Goal: Task Accomplishment & Management: Manage account settings

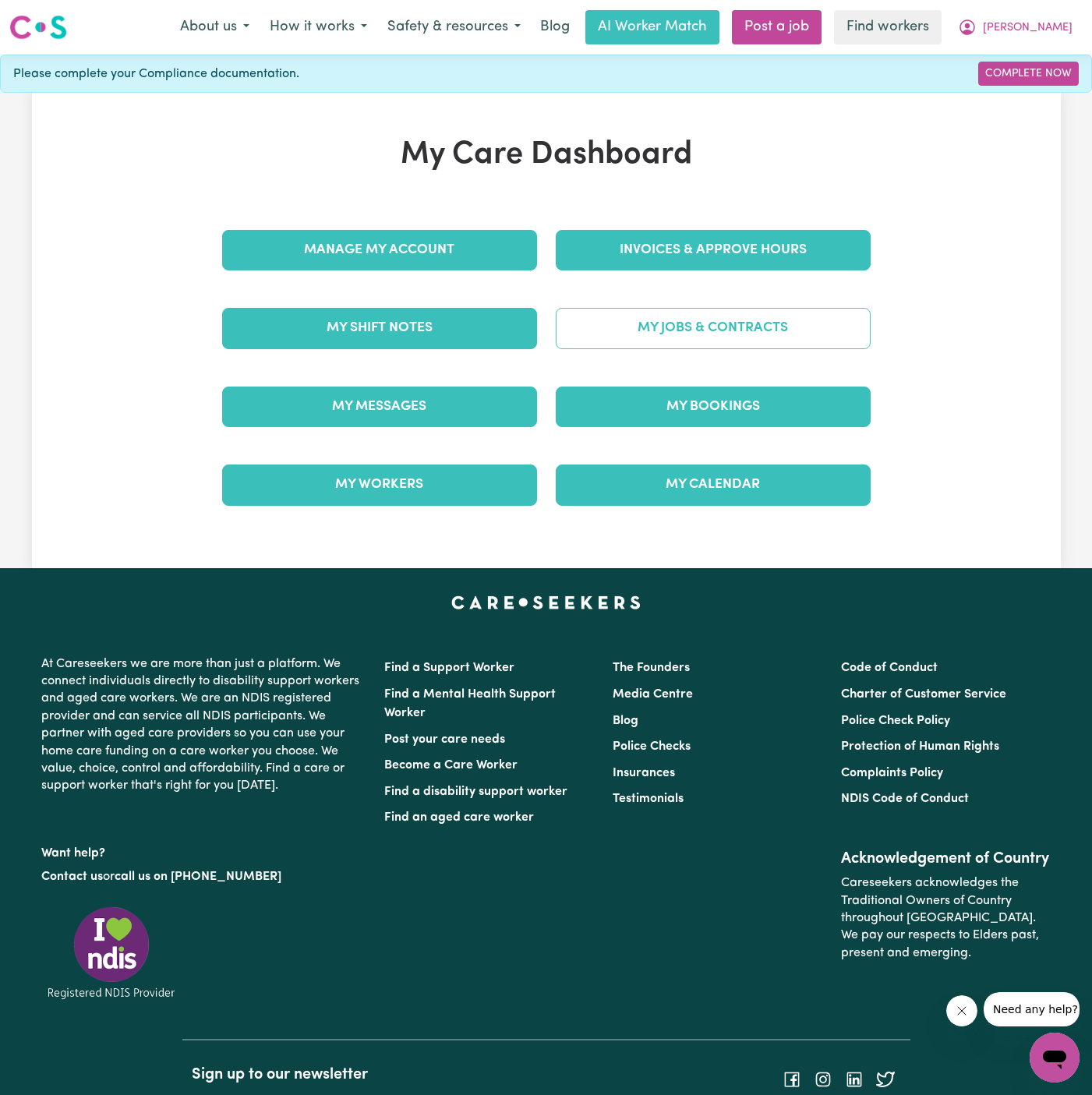
click at [789, 337] on link "My Jobs & Contracts" at bounding box center [713, 328] width 315 height 41
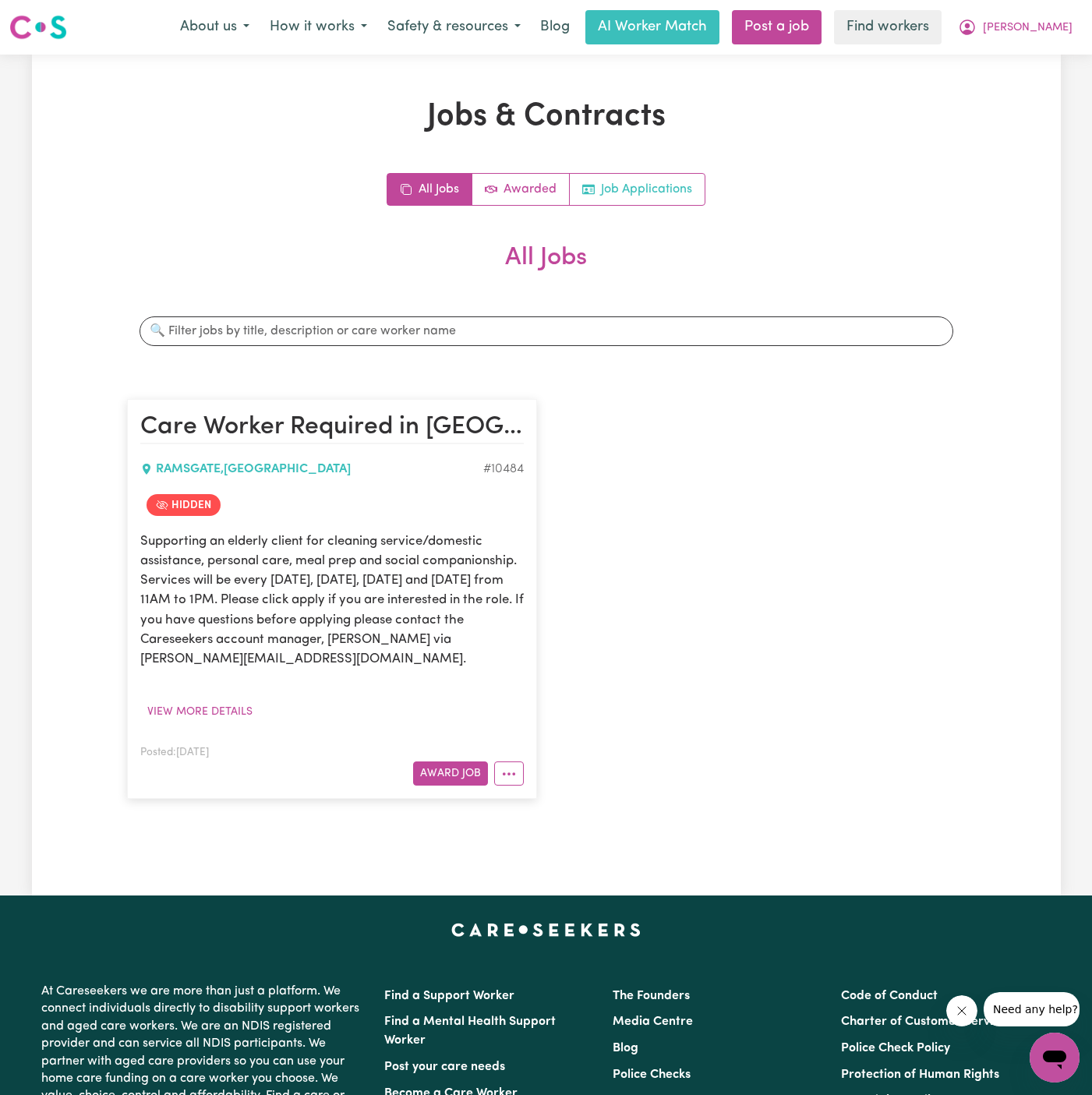
click at [643, 177] on link "Job Applications" at bounding box center [637, 189] width 135 height 31
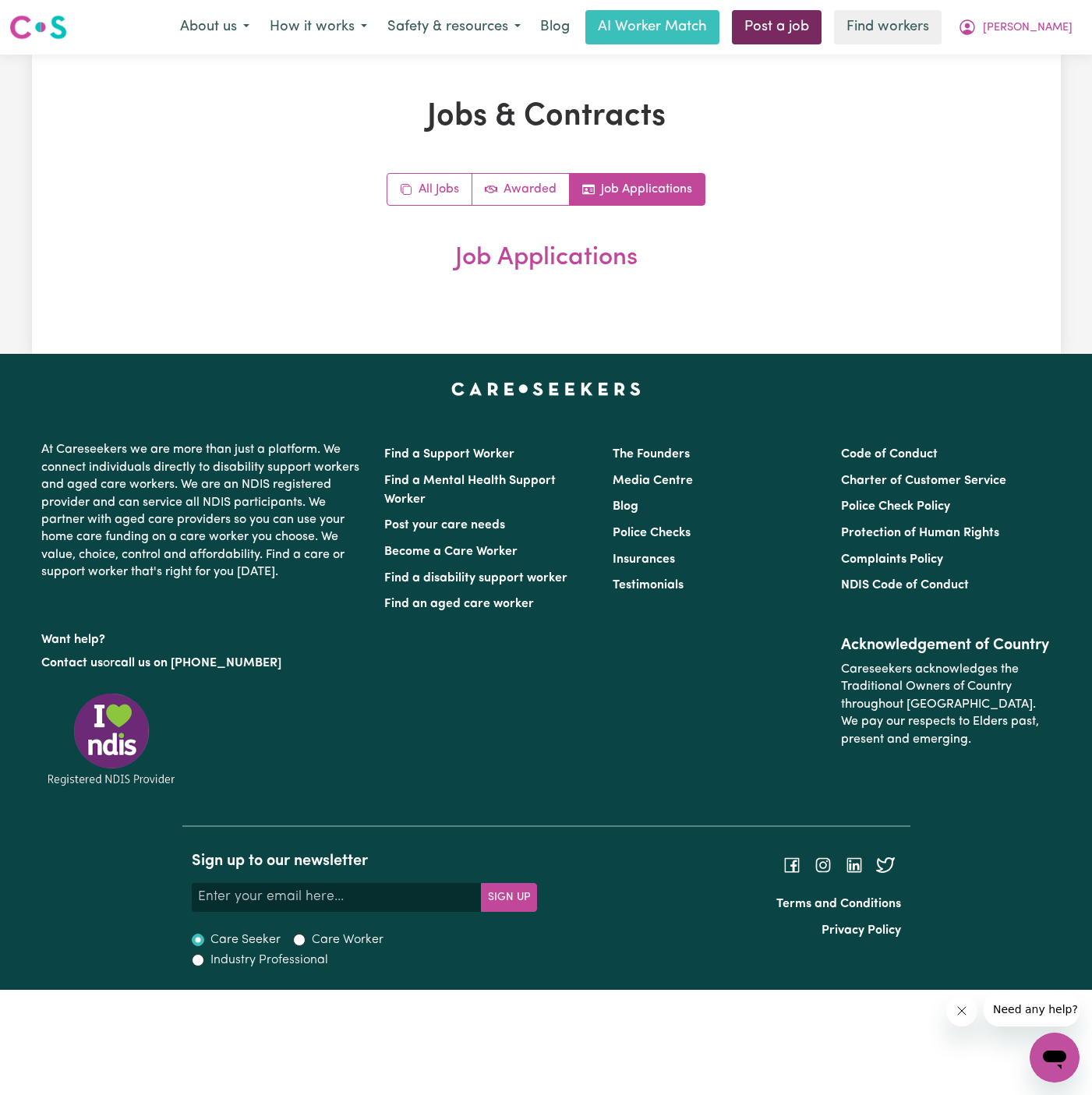
click at [822, 16] on link "Post a job" at bounding box center [776, 27] width 90 height 34
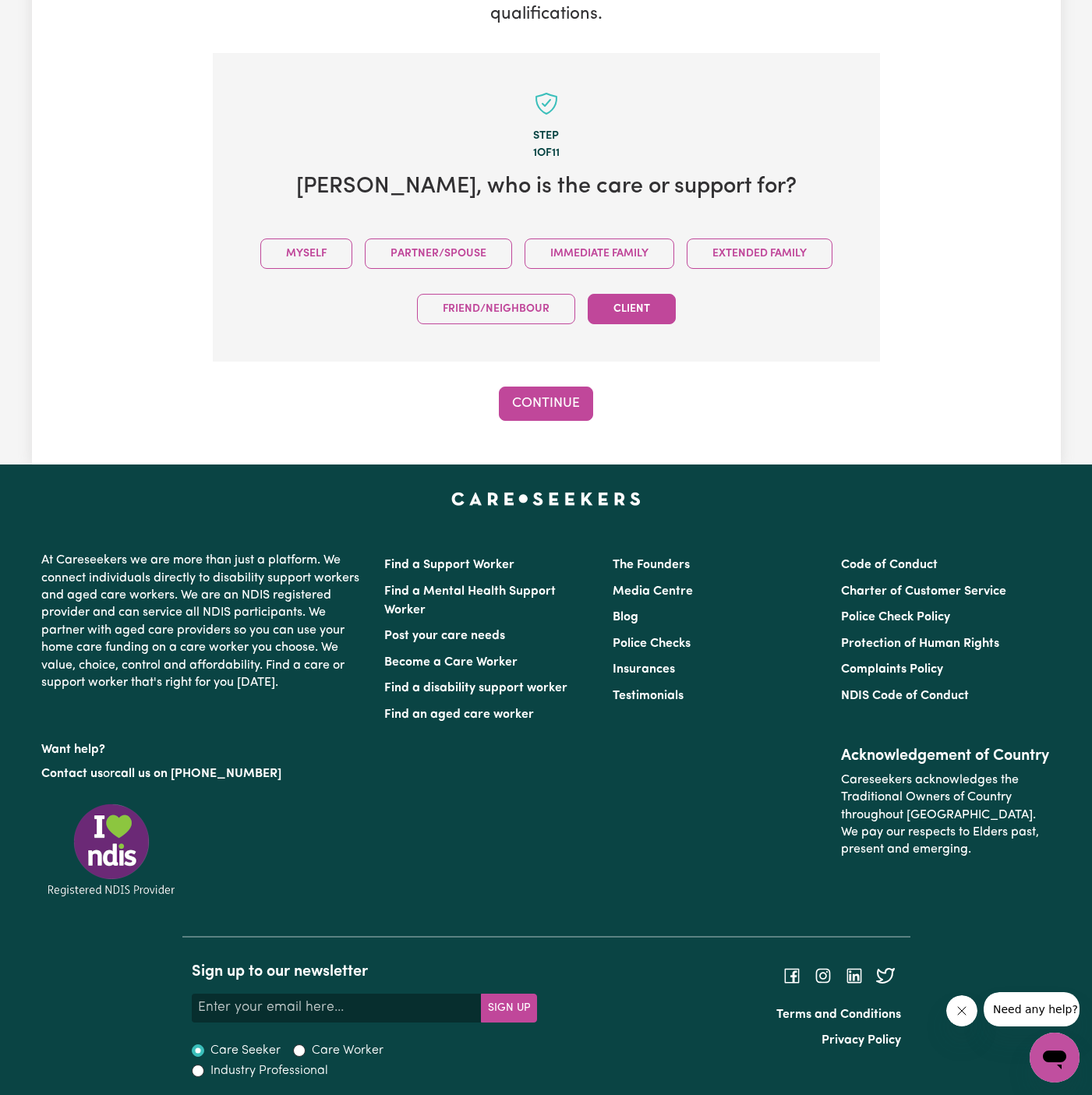
scroll to position [291, 0]
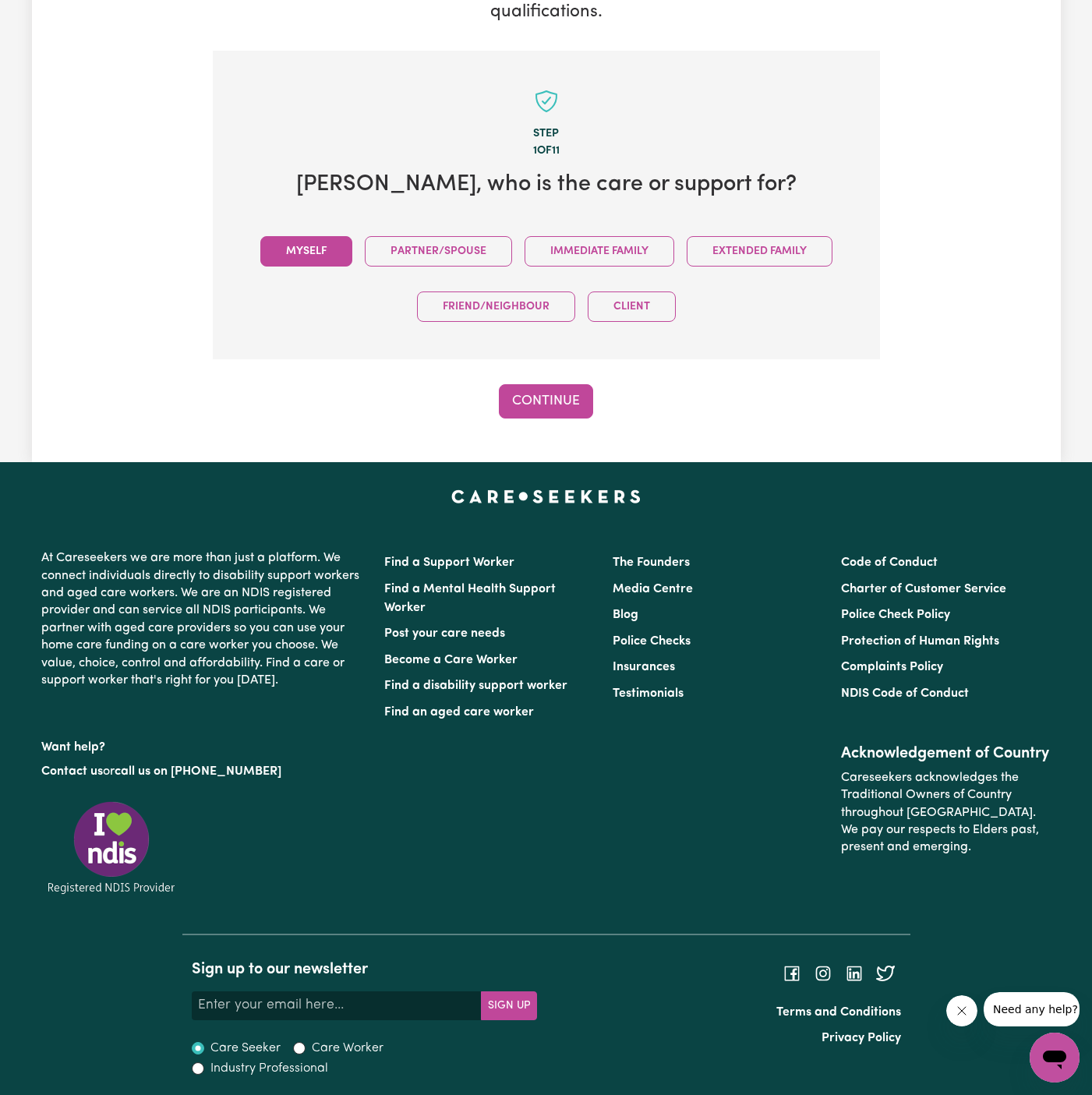
click at [312, 240] on button "Myself" at bounding box center [306, 251] width 92 height 30
click at [552, 403] on button "Continue" at bounding box center [546, 401] width 94 height 34
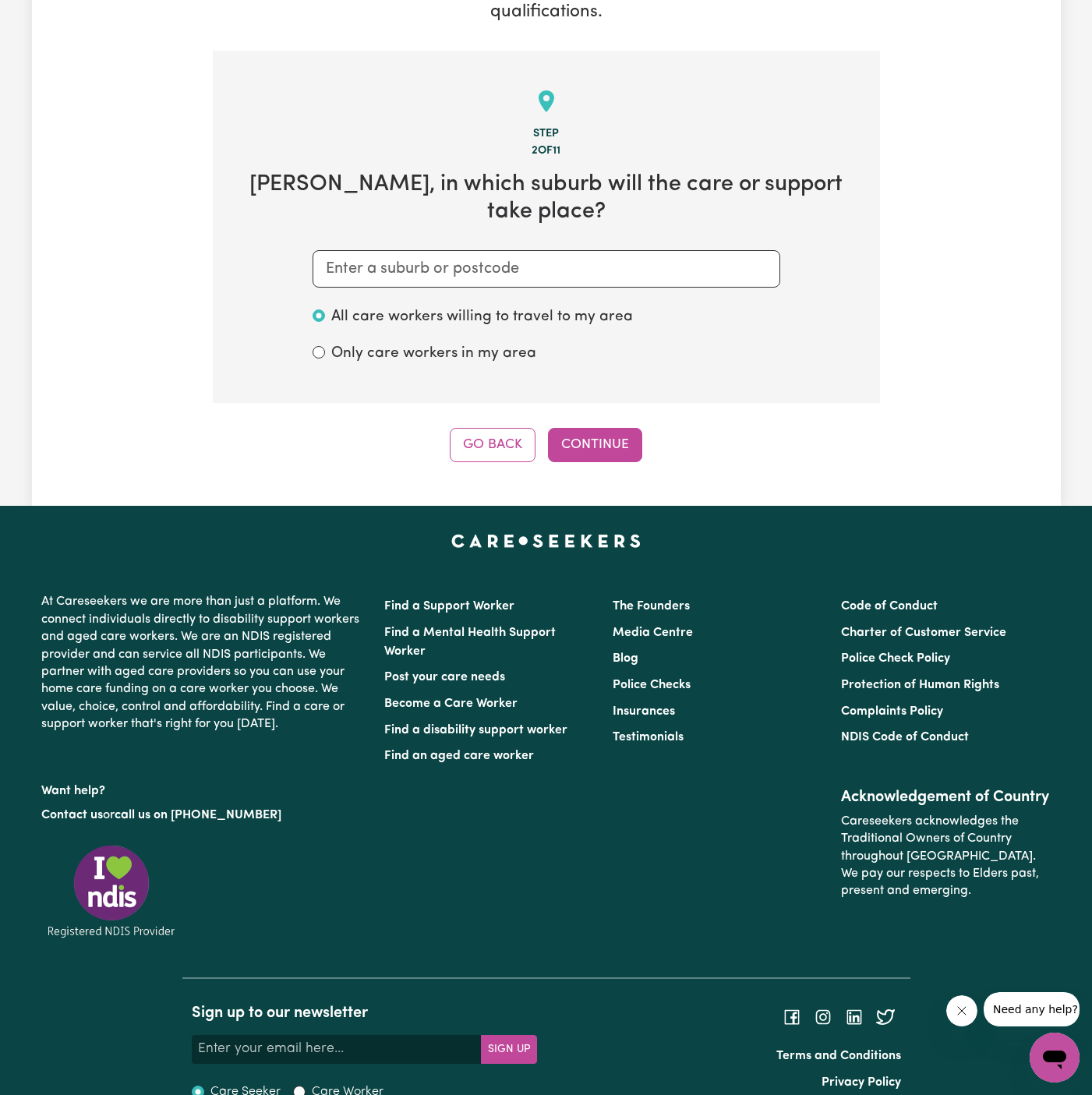
scroll to position [309, 0]
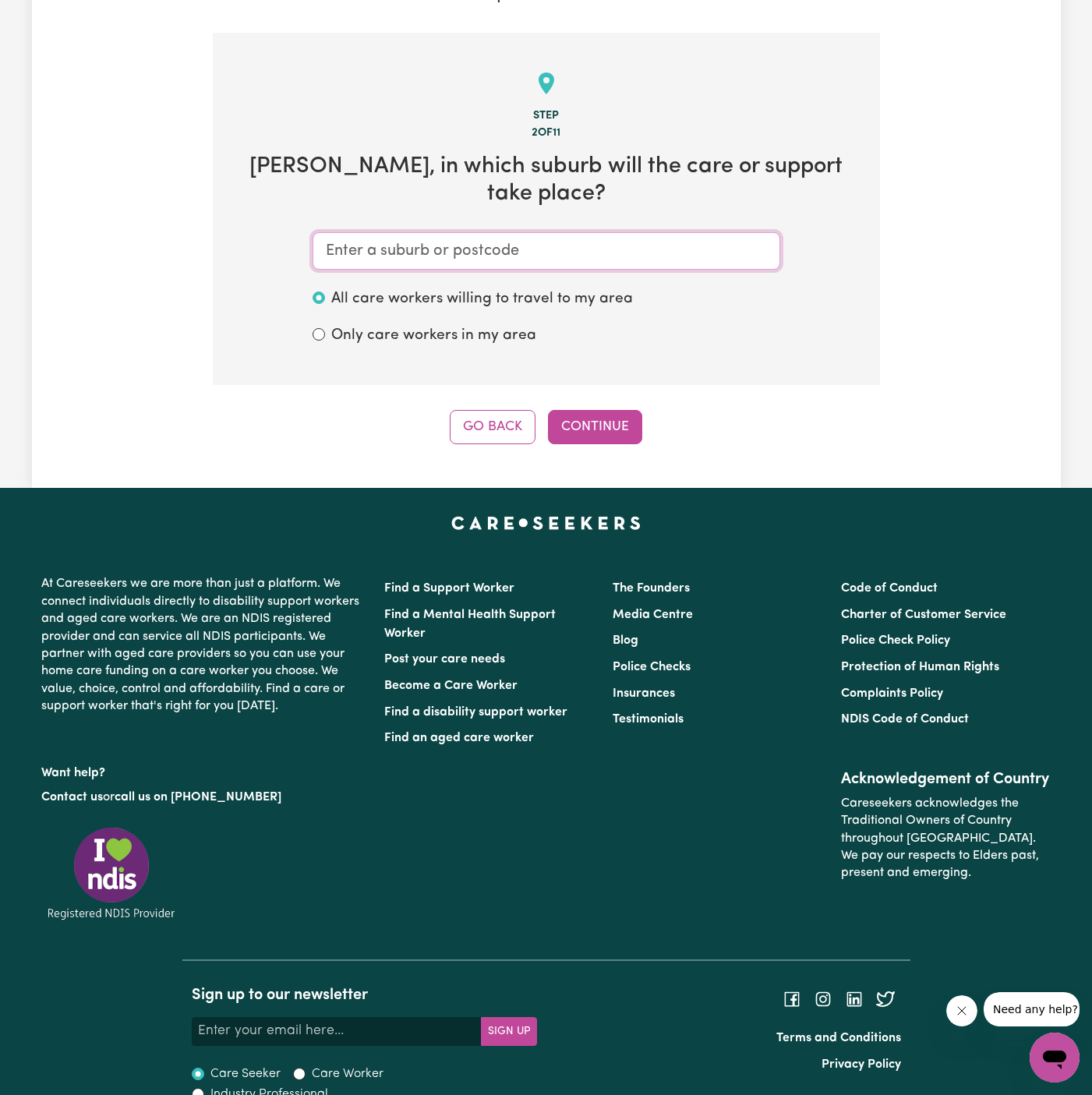
click at [585, 235] on input "text" at bounding box center [546, 251] width 468 height 37
click at [520, 232] on input "text" at bounding box center [546, 251] width 468 height 37
click at [490, 232] on input "text" at bounding box center [546, 251] width 468 height 37
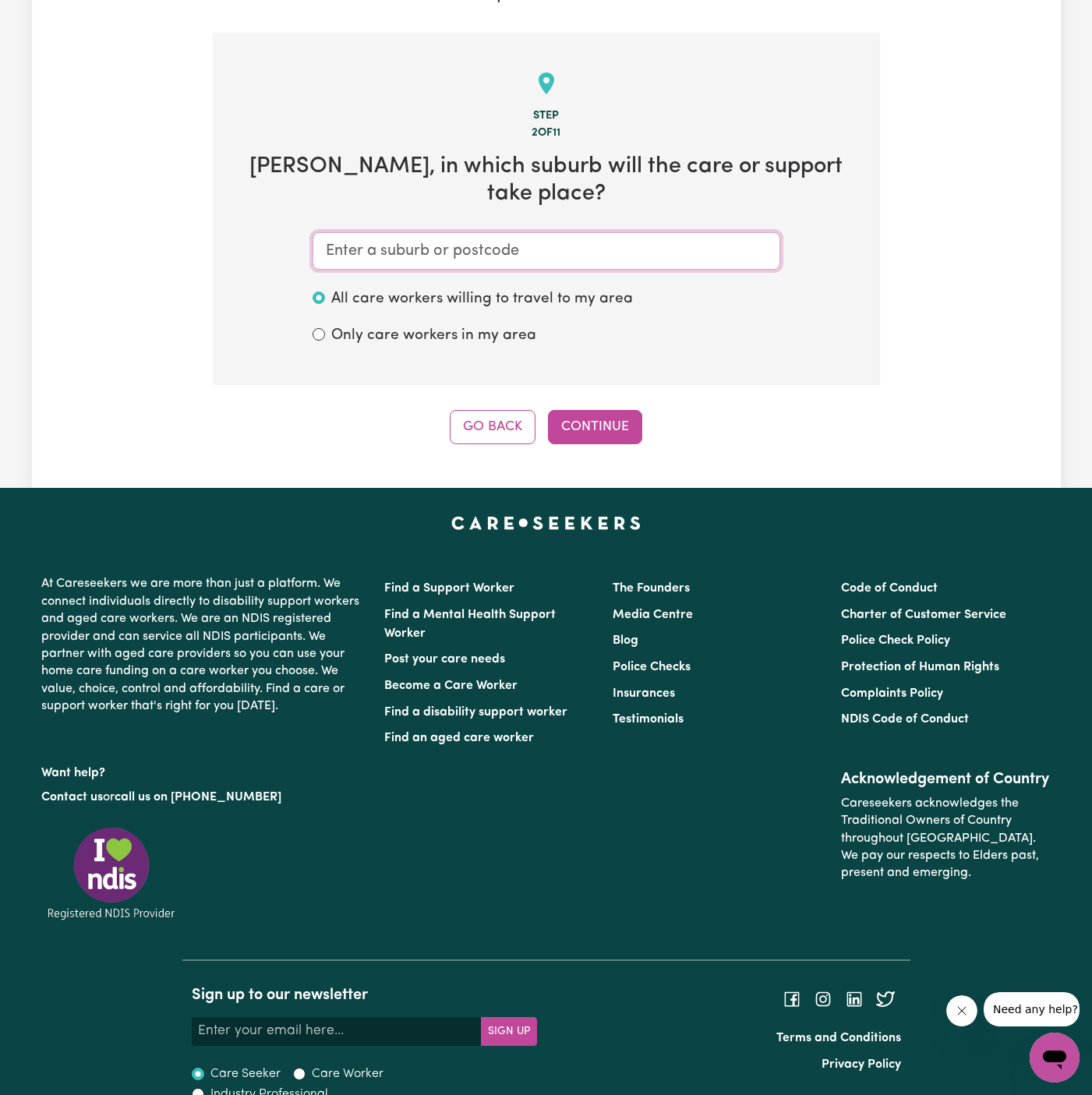
paste input "Support Worker Needed In [GEOGRAPHIC_DATA], [GEOGRAPHIC_DATA][PERSON_NAME][GEOG…"
type input "Support Worker Needed In [GEOGRAPHIC_DATA], [GEOGRAPHIC_DATA][PERSON_NAME][GEOG…"
click at [602, 232] on input "text" at bounding box center [546, 251] width 468 height 37
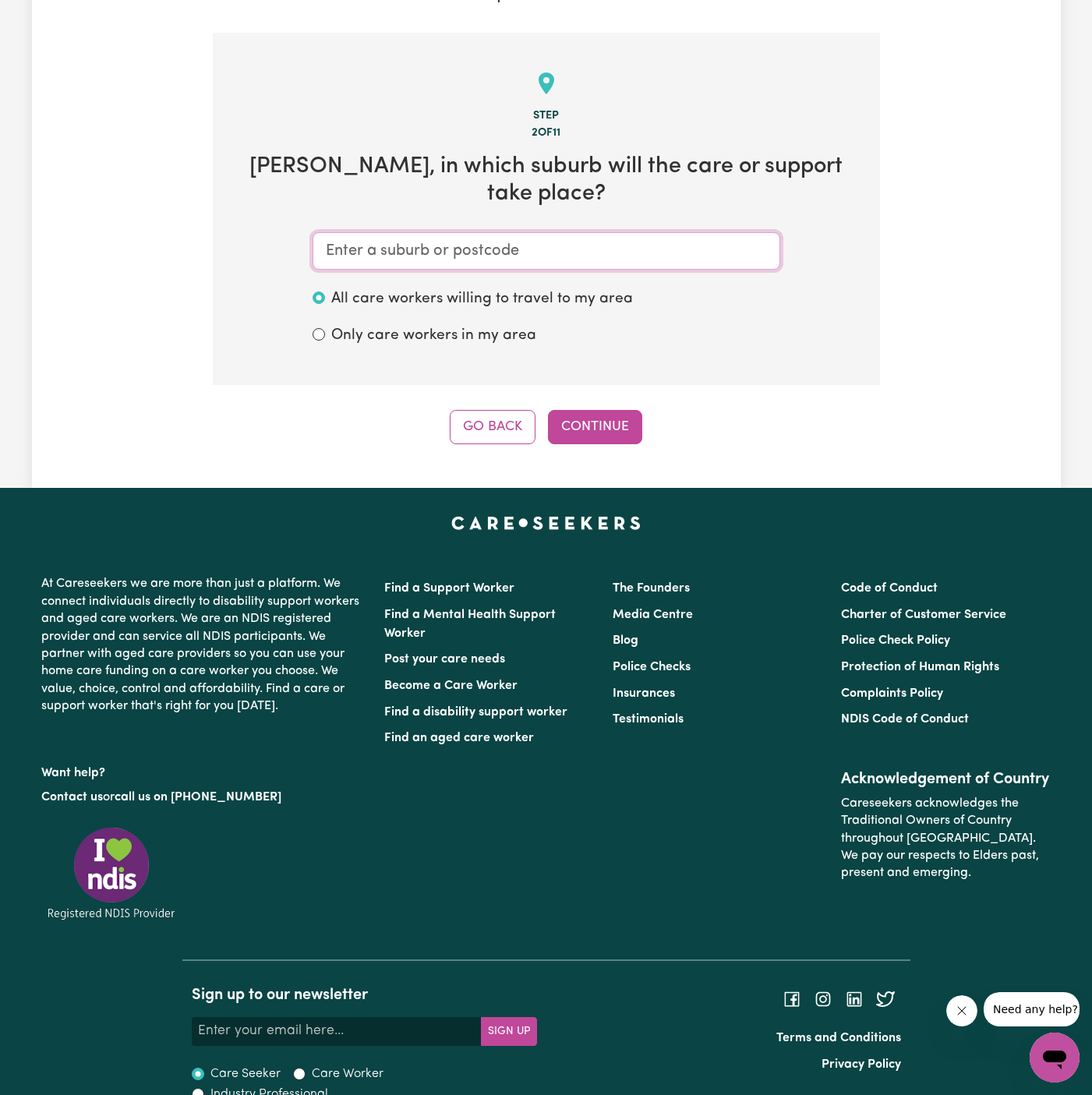
paste input "Southbank"
type input "Southbank"
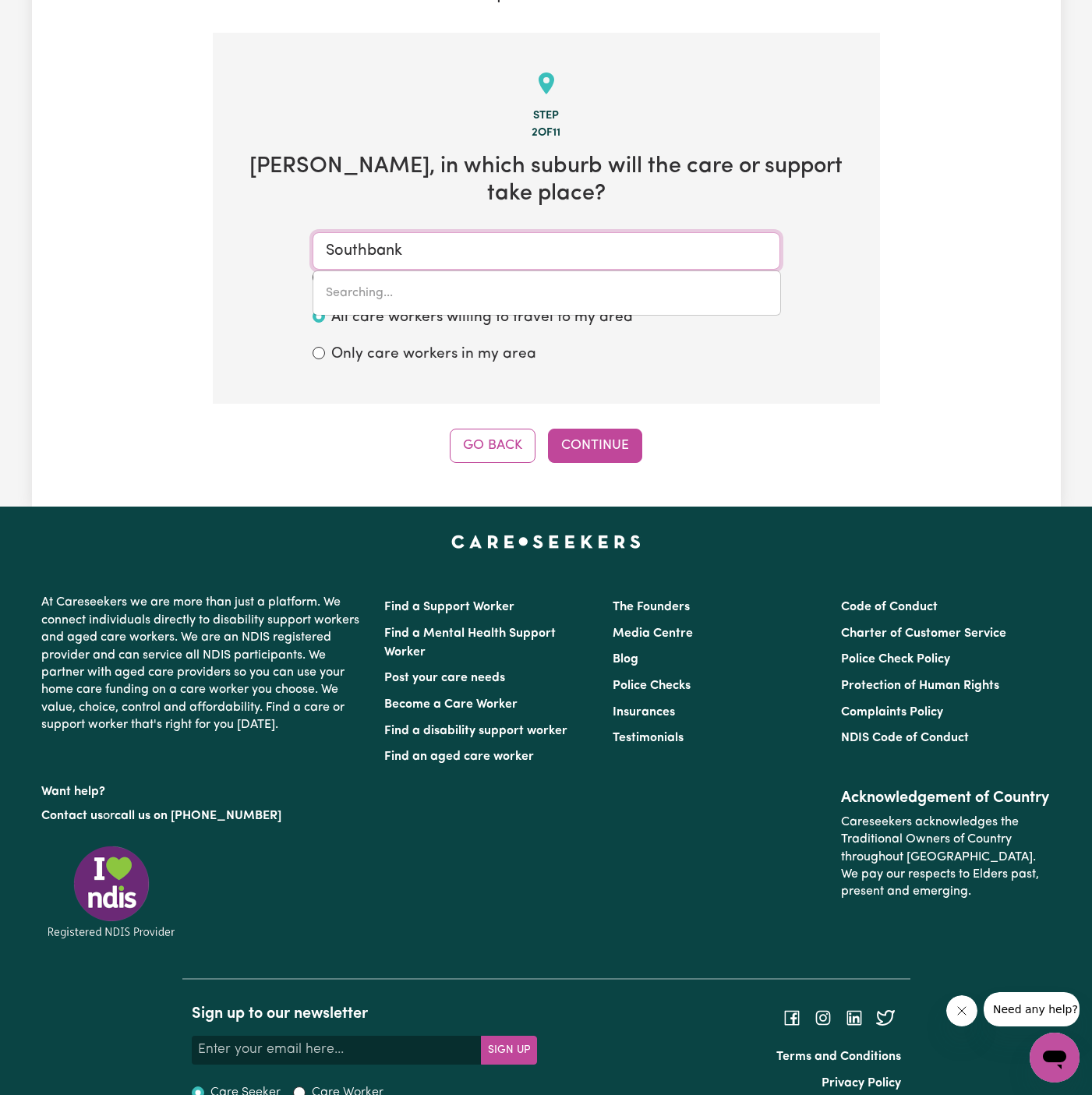
type input "[GEOGRAPHIC_DATA]"
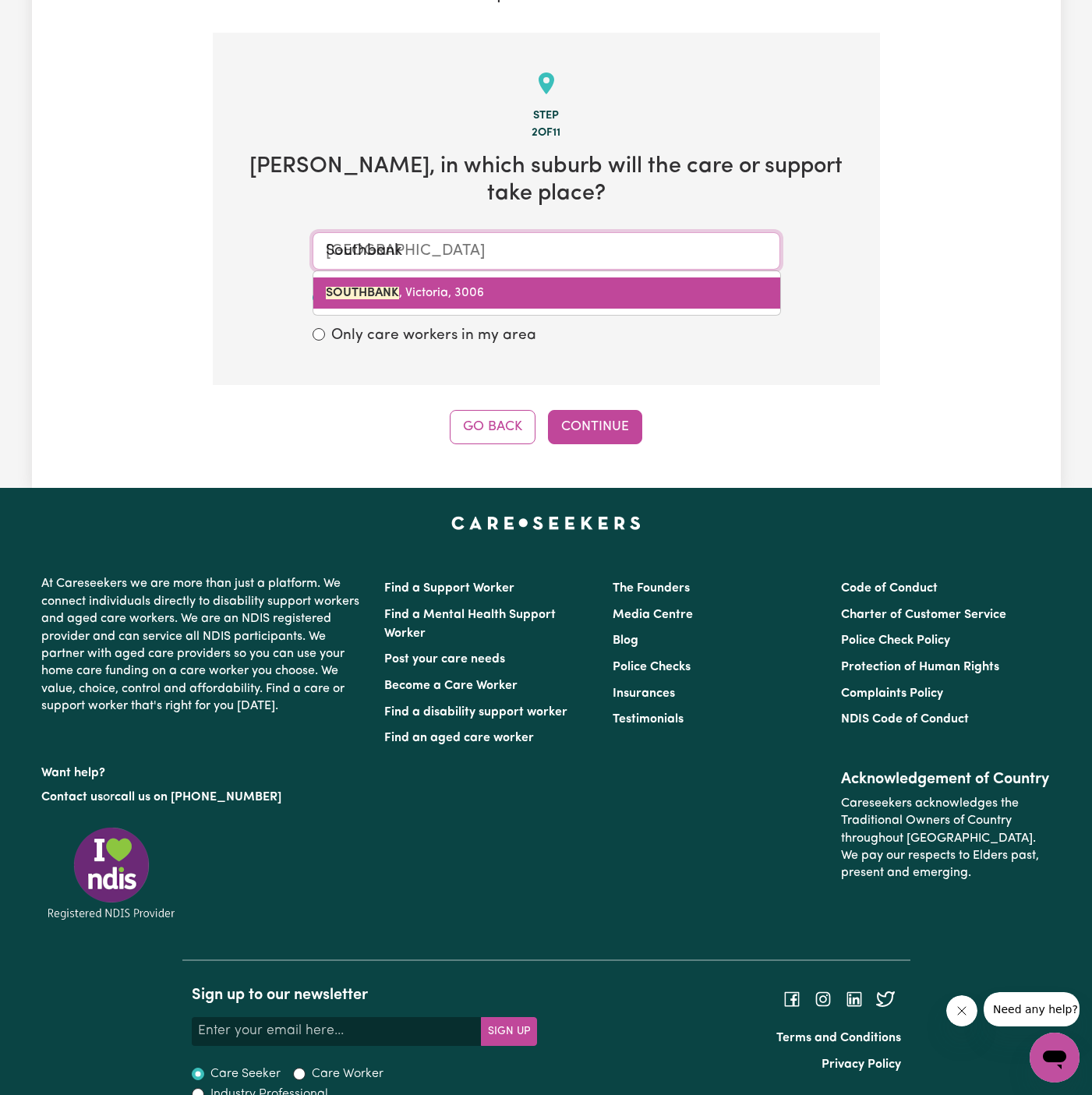
click at [496, 277] on link "SOUTHBANK , [GEOGRAPHIC_DATA], 3006" at bounding box center [546, 293] width 467 height 31
type input "SOUTHBANK, [GEOGRAPHIC_DATA], 3006"
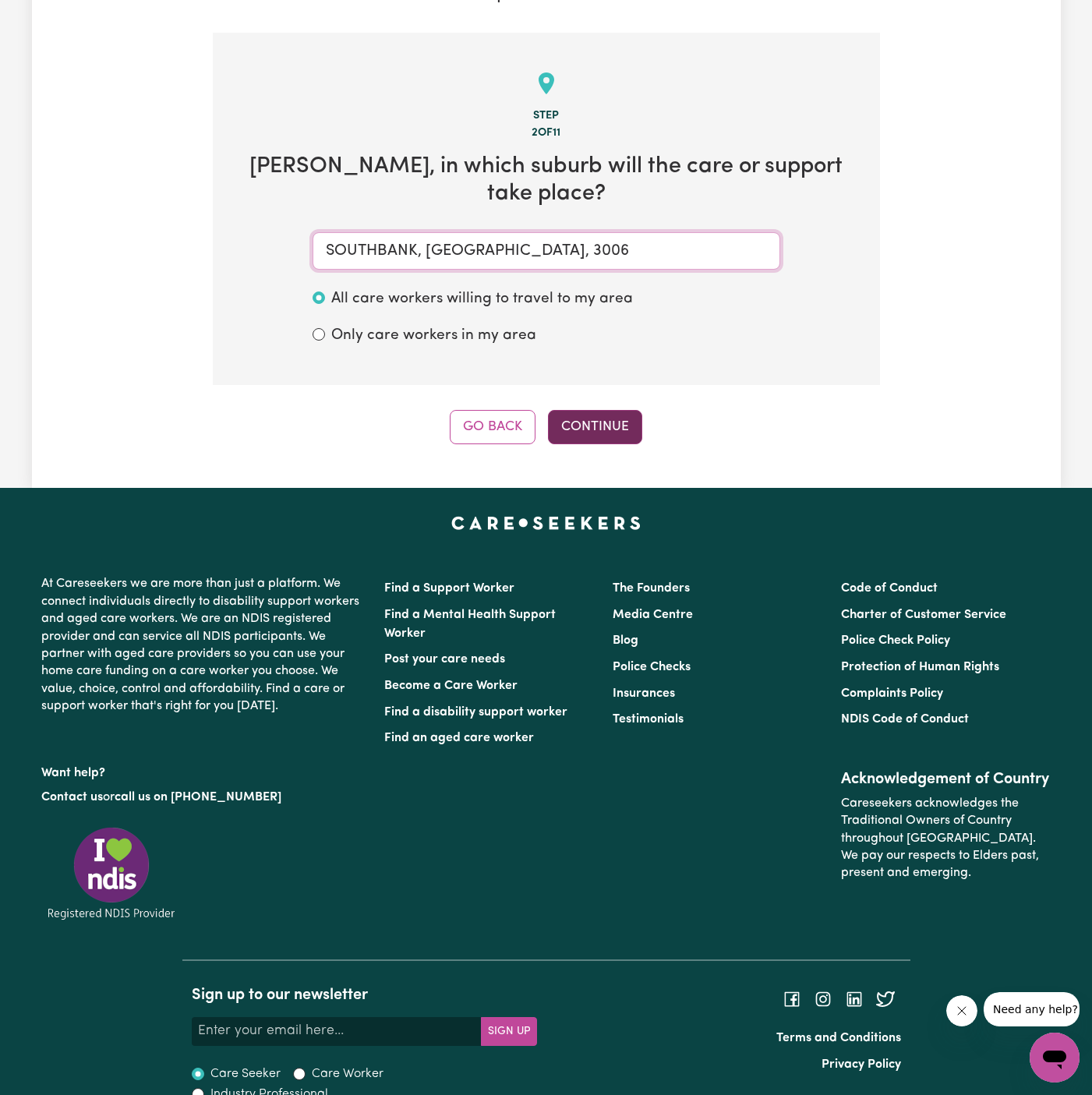
type input "SOUTHBANK, [GEOGRAPHIC_DATA], 3006"
click at [602, 410] on button "Continue" at bounding box center [595, 427] width 94 height 34
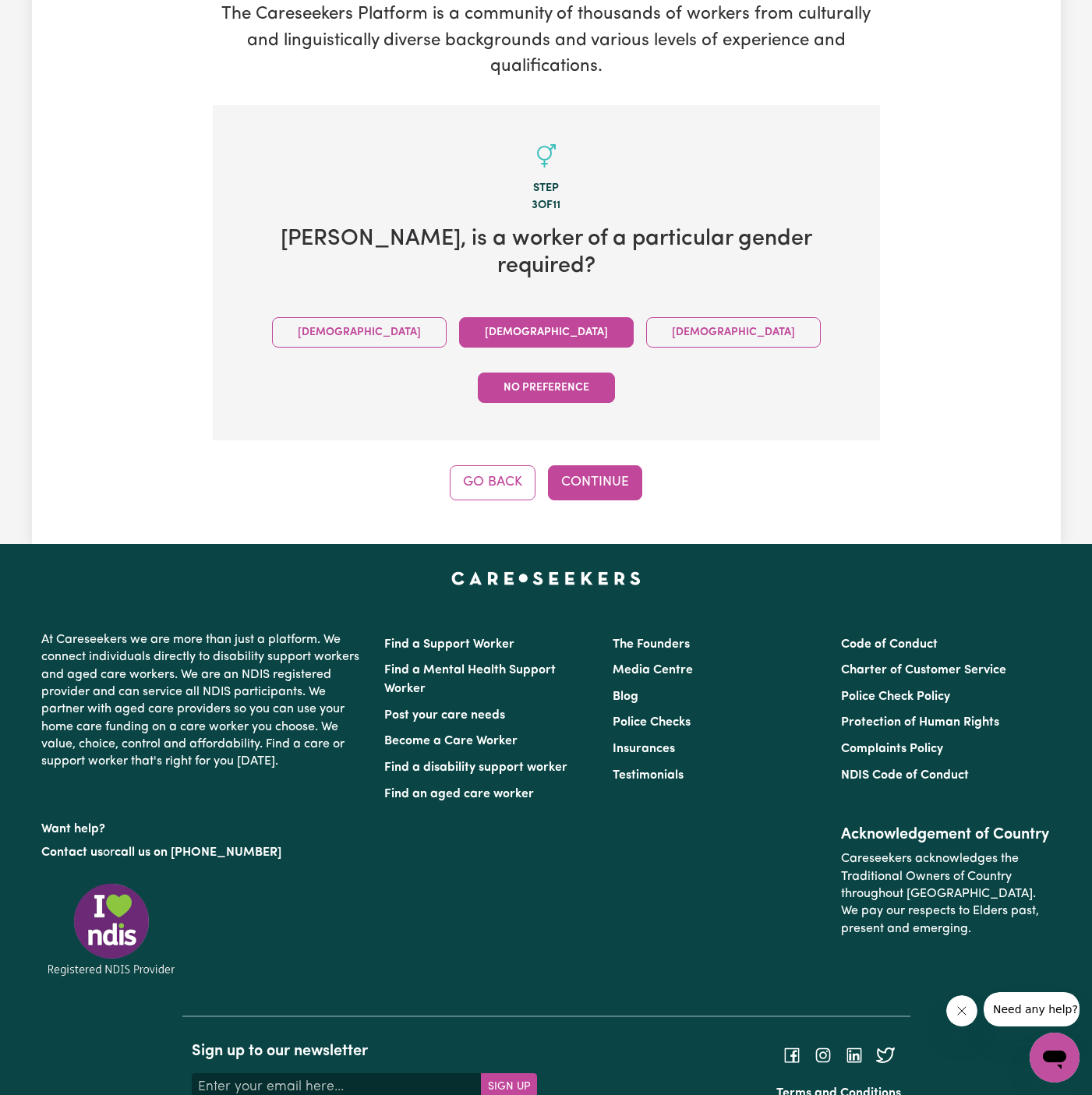
click at [459, 317] on button "[DEMOGRAPHIC_DATA]" at bounding box center [546, 332] width 175 height 30
click at [615, 373] on button "No preference" at bounding box center [546, 387] width 137 height 30
click at [597, 377] on div "Step 3 of 11 [PERSON_NAME] , is a worker of a particular gender required? [DEMO…" at bounding box center [546, 302] width 667 height 395
click at [603, 465] on button "Continue" at bounding box center [595, 482] width 94 height 34
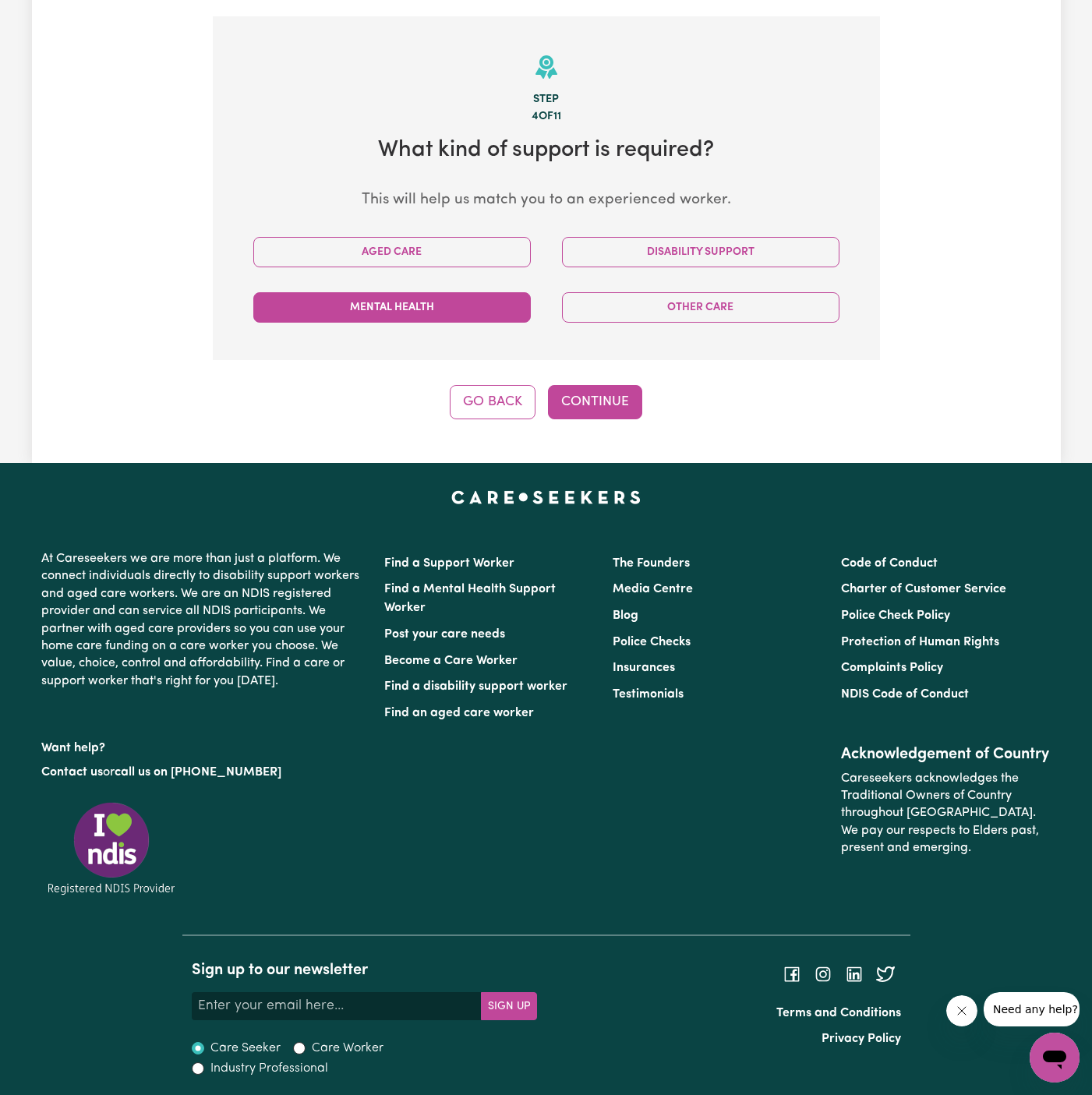
scroll to position [326, 0]
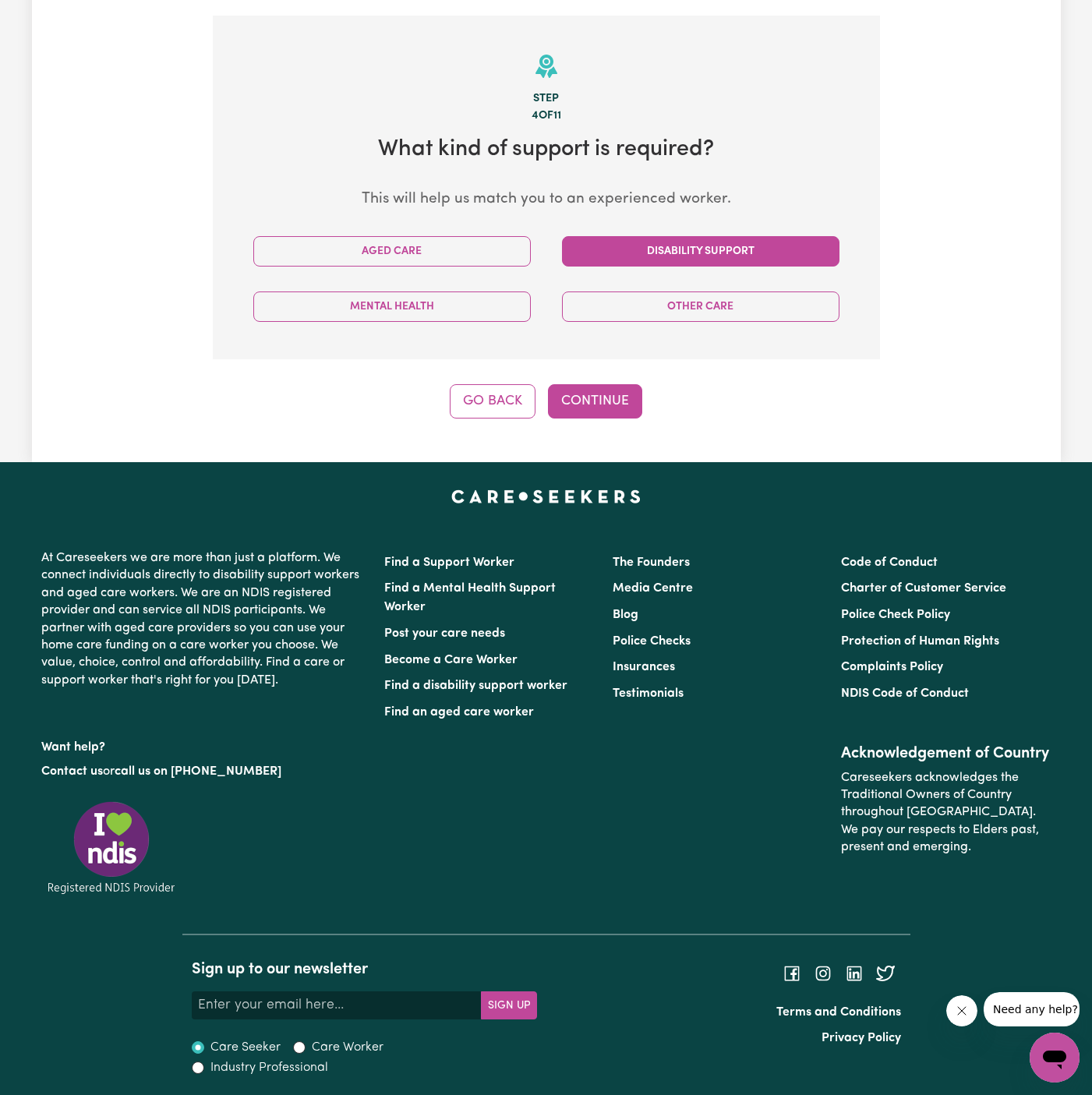
click at [715, 245] on button "Disability Support" at bounding box center [701, 251] width 277 height 30
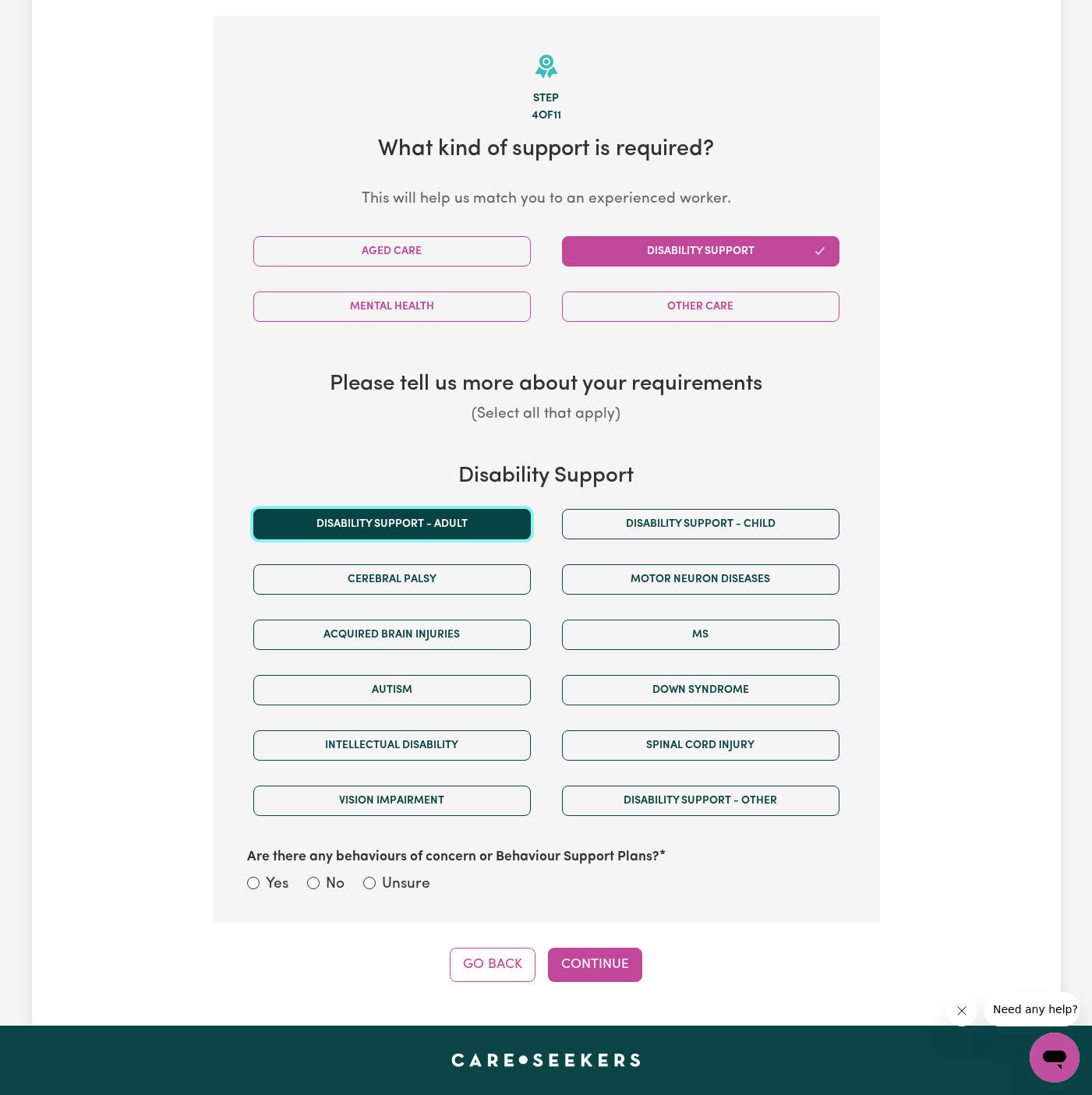
click at [486, 528] on button "Disability support - Adult" at bounding box center [392, 524] width 277 height 30
click at [419, 879] on label "Unsure" at bounding box center [406, 885] width 48 height 23
click at [376, 879] on input "Unsure" at bounding box center [369, 883] width 12 height 12
radio input "true"
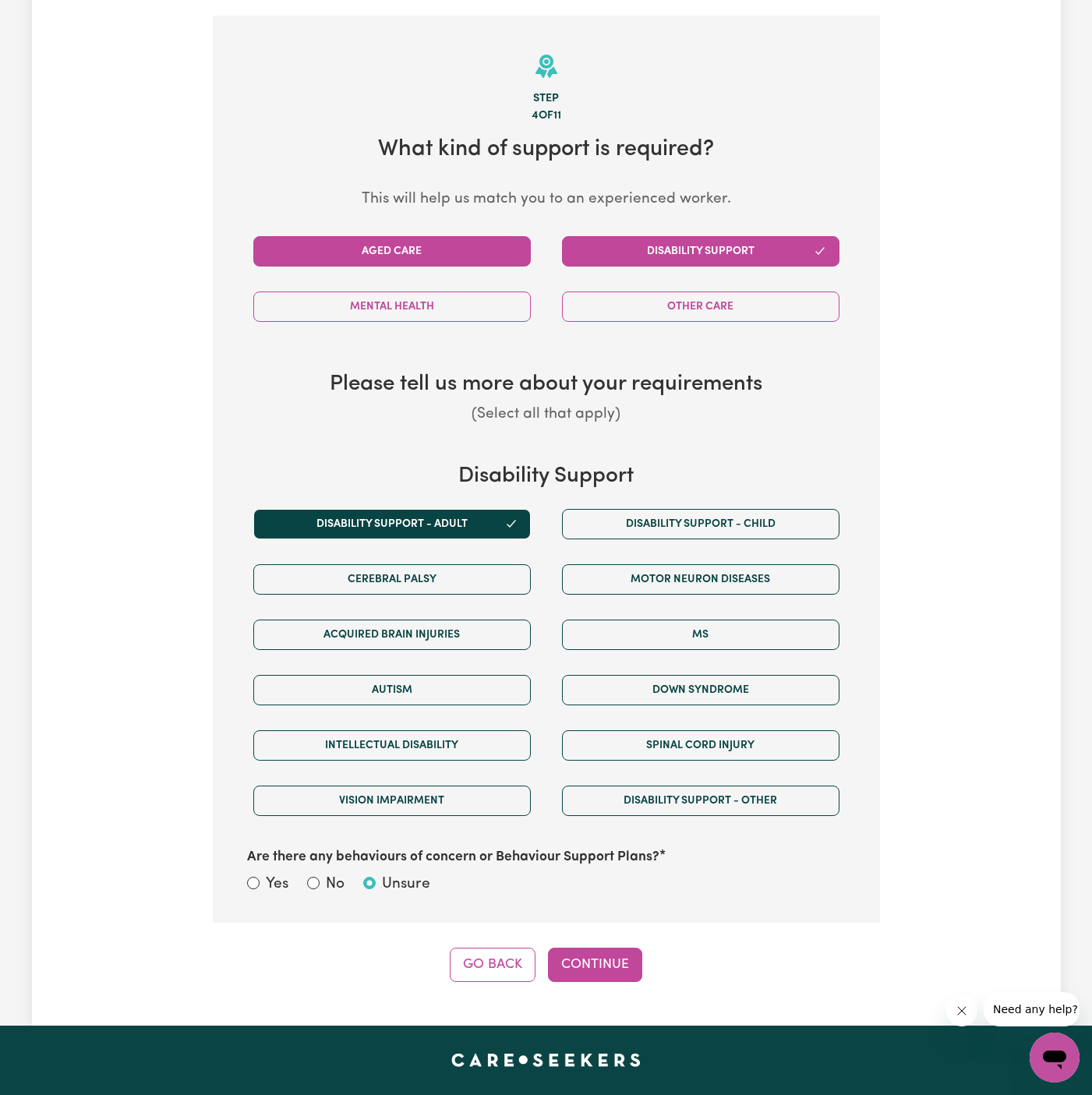
click at [408, 244] on button "Aged Care" at bounding box center [392, 251] width 277 height 30
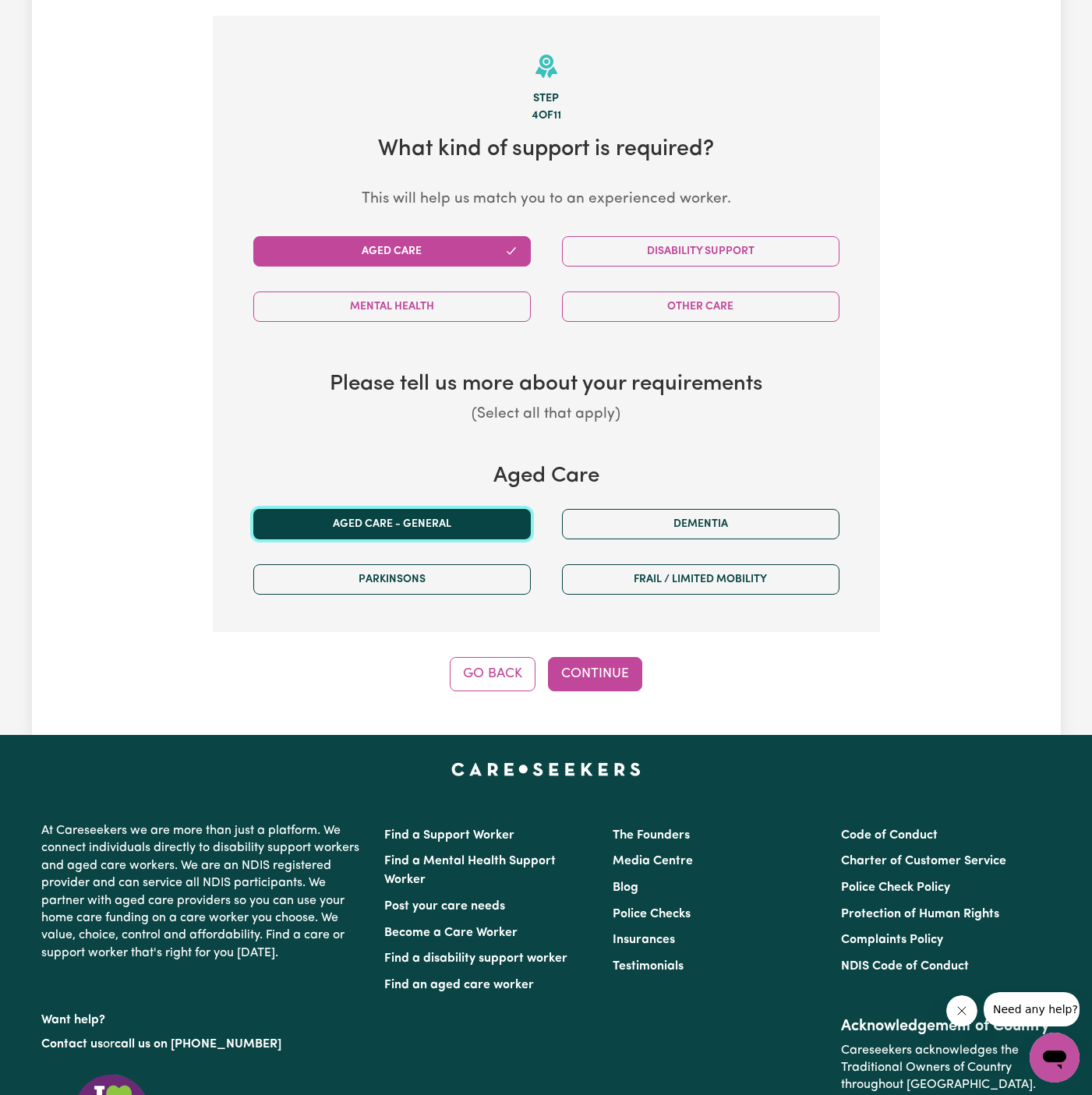
click at [429, 527] on button "Aged care - General" at bounding box center [392, 524] width 277 height 30
click at [600, 664] on button "Continue" at bounding box center [595, 674] width 94 height 34
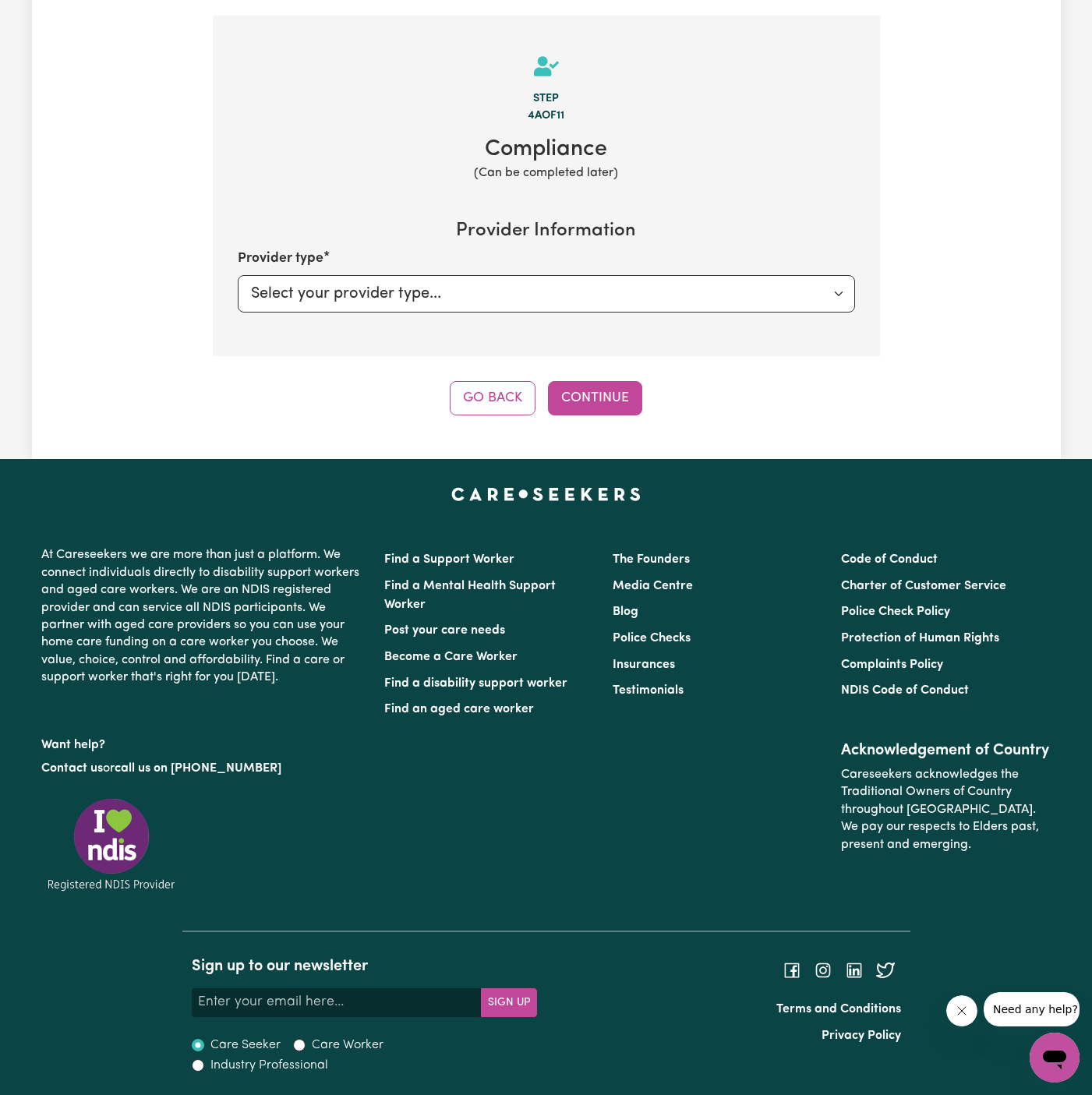
scroll to position [323, 0]
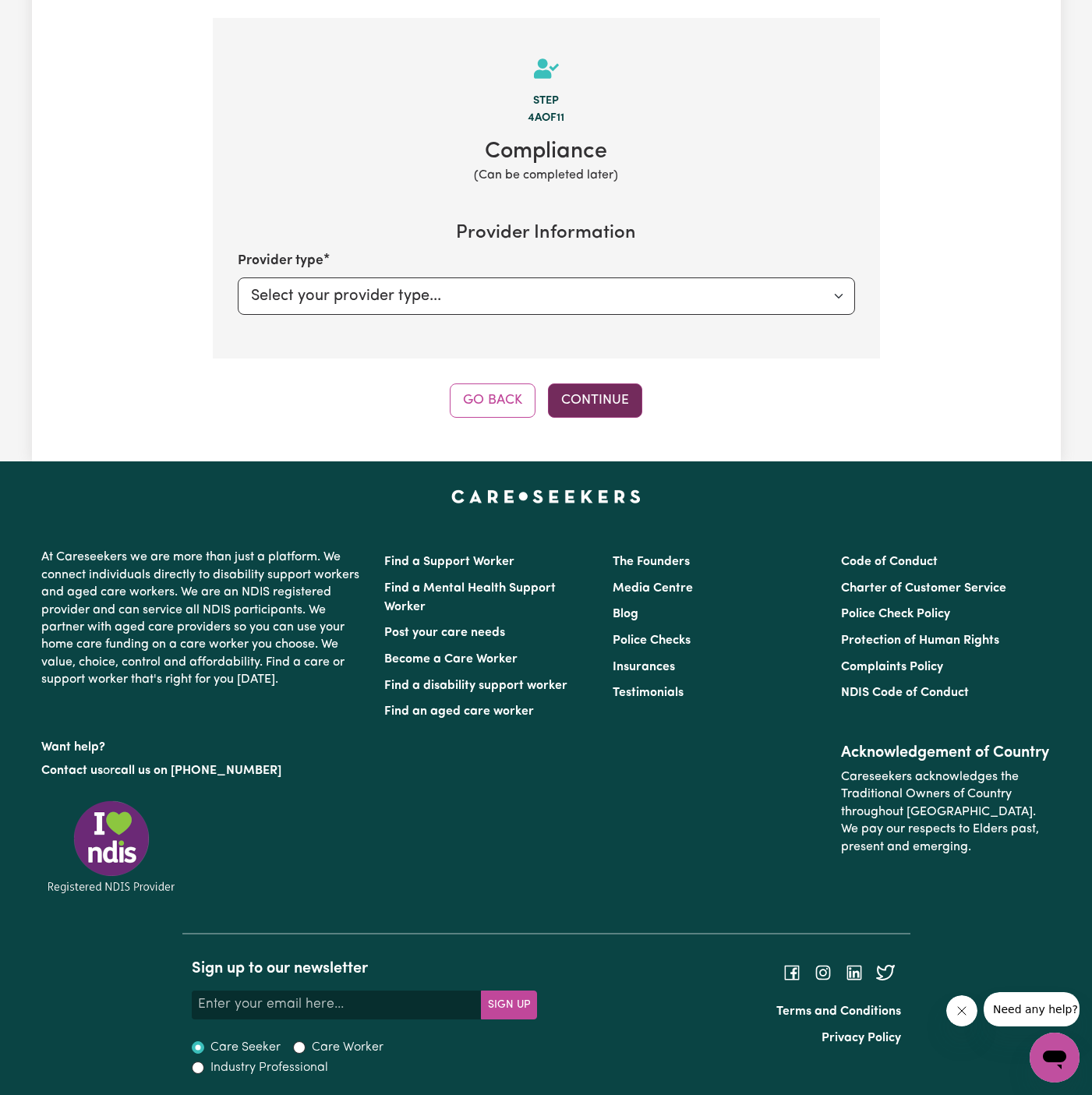
click at [613, 407] on button "Continue" at bounding box center [595, 401] width 94 height 34
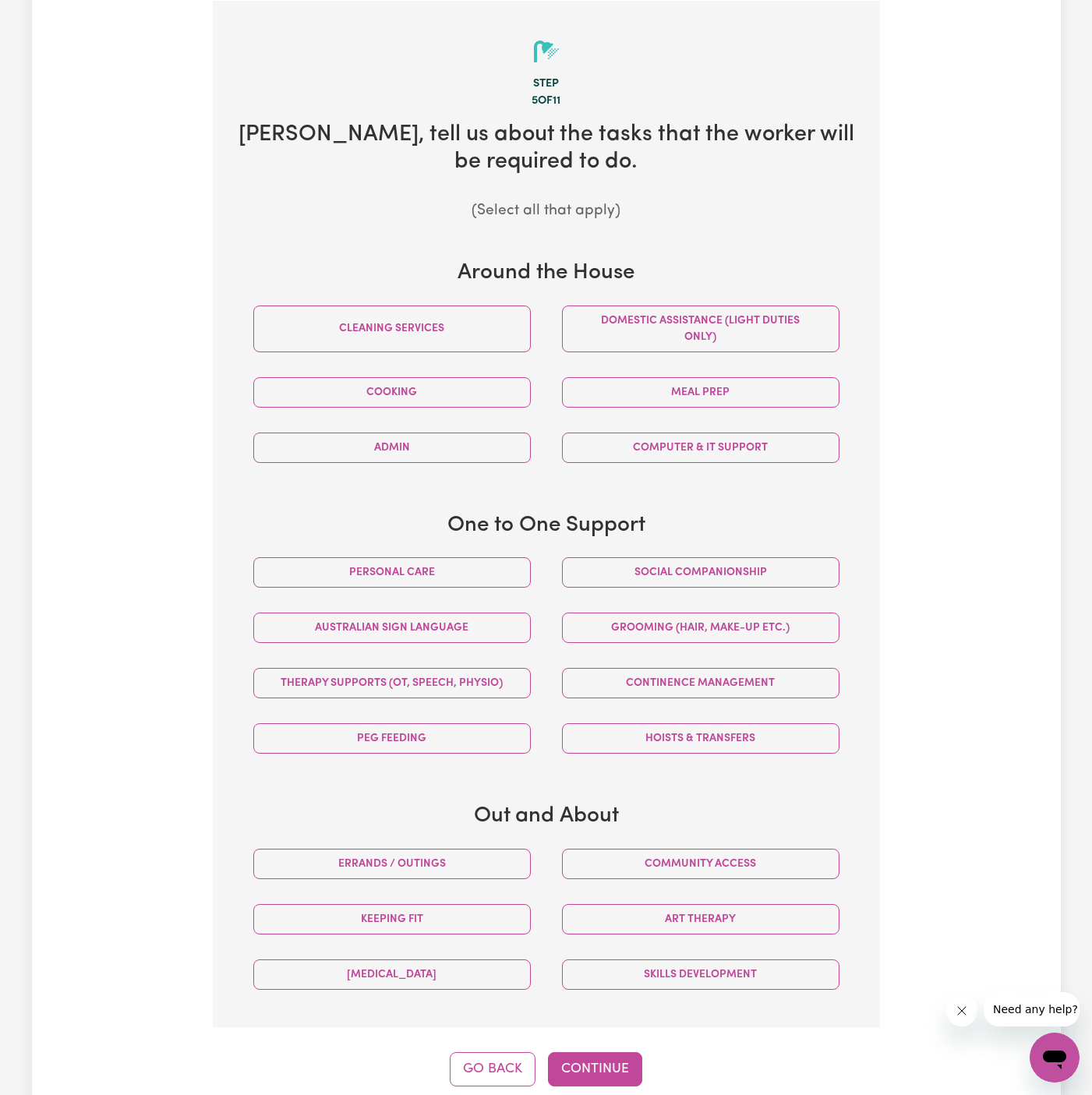
scroll to position [341, 0]
click at [705, 565] on button "Social companionship" at bounding box center [701, 571] width 277 height 30
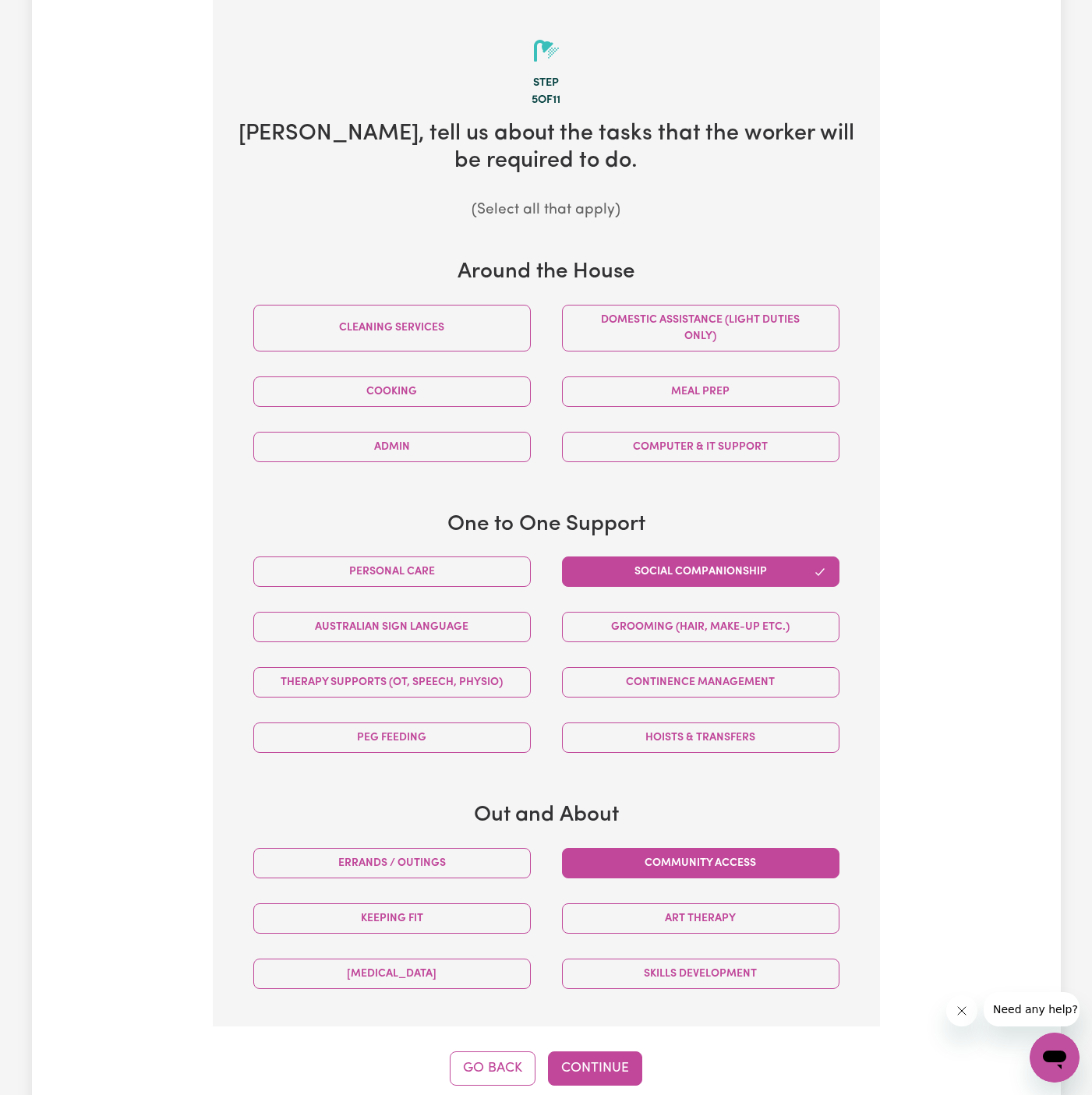
click at [706, 848] on button "Community access" at bounding box center [701, 863] width 277 height 30
click at [432, 575] on button "Personal care" at bounding box center [392, 571] width 277 height 30
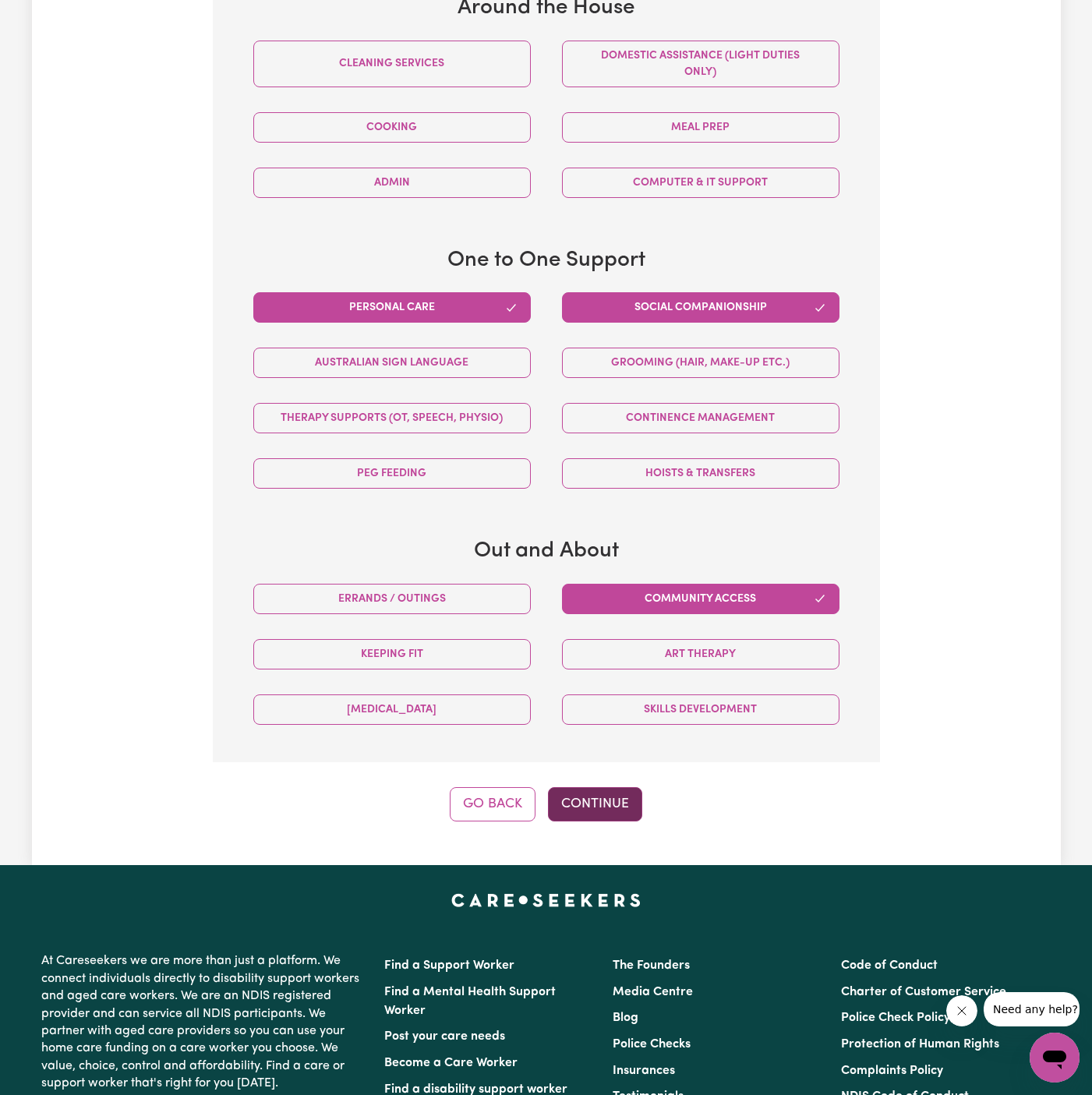
click at [620, 798] on button "Continue" at bounding box center [595, 804] width 94 height 34
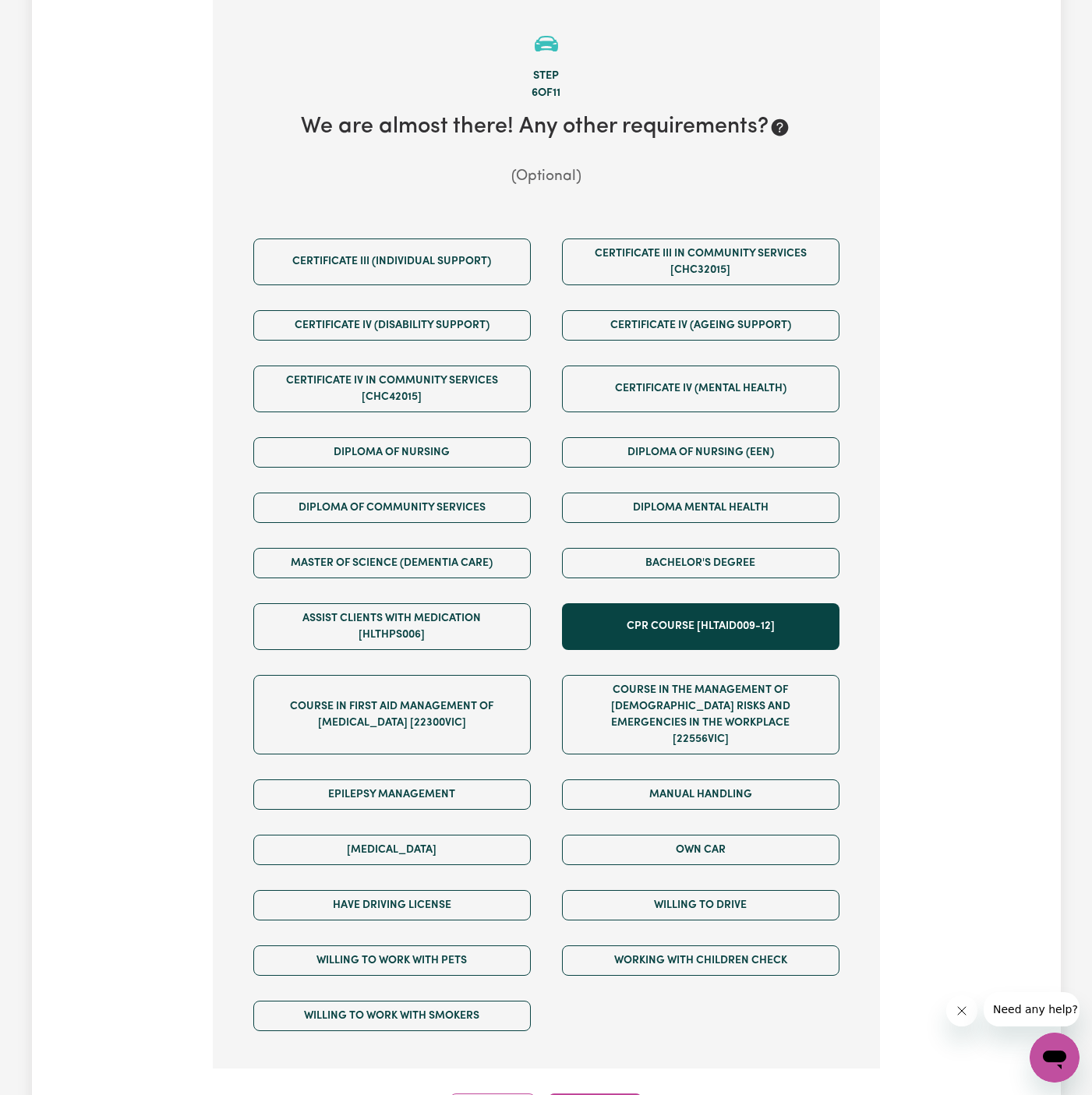
scroll to position [341, 0]
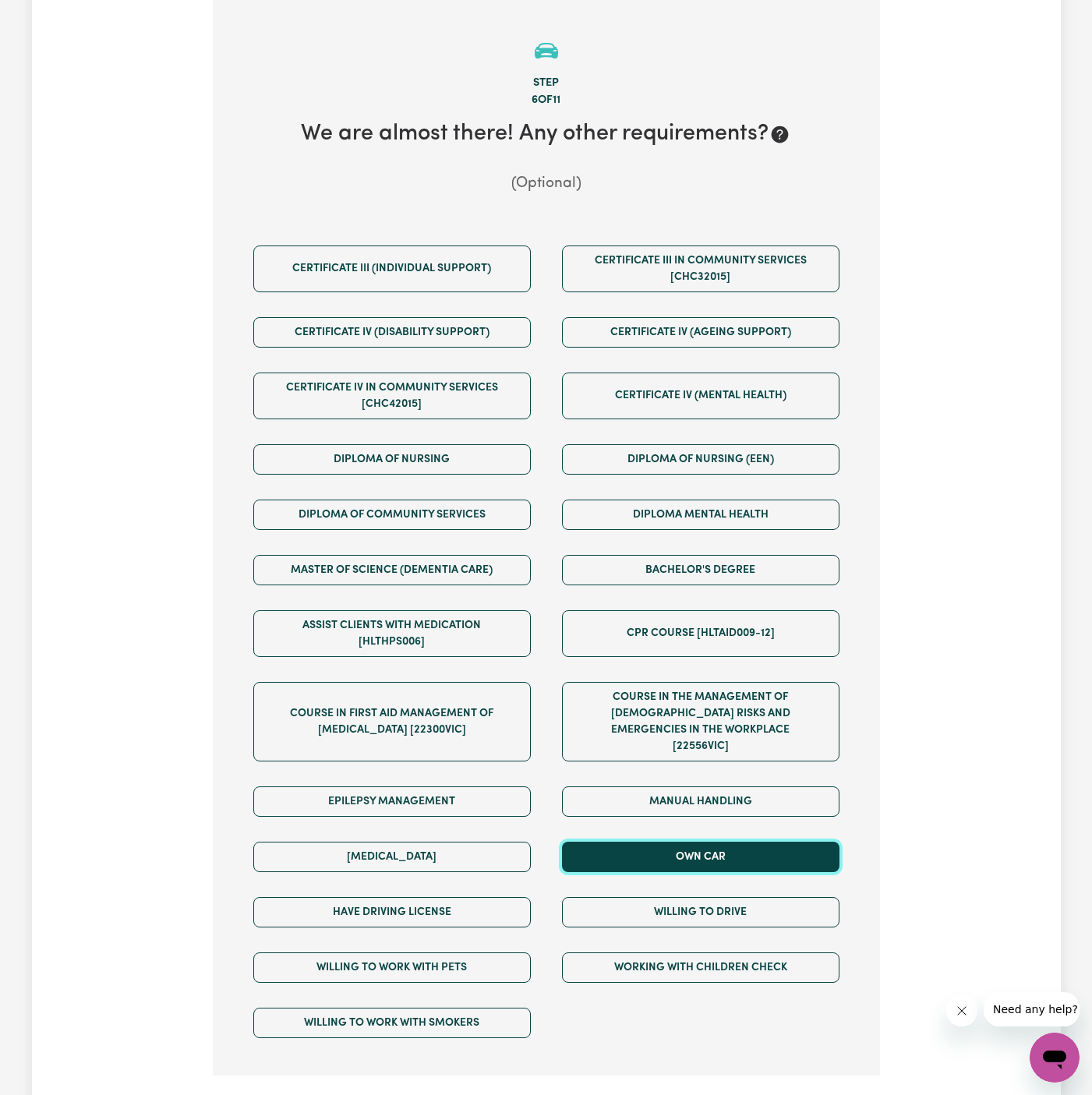
click at [669, 842] on button "Own Car" at bounding box center [701, 857] width 277 height 30
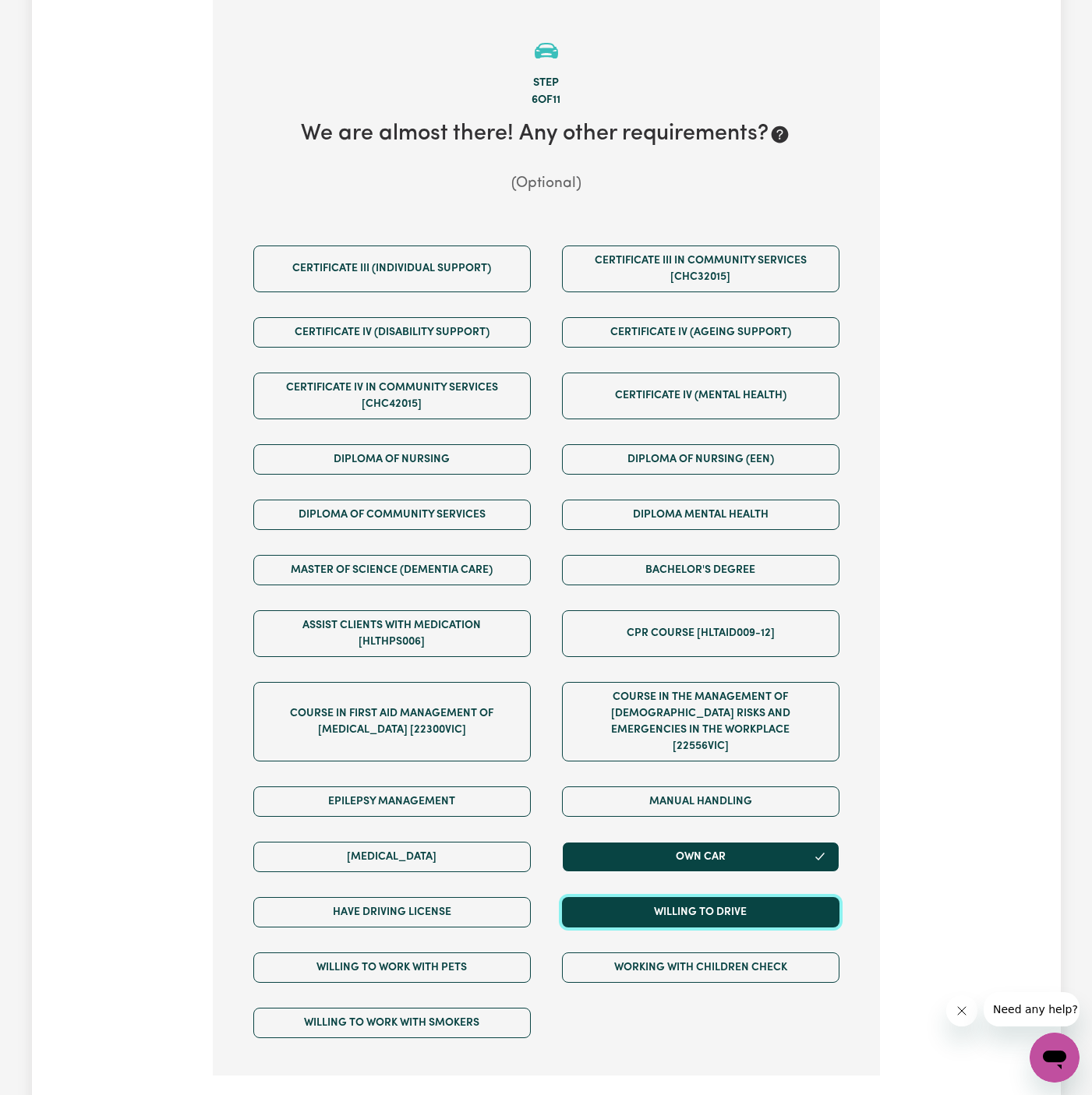
click at [669, 897] on button "Willing to drive" at bounding box center [701, 912] width 277 height 30
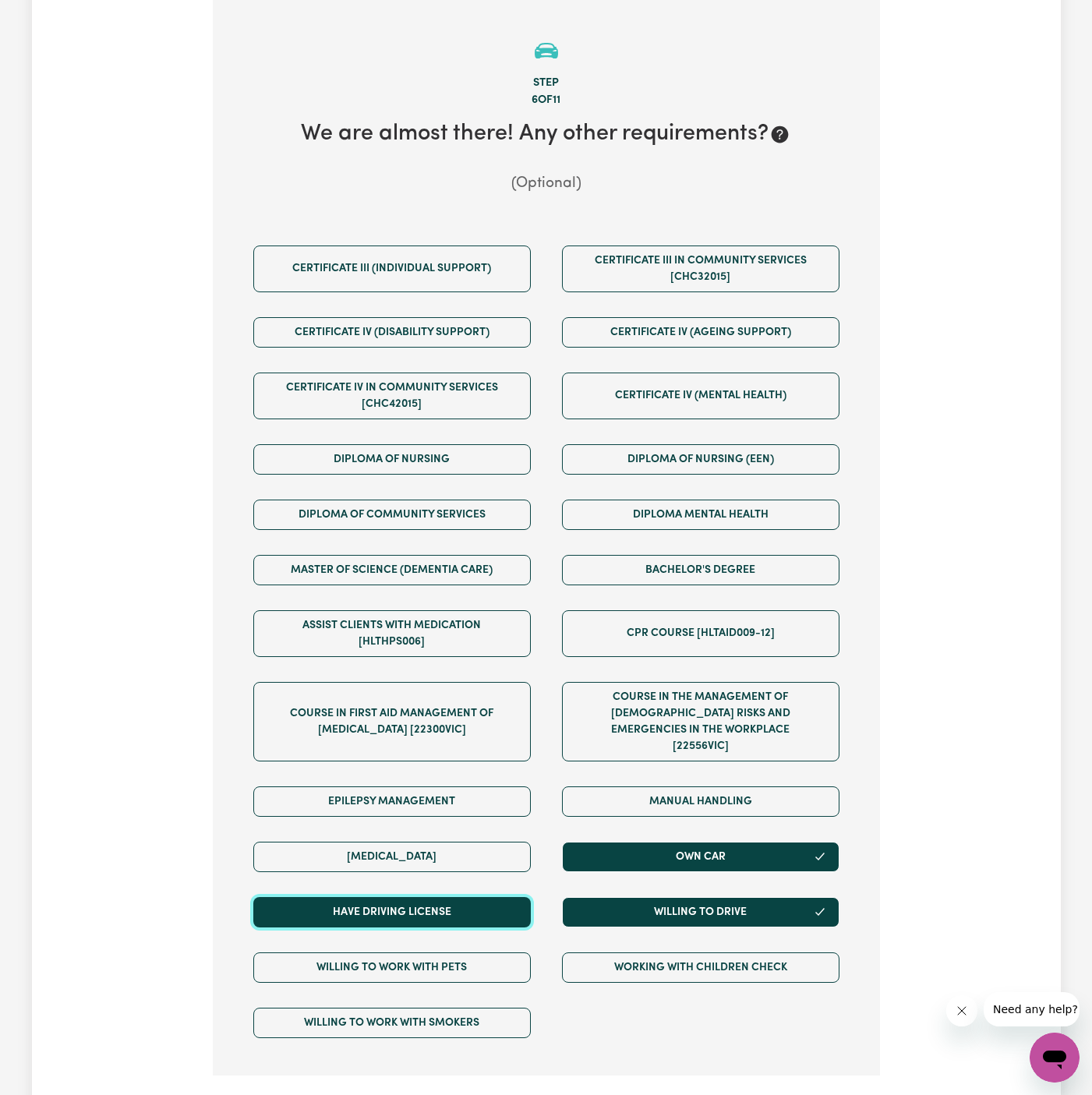
click at [516, 897] on button "Have driving license" at bounding box center [392, 912] width 277 height 30
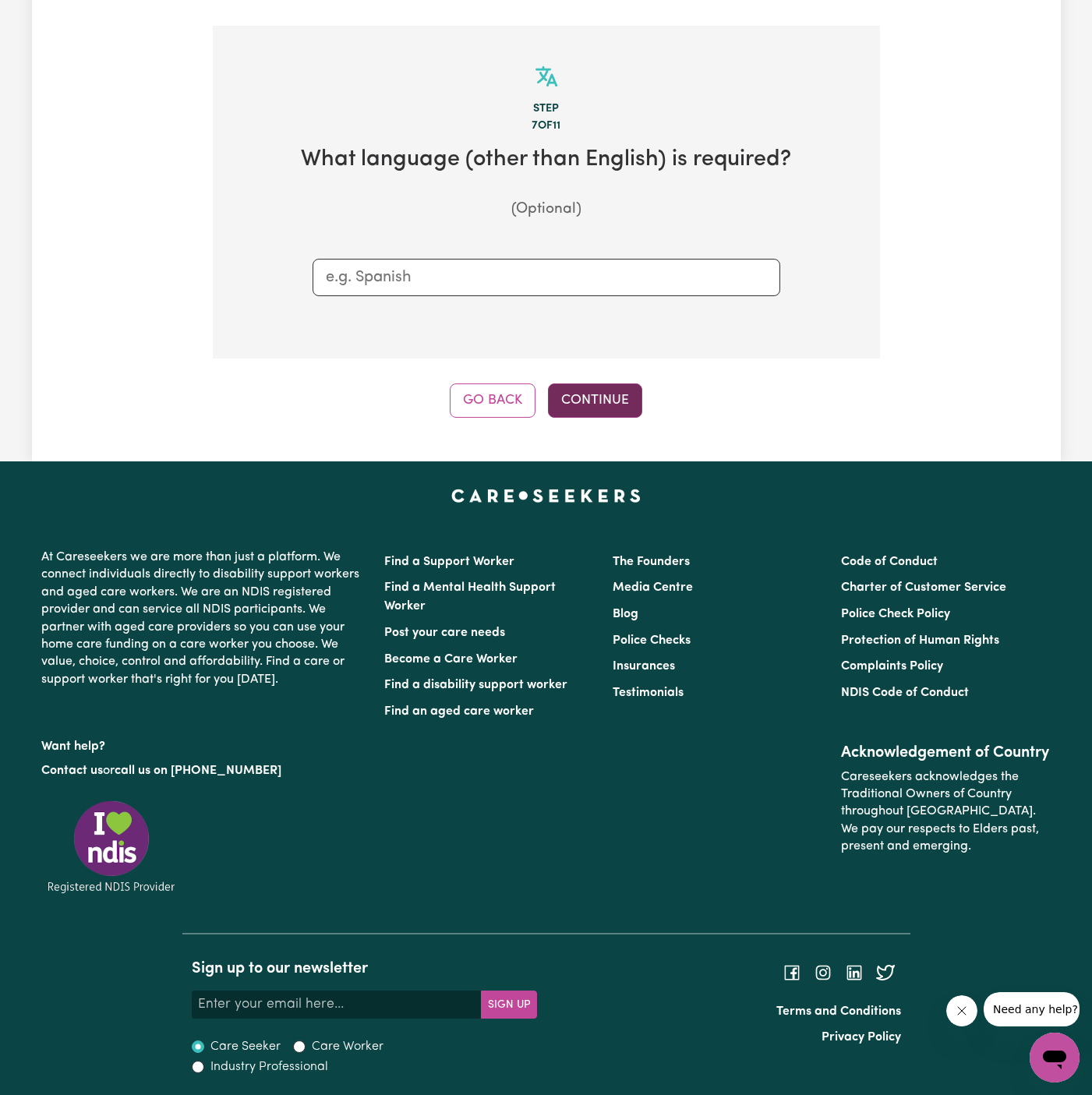
click at [614, 397] on button "Continue" at bounding box center [595, 401] width 94 height 34
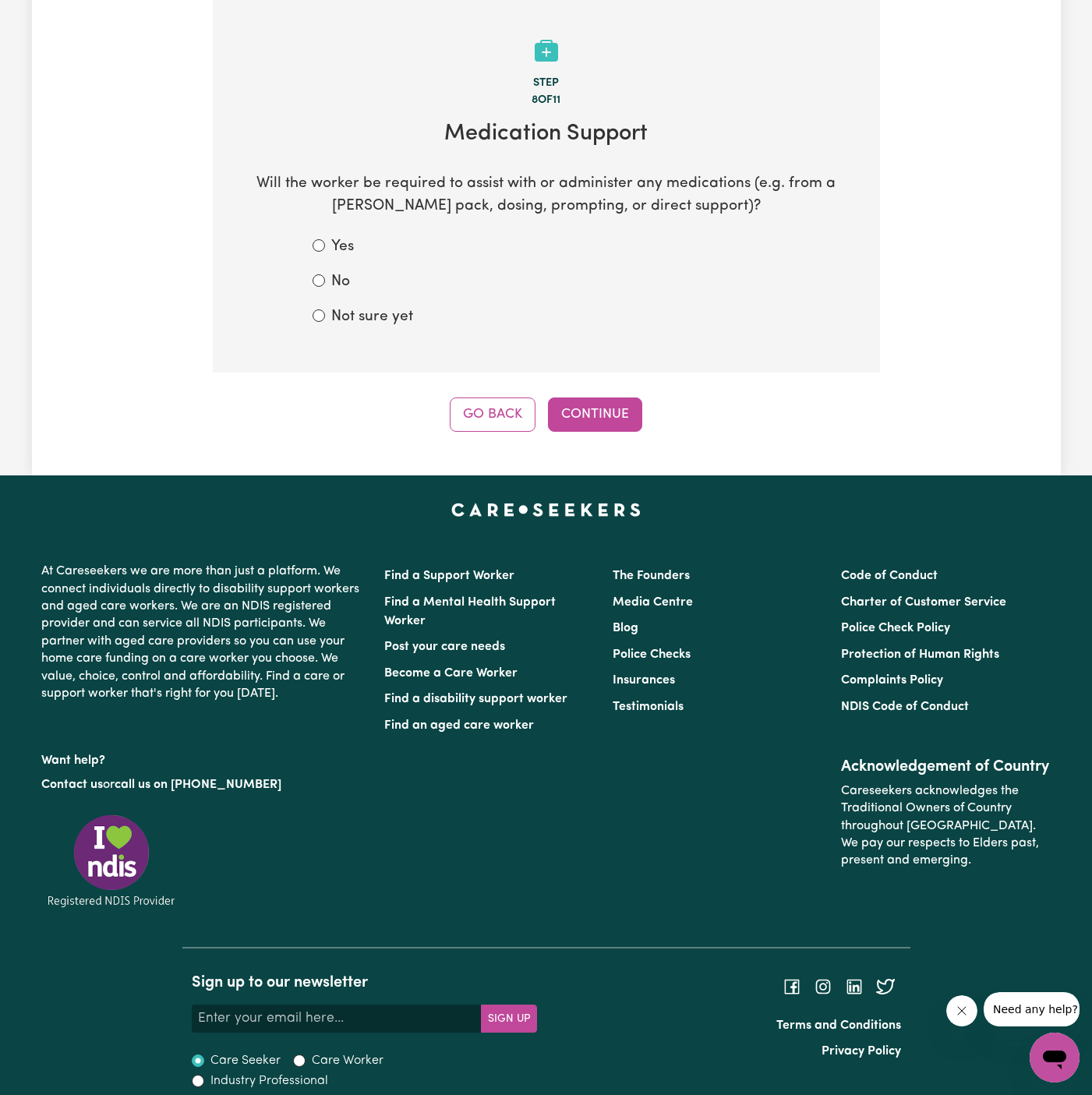
click at [399, 311] on label "Not sure yet" at bounding box center [372, 317] width 82 height 23
click at [325, 311] on input "Not sure yet" at bounding box center [319, 316] width 12 height 12
radio input "true"
click at [605, 426] on button "Continue" at bounding box center [595, 415] width 94 height 34
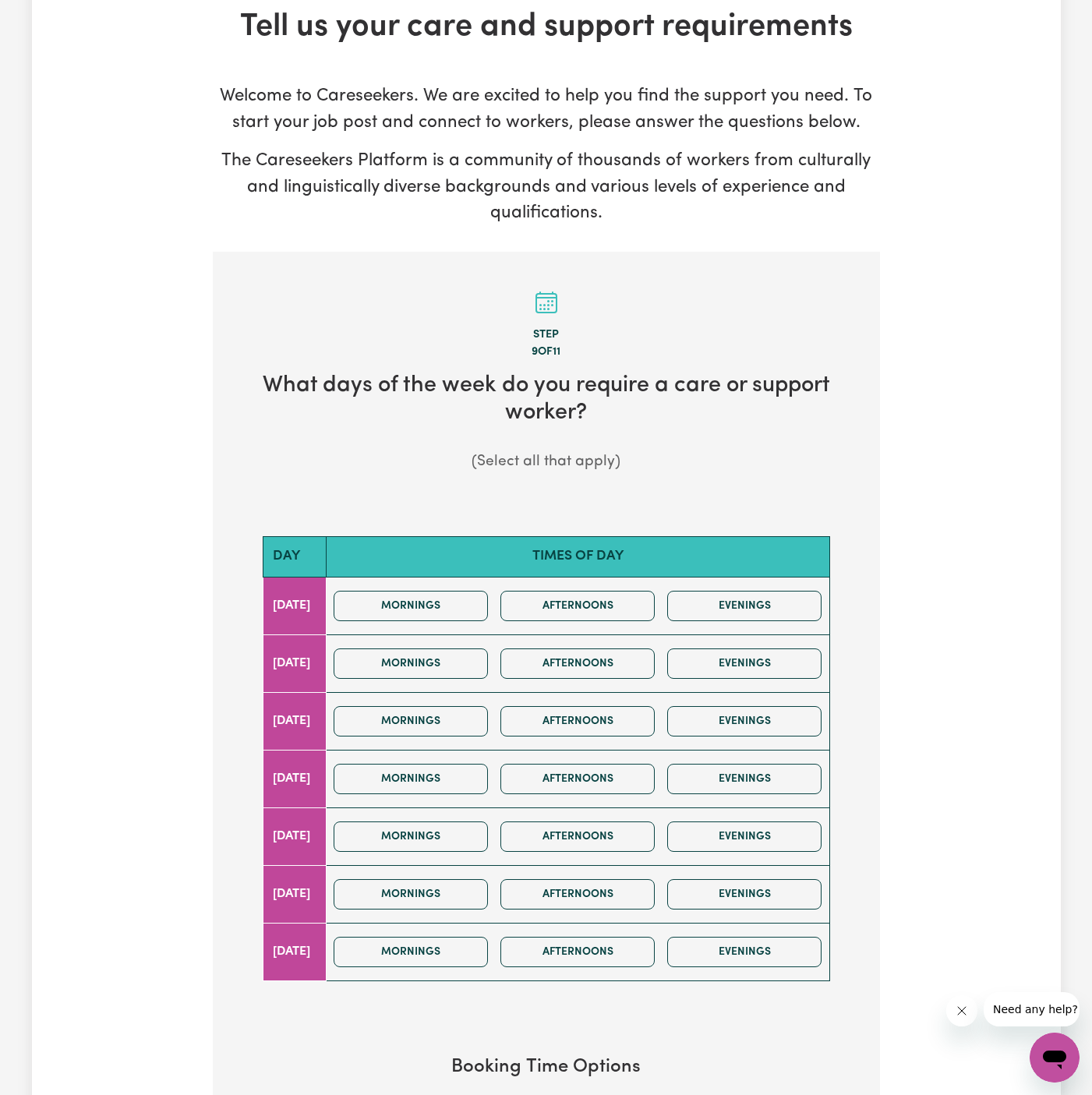
scroll to position [200, 0]
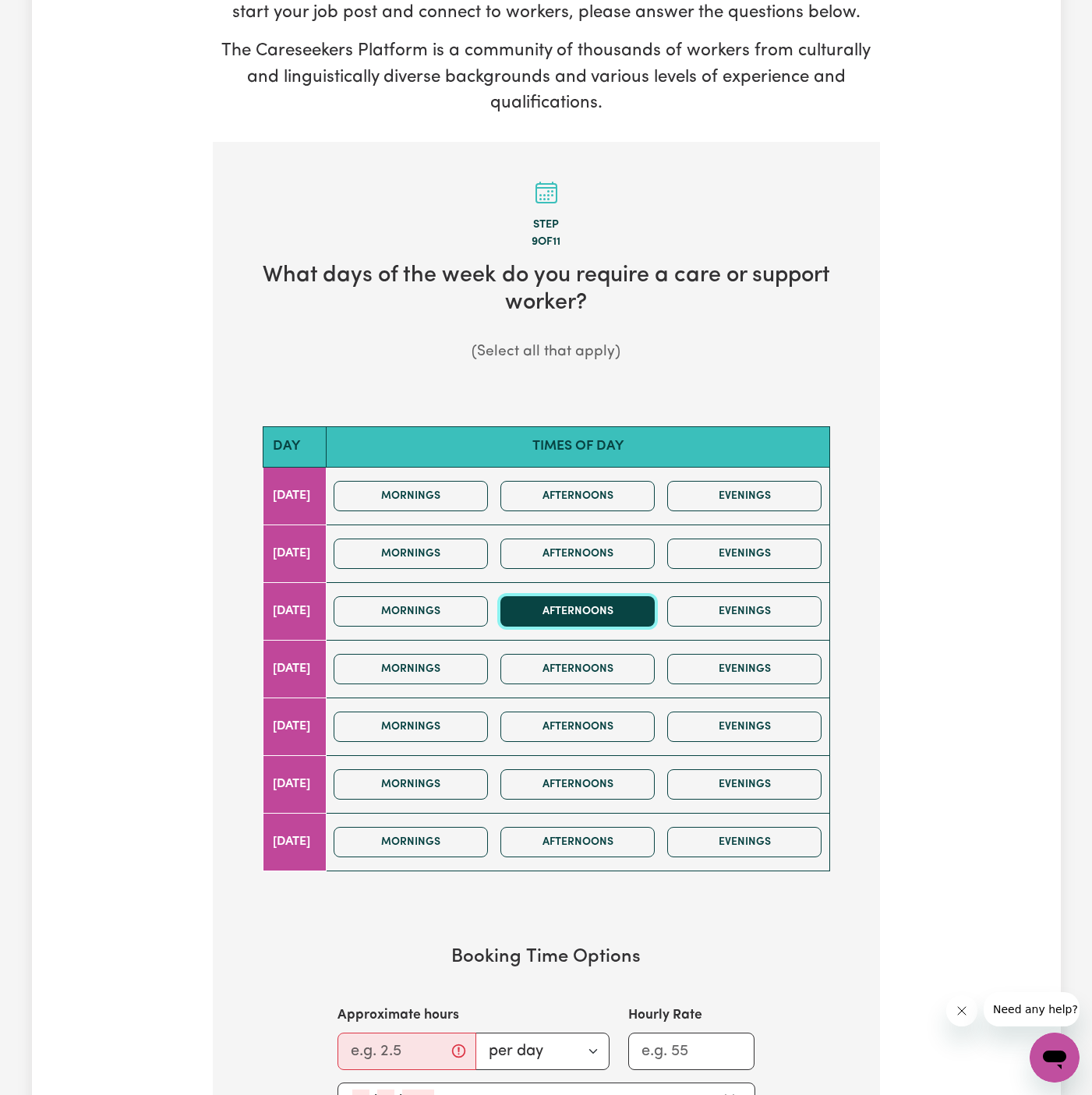
click at [592, 613] on button "Afternoons" at bounding box center [578, 611] width 154 height 30
click at [649, 661] on button "Afternoons" at bounding box center [578, 669] width 154 height 30
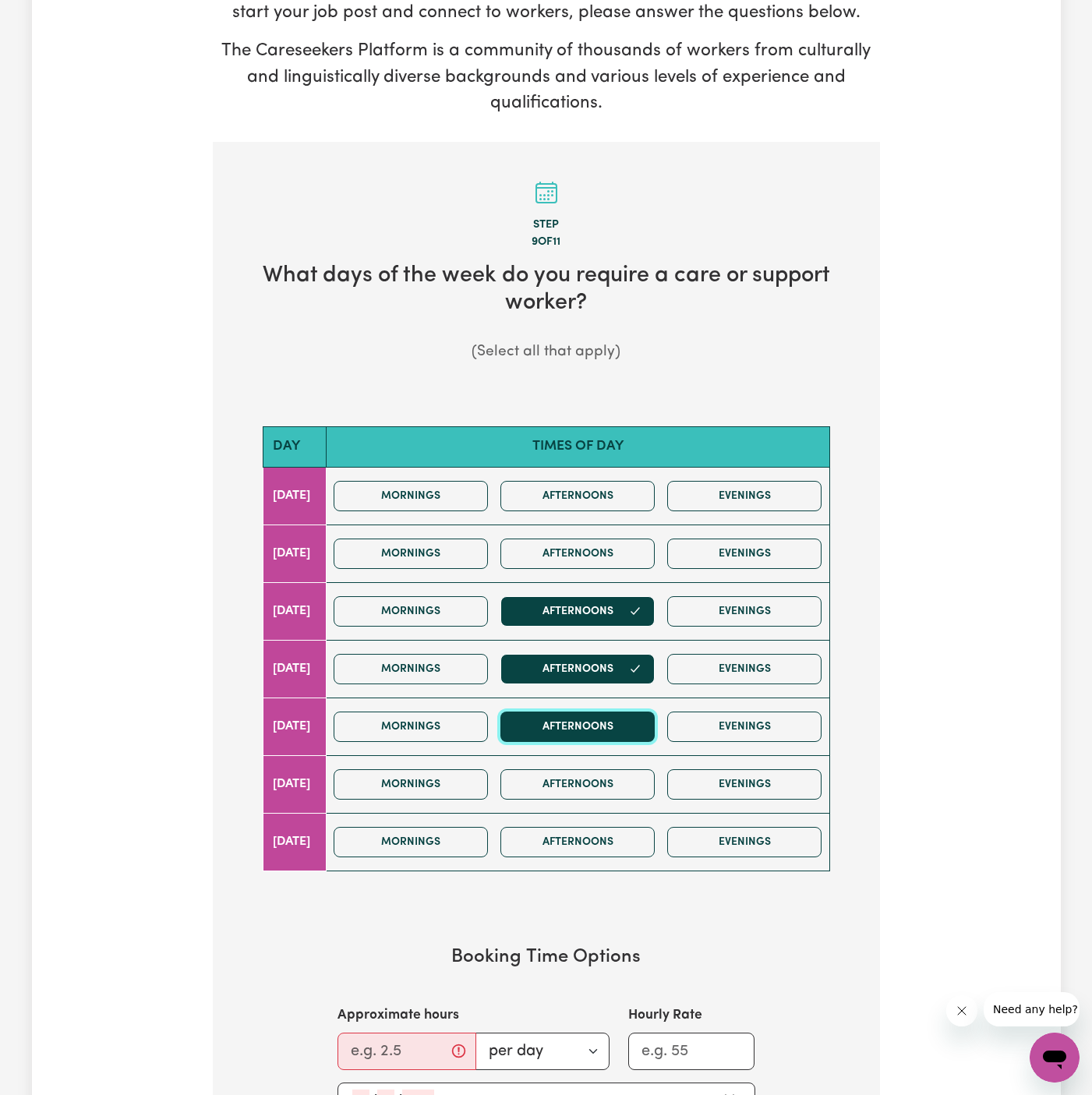
click at [627, 731] on button "Afternoons" at bounding box center [578, 726] width 154 height 30
click at [624, 769] on button "Afternoons" at bounding box center [578, 784] width 154 height 30
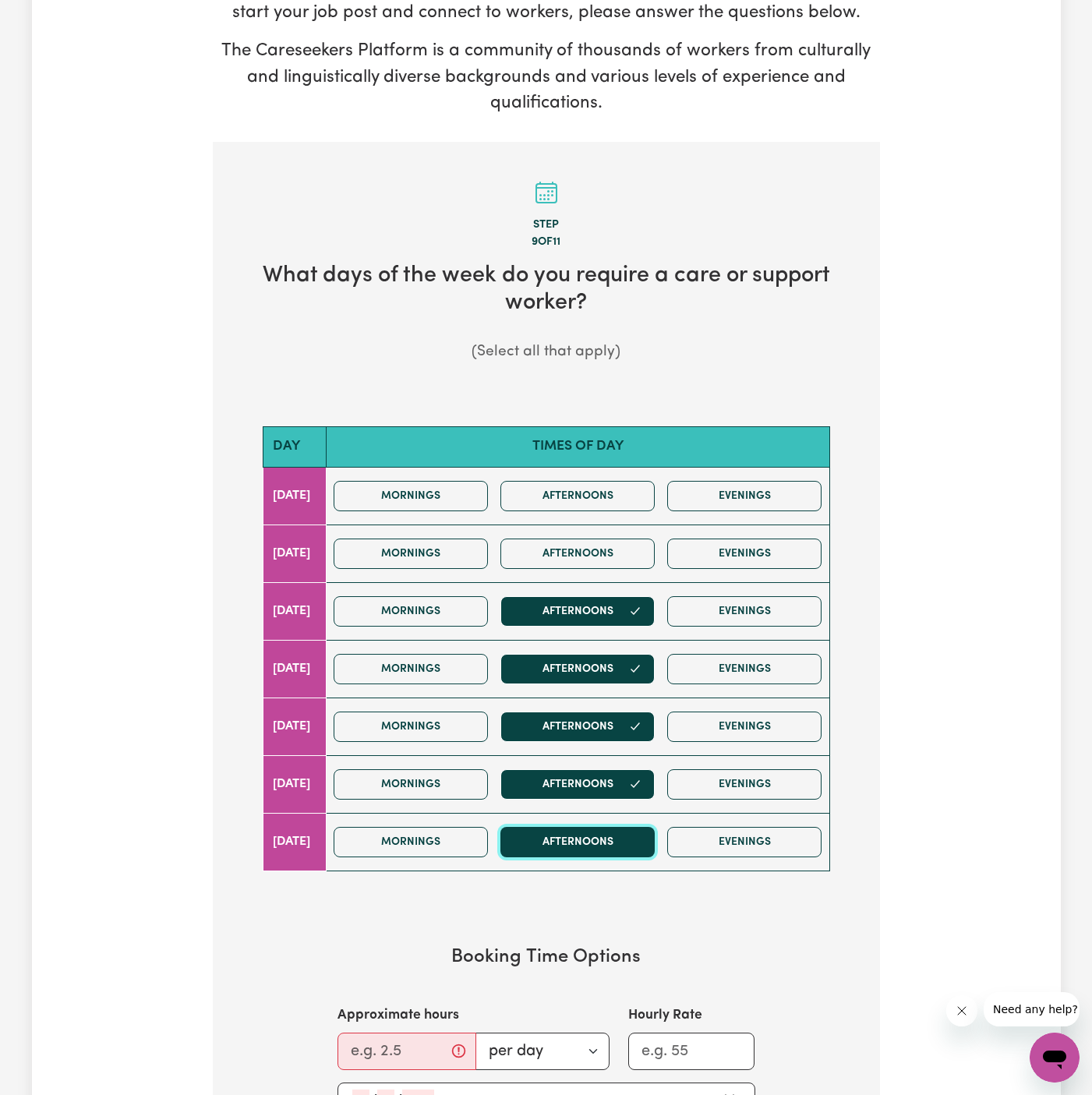
click at [634, 844] on button "Afternoons" at bounding box center [578, 842] width 154 height 30
click at [608, 570] on div "Mornings Afternoons Evenings" at bounding box center [578, 553] width 500 height 55
click at [608, 545] on button "Afternoons" at bounding box center [578, 553] width 154 height 30
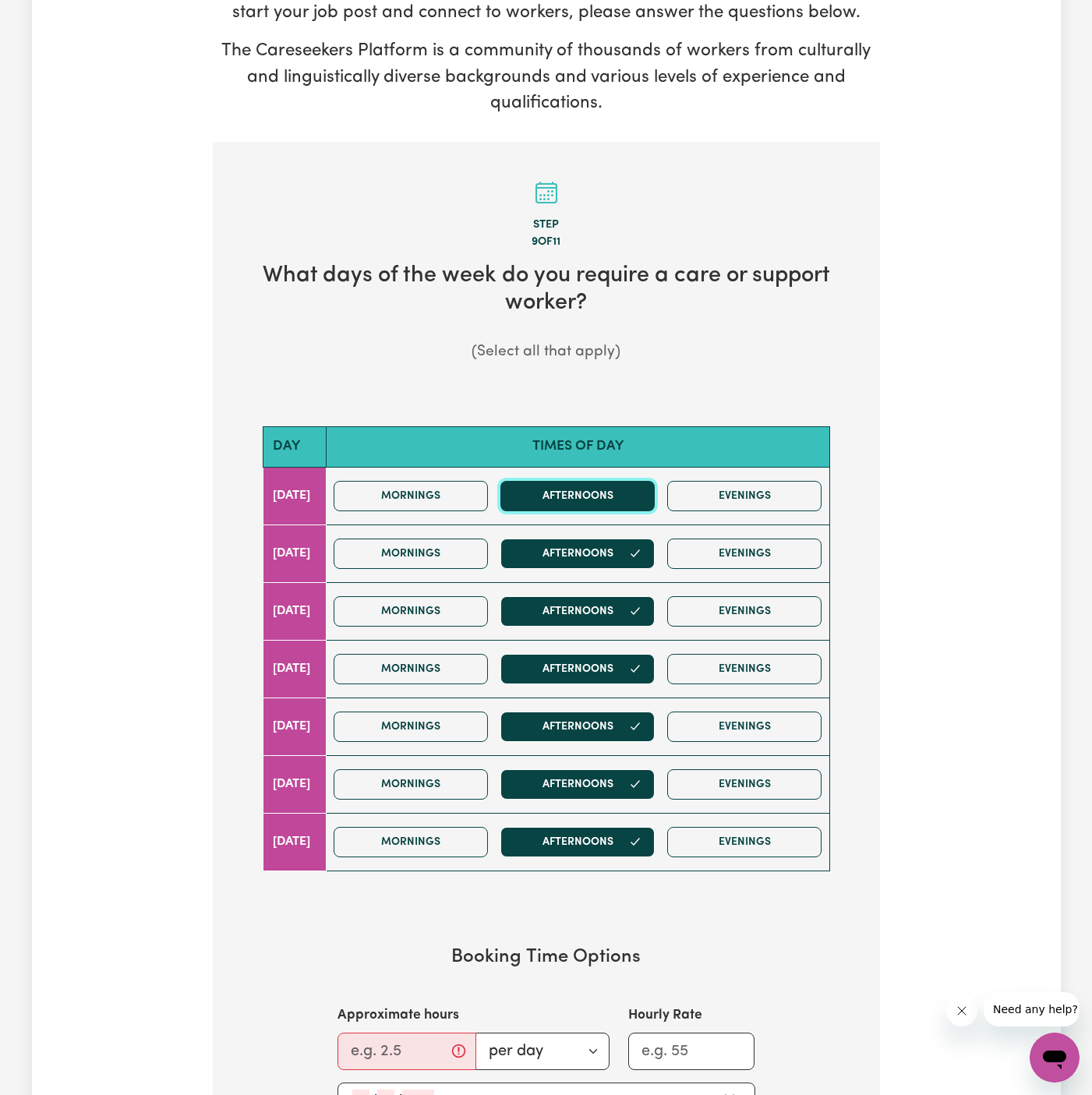
click at [608, 500] on button "Afternoons" at bounding box center [578, 496] width 154 height 30
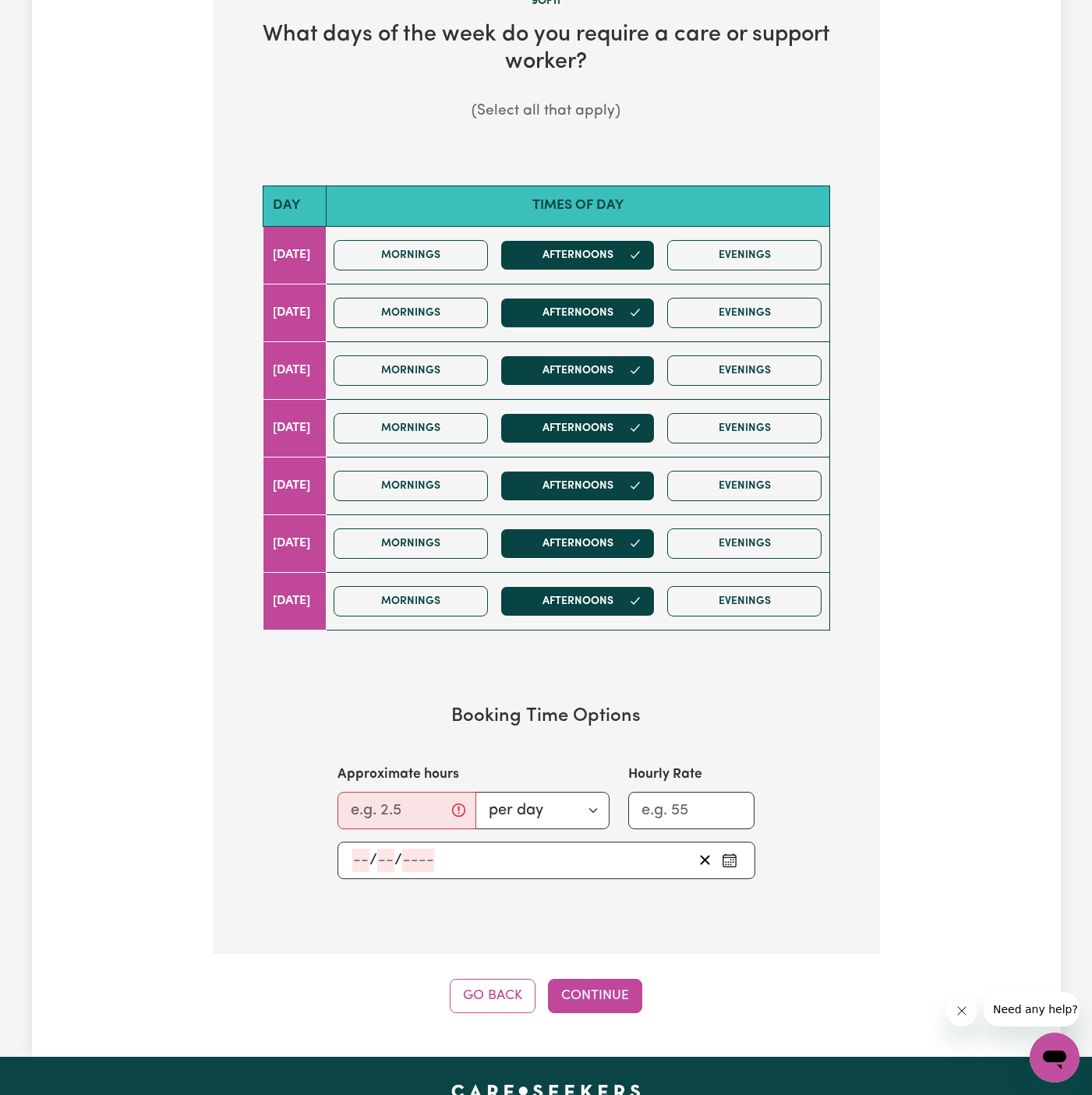
scroll to position [561, 0]
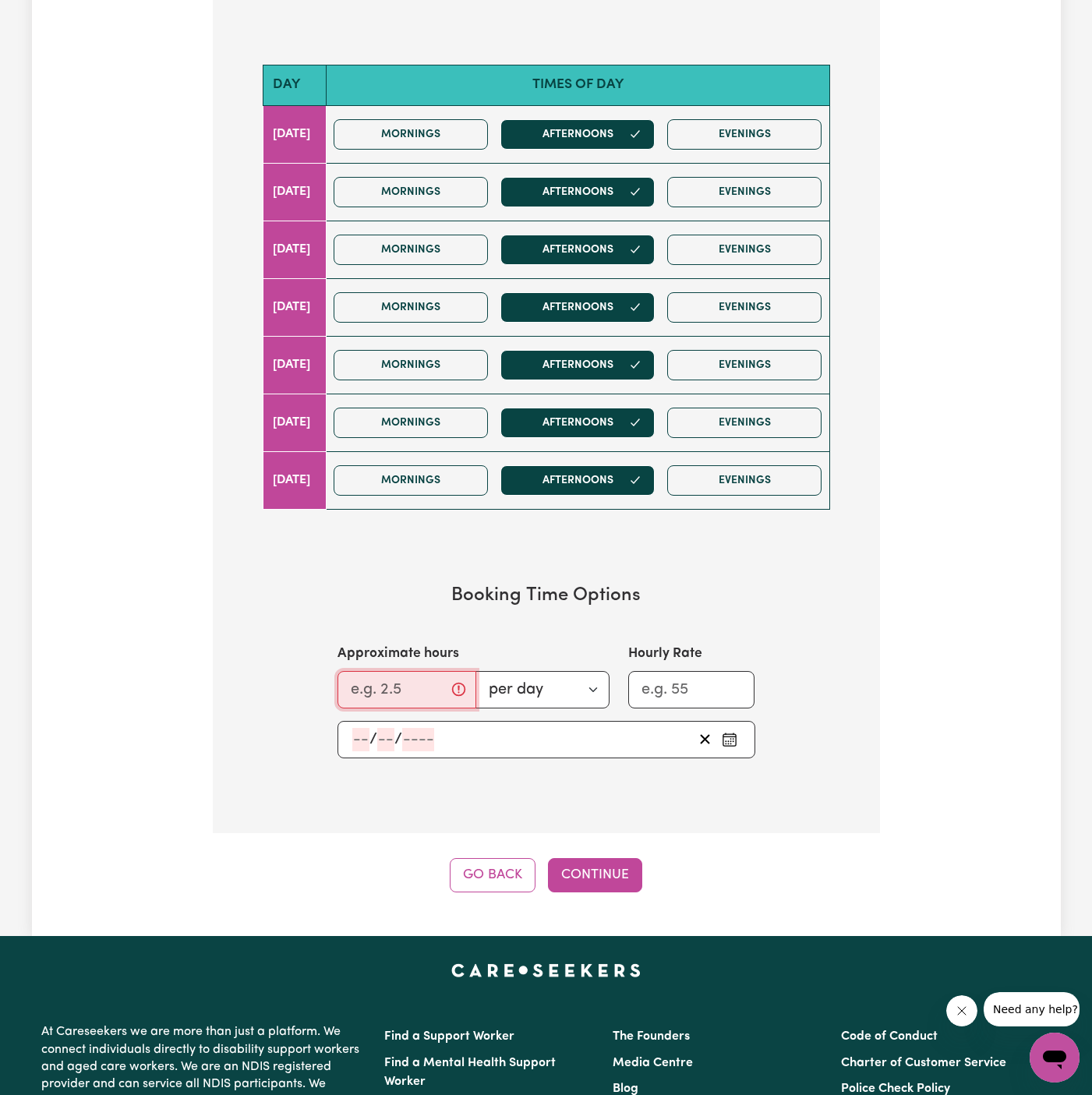
click at [365, 683] on input "Approximate hours" at bounding box center [407, 690] width 139 height 37
type input "3"
click at [361, 740] on input "number" at bounding box center [361, 740] width 17 height 23
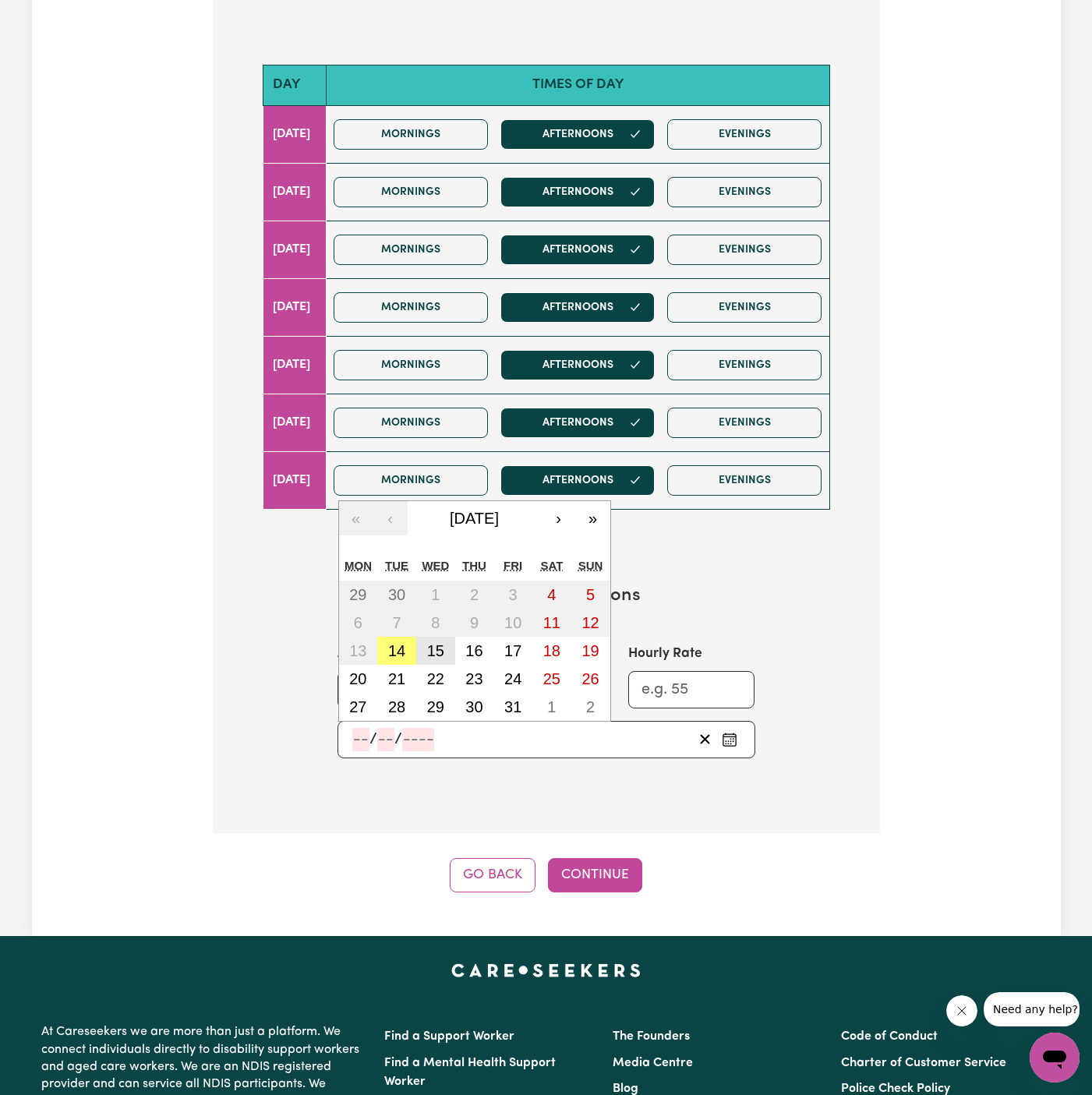
click at [436, 637] on button "15" at bounding box center [436, 651] width 39 height 28
type input "[DATE]"
type input "15"
type input "10"
type input "2025"
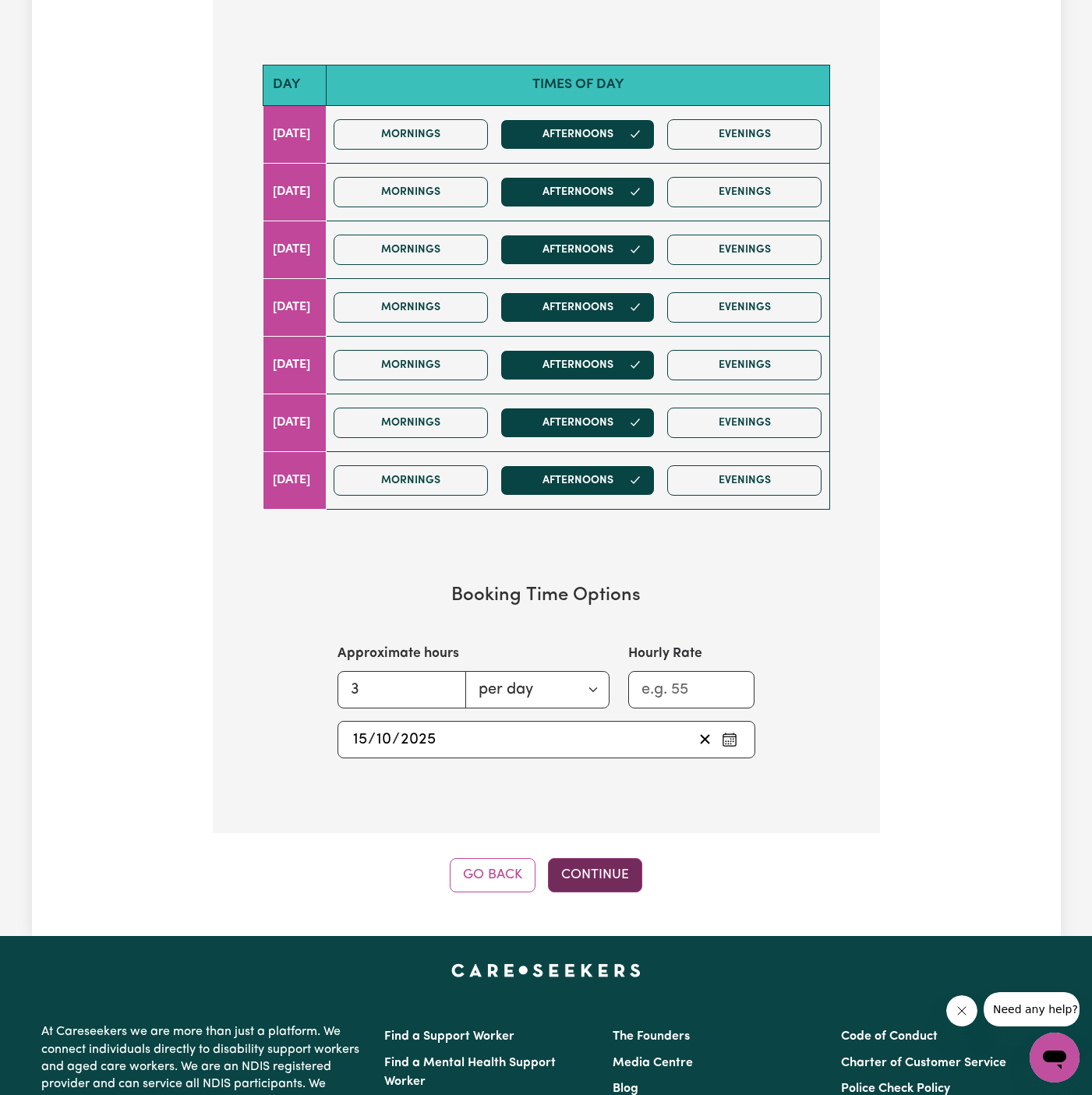
click at [611, 881] on button "Continue" at bounding box center [595, 875] width 94 height 34
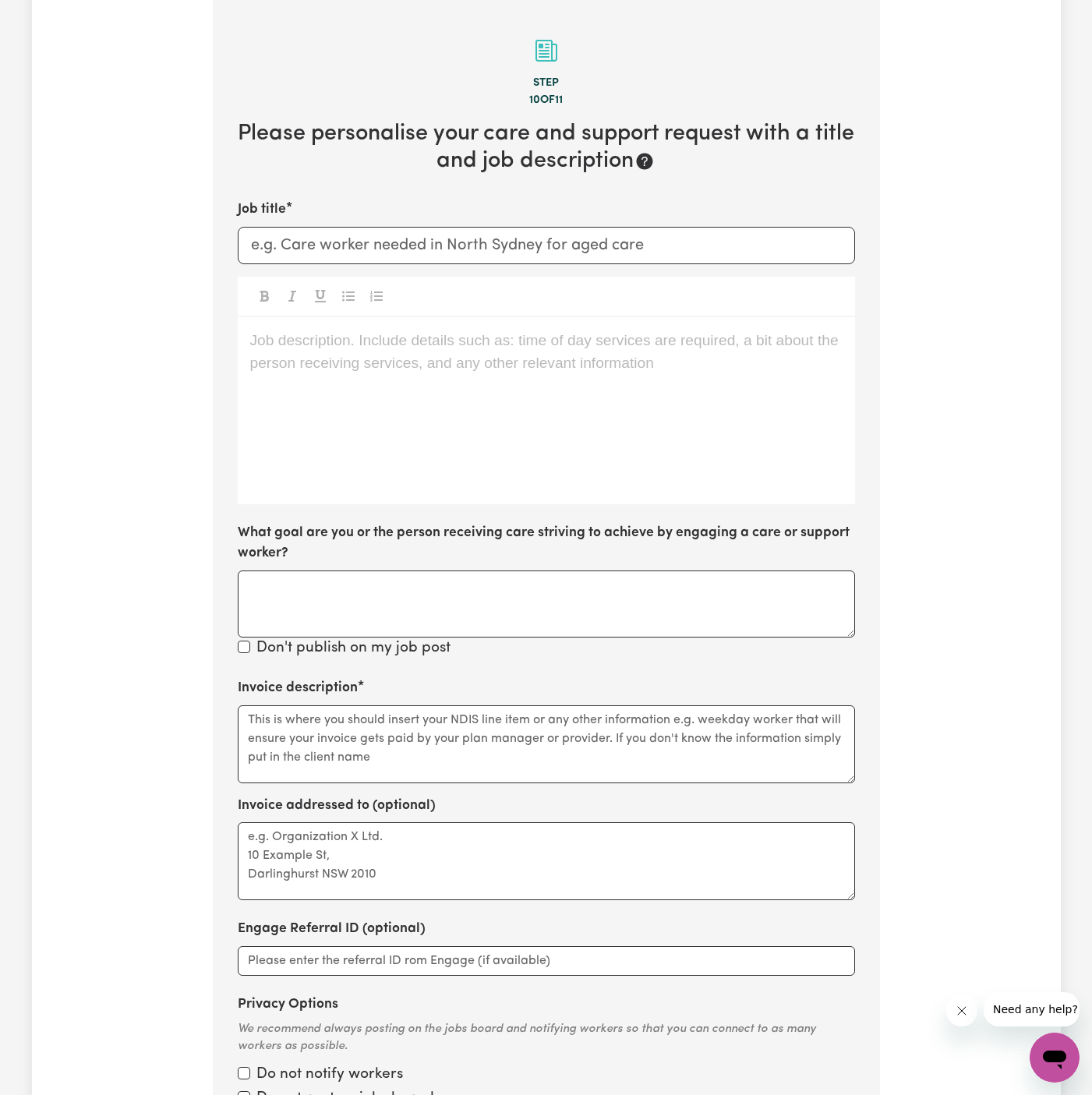
scroll to position [341, 0]
click at [762, 421] on div "Job description. Include details such as: time of day services are required, a …" at bounding box center [546, 411] width 617 height 187
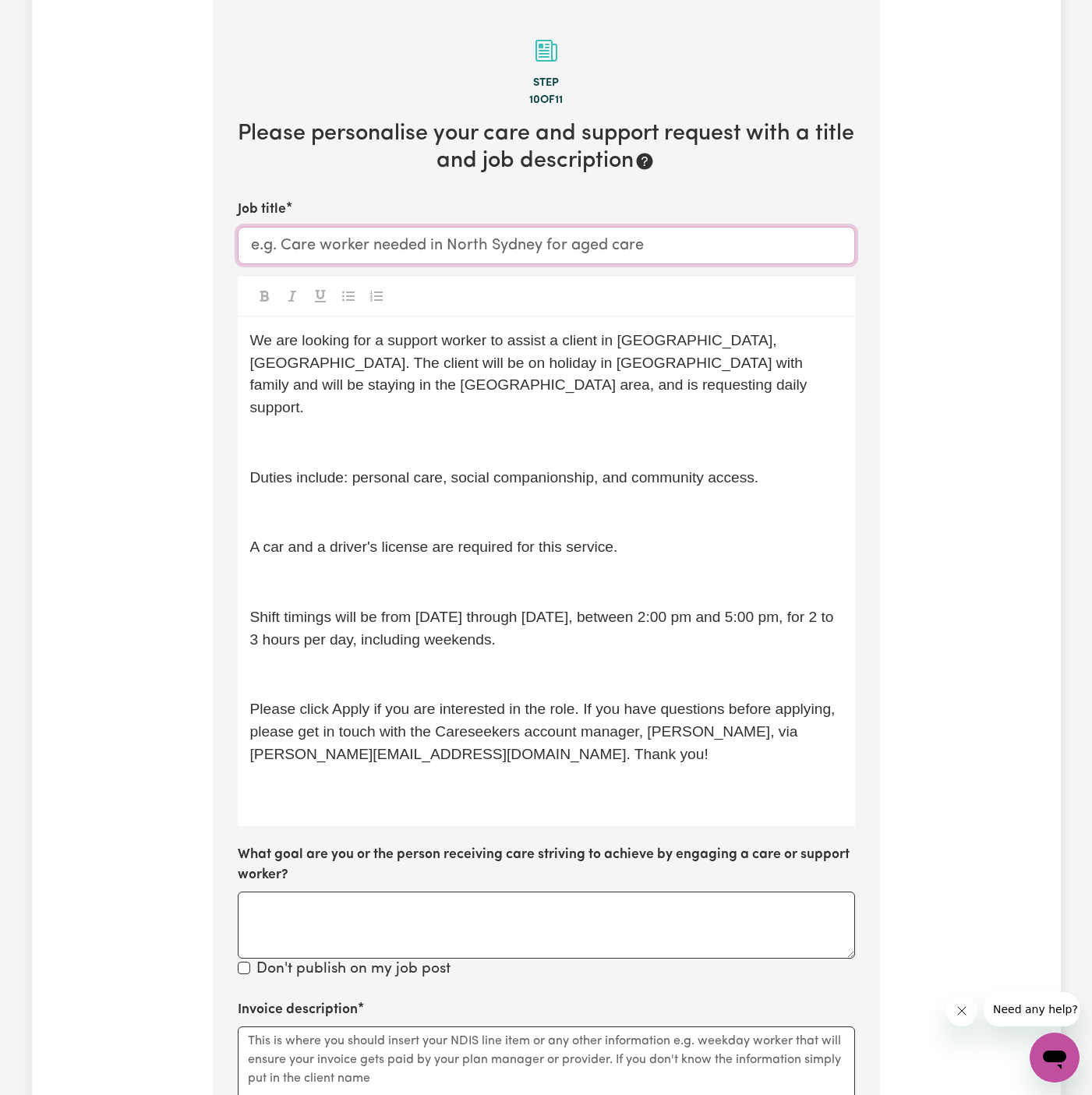
click at [434, 237] on input "Job title" at bounding box center [546, 245] width 617 height 37
paste input "Support Worker Needed In [GEOGRAPHIC_DATA], [GEOGRAPHIC_DATA]"
type input "Support Worker Needed In [GEOGRAPHIC_DATA], [GEOGRAPHIC_DATA]"
click at [397, 438] on div "We are looking for a support worker to assist a client in [GEOGRAPHIC_DATA], [G…" at bounding box center [546, 571] width 617 height 509
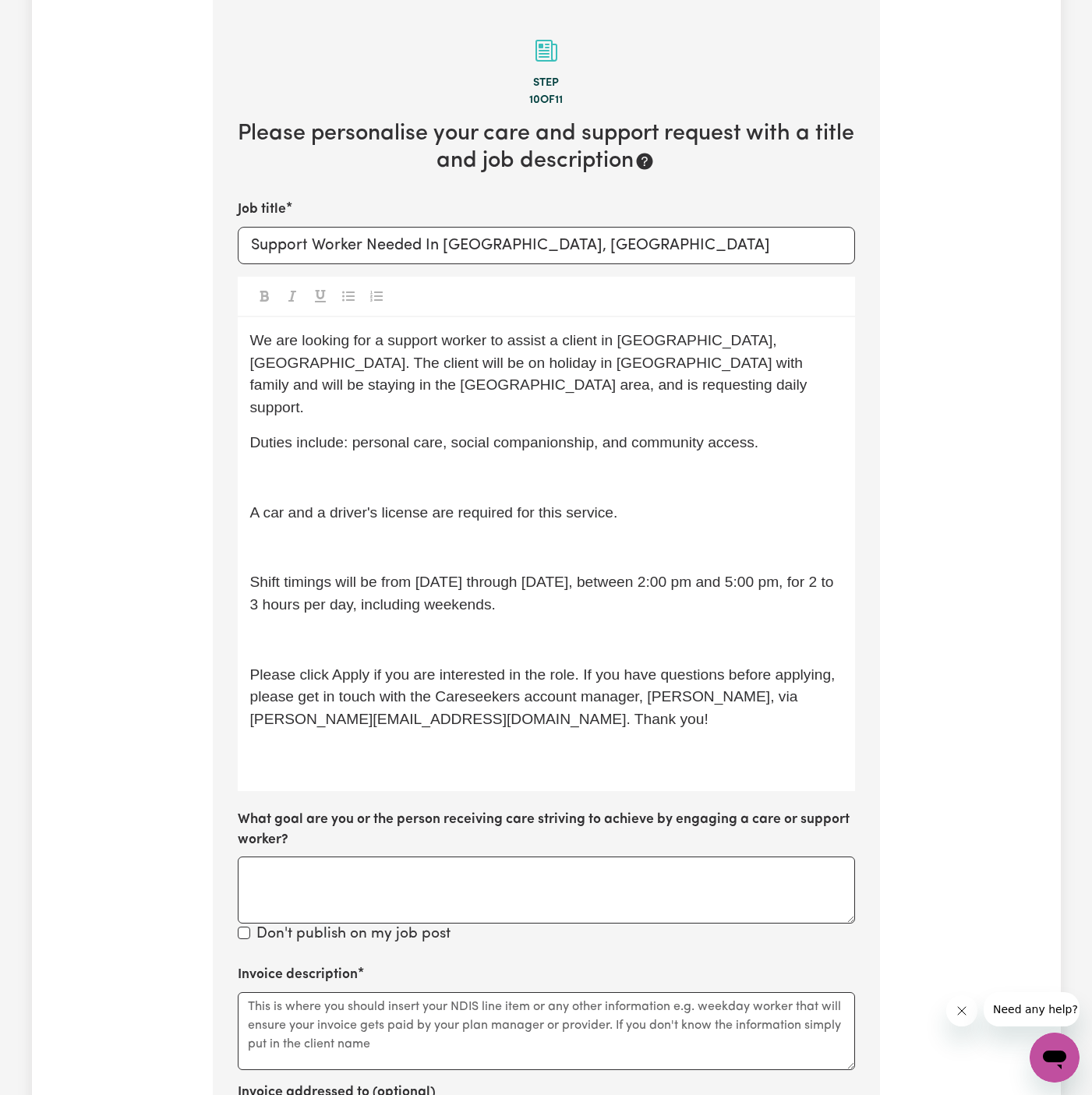
click at [398, 471] on div "We are looking for a support worker to assist a client in [GEOGRAPHIC_DATA], [G…" at bounding box center [546, 554] width 617 height 474
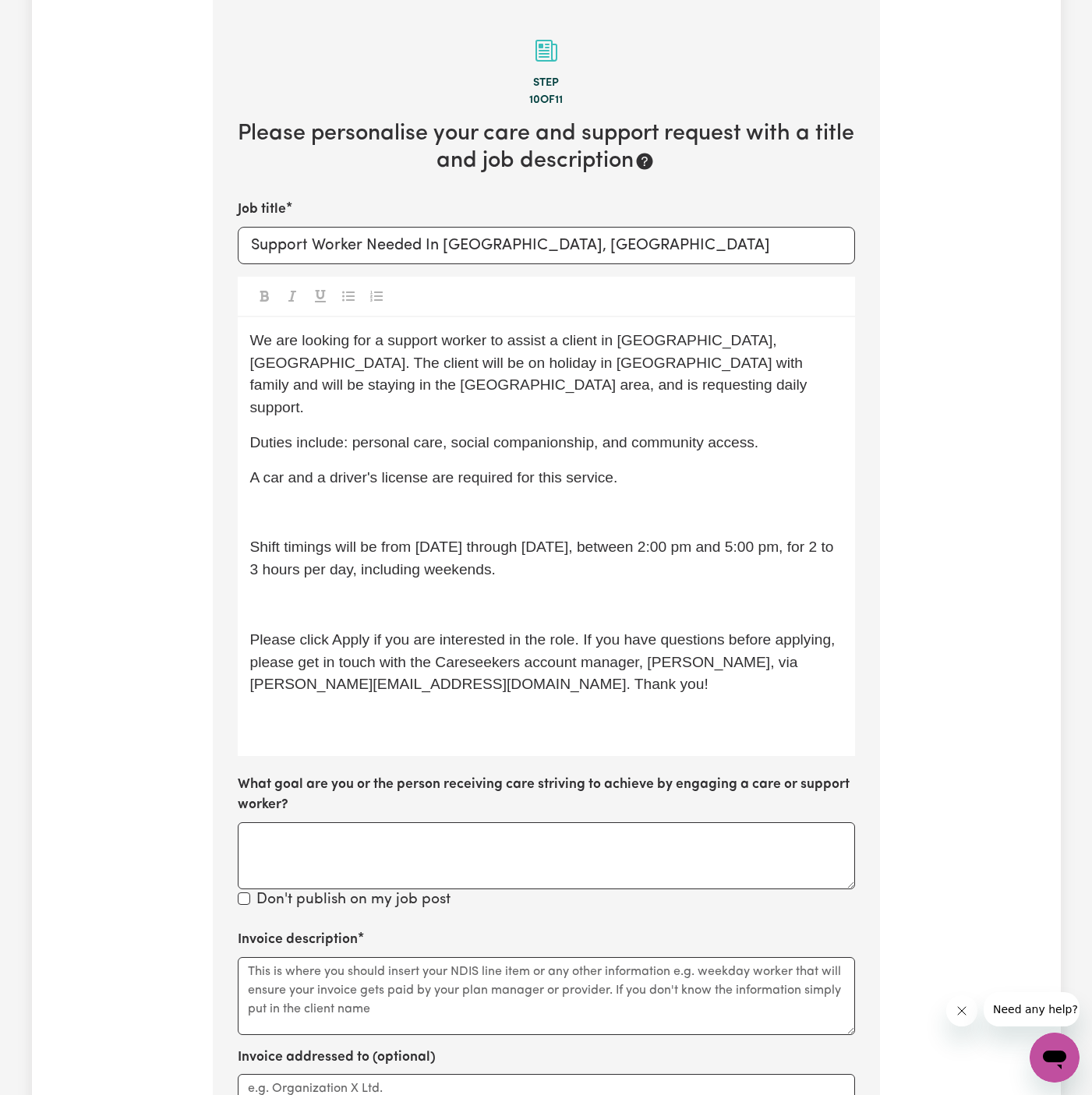
click at [396, 502] on p "﻿" at bounding box center [546, 513] width 592 height 23
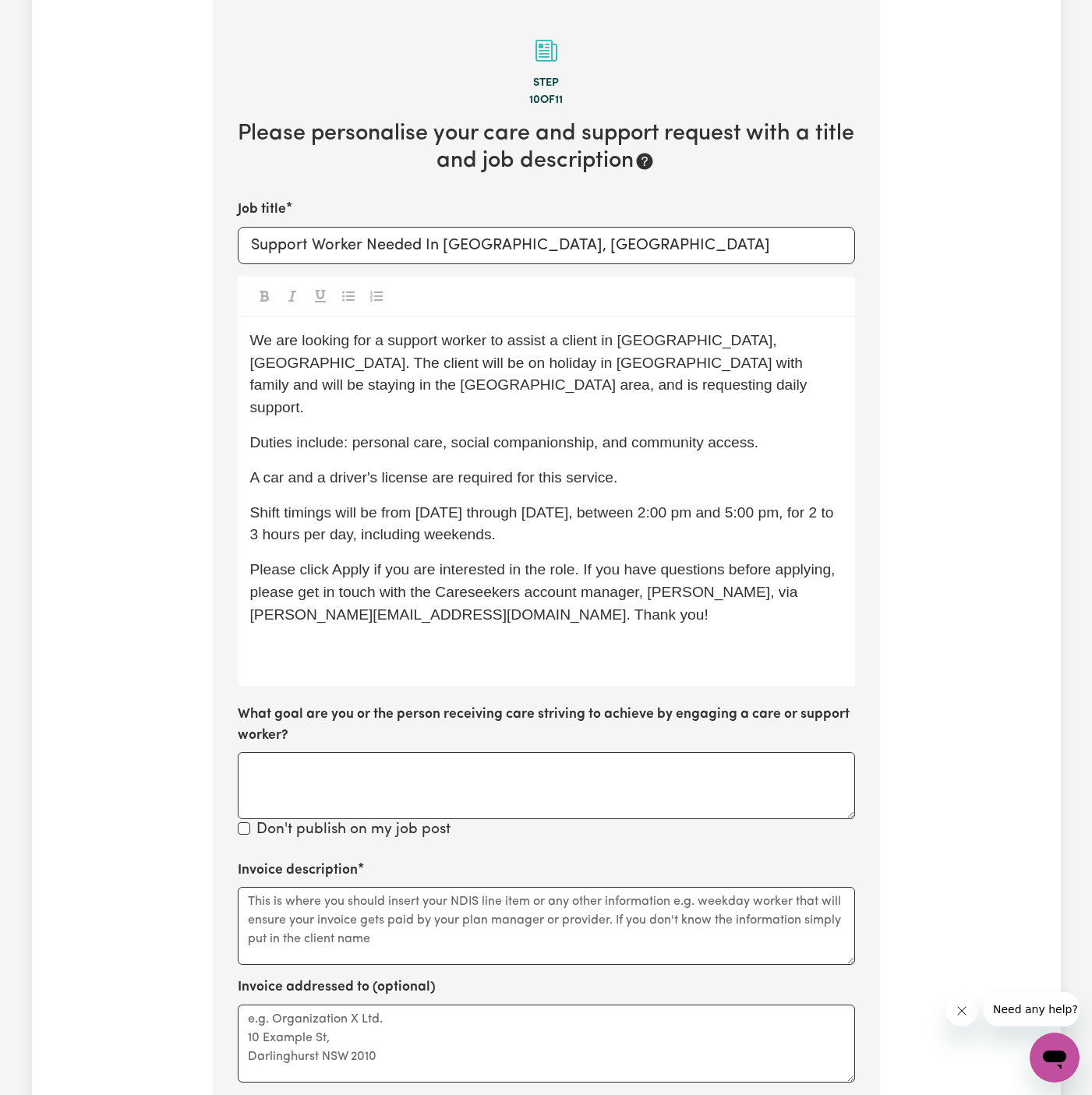
click at [391, 639] on p "﻿" at bounding box center [546, 650] width 592 height 23
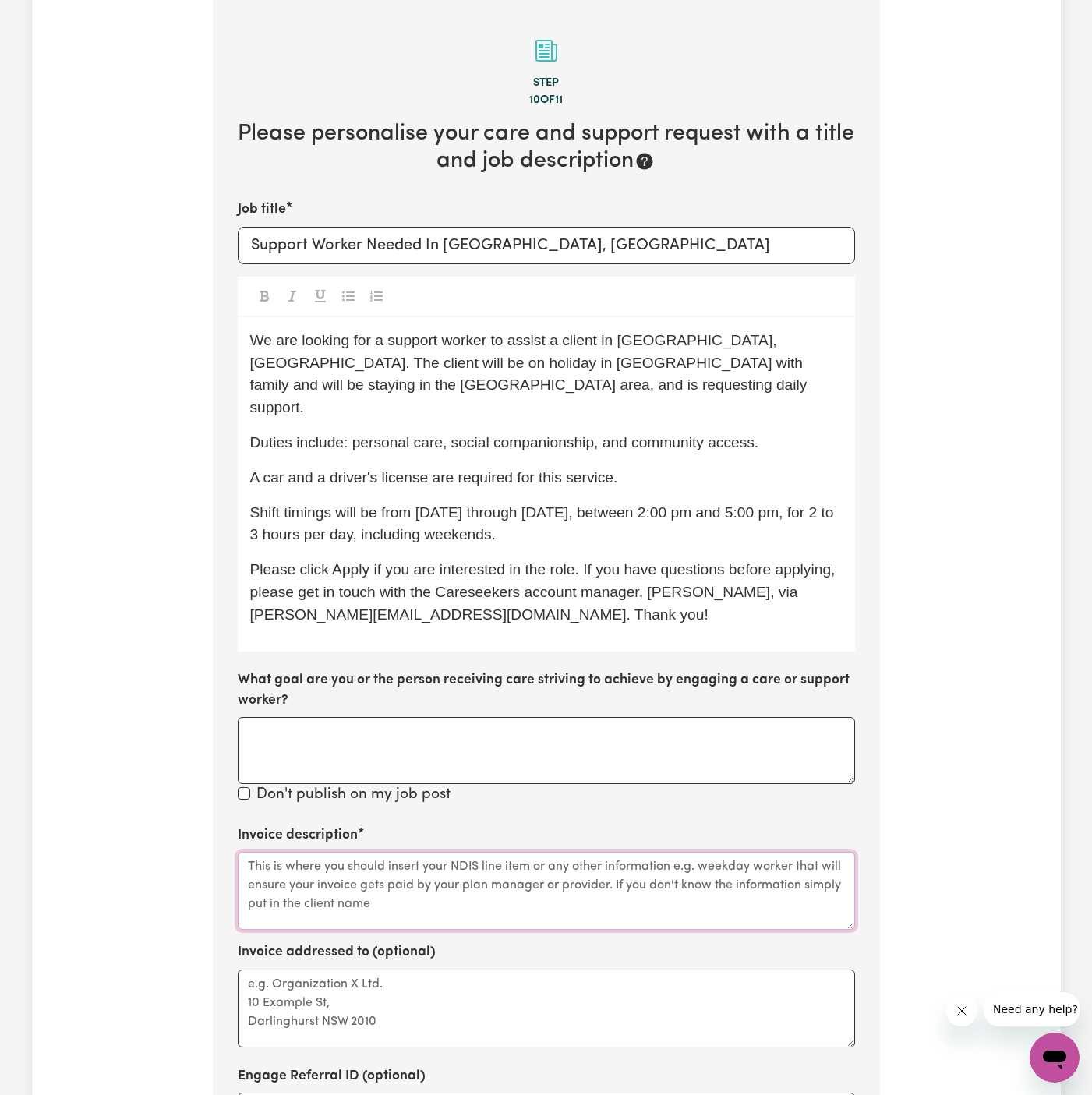
click at [477, 852] on textarea "Invoice description" at bounding box center [546, 891] width 617 height 78
paste textarea "personal care, social companionship, and community access."
type textarea "personal care, social companionship, and community access."
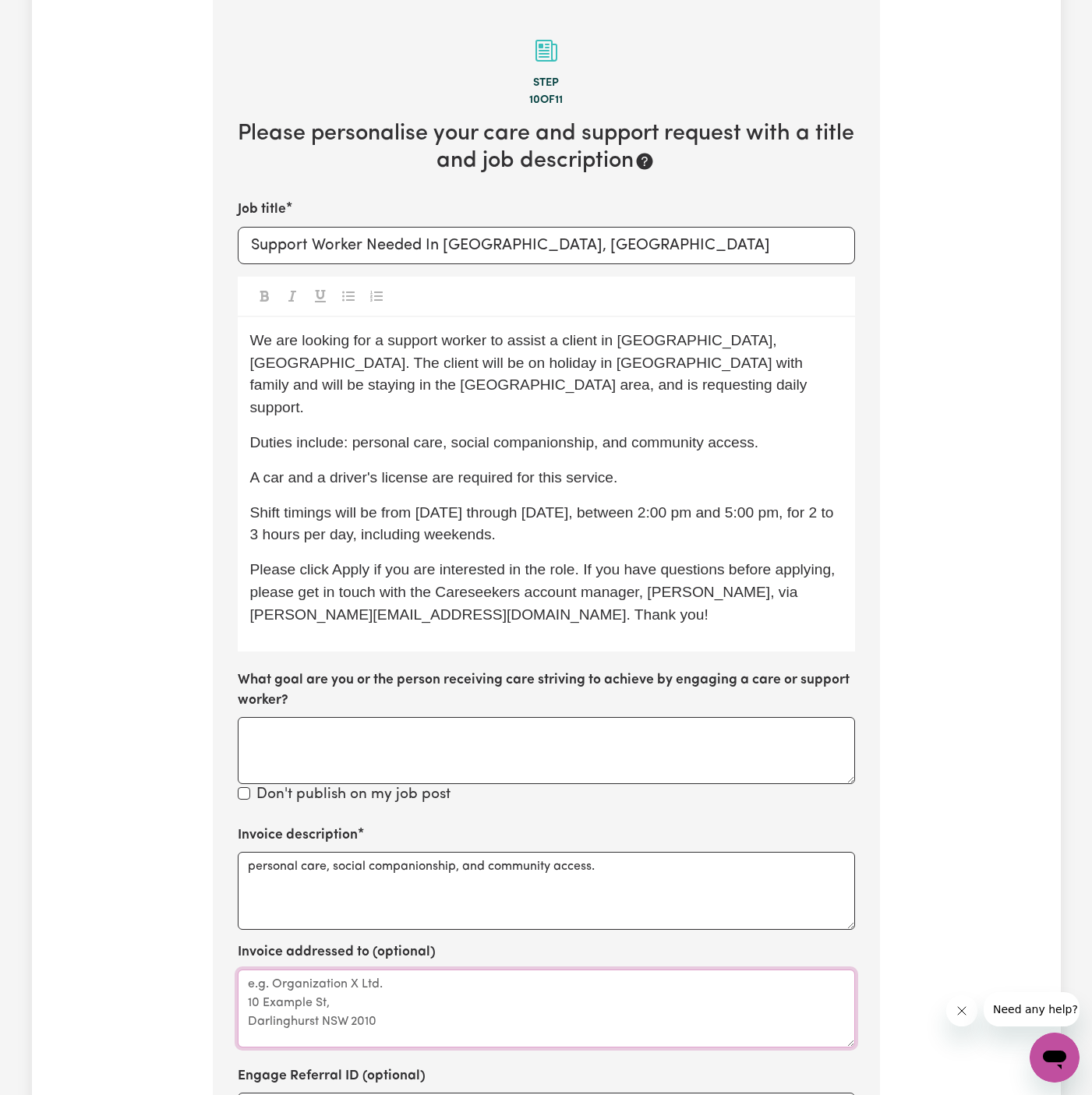
click at [524, 971] on textarea "Invoice addressed to (optional)" at bounding box center [546, 1008] width 617 height 78
paste textarea "c/o Home Caring Campsie"
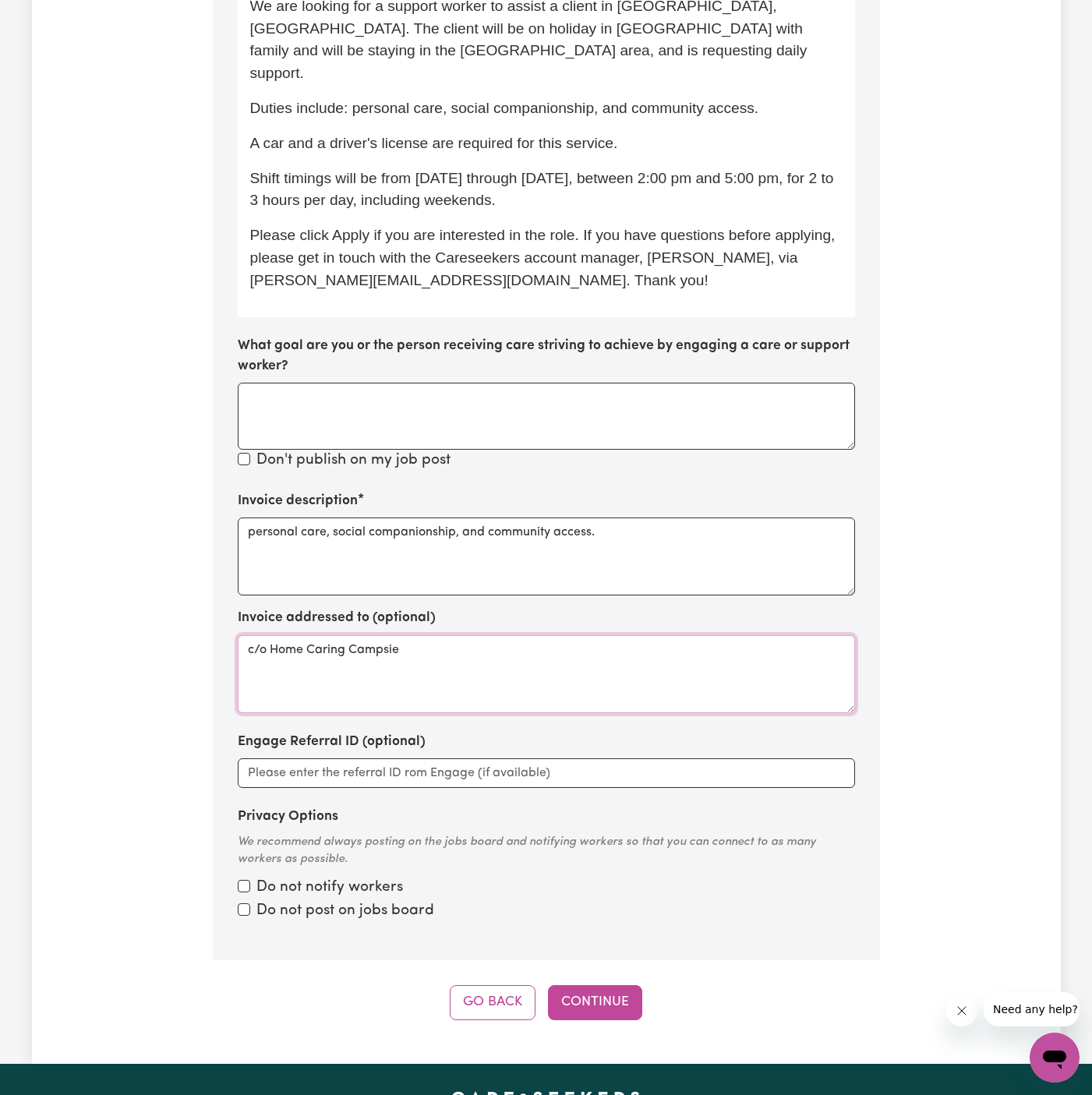
scroll to position [730, 0]
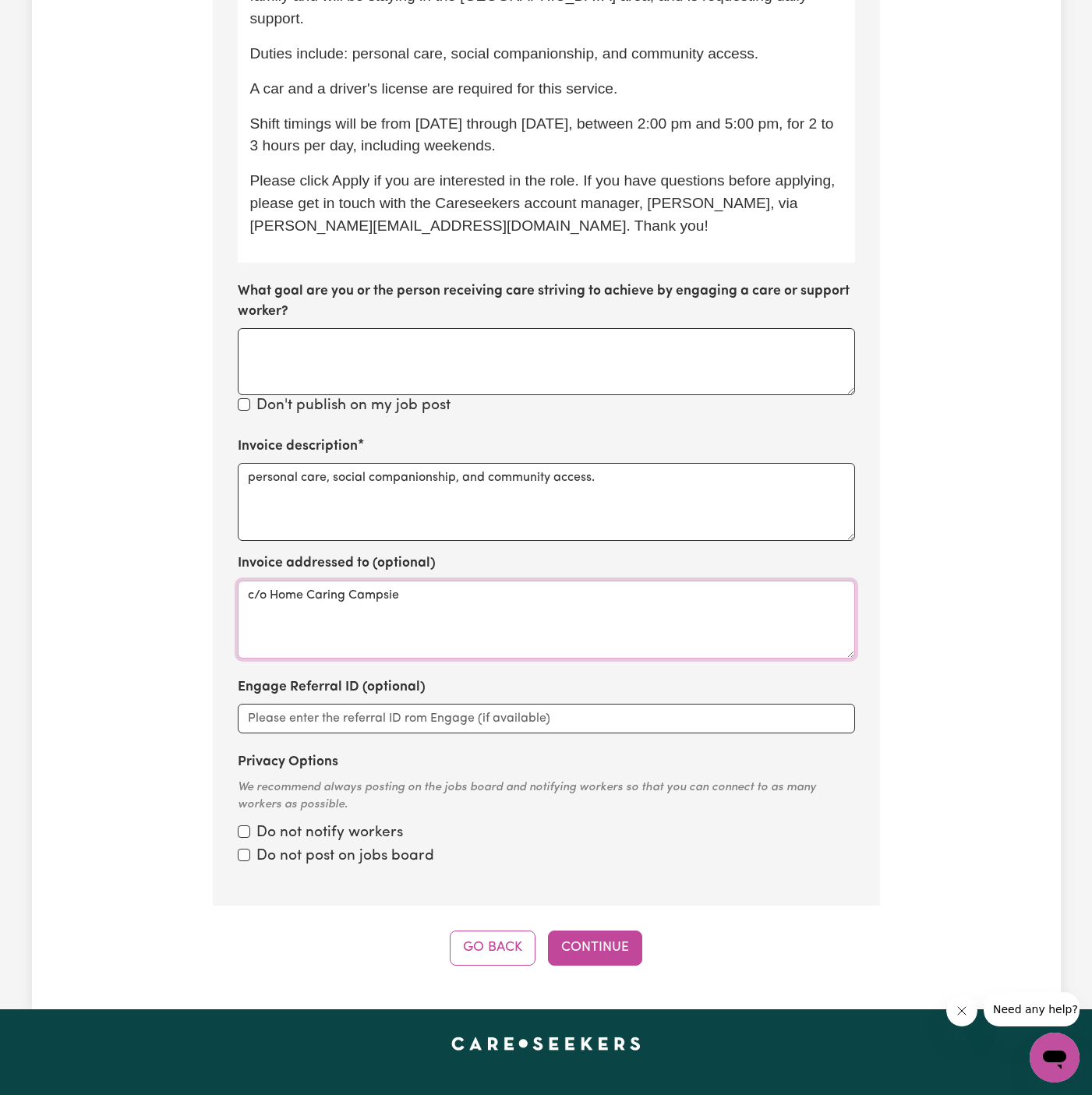
type textarea "c/o Home Caring Campsie"
click at [239, 825] on input "Privacy Options" at bounding box center [244, 832] width 12 height 12
checkbox input "true"
click at [239, 849] on input "Privacy Options" at bounding box center [244, 855] width 12 height 12
checkbox input "true"
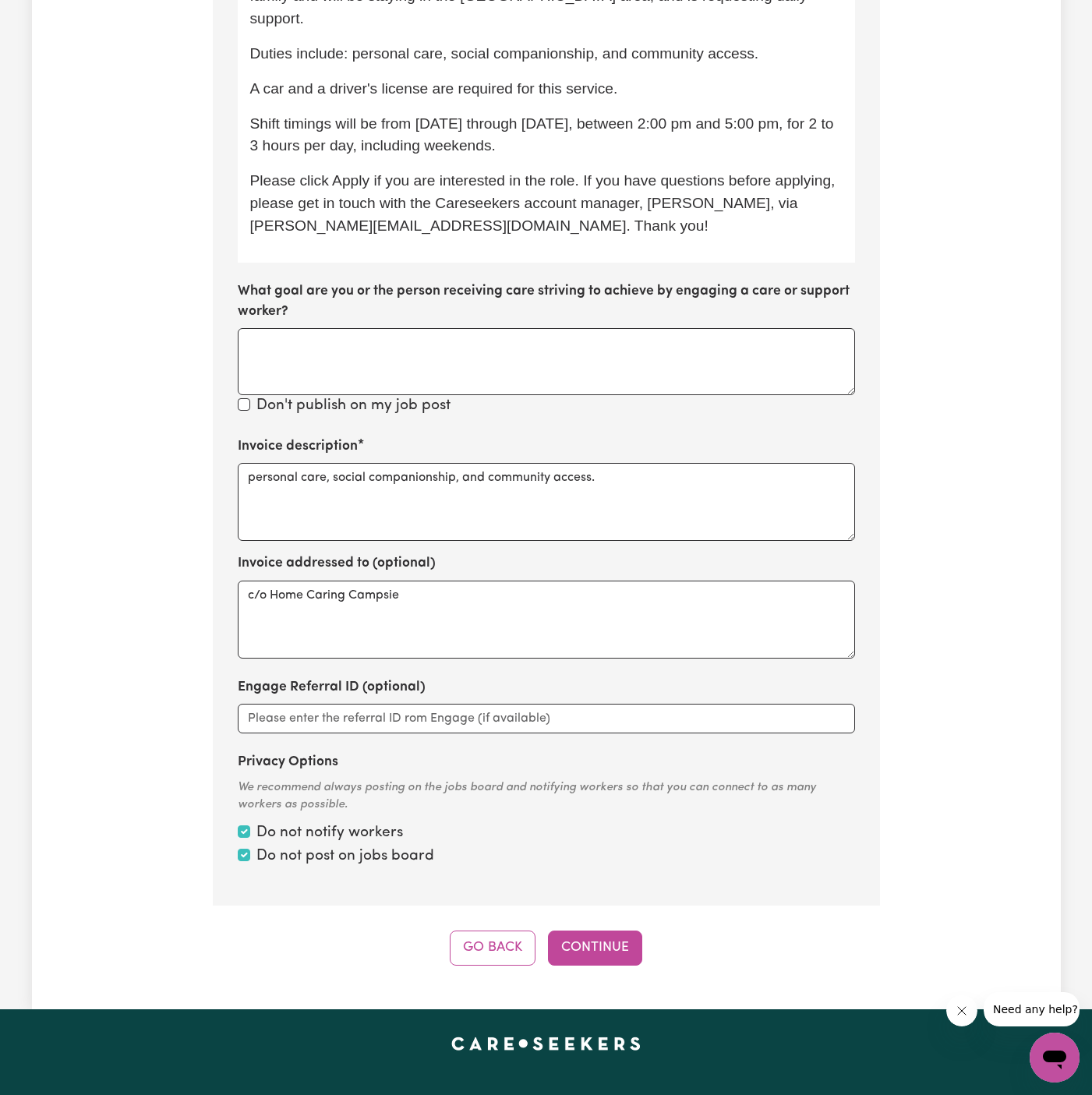
click at [601, 940] on div "Go Back Continue" at bounding box center [546, 948] width 667 height 34
click at [601, 931] on button "Continue" at bounding box center [595, 948] width 94 height 34
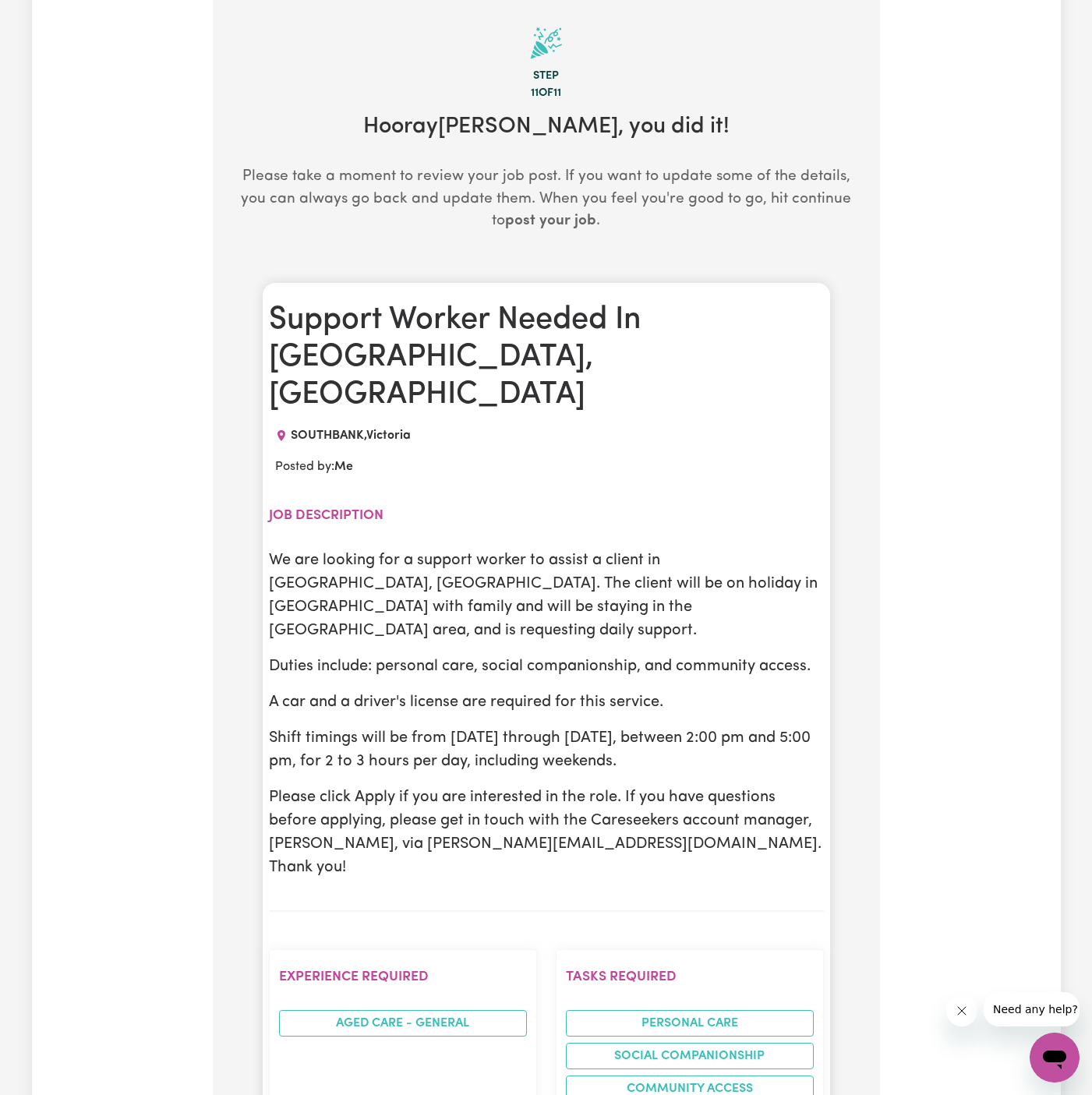
scroll to position [341, 0]
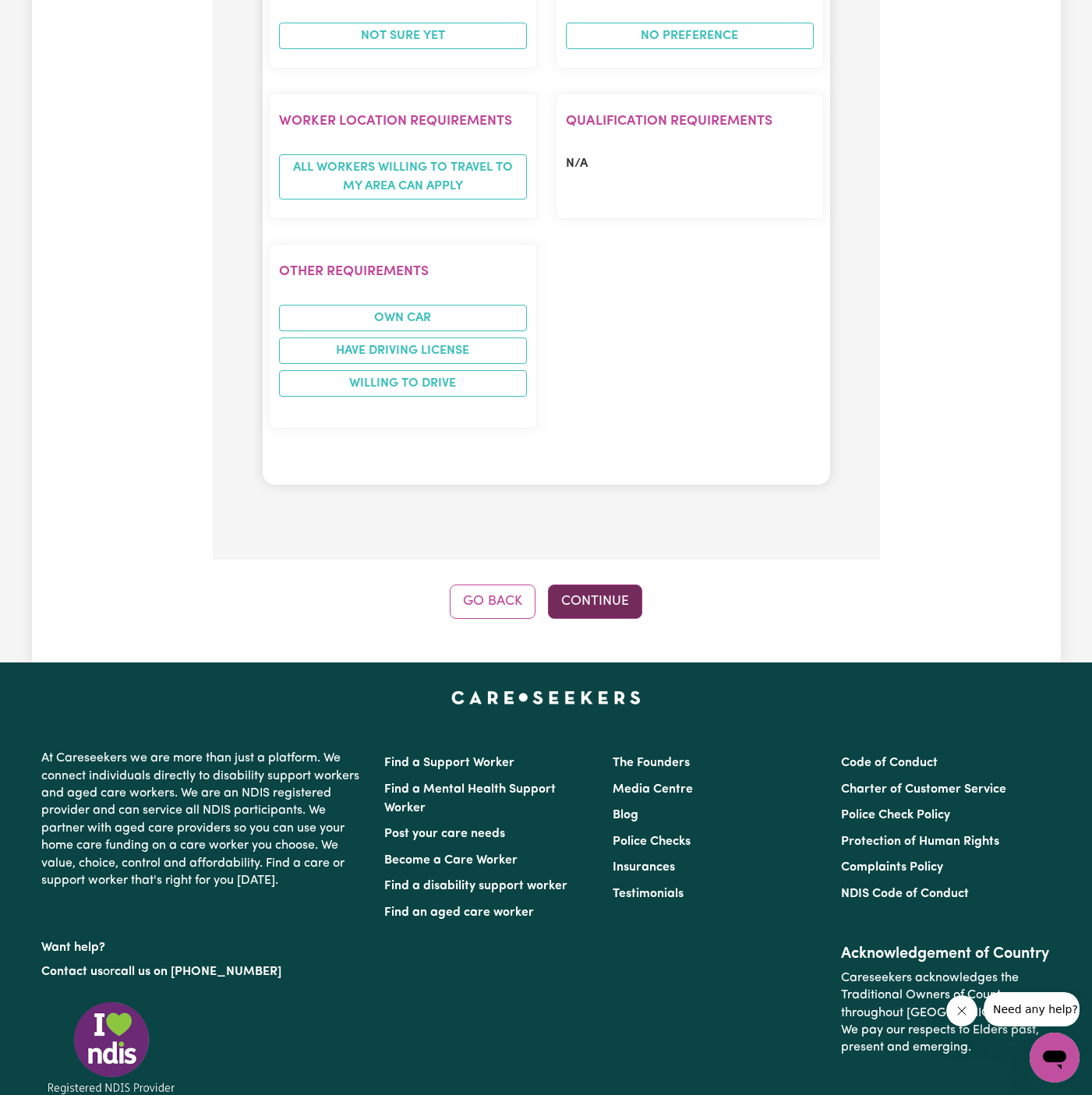
click at [612, 585] on button "Continue" at bounding box center [595, 602] width 94 height 34
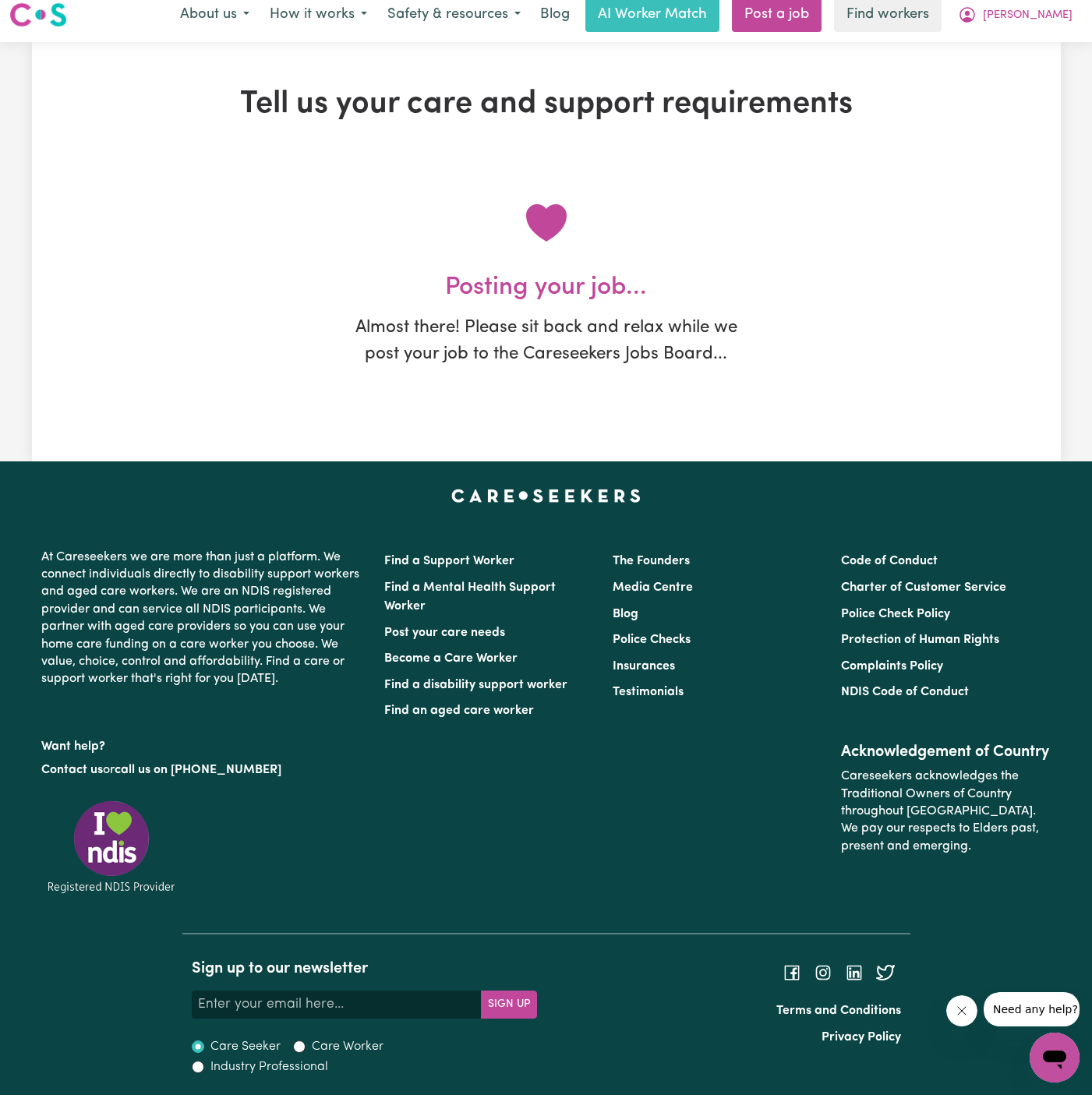
scroll to position [0, 0]
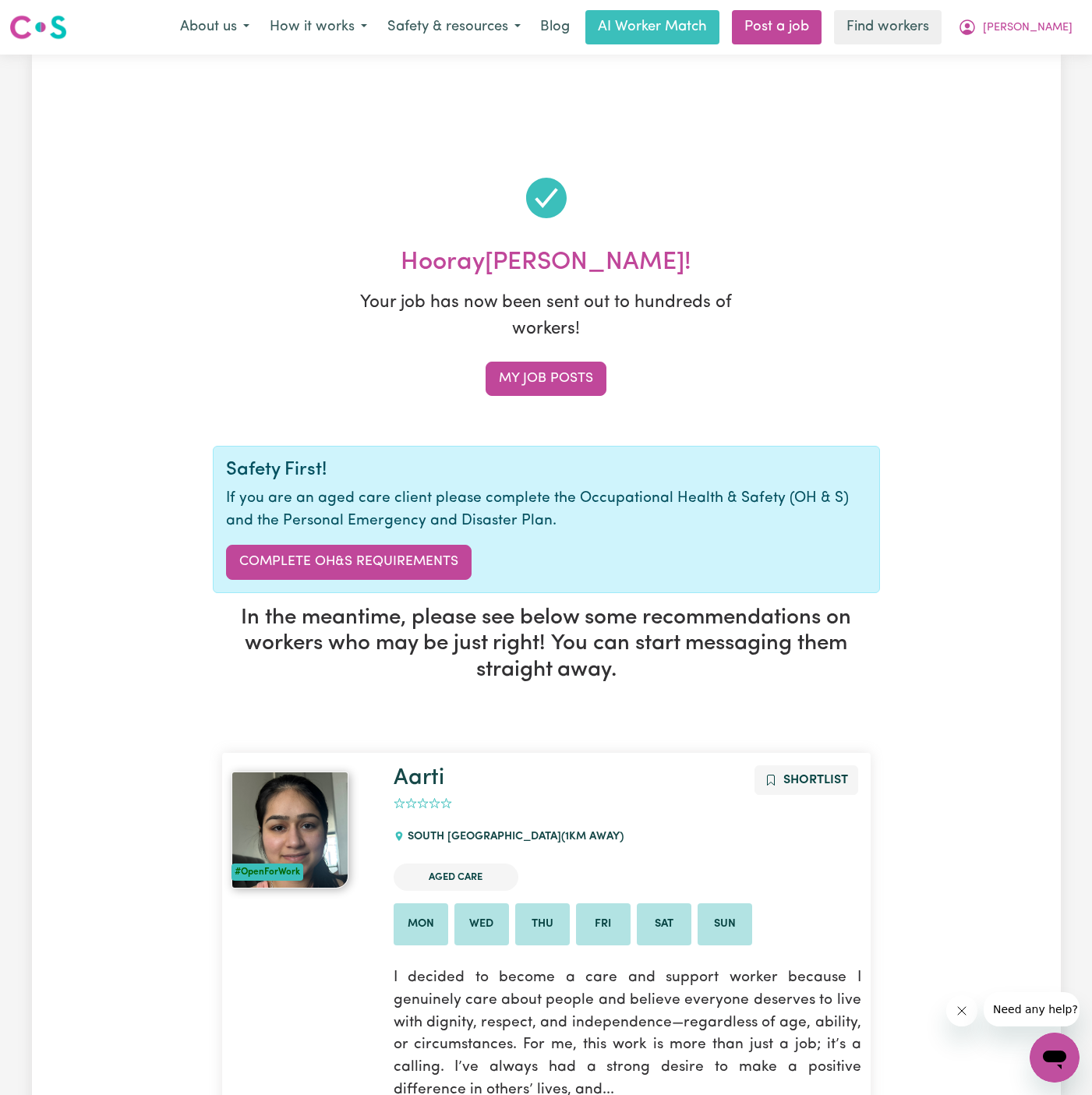
click at [815, 264] on h2 "Hooray [PERSON_NAME] !" at bounding box center [546, 263] width 667 height 30
click at [1046, 34] on span "[PERSON_NAME]" at bounding box center [1027, 28] width 90 height 17
click at [1046, 60] on link "My Dashboard" at bounding box center [1020, 61] width 123 height 30
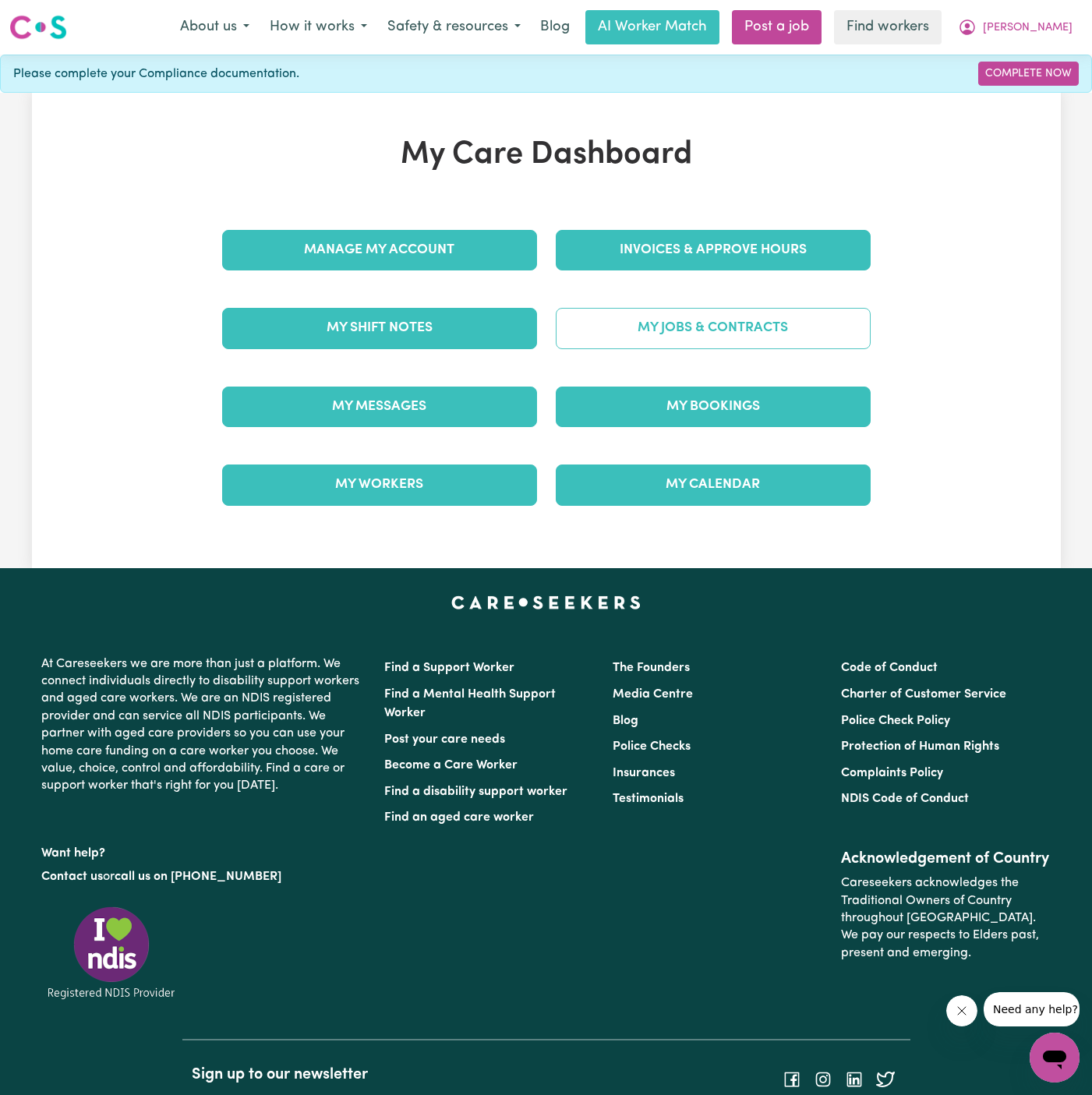
click at [683, 324] on link "My Jobs & Contracts" at bounding box center [713, 328] width 315 height 41
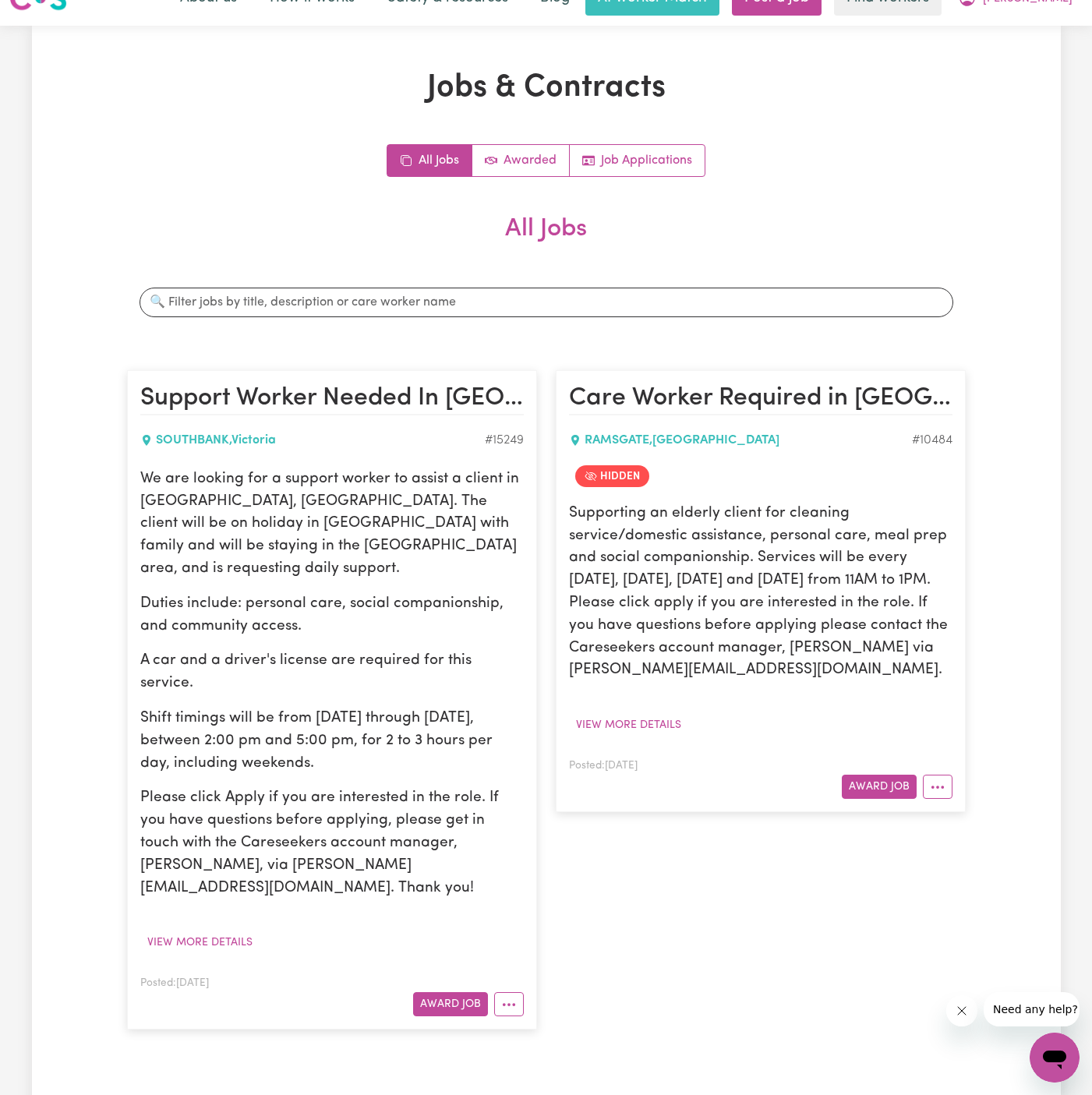
scroll to position [36, 0]
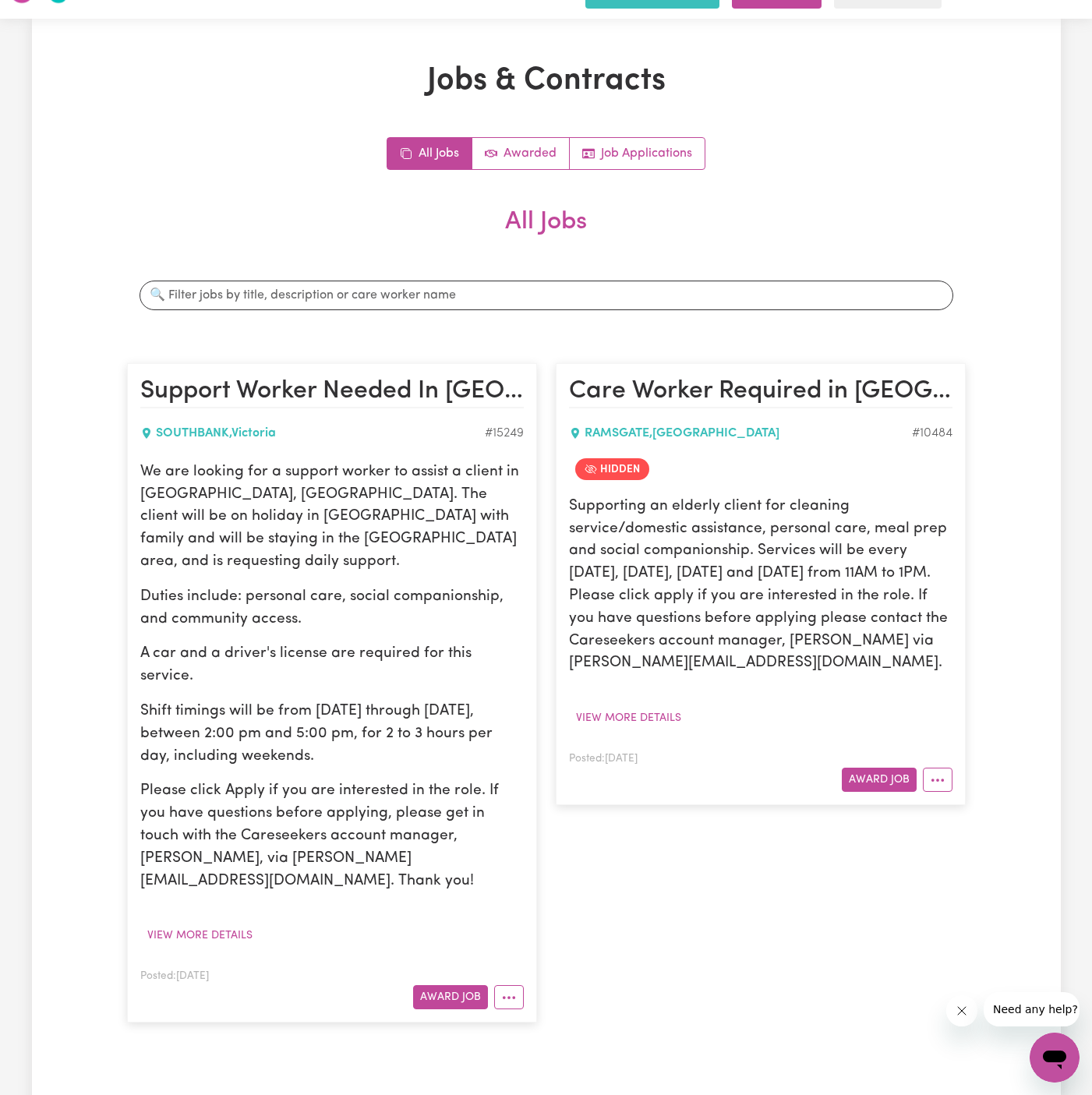
click at [417, 481] on p "We are looking for a support worker to assist a client in [GEOGRAPHIC_DATA], [G…" at bounding box center [332, 517] width 383 height 112
click at [447, 985] on button "Award Job" at bounding box center [451, 997] width 75 height 24
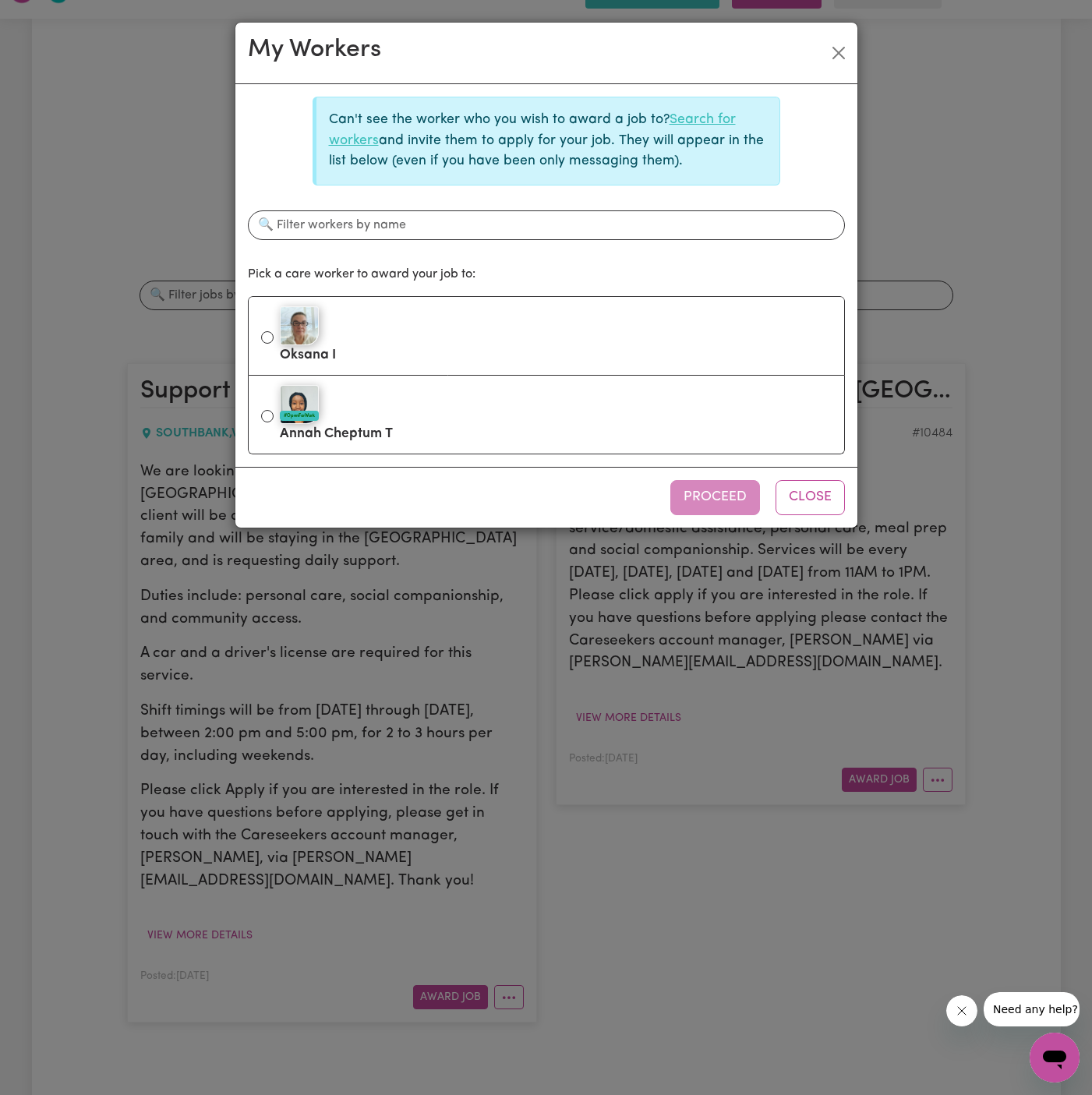
click at [688, 125] on link "Search for workers" at bounding box center [532, 129] width 407 height 34
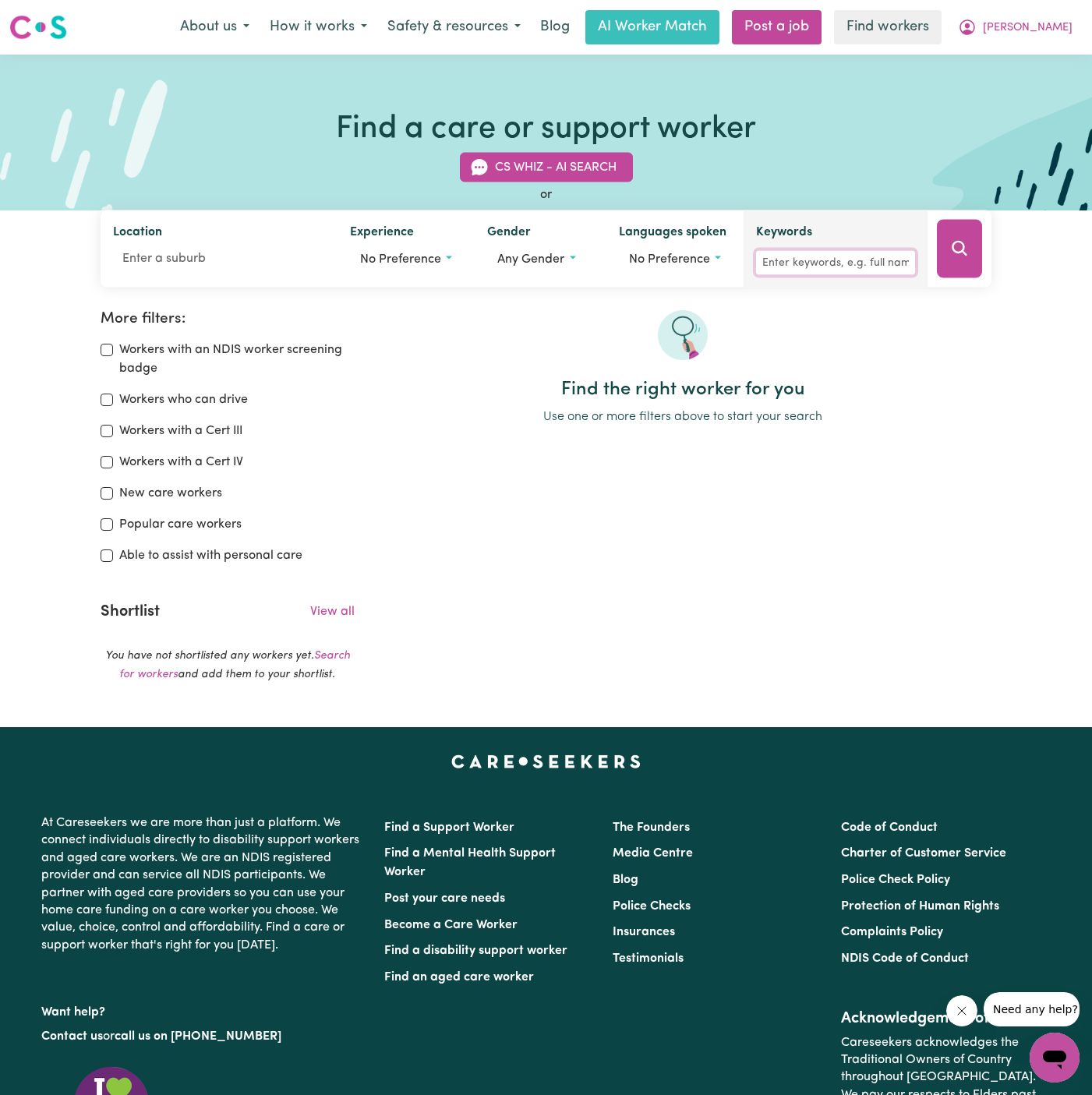
click at [830, 254] on input "Keywords" at bounding box center [836, 263] width 159 height 24
type input "[PERSON_NAME]"
click at [981, 256] on button "Search" at bounding box center [959, 249] width 45 height 58
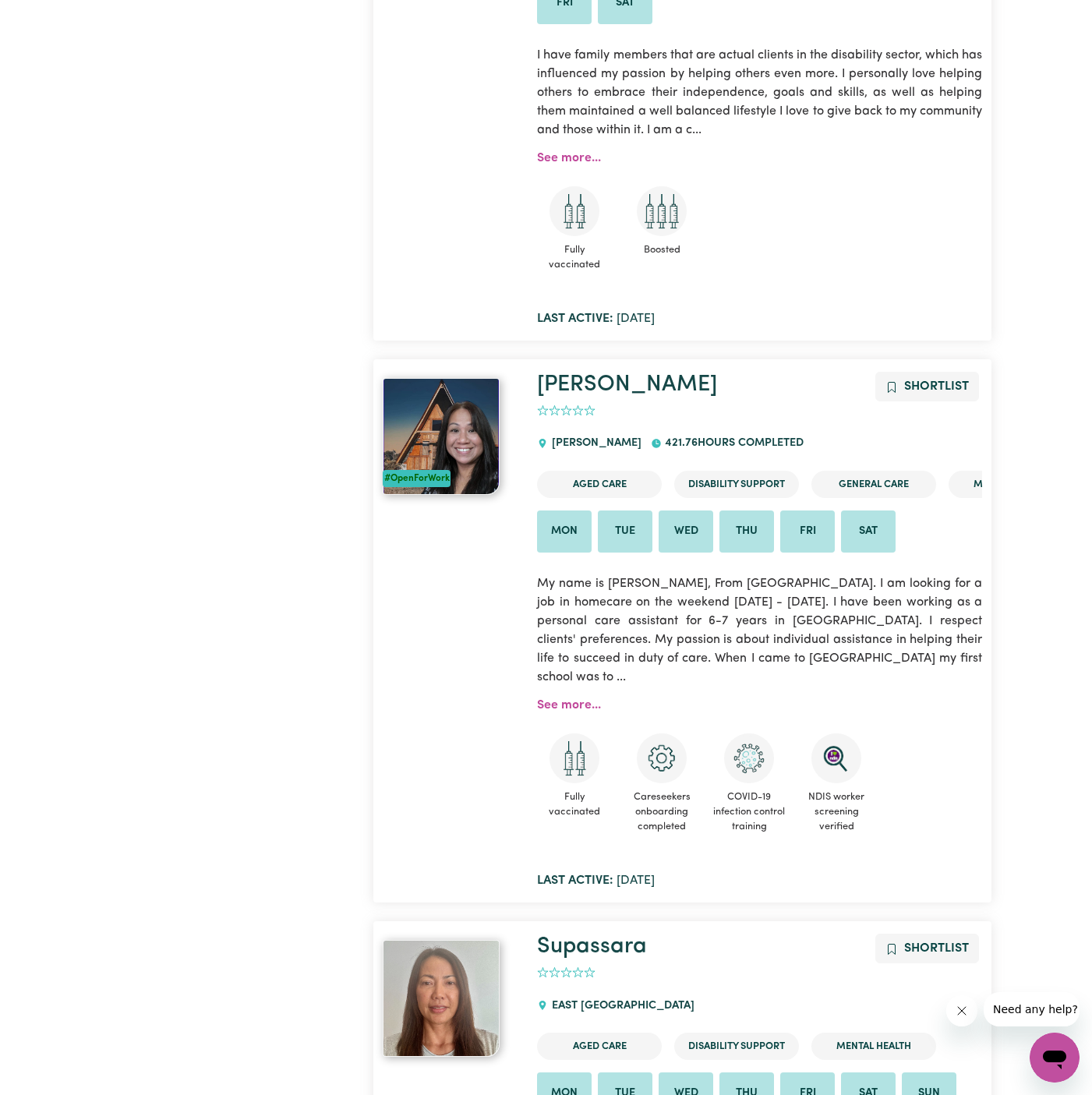
scroll to position [6658, 0]
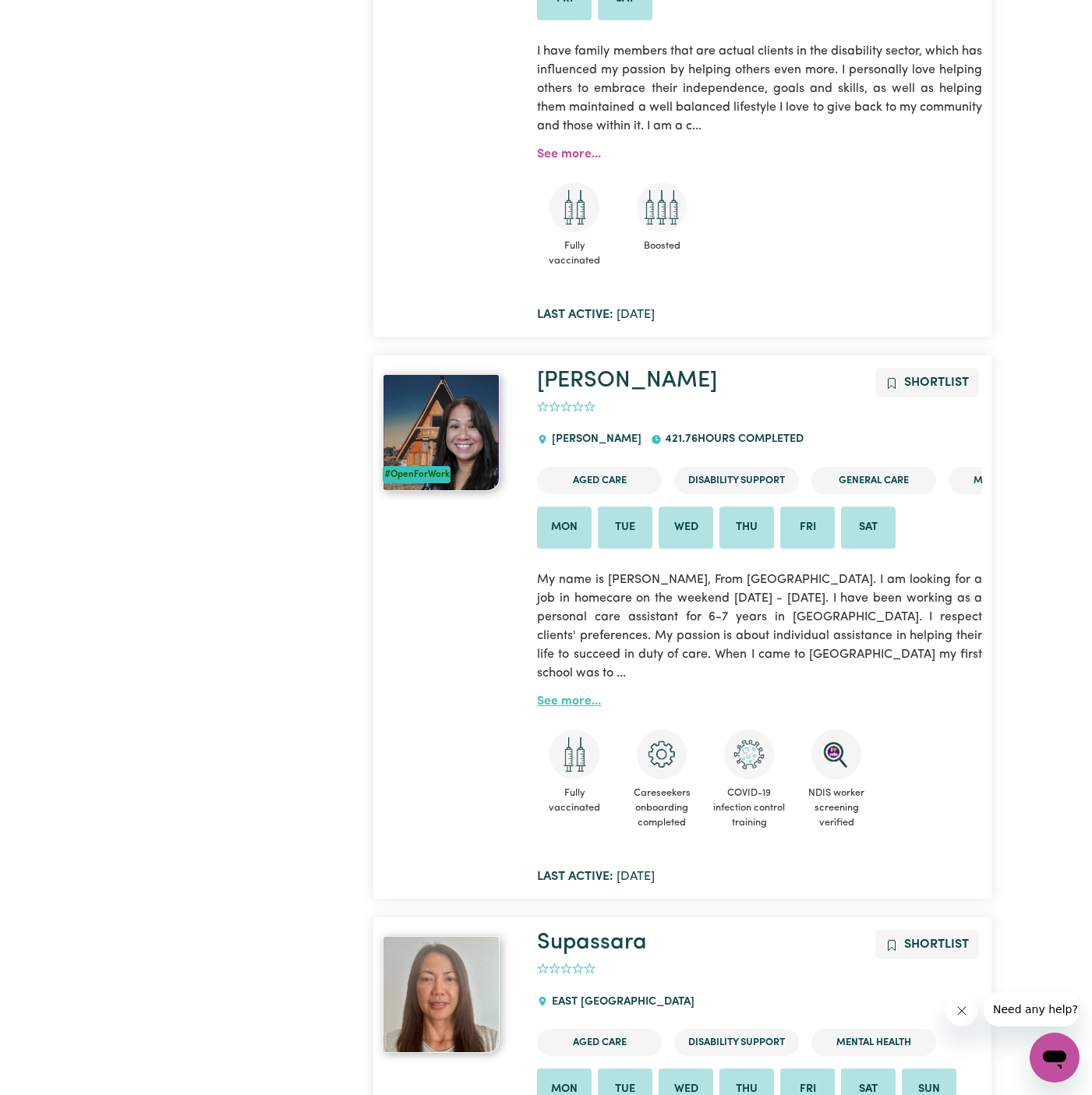
click at [568, 695] on link "See more..." at bounding box center [569, 701] width 64 height 12
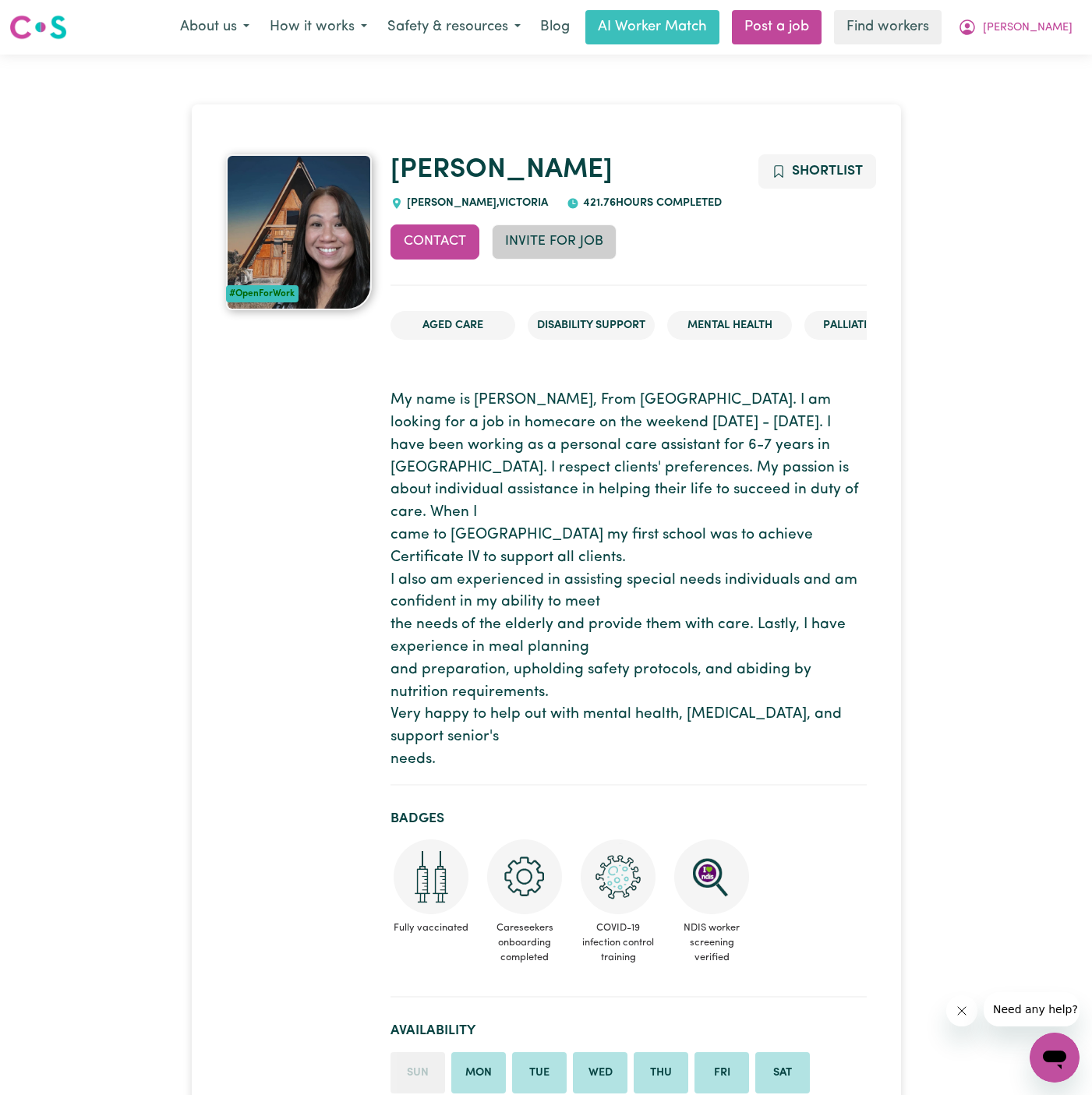
click at [576, 243] on button "Invite for Job" at bounding box center [554, 242] width 125 height 34
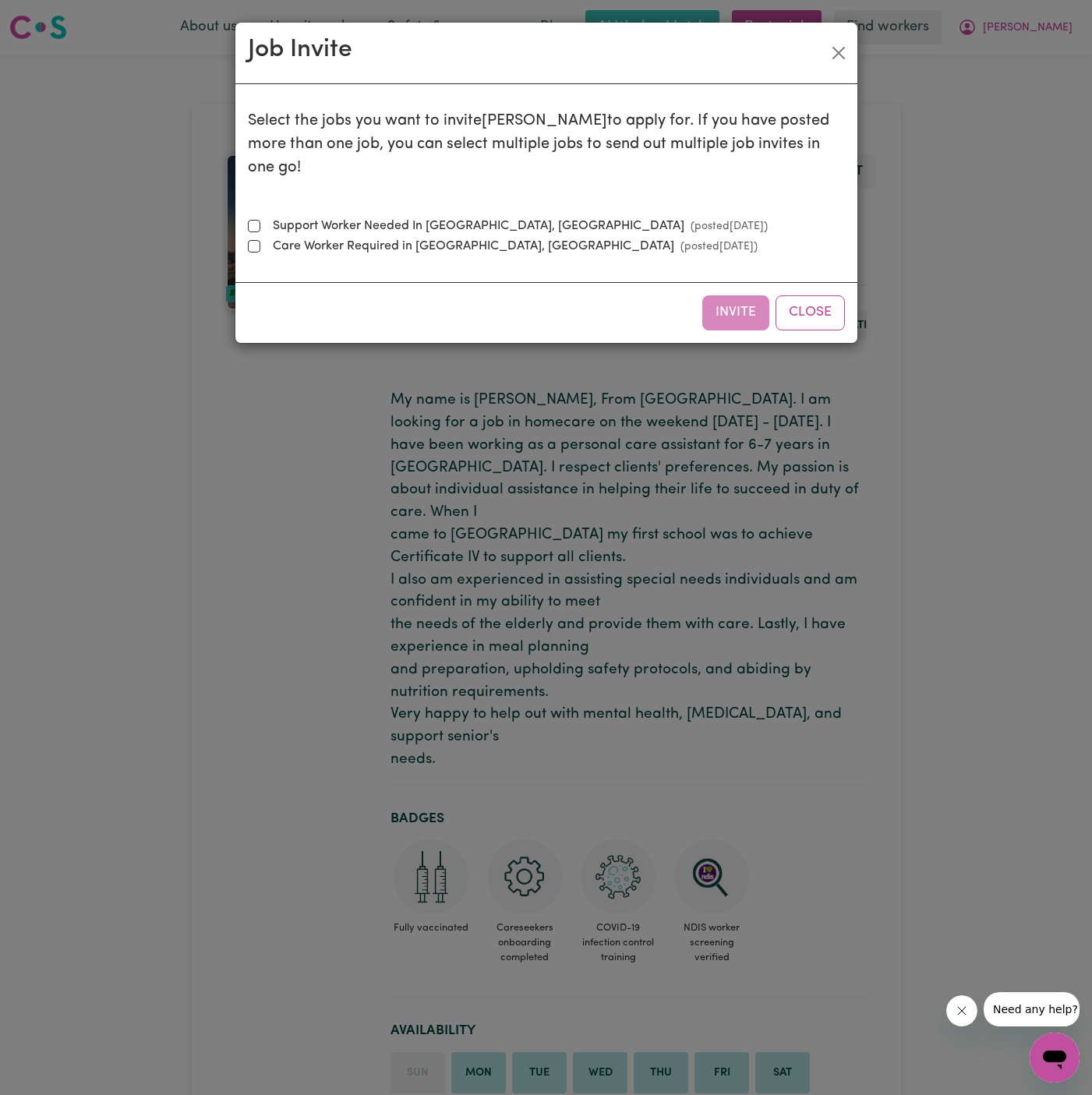
click at [416, 217] on label "Support Worker Needed In [GEOGRAPHIC_DATA], [GEOGRAPHIC_DATA] (posted [DATE] )" at bounding box center [517, 226] width 501 height 19
click at [260, 220] on input "Support Worker Needed In [GEOGRAPHIC_DATA], [GEOGRAPHIC_DATA] (posted [DATE] )" at bounding box center [254, 226] width 12 height 12
checkbox input "true"
click at [733, 296] on button "Invite" at bounding box center [736, 313] width 67 height 34
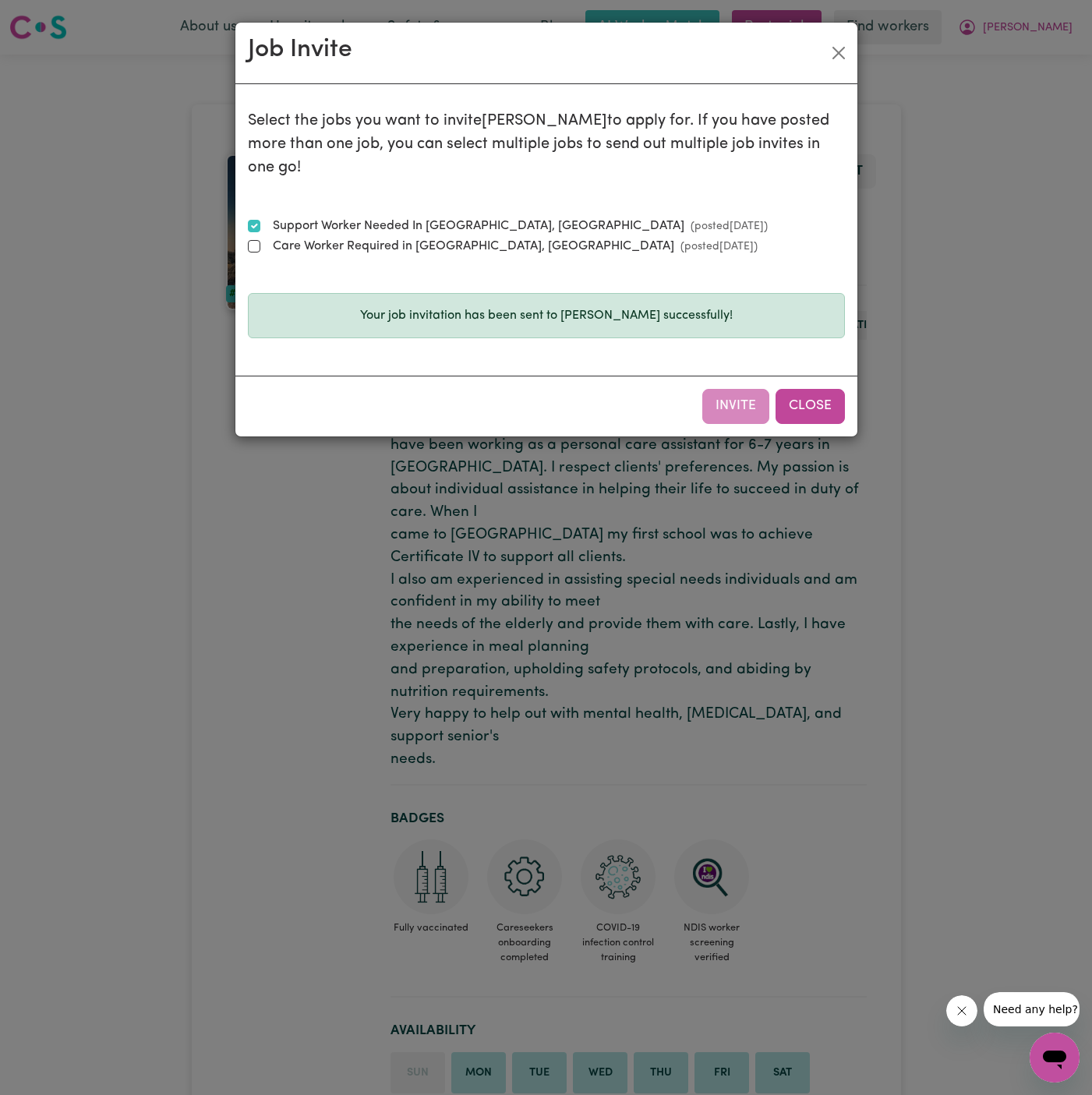
click at [817, 389] on button "Close" at bounding box center [810, 406] width 69 height 34
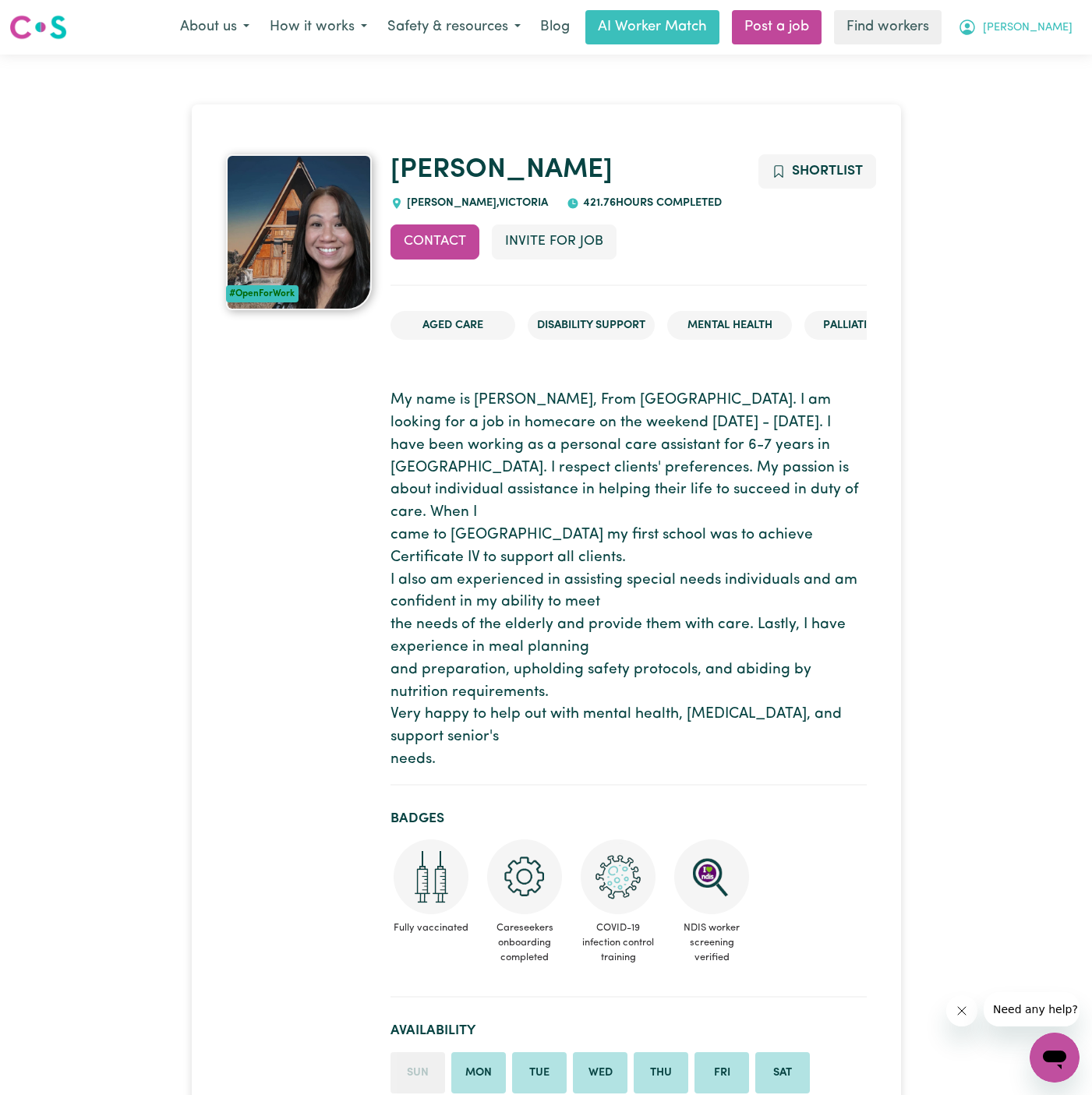
click at [1054, 28] on span "[PERSON_NAME]" at bounding box center [1027, 28] width 90 height 17
click at [1054, 51] on link "My Dashboard" at bounding box center [1020, 61] width 123 height 30
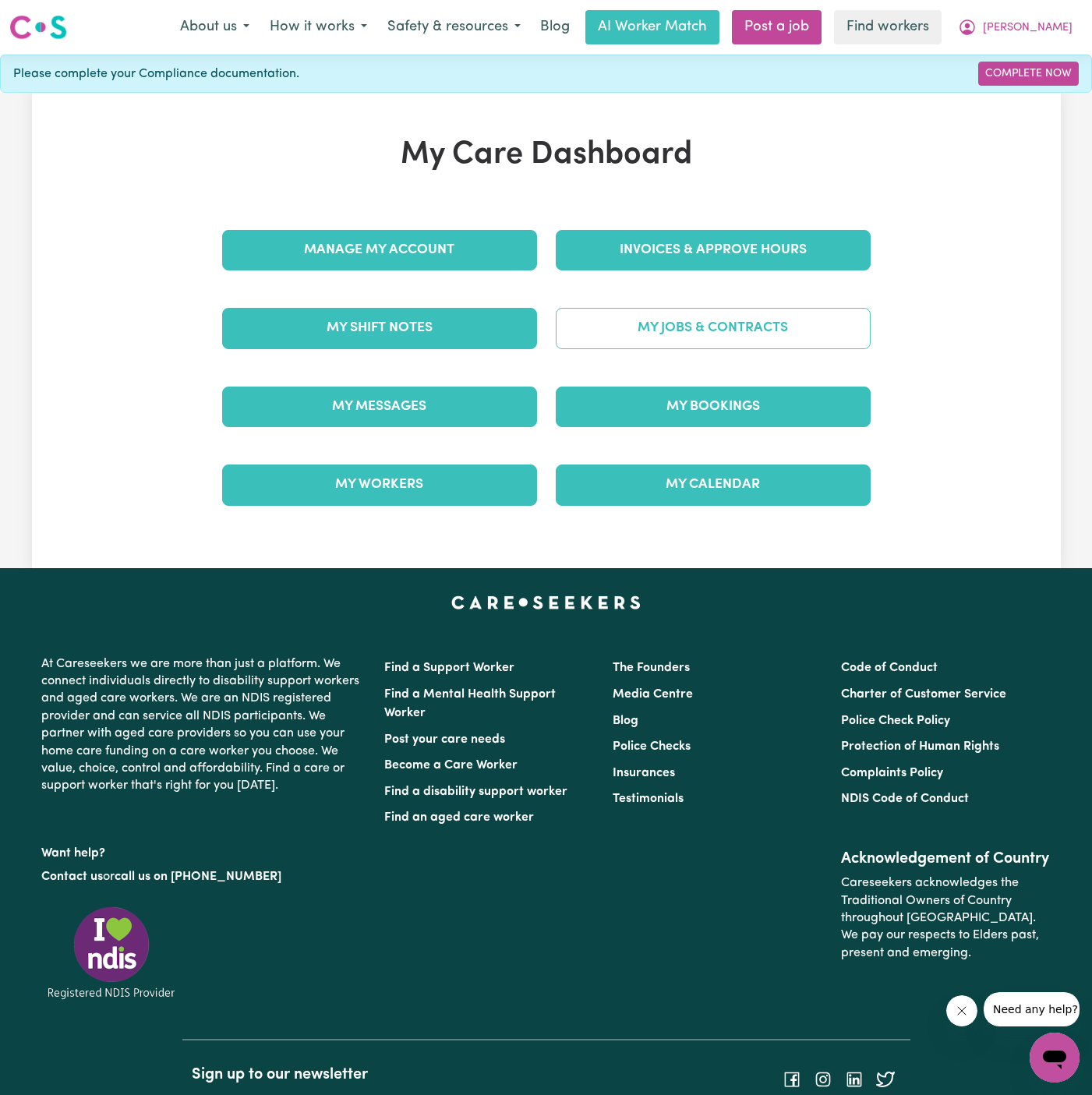
click at [756, 336] on link "My Jobs & Contracts" at bounding box center [713, 328] width 315 height 41
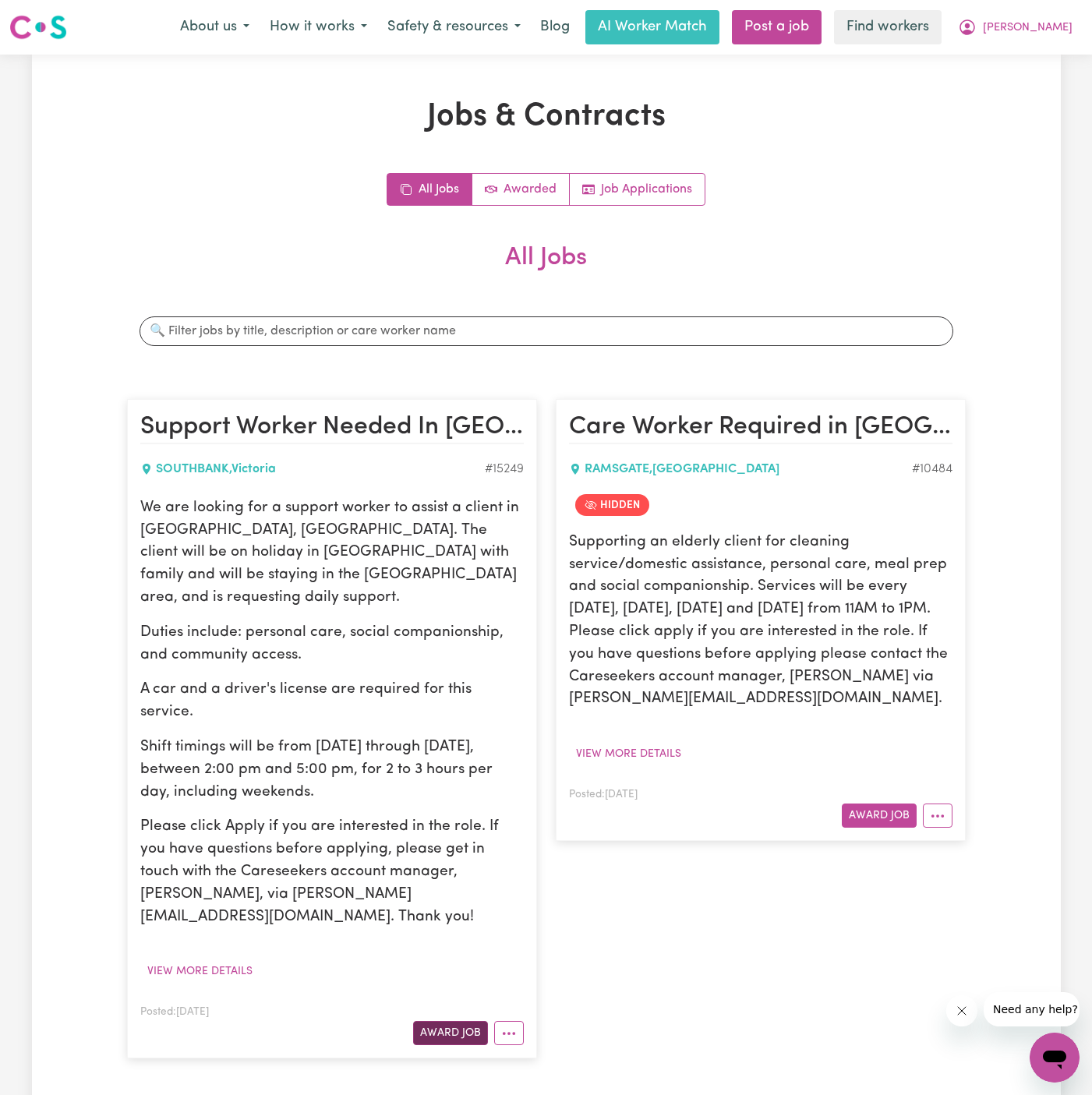
click at [463, 1021] on button "Award Job" at bounding box center [451, 1033] width 75 height 24
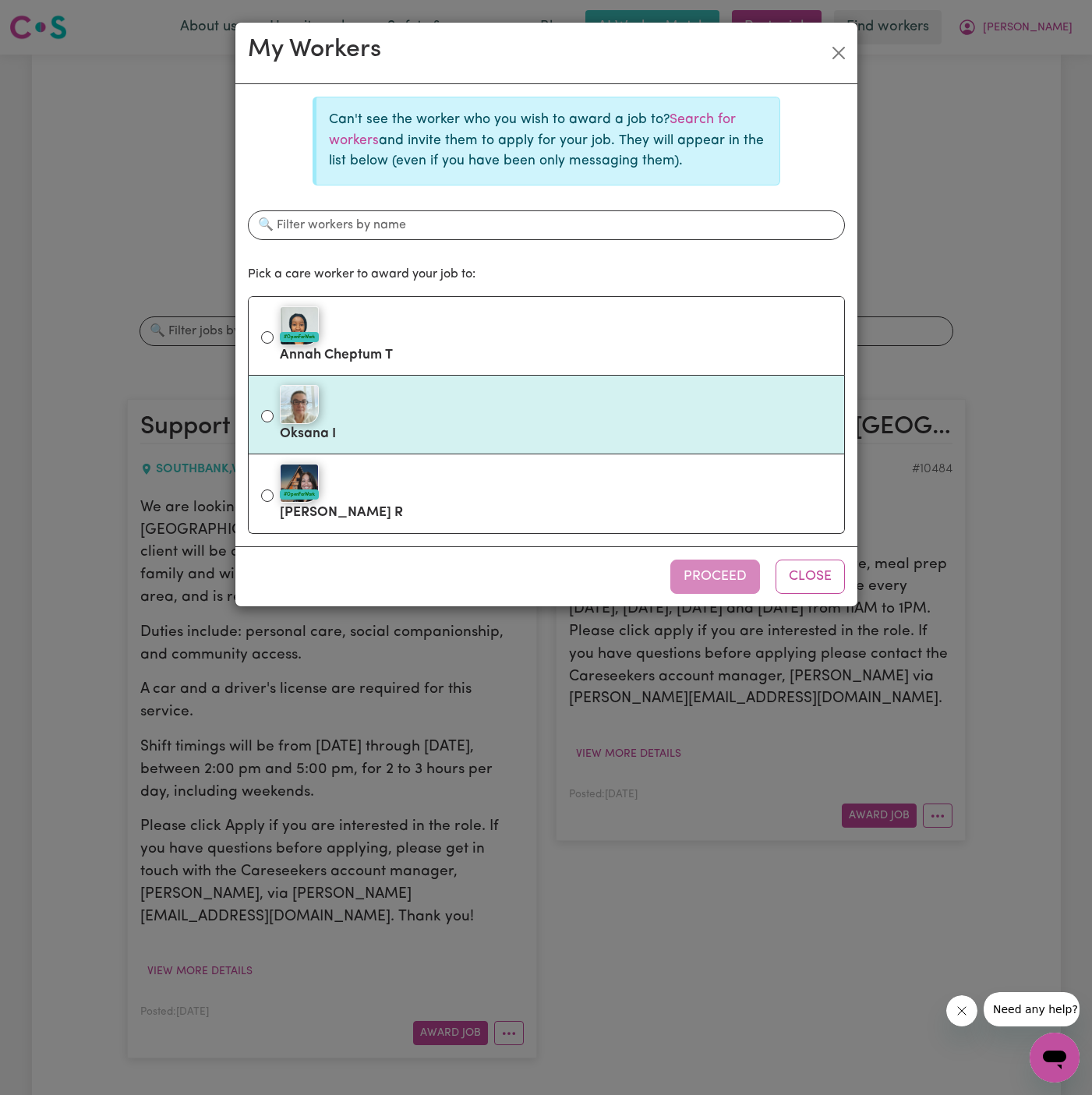
click at [457, 406] on div at bounding box center [556, 404] width 552 height 39
click at [274, 410] on input "[PERSON_NAME]" at bounding box center [267, 416] width 12 height 12
radio input "true"
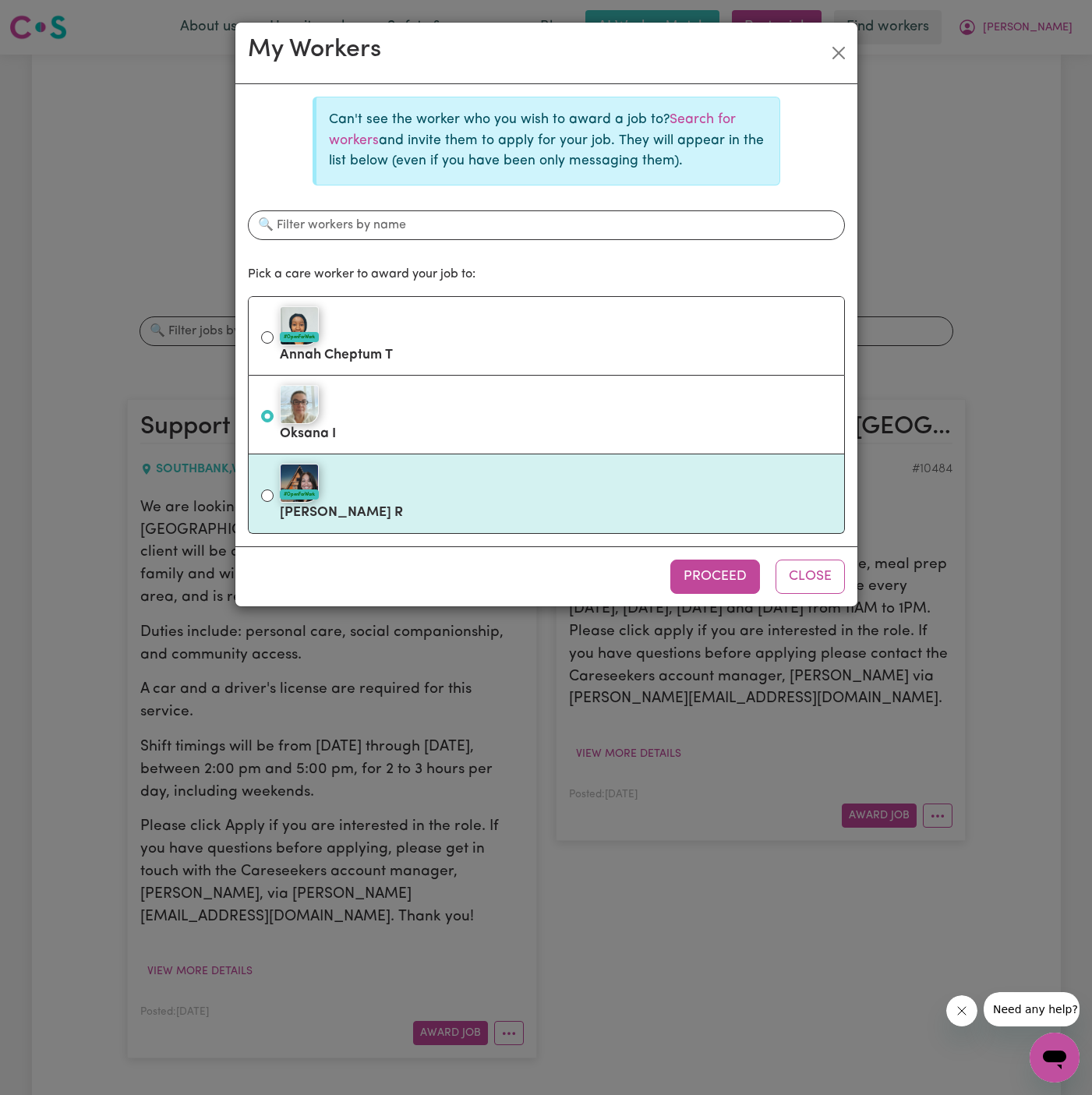
click at [468, 464] on div "#OpenForWork" at bounding box center [556, 483] width 552 height 39
click at [274, 489] on input "#OpenForWork [PERSON_NAME]" at bounding box center [267, 496] width 12 height 12
radio input "true"
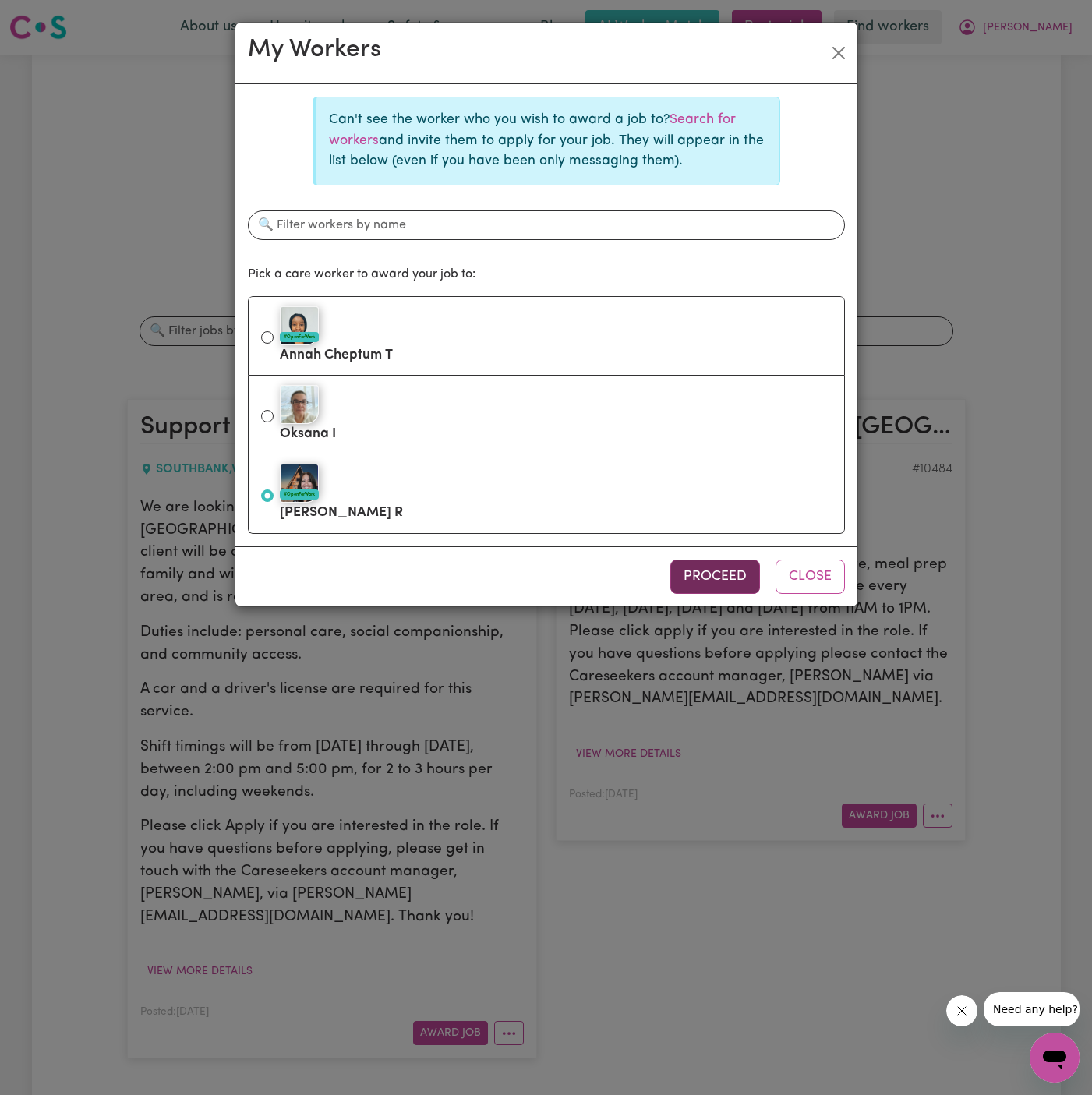
click at [710, 571] on button "Proceed" at bounding box center [715, 577] width 90 height 34
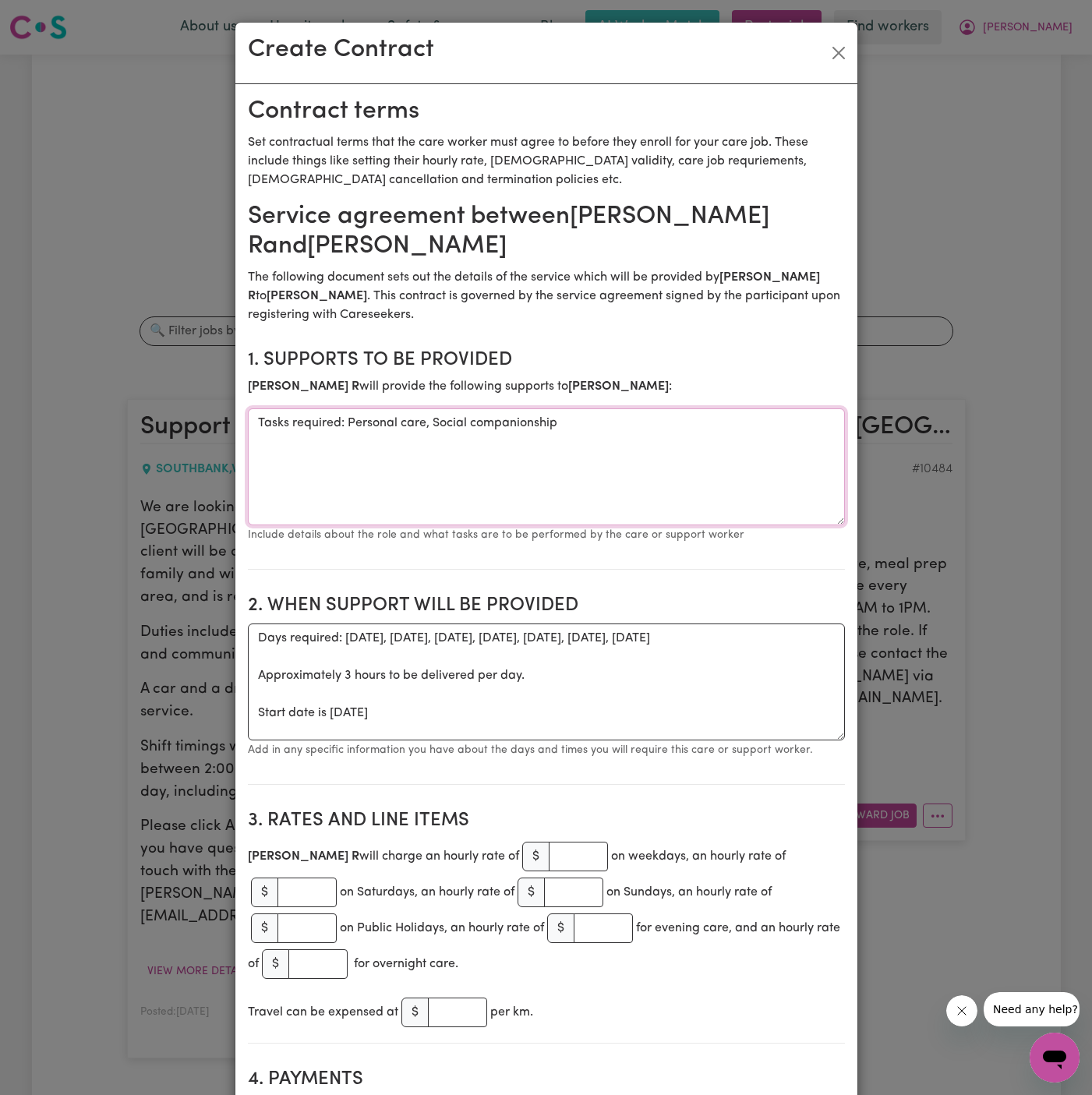
drag, startPoint x: 346, startPoint y: 424, endPoint x: 142, endPoint y: 422, distance: 204.0
click at [142, 422] on div "Create Contract Contract terms Set contractual terms that the care worker must …" at bounding box center [546, 547] width 1092 height 1095
click at [520, 428] on textarea "Personal care, Social companionship" at bounding box center [546, 467] width 597 height 117
type textarea "Personal care, Social companionship and community access"
drag, startPoint x: 253, startPoint y: 717, endPoint x: 253, endPoint y: 640, distance: 77.0
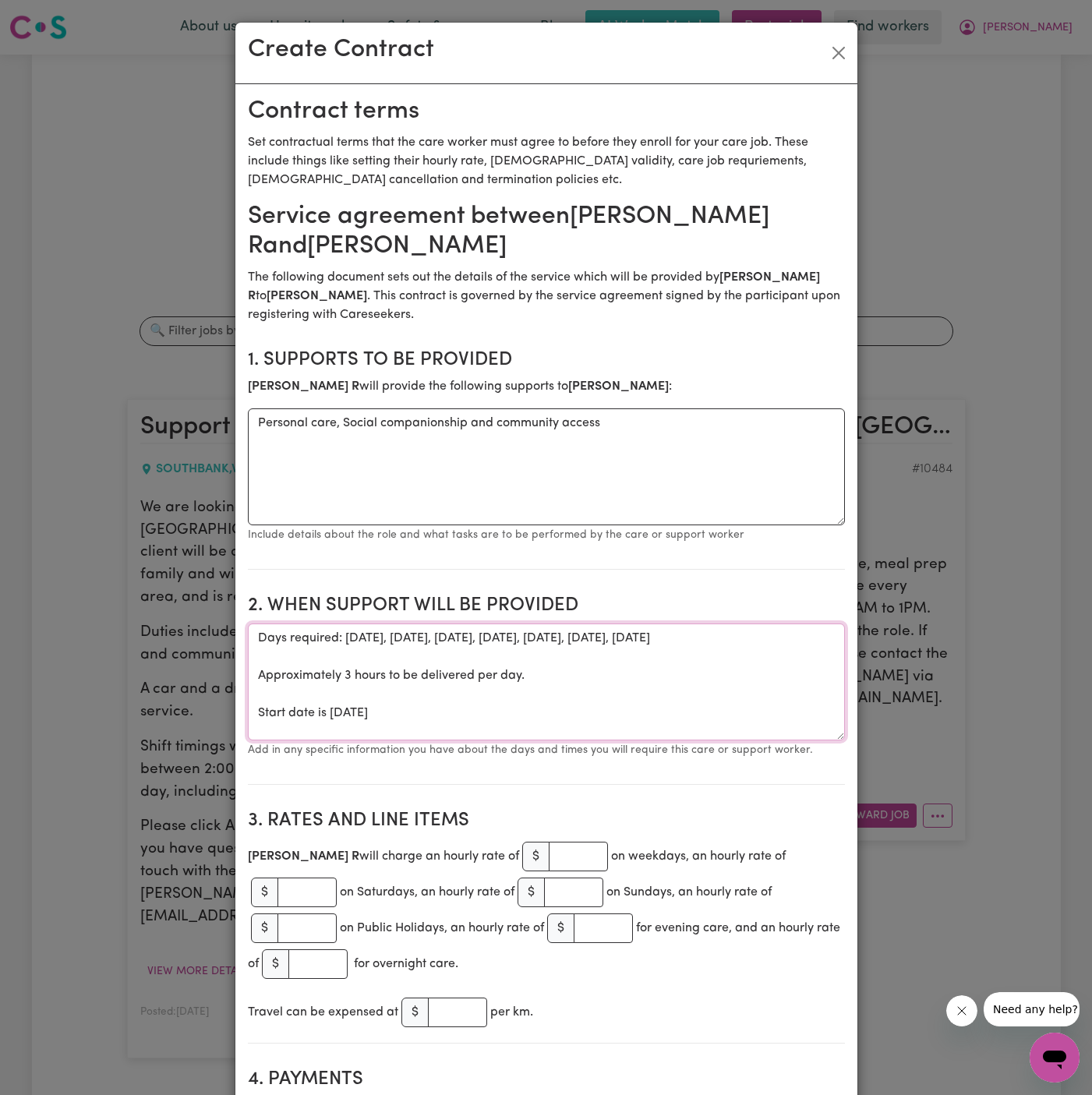
click at [252, 640] on textarea "Days required: [DATE], [DATE], [DATE], [DATE], [DATE], [DATE], [DATE] Approxima…" at bounding box center [546, 682] width 597 height 117
click at [487, 665] on textarea "Start date is [DATE]" at bounding box center [546, 682] width 597 height 117
paste textarea "[DATE] through [DATE]"
click at [575, 653] on textarea "Start date is [DATE] [DATE] through [DATE]" at bounding box center [546, 682] width 597 height 117
click at [527, 651] on textarea "Start date is [DATE] [DATE] through [DATE]" at bounding box center [546, 682] width 597 height 117
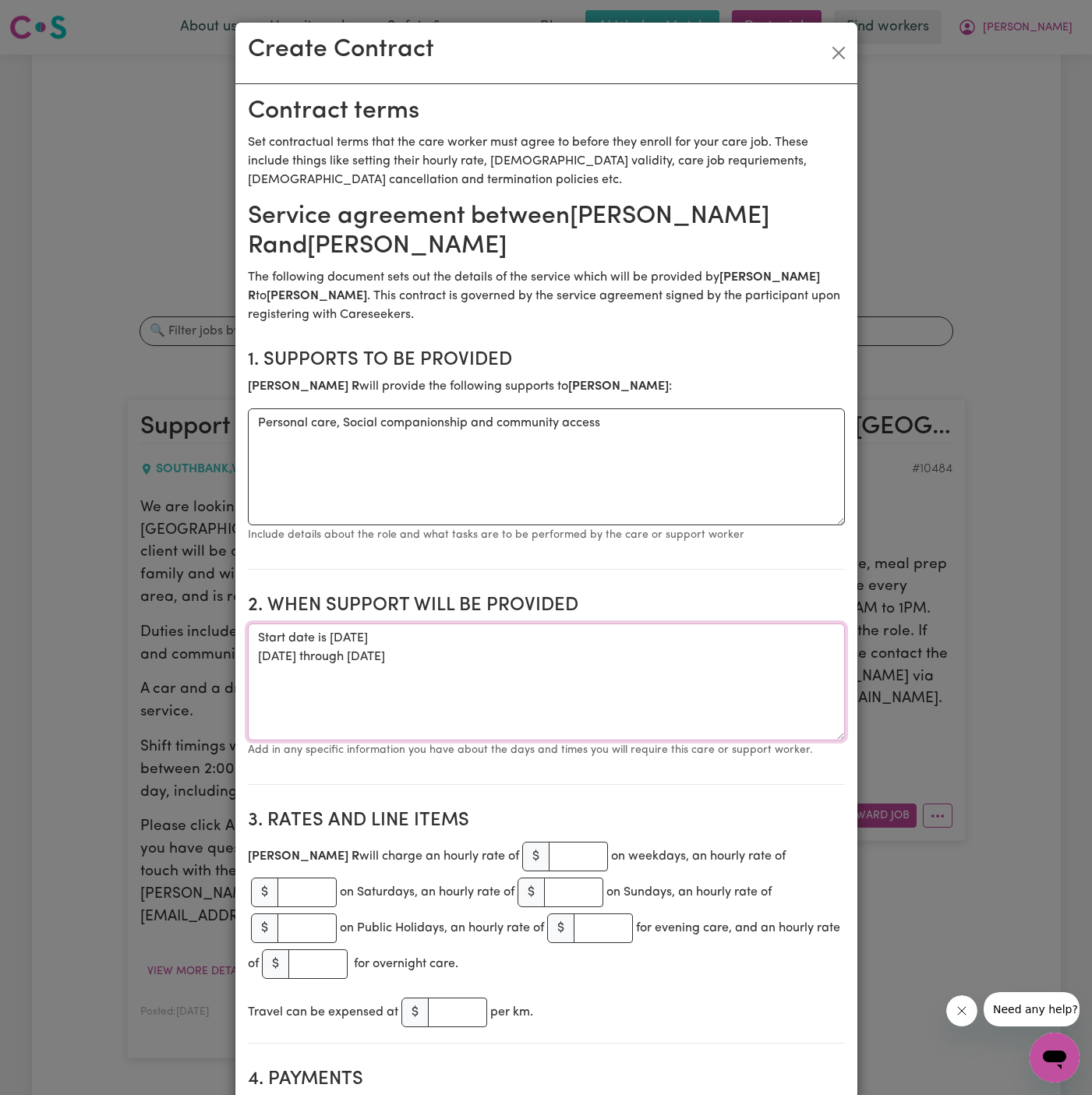
click at [562, 623] on textarea "Start date is [DATE] [DATE] through [DATE]" at bounding box center [546, 682] width 597 height 117
drag, startPoint x: 508, startPoint y: 634, endPoint x: 235, endPoint y: 641, distance: 273.1
click at [261, 662] on textarea "ONE OFF [DATE] through [DATE]" at bounding box center [546, 682] width 597 height 117
click at [624, 644] on textarea "ONE OFF from [DATE] through [DATE]" at bounding box center [546, 682] width 597 height 117
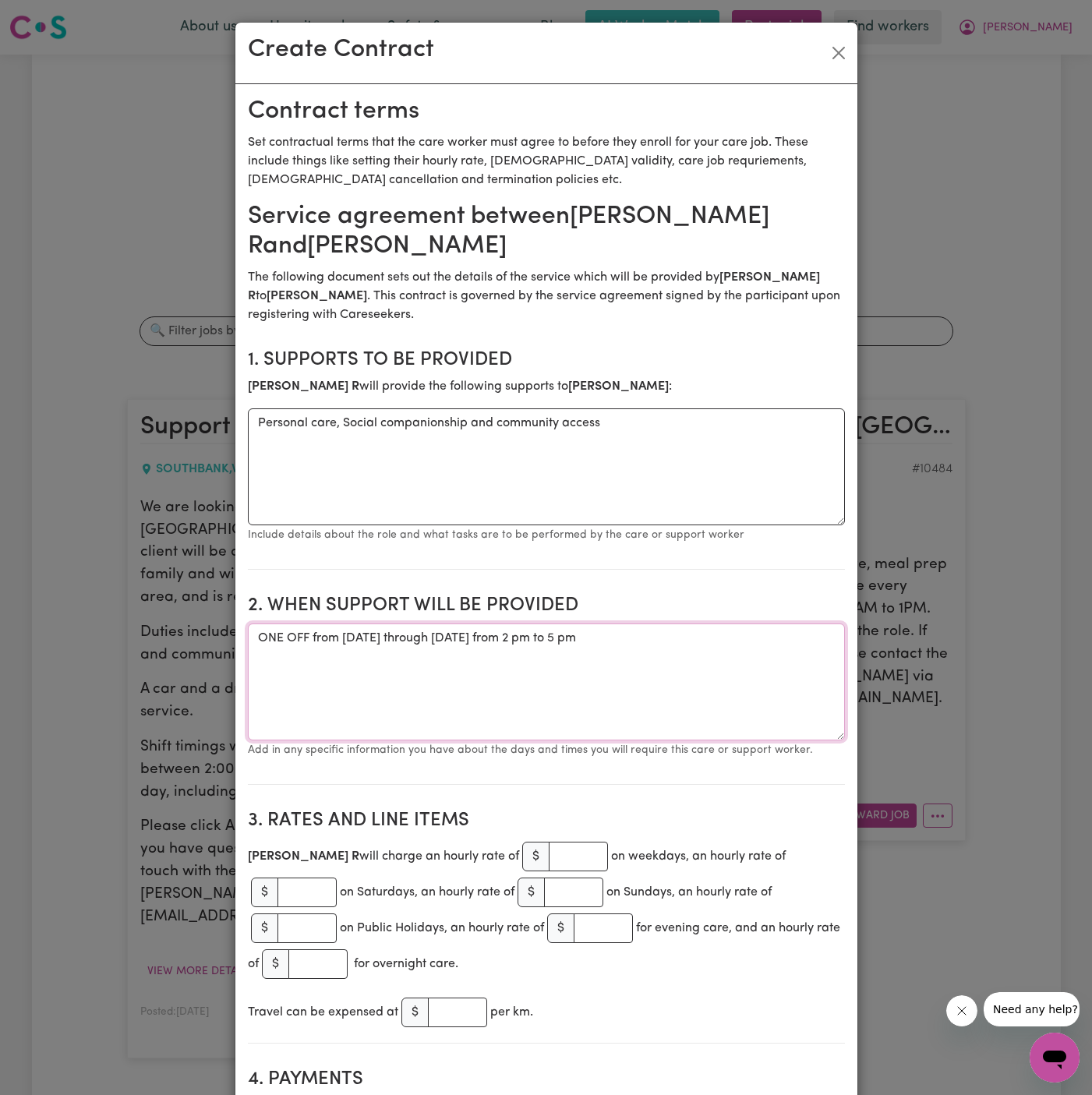
click at [539, 630] on textarea "ONE OFF from [DATE] through [DATE] from 2 pm to 5 pm" at bounding box center [546, 682] width 597 height 117
click at [470, 637] on textarea "ONE OFF from [DATE] through [DATE] from 2 pm to 5 pm" at bounding box center [546, 682] width 597 height 117
click at [580, 640] on textarea "ONE OFF from [DATE] until [DATE] from 2 pm to 5 pm" at bounding box center [546, 682] width 597 height 117
click at [345, 638] on textarea "ONE OFF from [DATE] until [DATE] inclfrom 2 pm to 5 pm" at bounding box center [546, 682] width 597 height 117
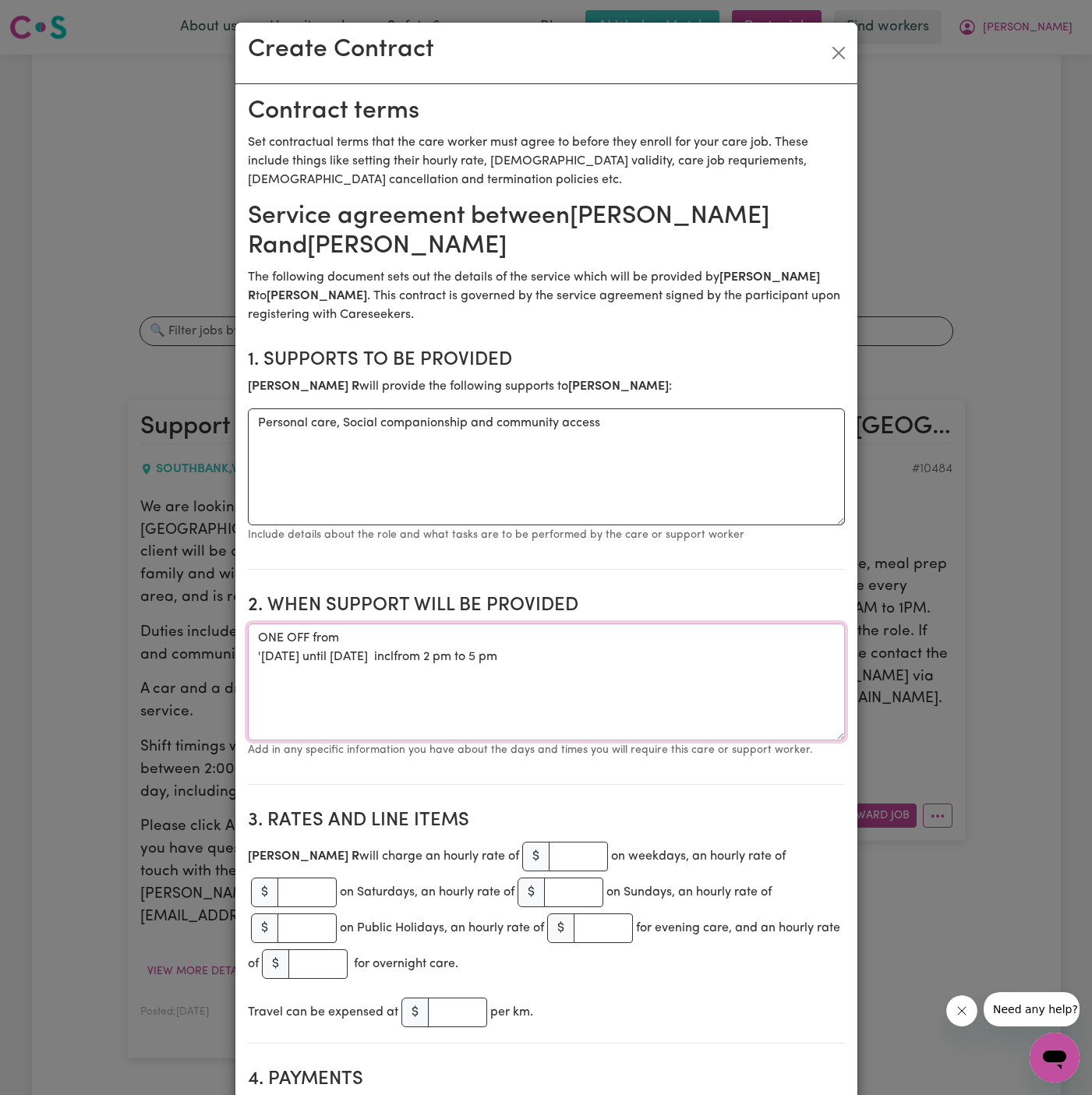
click at [394, 658] on textarea "ONE OFF from '[DATE] until [DATE] inclfrom 2 pm to 5 pm" at bounding box center [546, 682] width 597 height 117
click at [261, 656] on textarea "ONE OFF from '[DATE] until [DATE] inclfrom 2 pm to 5 pm" at bounding box center [546, 682] width 597 height 117
click at [386, 677] on textarea "ONE OFF from [DATE] until [DATE] inclfrom 2 pm to 5 pm" at bounding box center [546, 682] width 597 height 117
click at [407, 655] on textarea "ONE OFF from [DATE] until [DATE] from 2 pm to 5 pm" at bounding box center [546, 682] width 597 height 117
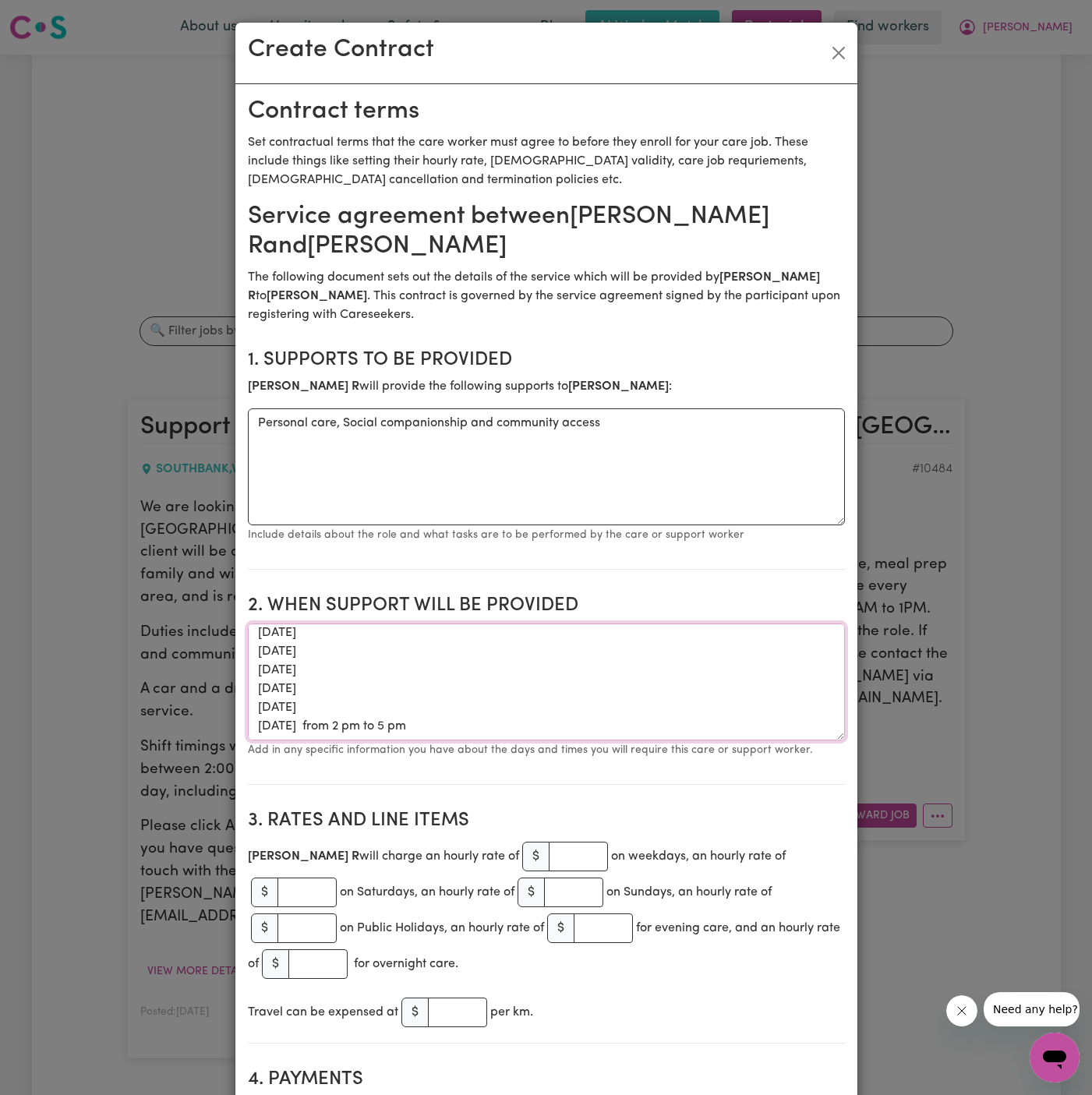
click at [387, 701] on textarea "ONE OFF from [DATE] [DATE] [DATE] [DATE] [DATE] [DATE] from 2 pm to 5 pm" at bounding box center [546, 682] width 597 height 117
click at [385, 638] on textarea "ONE OFF from [DATE] [DATE] [DATE] [DATE] [DATE] [DATE] from 2 pm to 5 pm" at bounding box center [546, 682] width 597 height 117
drag, startPoint x: 360, startPoint y: 632, endPoint x: 332, endPoint y: 657, distance: 37.5
click at [332, 657] on textarea "ONE OFF from [DATE] [DATE] [DATE] [DATE] [DATE] [DATE] from 2 pm to 5 pm" at bounding box center [546, 682] width 597 height 117
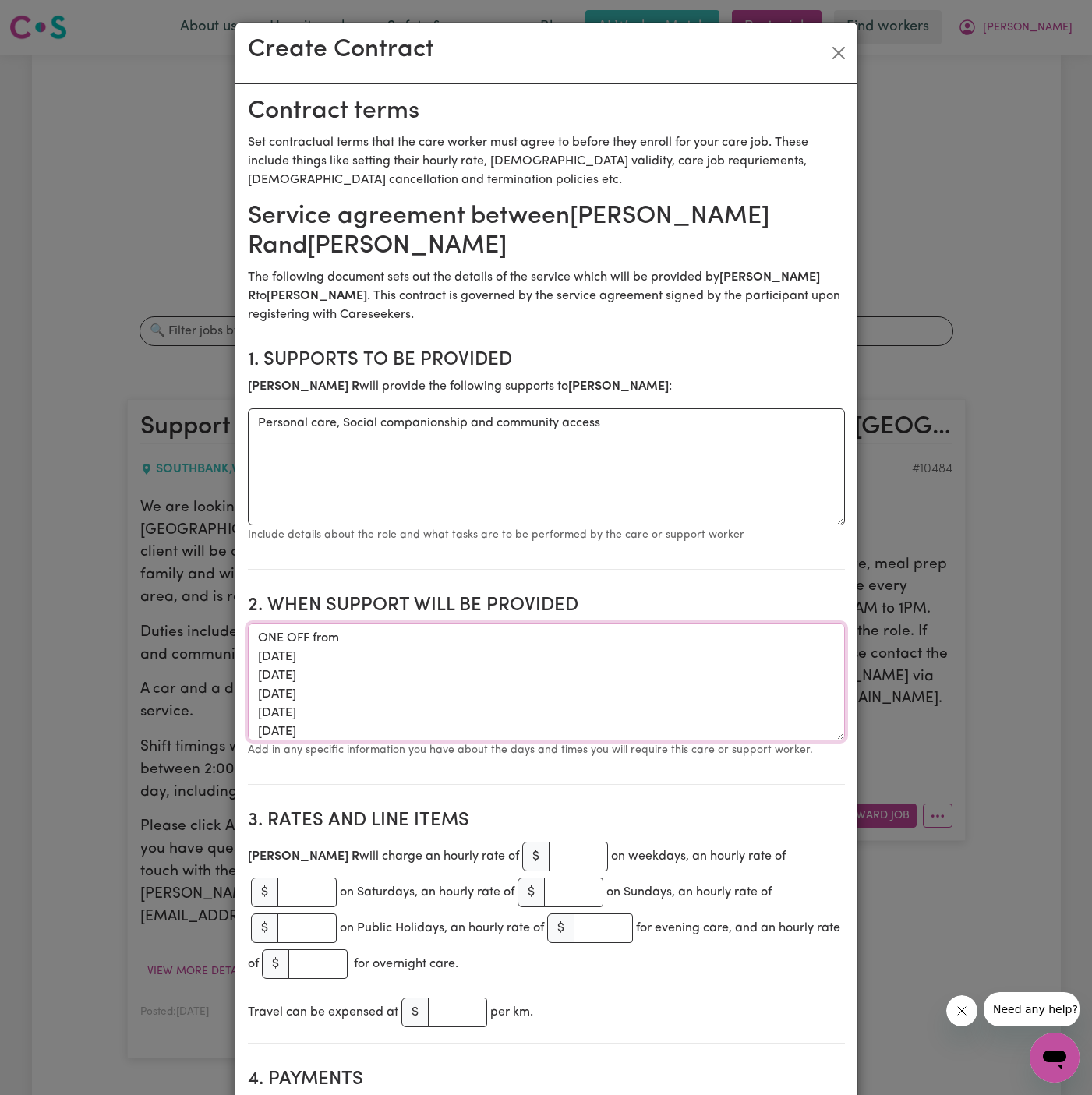
paste textarea "5/10"
click at [258, 657] on textarea "ONE OFF from [DATE] [DATE] [DATE] [DATE] [DATE] [DATE] from 2 pm to 5 pm" at bounding box center [546, 682] width 597 height 117
drag, startPoint x: 285, startPoint y: 660, endPoint x: 253, endPoint y: 660, distance: 32.0
click at [253, 660] on textarea "ONE OFF from [DATE] [DATE] [DATE] [DATE] [DATE] [DATE] from 2 pm to 5 pm" at bounding box center [546, 682] width 597 height 117
click at [255, 663] on textarea "ONE OFF from [DATE] [DATE] [DATE] [DATE] [DATE] [DATE] from 2 pm to 5 pm" at bounding box center [546, 682] width 597 height 117
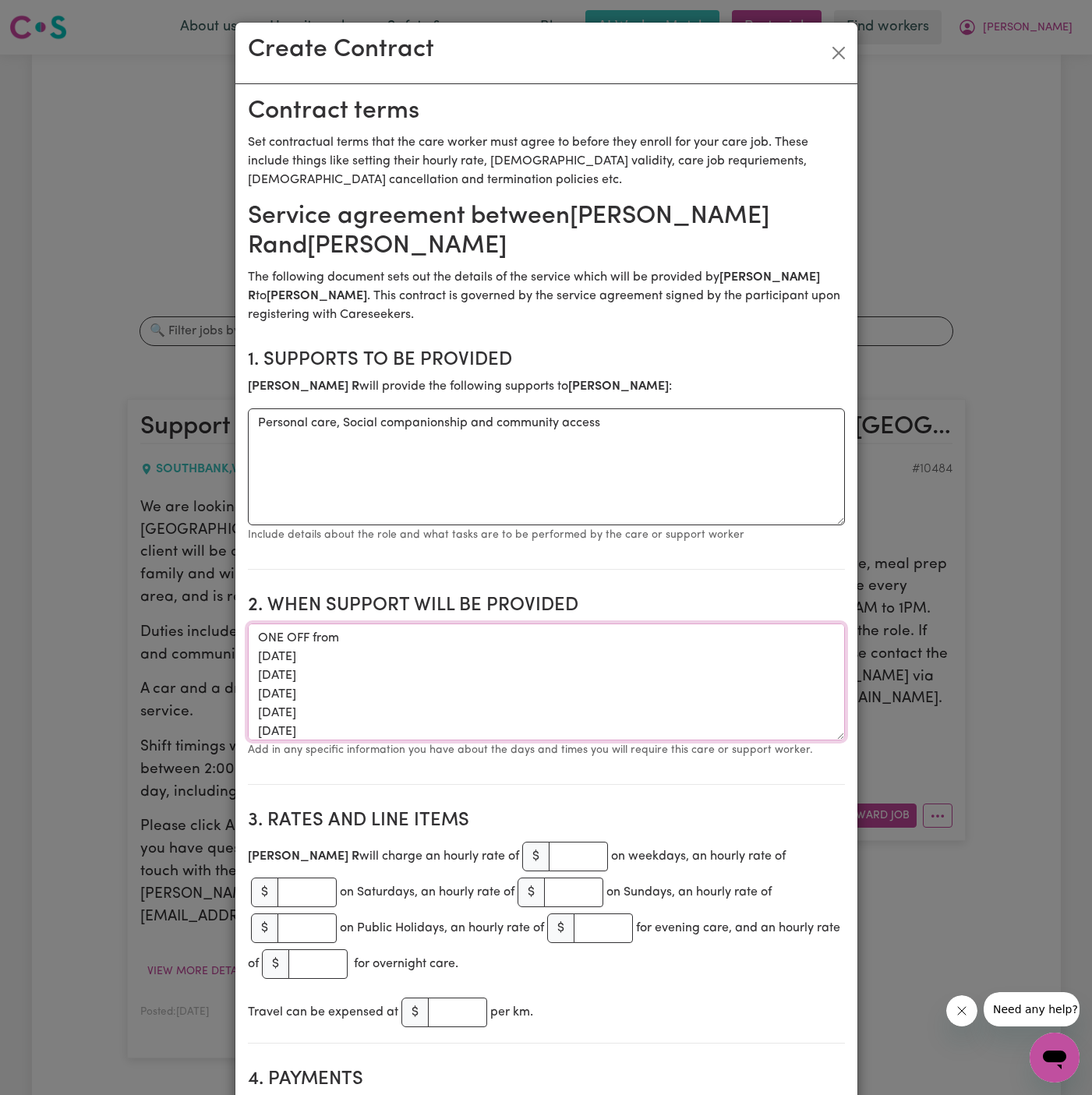
click at [257, 679] on textarea "ONE OFF from [DATE] [DATE] [DATE] [DATE] [DATE] [DATE] from 2 pm to 5 pm" at bounding box center [546, 682] width 597 height 117
paste textarea "15/10"
click at [253, 692] on textarea "ONE OFF from [DATE] [DATE] [DATE] [DATE] [DATE] [DATE] from 2 pm to 5 pm" at bounding box center [546, 682] width 597 height 117
paste textarea "15/10"
click at [254, 712] on textarea "ONE OFF from [DATE] [DATE] [DATE] [DATE] [DATE] [DATE] from 2 pm to 5 pm" at bounding box center [546, 682] width 597 height 117
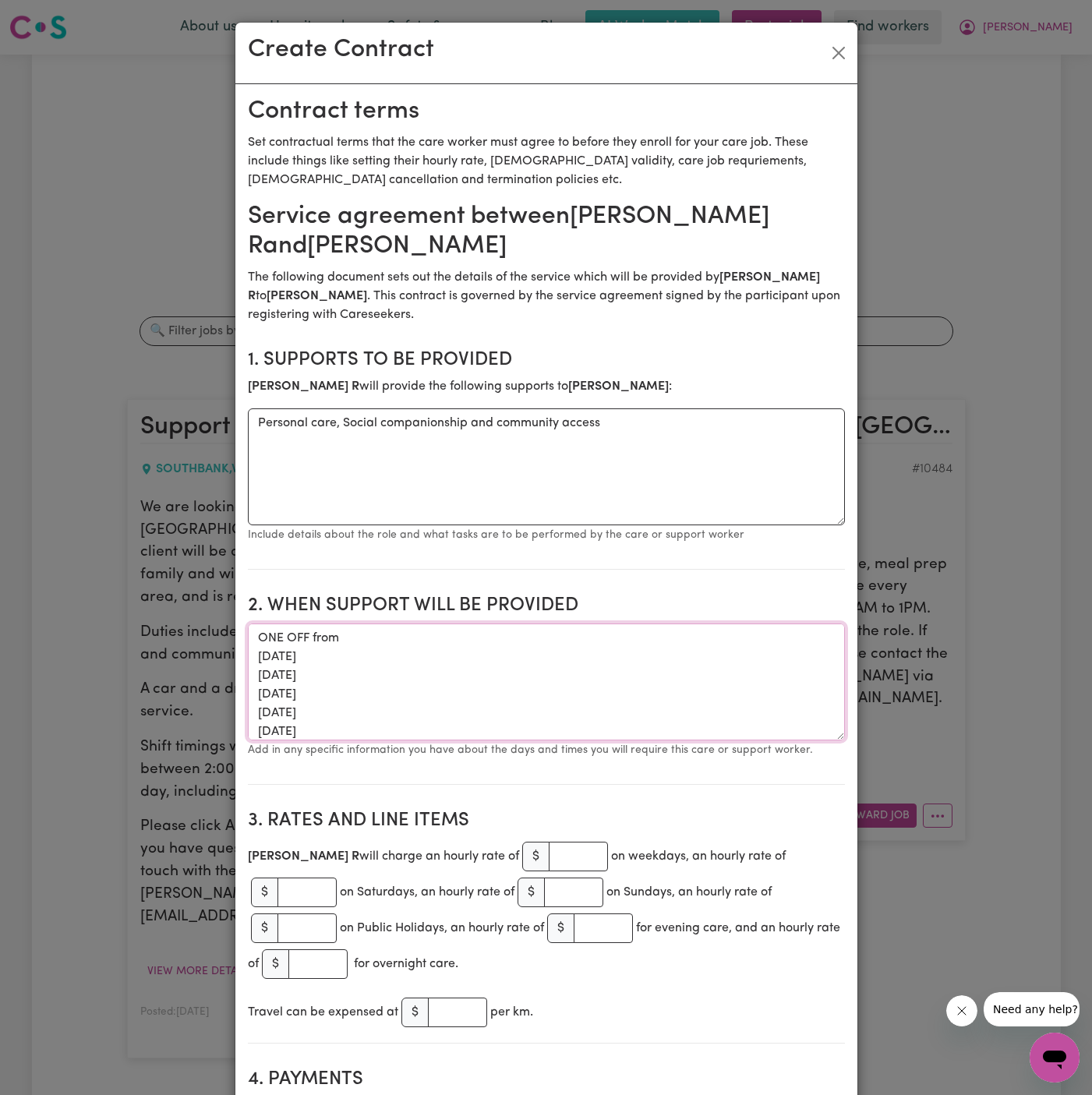
paste textarea "15/10"
click at [260, 734] on textarea "ONE OFF from [DATE] [DATE] [DATE] [DATE] [DATE] [DATE] from 2 pm to 5 pm" at bounding box center [546, 682] width 597 height 117
paste textarea "15/10"
click at [257, 730] on textarea "ONE OFF from [DATE] [DATE] [DATE] [DATE] [DATE] [DATE] from 2 pm to 5 pm" at bounding box center [546, 682] width 597 height 117
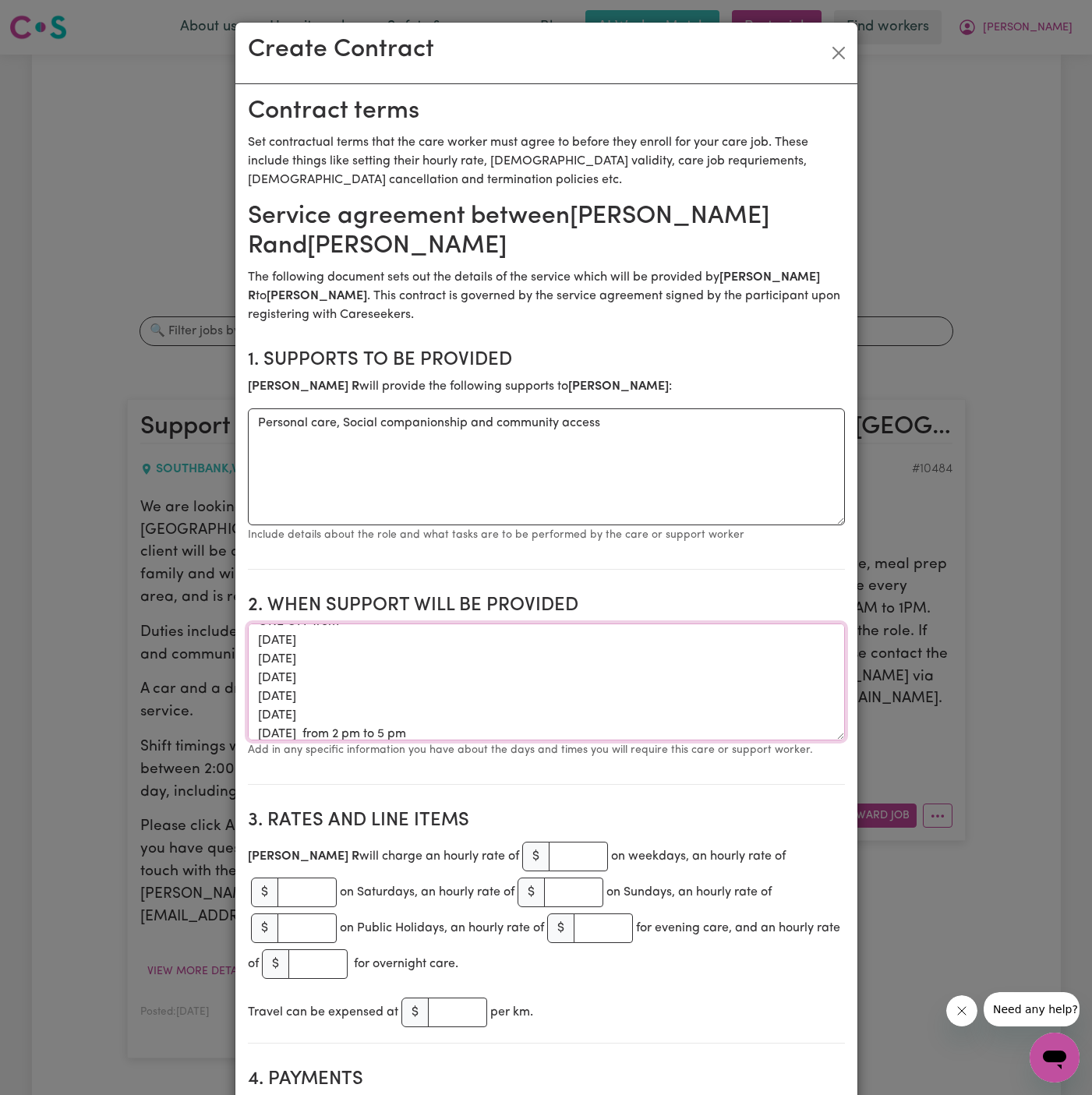
paste textarea "15/10"
click at [418, 647] on textarea "ONE OFF from [DATE] [DATE] [DATE] [DATE] [DATE] [DATE] [DATE] [DATE] from 2 pm …" at bounding box center [546, 682] width 597 height 117
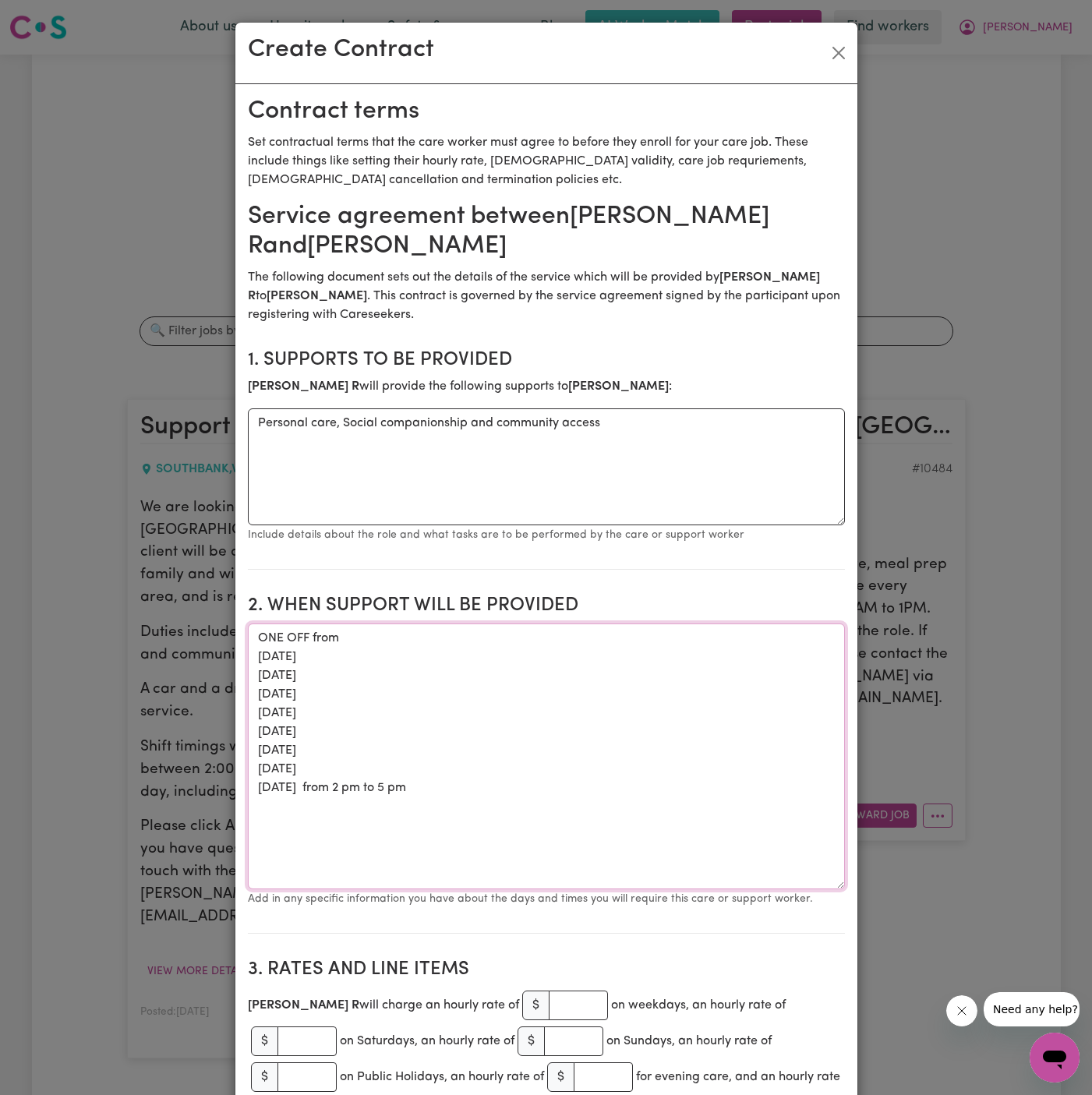
drag, startPoint x: 836, startPoint y: 733, endPoint x: 843, endPoint y: 881, distance: 148.2
click at [843, 881] on textarea "ONE OFF from [DATE] [DATE] [DATE] [DATE] [DATE] [DATE] [DATE] [DATE] from 2 pm …" at bounding box center [546, 756] width 597 height 266
click at [285, 791] on textarea "ONE OFF from [DATE] [DATE] [DATE] [DATE] [DATE] [DATE] [DATE] [DATE] from 2 pm …" at bounding box center [546, 755] width 597 height 263
paste textarea "[DATE]"
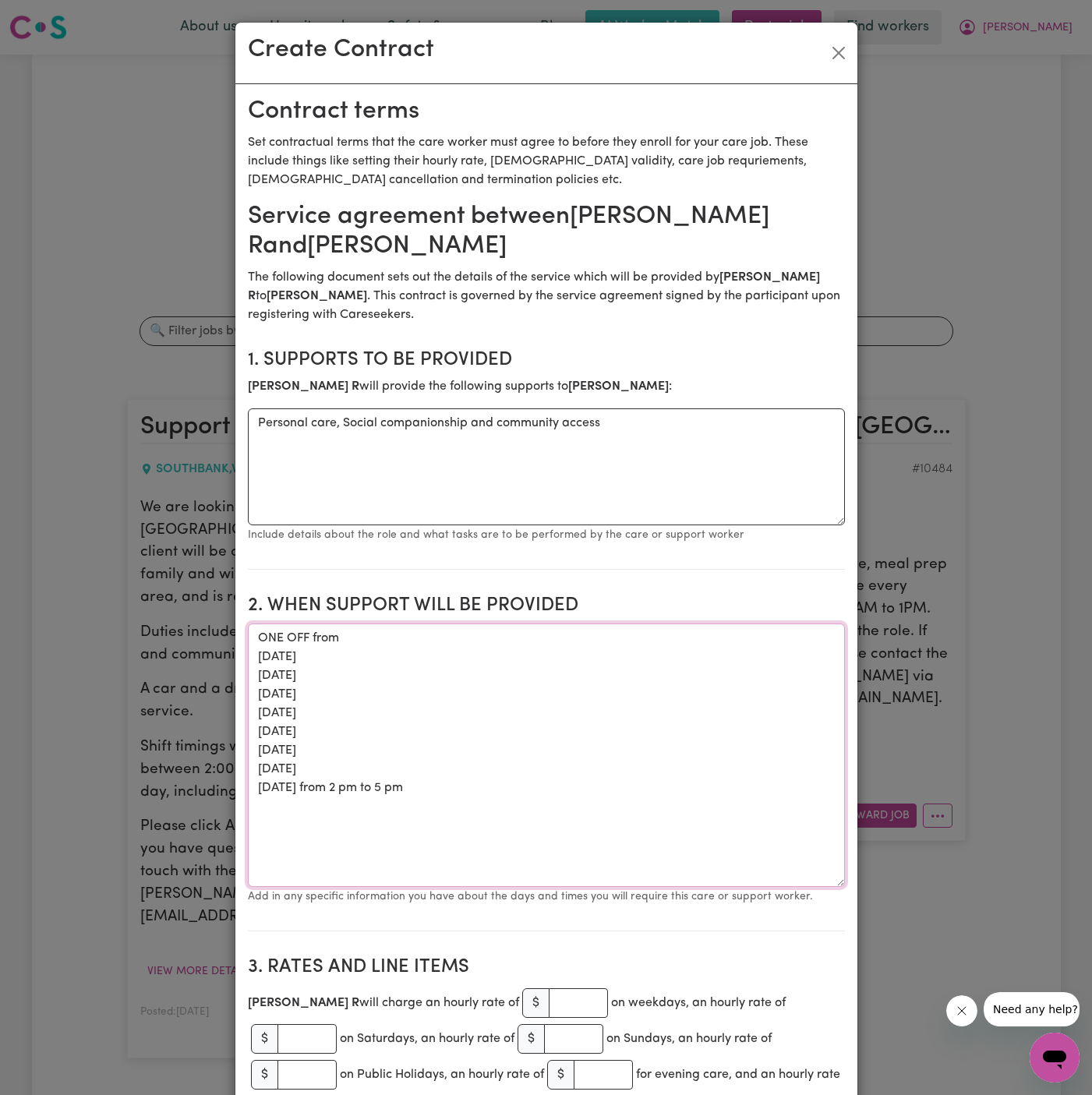
click at [267, 670] on textarea "ONE OFF from [DATE] [DATE] [DATE] [DATE] [DATE] [DATE] [DATE] [DATE] from 2 pm …" at bounding box center [546, 755] width 597 height 263
click at [270, 697] on textarea "ONE OFF from [DATE] [DATE] [DATE] [DATE] [DATE] [DATE] [DATE] [DATE] from 2 pm …" at bounding box center [546, 755] width 597 height 263
click at [268, 709] on textarea "ONE OFF from [DATE] [DATE] [DATE] [DATE] [DATE] [DATE] [DATE] [DATE] from 2 pm …" at bounding box center [546, 755] width 597 height 263
click at [260, 733] on textarea "ONE OFF from [DATE] [DATE] [DATE] [DATE] [DATE] [DATE] [DATE] [DATE] from 2 pm …" at bounding box center [546, 755] width 597 height 263
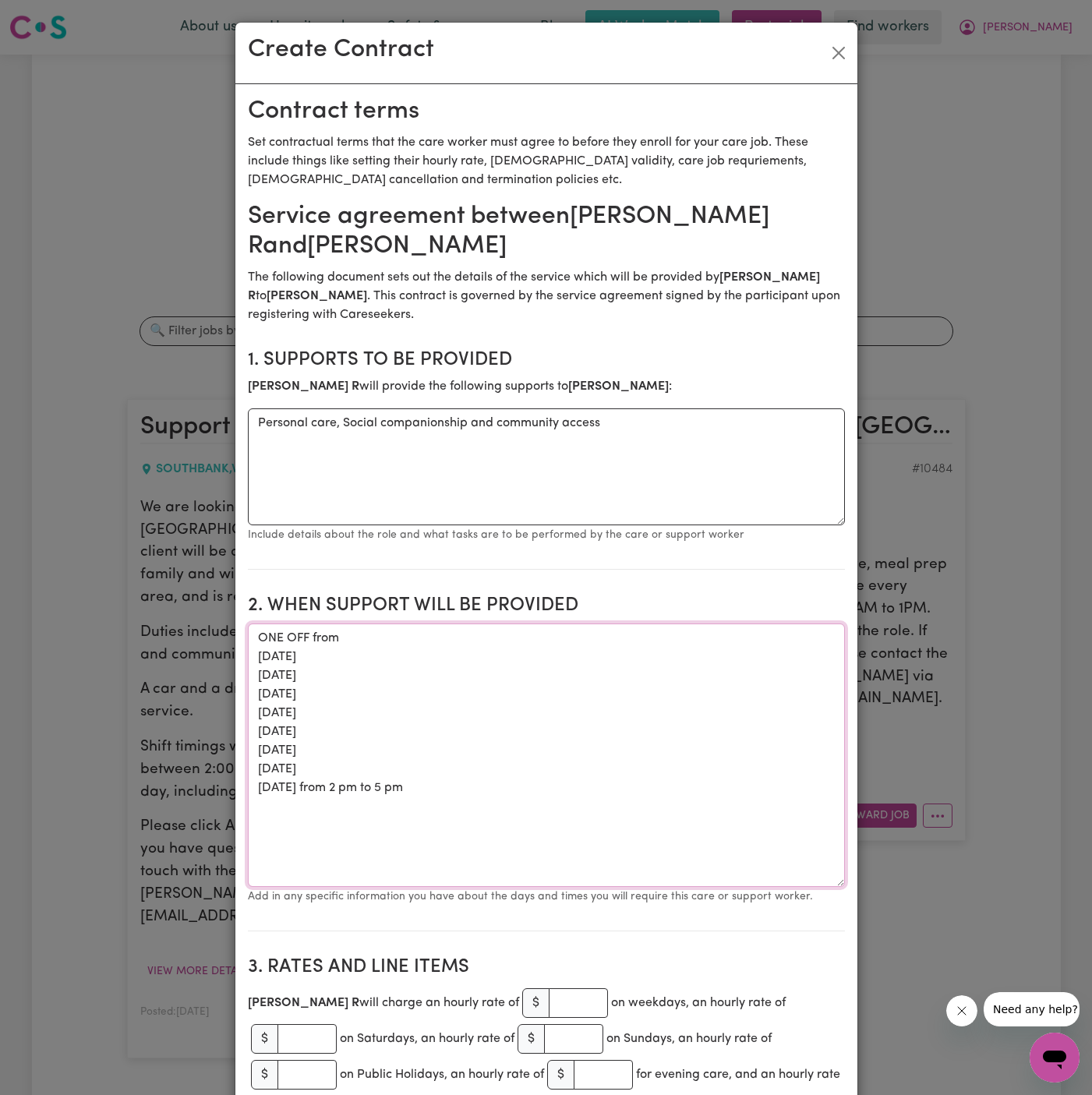
click at [260, 733] on textarea "ONE OFF from [DATE] [DATE] [DATE] [DATE] [DATE] [DATE] [DATE] [DATE] from 2 pm …" at bounding box center [546, 755] width 597 height 263
click at [263, 747] on textarea "ONE OFF from [DATE] [DATE] [DATE] [DATE] [DATE] [DATE] [DATE] [DATE] from 2 pm …" at bounding box center [546, 755] width 597 height 263
click at [391, 736] on textarea "ONE OFF from [DATE] [DATE] [DATE] [DATE] [DATE] [DATE] [DATE] [DATE] from 2 pm …" at bounding box center [546, 755] width 597 height 263
click at [267, 679] on textarea "ONE OFF from [DATE] [DATE] [DATE] [DATE] [DATE] [DATE] [DATE] [DATE] from 2 pm …" at bounding box center [546, 755] width 597 height 263
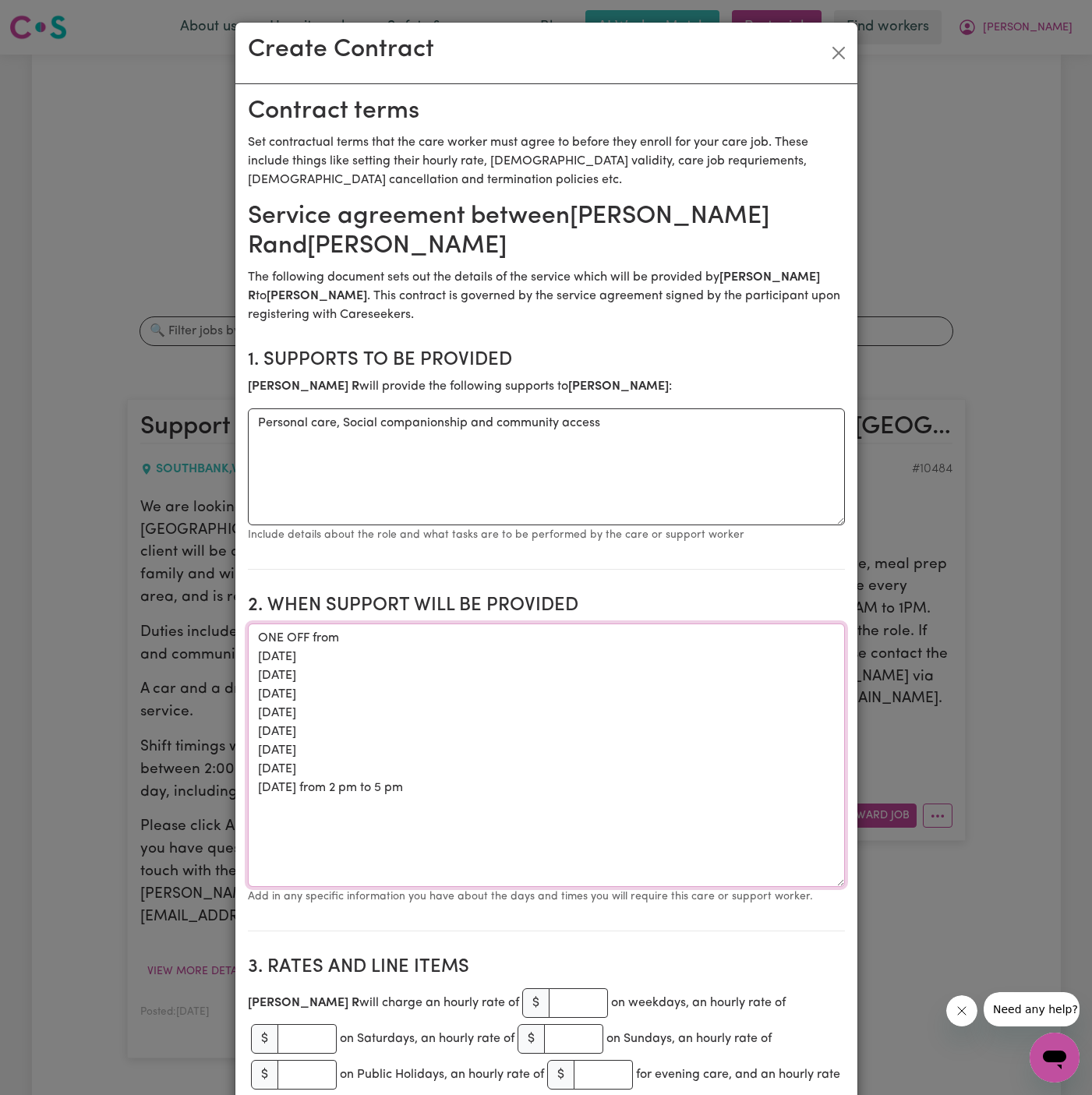
click at [270, 693] on textarea "ONE OFF from [DATE] [DATE] [DATE] [DATE] [DATE] [DATE] [DATE] [DATE] from 2 pm …" at bounding box center [546, 755] width 597 height 263
click at [267, 715] on textarea "ONE OFF from [DATE] [DATE] [DATE] [DATE] [DATE] [DATE] [DATE] [DATE] from 2 pm …" at bounding box center [546, 755] width 597 height 263
click at [267, 734] on textarea "ONE OFF from [DATE] [DATE] [DATE] [DATE] [DATE] [DATE] [DATE] [DATE] from 2 pm …" at bounding box center [546, 755] width 597 height 263
click at [274, 750] on textarea "ONE OFF from [DATE] [DATE] [DATE] [DATE] [DATE] [DATE] [DATE] [DATE] from 2 pm …" at bounding box center [546, 755] width 597 height 263
click at [266, 749] on textarea "ONE OFF from [DATE] [DATE] [DATE] [DATE] [DATE] [DATE] [DATE] [DATE] from 2 pm …" at bounding box center [546, 755] width 597 height 263
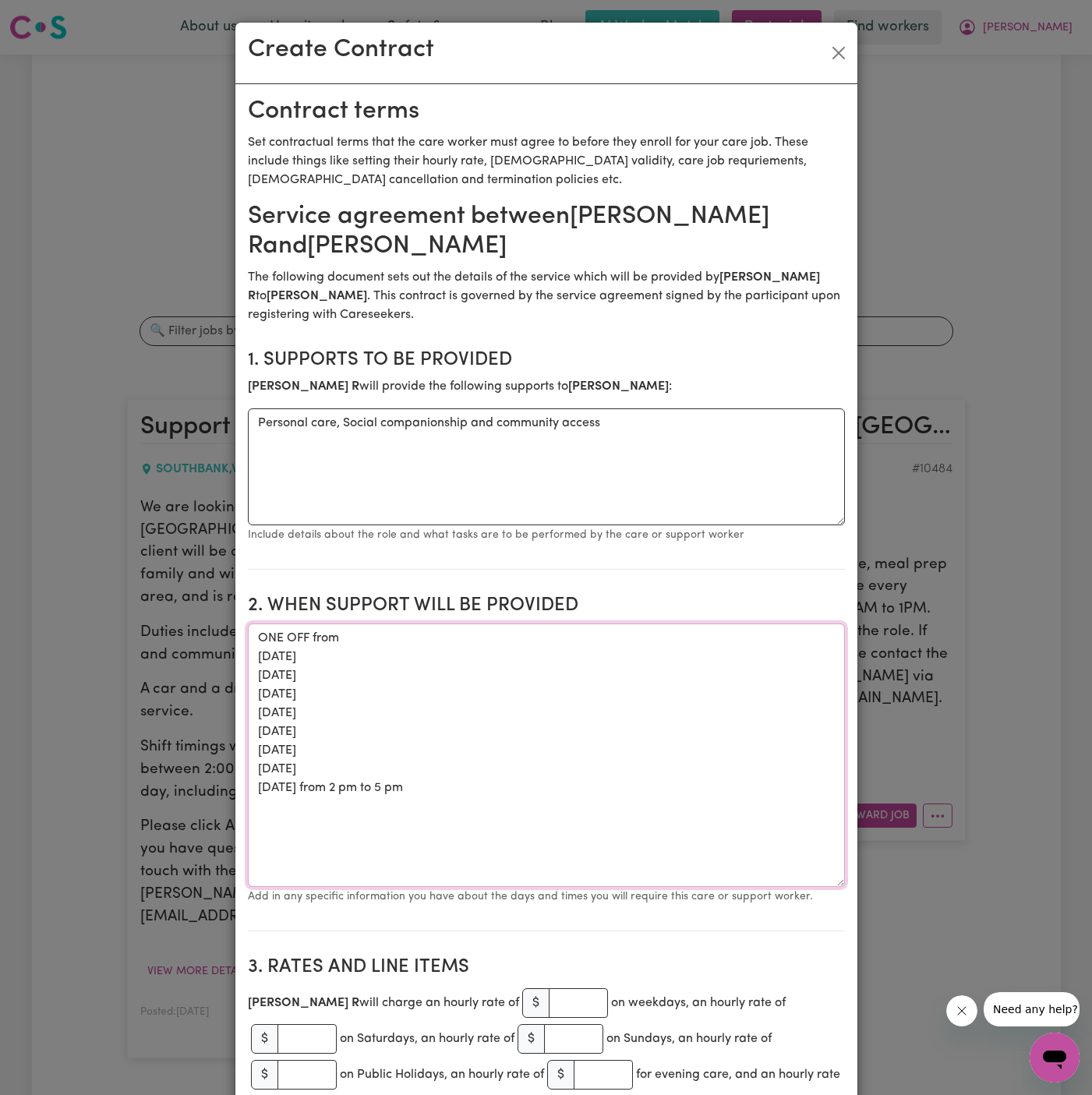
click at [268, 769] on textarea "ONE OFF from [DATE] [DATE] [DATE] [DATE] [DATE] [DATE] [DATE] [DATE] from 2 pm …" at bounding box center [546, 755] width 597 height 263
click at [267, 787] on textarea "ONE OFF from [DATE] [DATE] [DATE] [DATE] [DATE] [DATE] [DATE] [DATE] from 2 pm …" at bounding box center [546, 755] width 597 height 263
drag, startPoint x: 359, startPoint y: 789, endPoint x: 627, endPoint y: 785, distance: 268.0
click at [627, 785] on textarea "ONE OFF from [DATE] [DATE] [DATE] [DATE] [DATE] [DATE] [DATE] [DATE] from 2 pm …" at bounding box center [546, 755] width 597 height 263
click at [423, 642] on textarea "ONE OFF from [DATE] [DATE] [DATE] [DATE] [DATE] [DATE] [DATE] [DATE] from 2 pm …" at bounding box center [546, 755] width 597 height 263
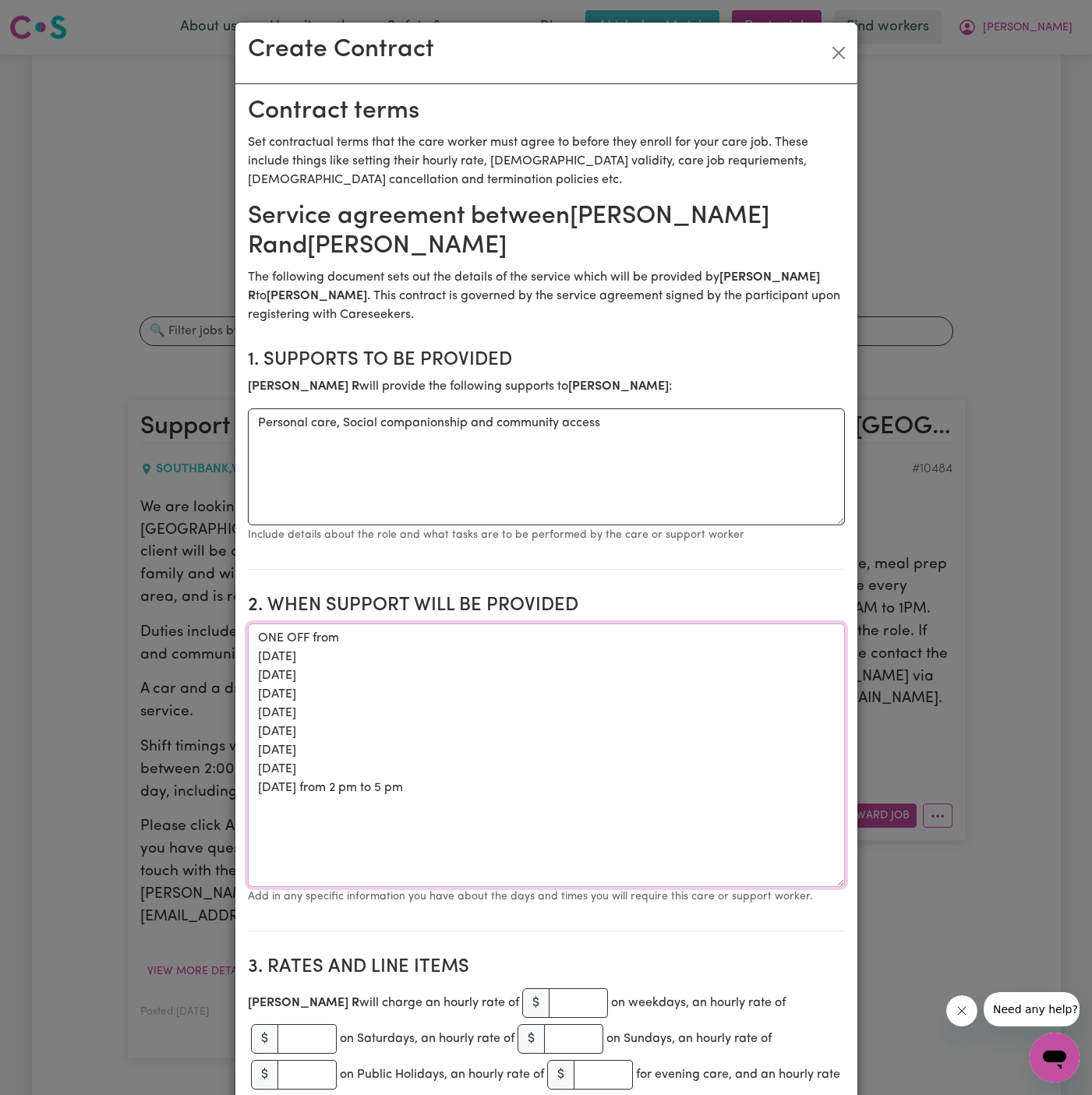
click at [423, 669] on textarea "ONE OFF from [DATE] [DATE] [DATE] [DATE] [DATE] [DATE] [DATE] [DATE] from 2 pm …" at bounding box center [546, 755] width 597 height 263
click at [425, 659] on textarea "ONE OFF from [DATE] [DATE] [DATE] [DATE] [DATE] [DATE] [DATE] [DATE] from 2 pm …" at bounding box center [546, 755] width 597 height 263
paste textarea "from 2 pm to 5 pm"
click at [411, 665] on textarea "ONE OFF from [DATE] from 2 pm to 5 pm [DATE] [DATE] [DATE] [DATE] [DATE] [DATE]…" at bounding box center [546, 755] width 597 height 263
click at [402, 674] on textarea "ONE OFF from [DATE] from 2 pm to 5 pm [DATE] [DATE] [DATE] [DATE] [DATE] [DATE]…" at bounding box center [546, 755] width 597 height 263
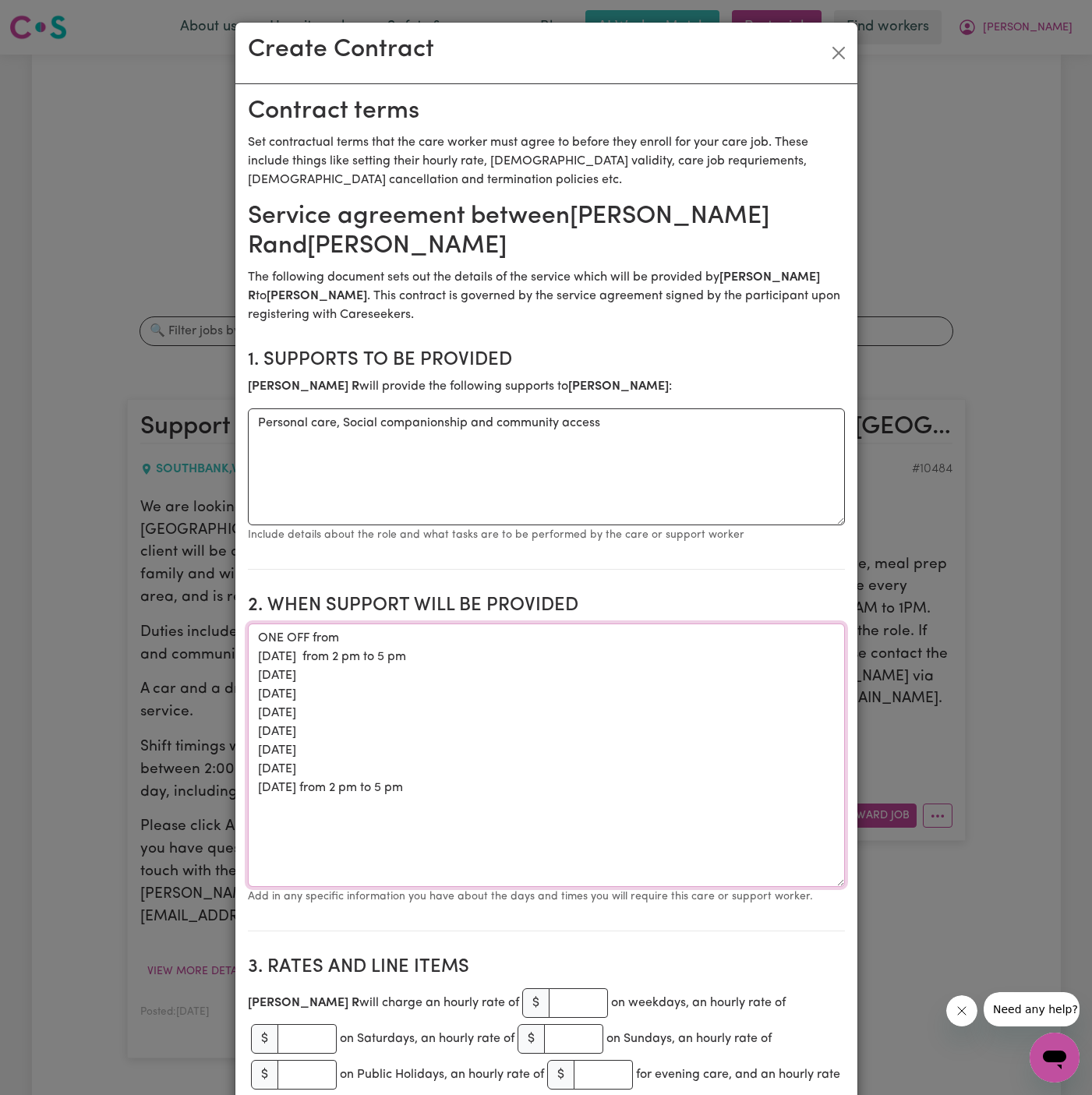
paste textarea "from 2 pm to 5 pm"
click at [387, 683] on textarea "ONE OFF from [DATE] from 2 pm to 5 pm [DATE] from 2 pm to 5 pm [DATE] [DATE] [D…" at bounding box center [546, 755] width 597 height 263
click at [385, 703] on textarea "ONE OFF from [DATE] from 2 pm to 5 pm [DATE] from 2 pm to 5 pm [DATE] [DATE] [D…" at bounding box center [546, 755] width 597 height 263
click at [384, 690] on textarea "ONE OFF from [DATE] from 2 pm to 5 pm [DATE] from 2 pm to 5 pm [DATE] [DATE] [D…" at bounding box center [546, 755] width 597 height 263
paste textarea "from 2 pm to 5 pm"
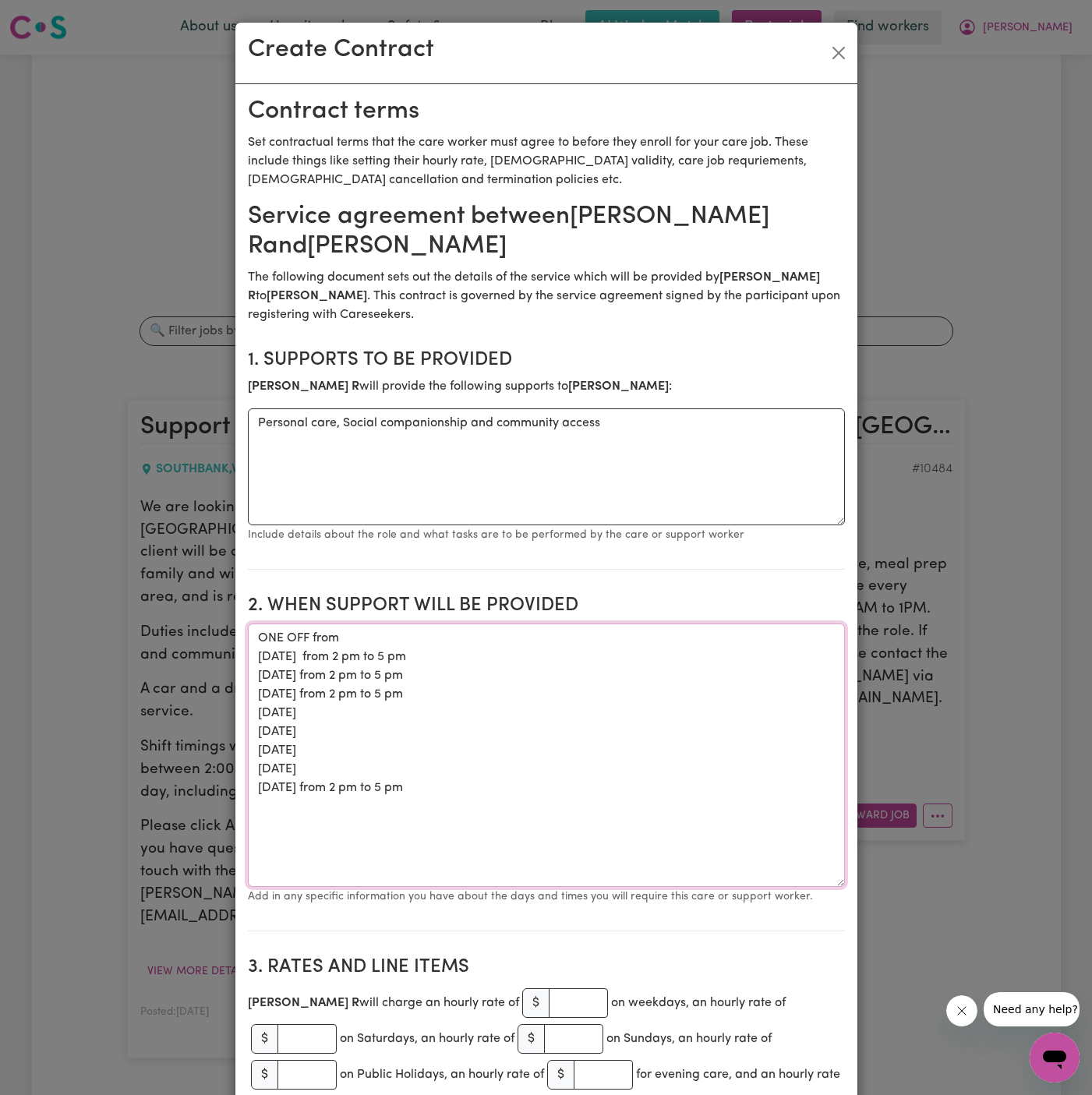
click at [376, 709] on textarea "ONE OFF from [DATE] from 2 pm to 5 pm [DATE] from 2 pm to 5 pm [DATE] from 2 pm…" at bounding box center [546, 755] width 597 height 263
paste textarea "from 2 pm to 5 pm"
click at [334, 734] on textarea "ONE OFF from [DATE] from 2 pm to 5 pm [DATE] from 2 pm to 5 pm [DATE] from 2 pm…" at bounding box center [546, 755] width 597 height 263
paste textarea "from 2 pm to 5 pm"
click at [355, 757] on textarea "ONE OFF from [DATE] from 2 pm to 5 pm [DATE] from 2 pm to 5 pm [DATE] from 2 pm…" at bounding box center [546, 755] width 597 height 263
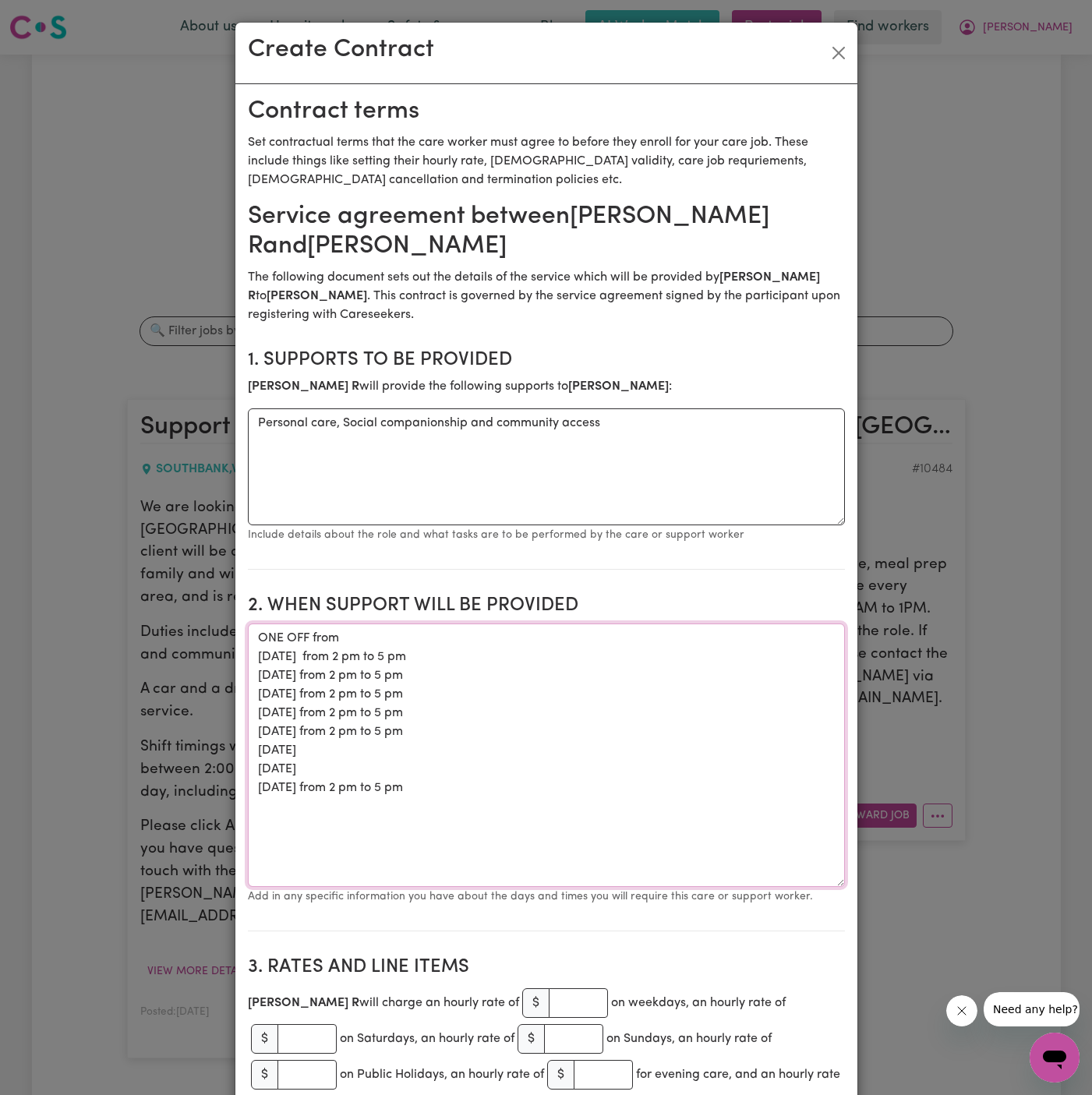
paste textarea "from 2 pm to 5 pm"
click at [378, 765] on textarea "ONE OFF from [DATE] from 2 pm to 5 pm [DATE] from 2 pm to 5 pm [DATE] from 2 pm…" at bounding box center [546, 755] width 597 height 263
paste textarea "from 2 pm to 5 pm"
click at [509, 752] on textarea "ONE OFF from [DATE] from 2 pm to 5 pm [DATE] from 2 pm to 5 pm [DATE] from 2 pm…" at bounding box center [546, 755] width 597 height 263
click at [377, 627] on textarea "ONE OFF from [DATE] from 2 pm to 5 pm [DATE] from 2 pm to 5 pm [DATE] from 2 pm…" at bounding box center [546, 755] width 597 height 263
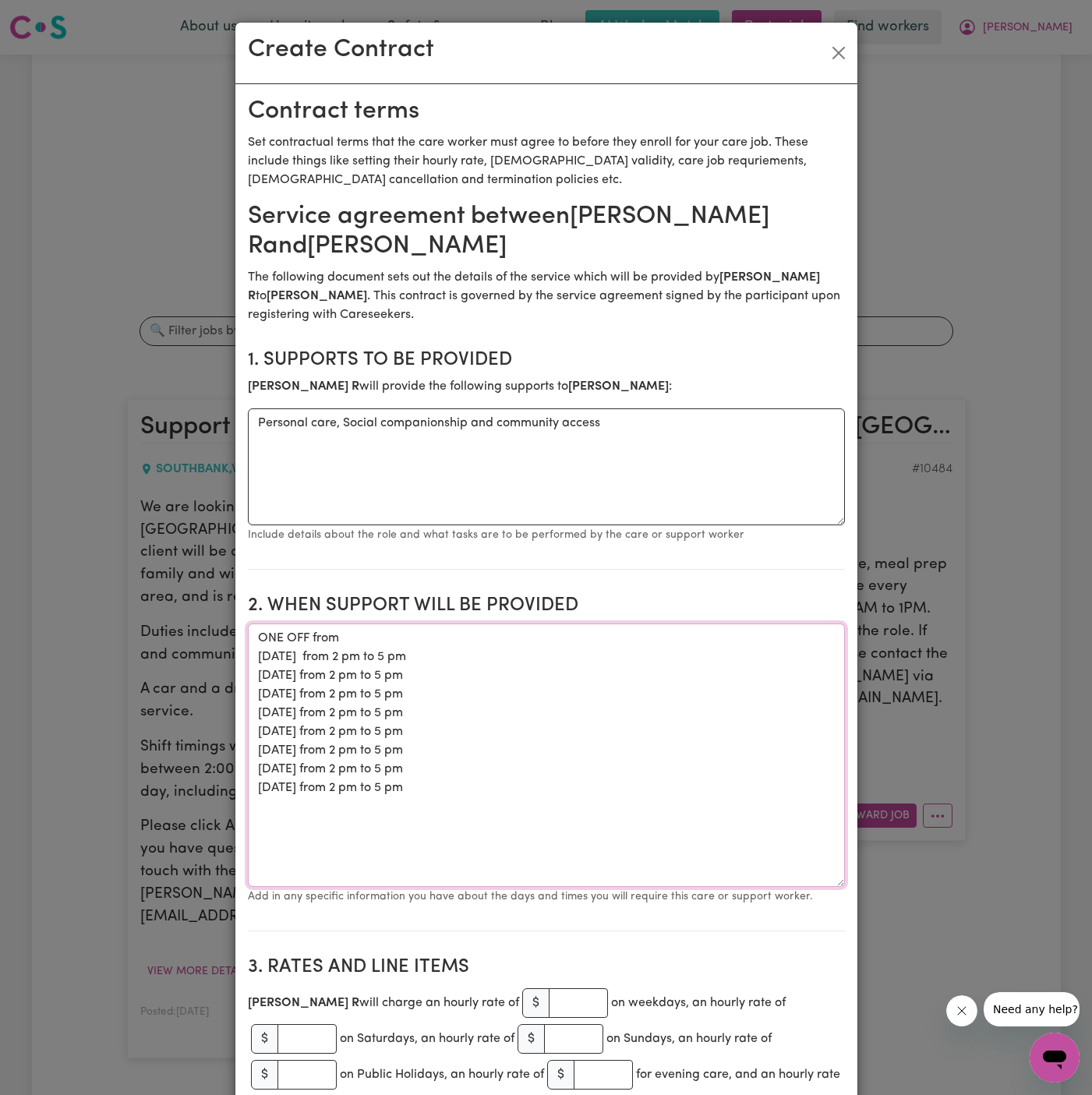
click at [525, 676] on textarea "ONE OFF from [DATE] from 2 pm to 5 pm [DATE] from 2 pm to 5 pm [DATE] from 2 pm…" at bounding box center [546, 755] width 597 height 263
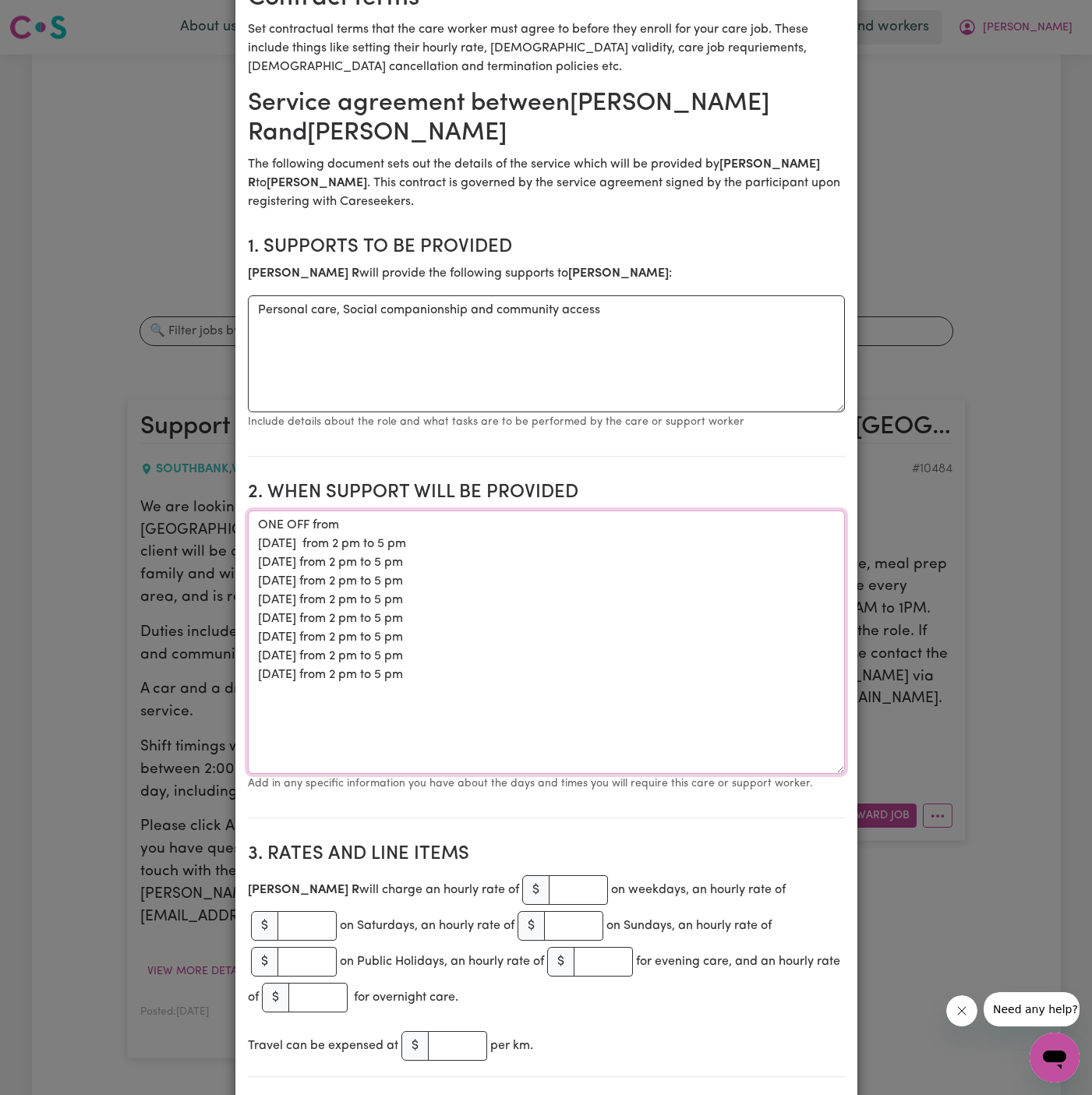
scroll to position [162, 0]
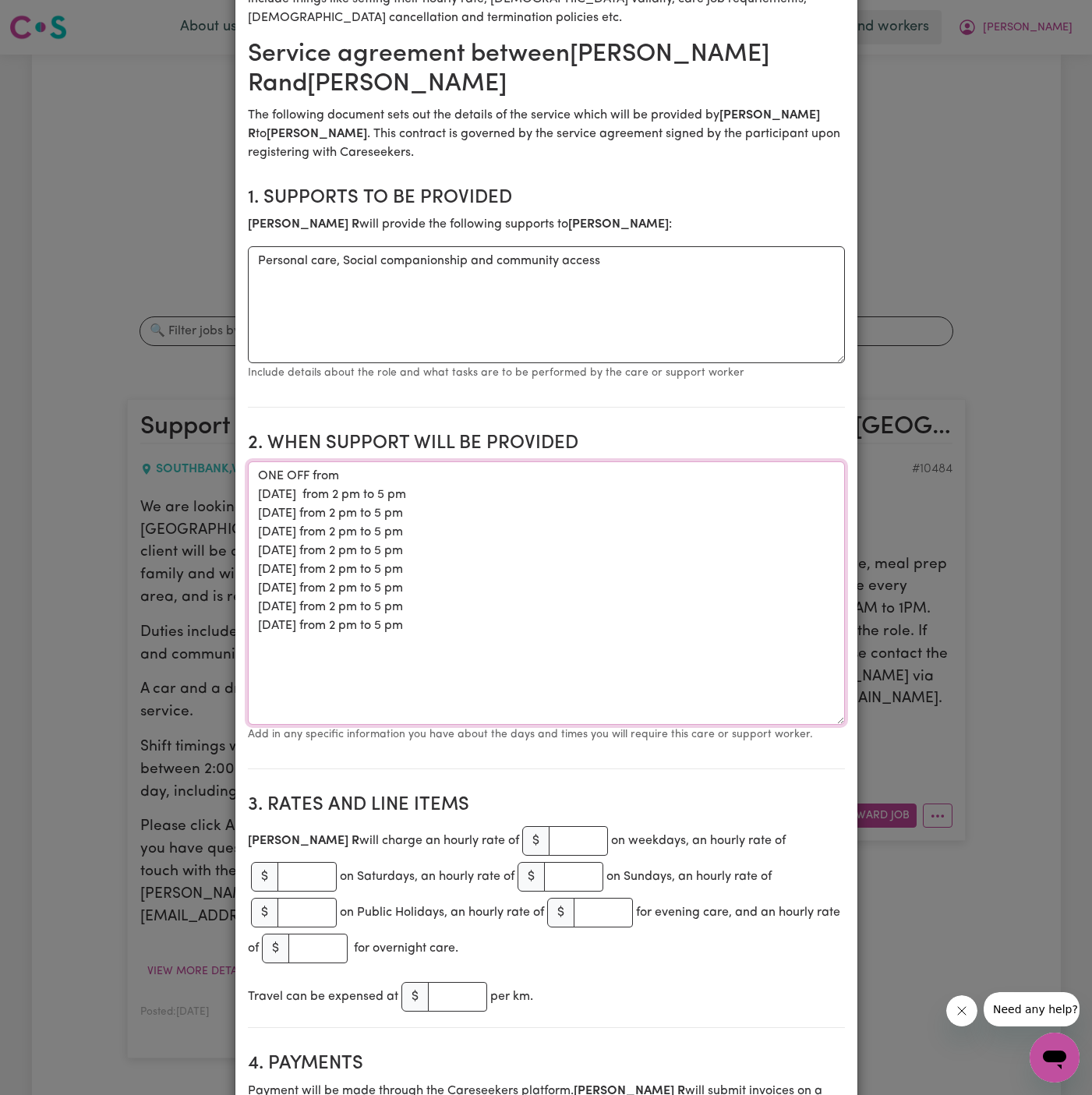
type textarea "ONE OFF from [DATE] from 2 pm to 5 pm [DATE] from 2 pm to 5 pm [DATE] from 2 pm…"
click at [549, 845] on input "number" at bounding box center [578, 841] width 59 height 30
type input "45"
click at [337, 862] on input "number" at bounding box center [307, 877] width 59 height 30
type input "65"
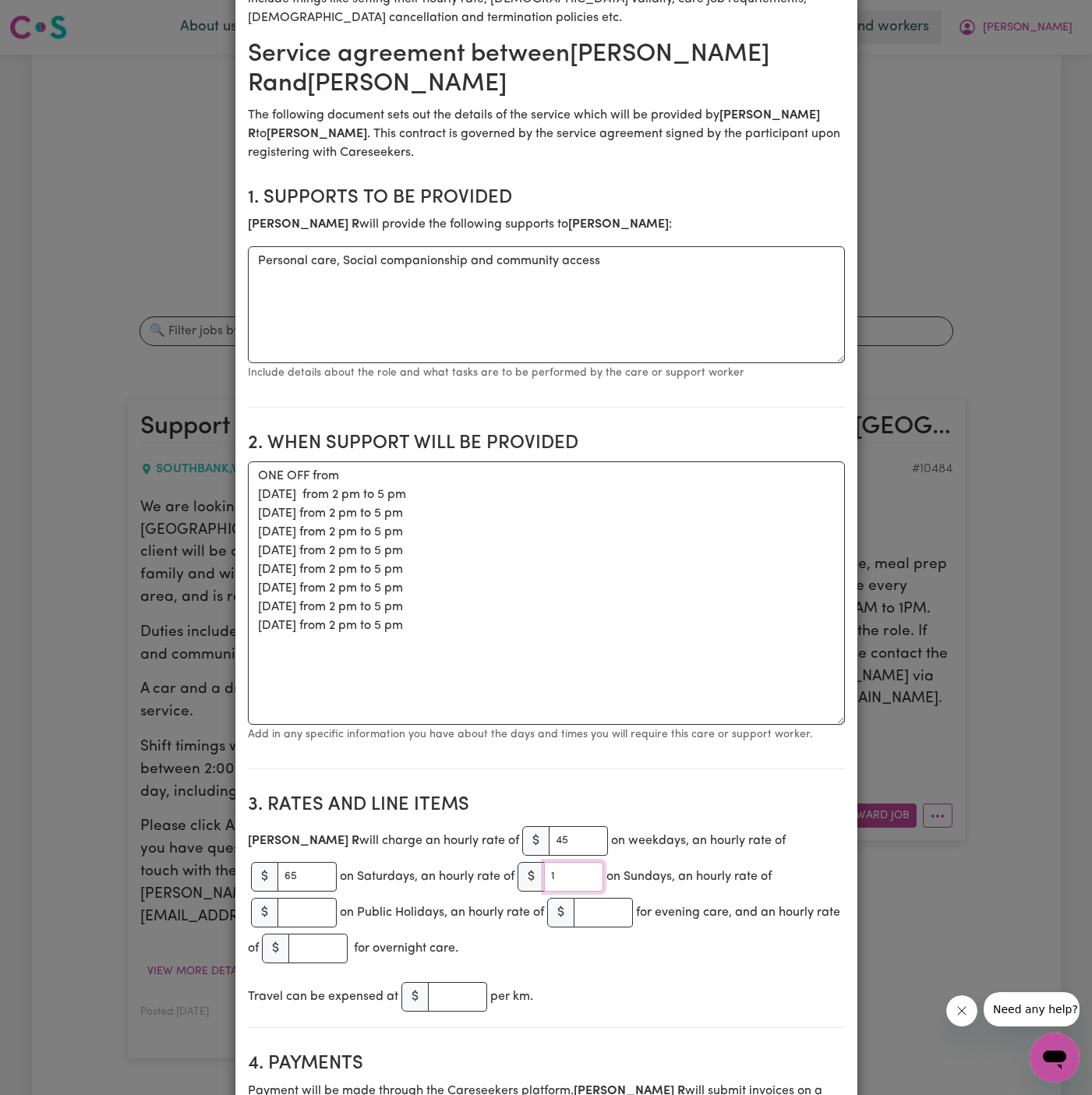
type input "1"
click at [544, 871] on input "1" at bounding box center [574, 877] width 59 height 30
type input "75"
click at [696, 1004] on section "3. Rates and Line Items [PERSON_NAME] will charge an hourly rate of $ 45 on wee…" at bounding box center [546, 905] width 597 height 246
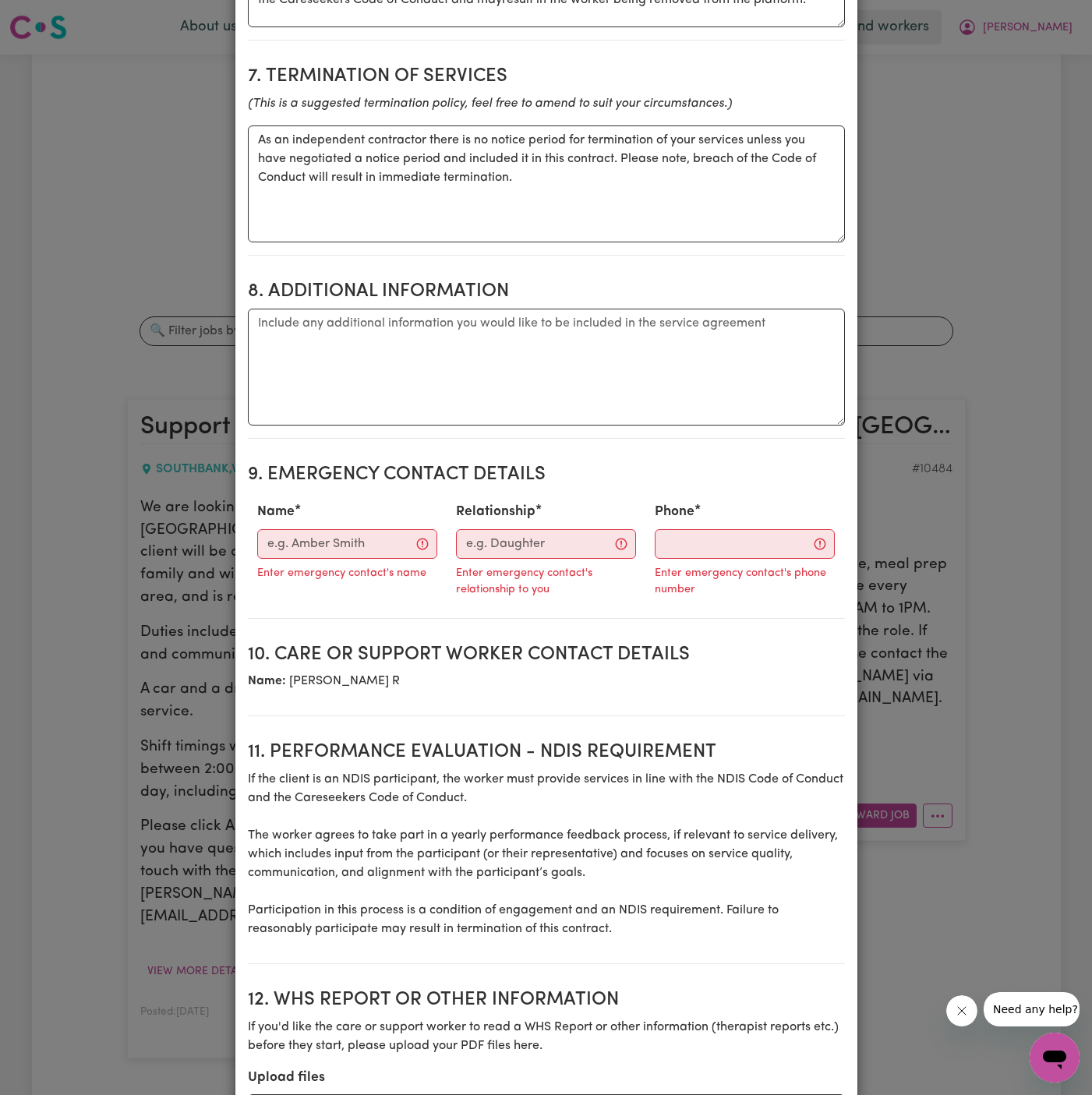
scroll to position [1667, 0]
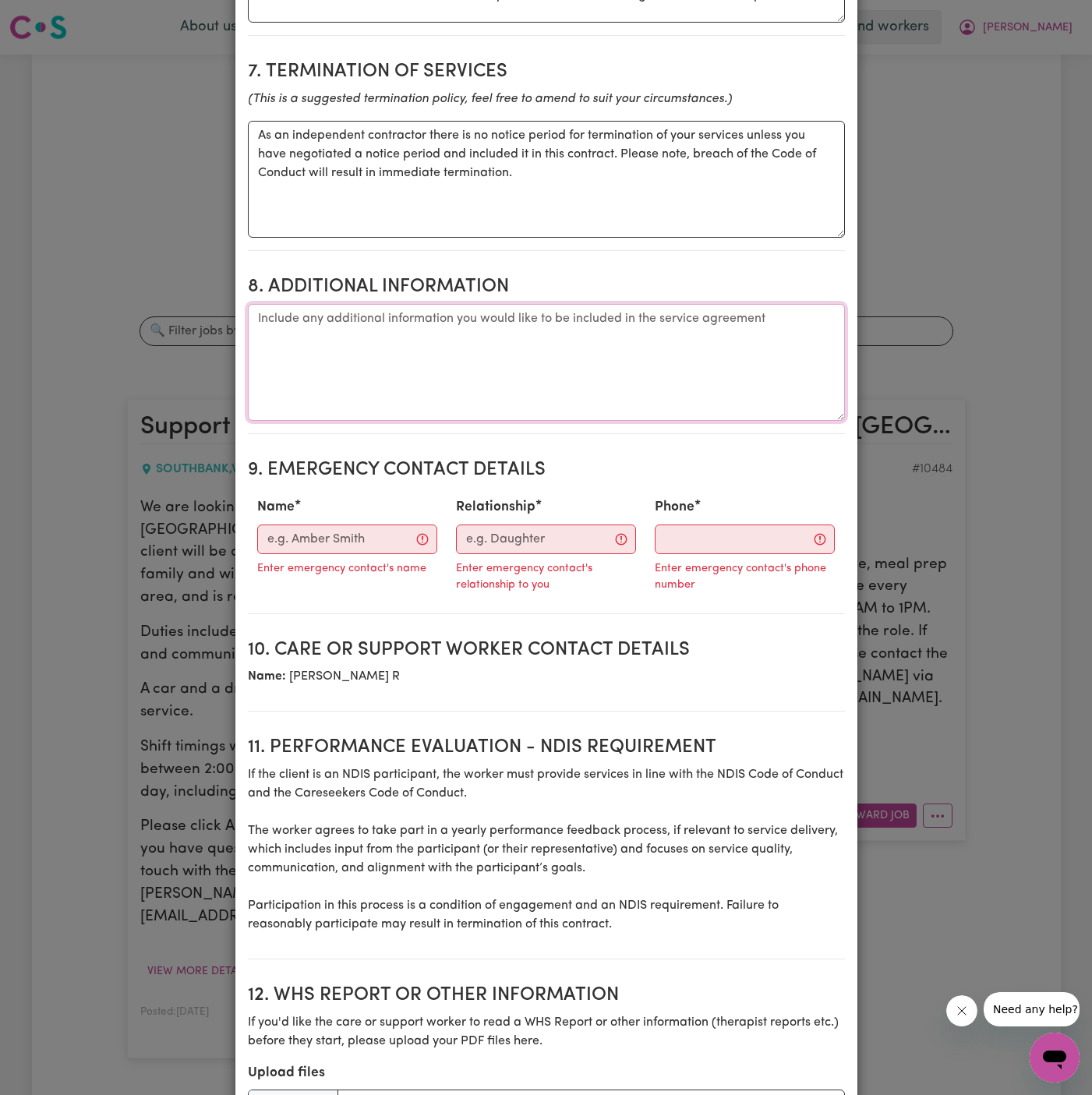
click at [383, 304] on textarea "Additional information" at bounding box center [546, 362] width 597 height 117
paste textarea "[STREET_ADDRESS][PERSON_NAME]."
click at [292, 304] on textarea "Client;s Address: [STREET_ADDRESS][PERSON_NAME]" at bounding box center [546, 362] width 597 height 117
click at [314, 339] on textarea "Client;s Address: [STREET_ADDRESS][PERSON_NAME]" at bounding box center [546, 362] width 597 height 117
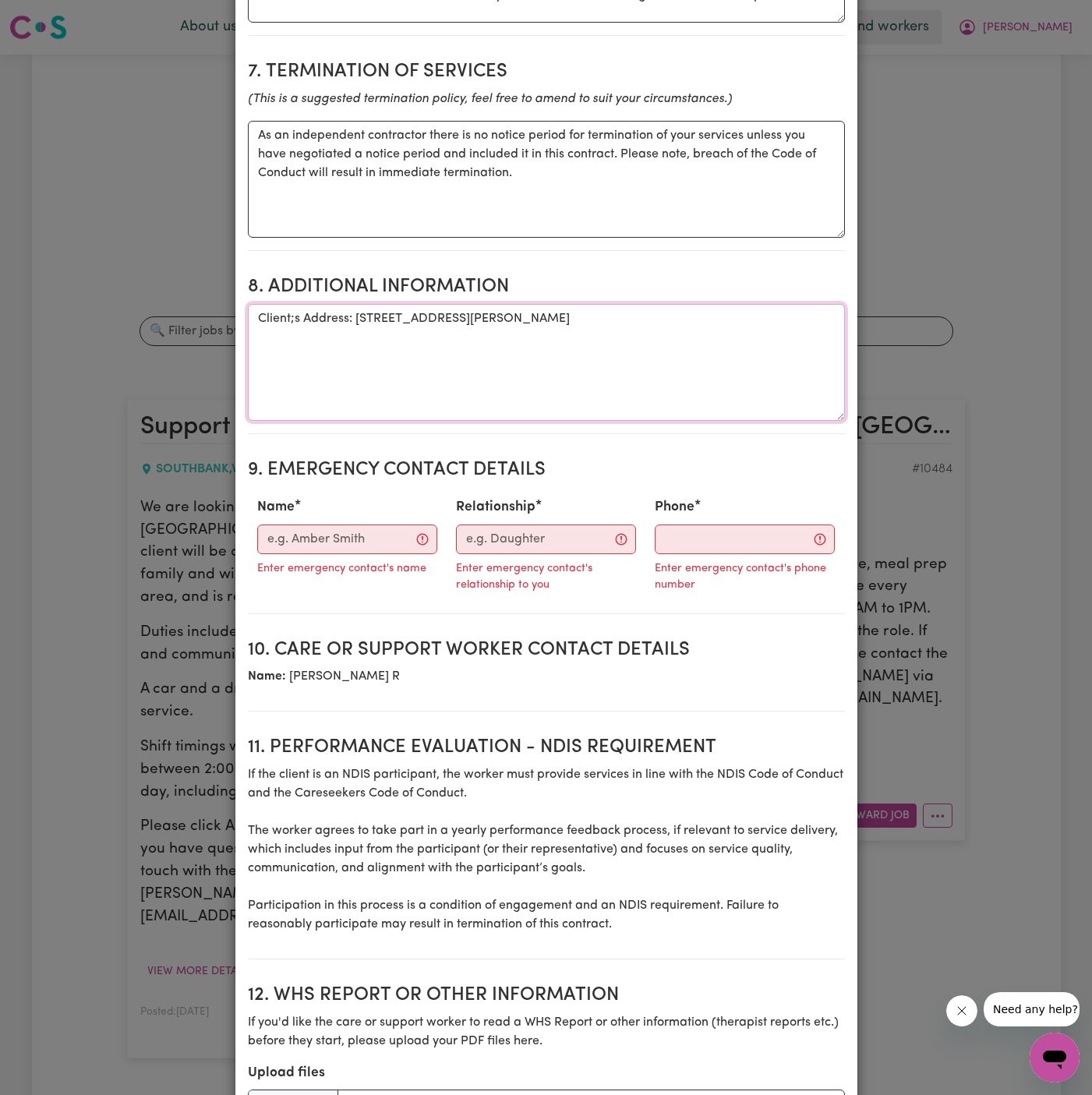
click at [294, 304] on textarea "Client;s Address: [STREET_ADDRESS][PERSON_NAME]" at bounding box center [546, 362] width 597 height 117
click at [452, 316] on textarea "Client's Address: [STREET_ADDRESS][PERSON_NAME]" at bounding box center [546, 362] width 597 height 117
type textarea "Client's Address: [STREET_ADDRESS][PERSON_NAME]"
click at [330, 525] on input "Name" at bounding box center [347, 539] width 180 height 30
click at [494, 667] on p "Name: [PERSON_NAME]" at bounding box center [546, 676] width 597 height 19
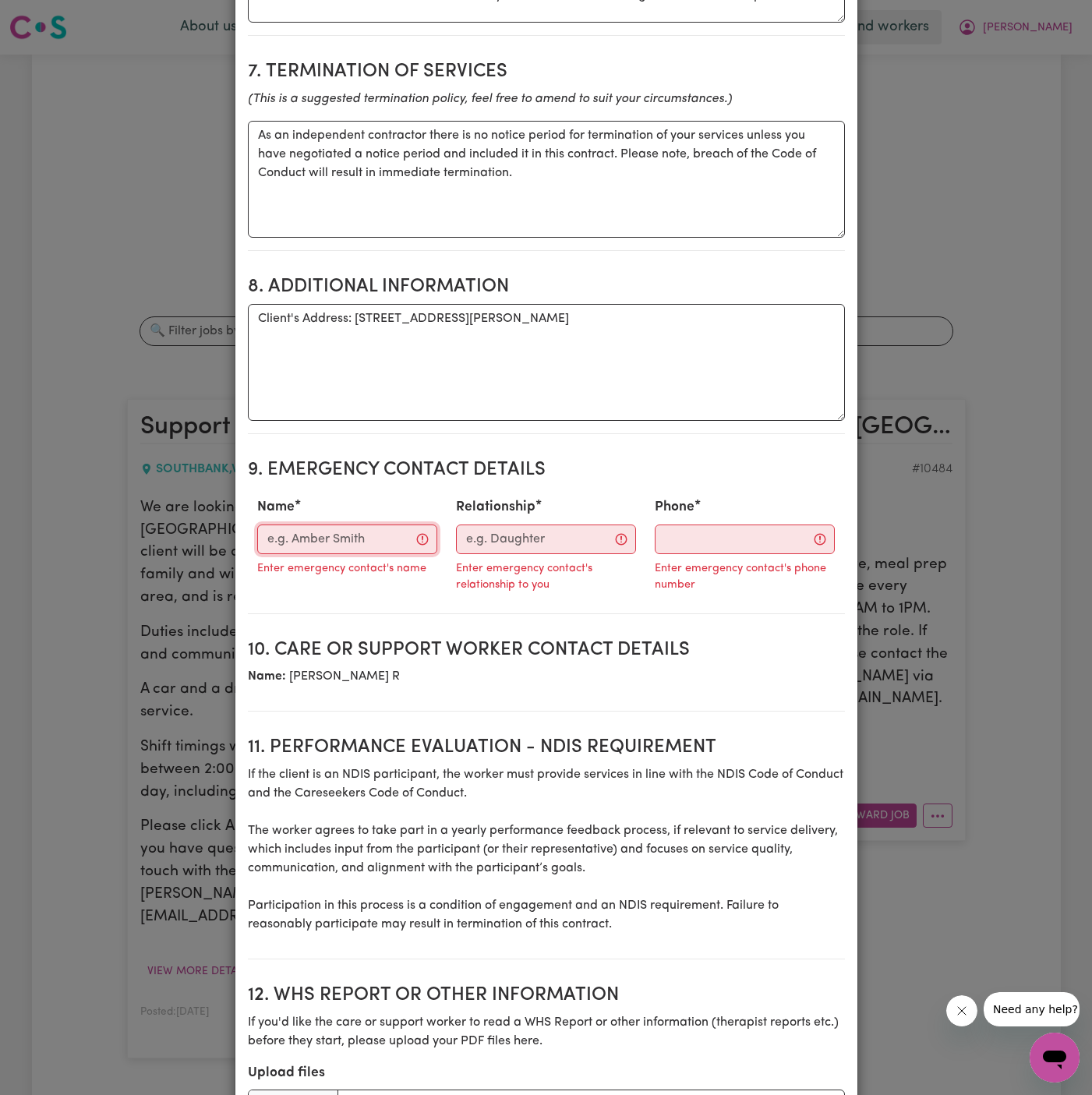
click at [329, 525] on input "Name" at bounding box center [347, 539] width 180 height 30
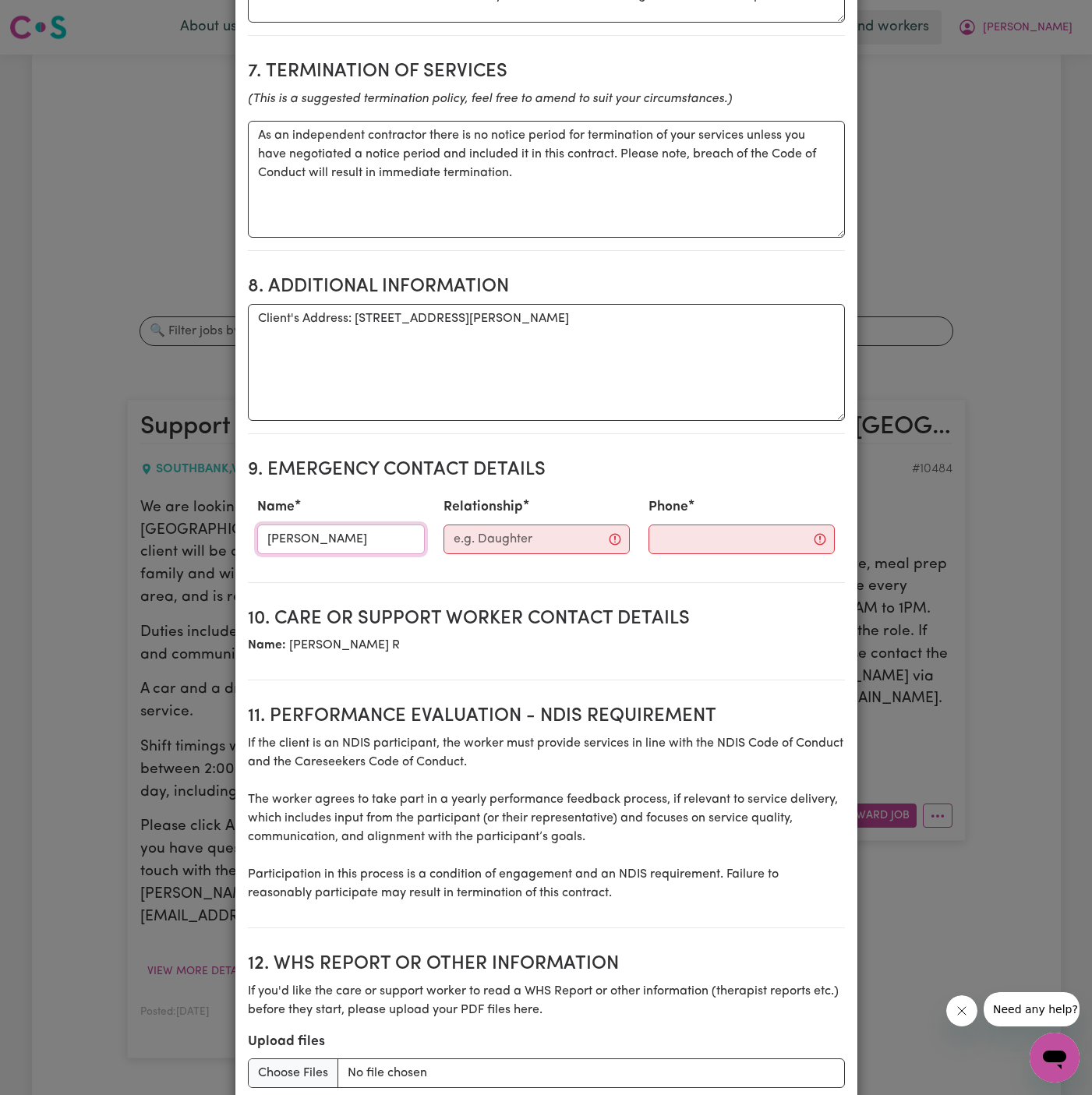
type input "[PERSON_NAME]"
click at [490, 525] on input "Relationship" at bounding box center [536, 539] width 186 height 30
click at [490, 525] on input "DA" at bounding box center [531, 539] width 170 height 30
type input "Daughter"
click at [655, 525] on input "Phone" at bounding box center [729, 539] width 189 height 30
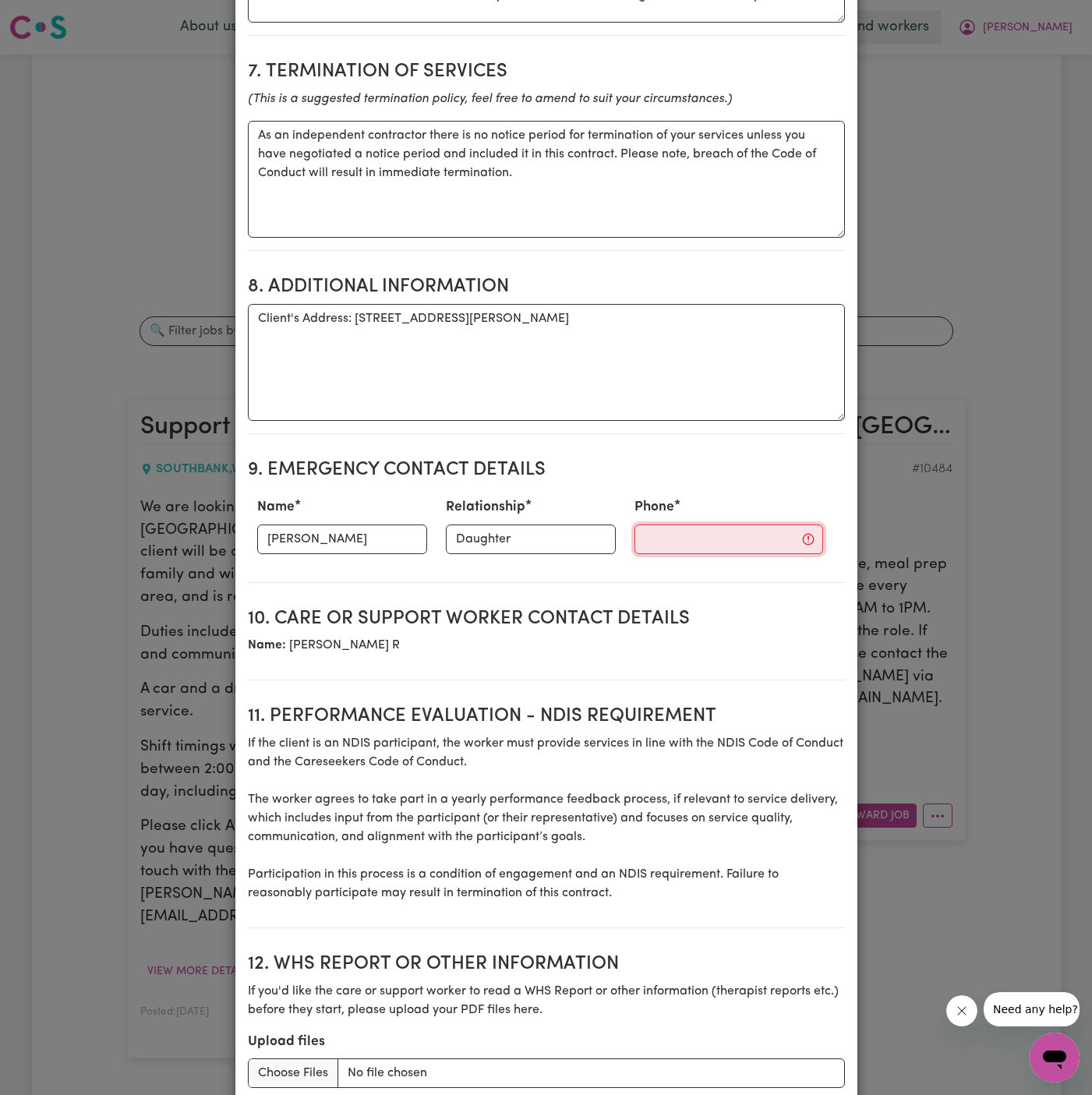
click at [634, 525] on input "Phone" at bounding box center [729, 539] width 189 height 30
paste input "0404 468 084."
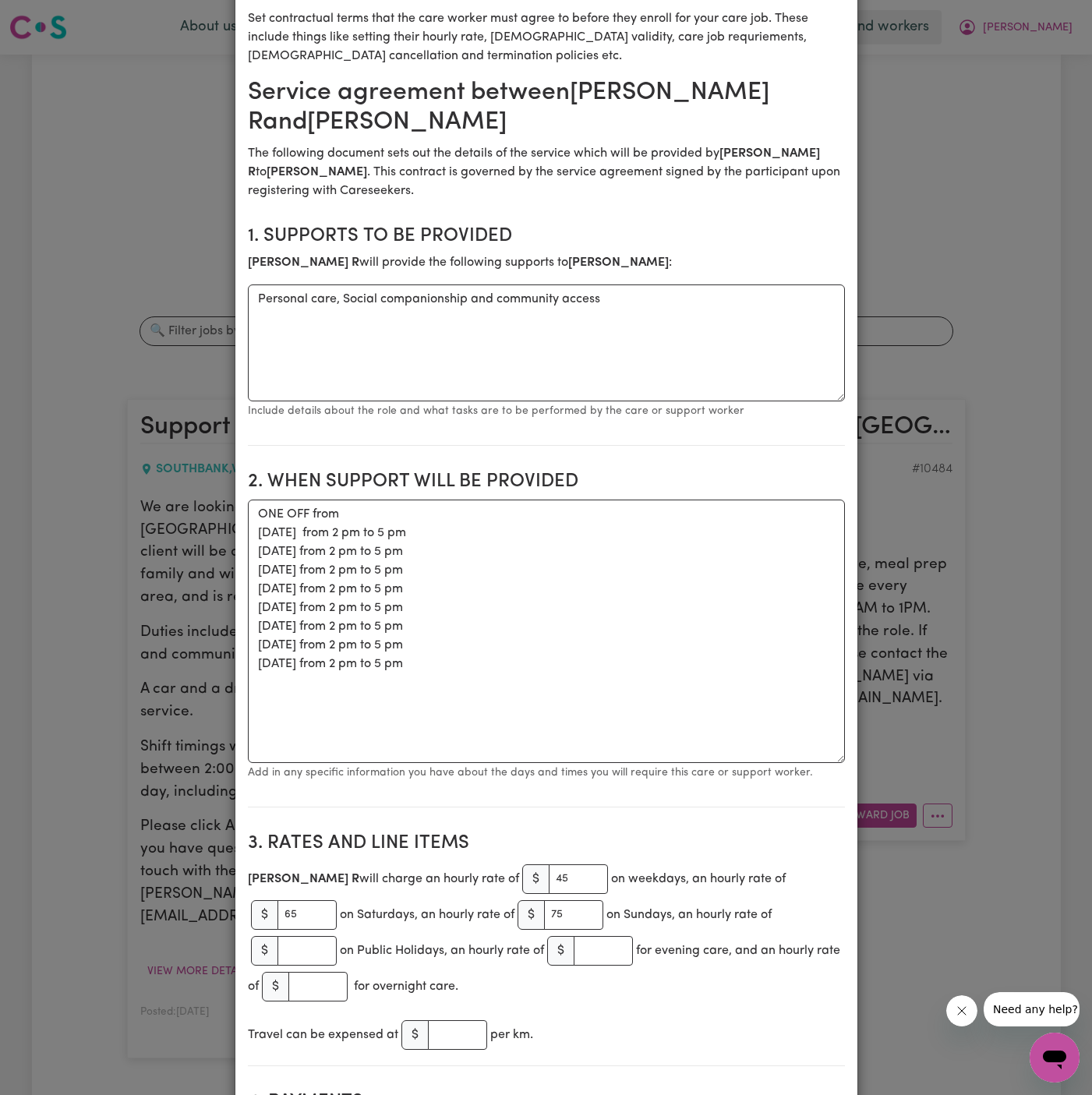
scroll to position [126, 0]
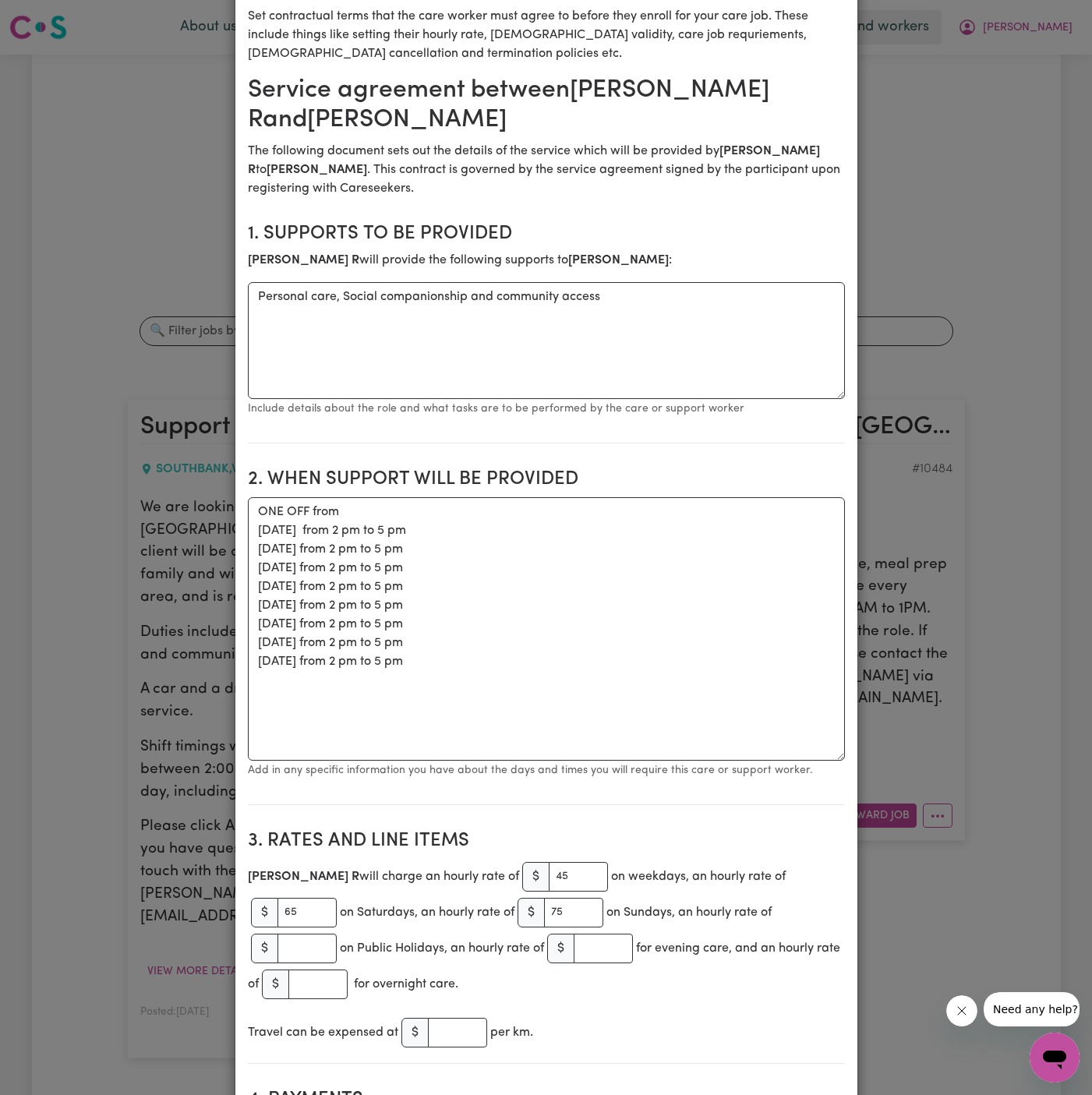
type input "0404 468 084"
click at [574, 579] on textarea "ONE OFF from [DATE] from 2 pm to 5 pm [DATE] from 2 pm to 5 pm [DATE] from 2 pm…" at bounding box center [546, 629] width 597 height 263
click at [570, 719] on textarea "ONE OFF from [DATE] from 2 pm to 5 pm [DATE] from 2 pm to 5 pm [DATE] from 2 pm…" at bounding box center [546, 629] width 597 height 263
click at [349, 506] on textarea "ONE OFF from [DATE] from 2 pm to 5 pm [DATE] from 2 pm to 5 pm [DATE] from 2 pm…" at bounding box center [546, 629] width 597 height 263
click at [447, 531] on textarea "ONE OFF on dates/times below: [DATE] from 2 pm to 5 pm [DATE] from 2 pm to 5 pm…" at bounding box center [546, 629] width 597 height 263
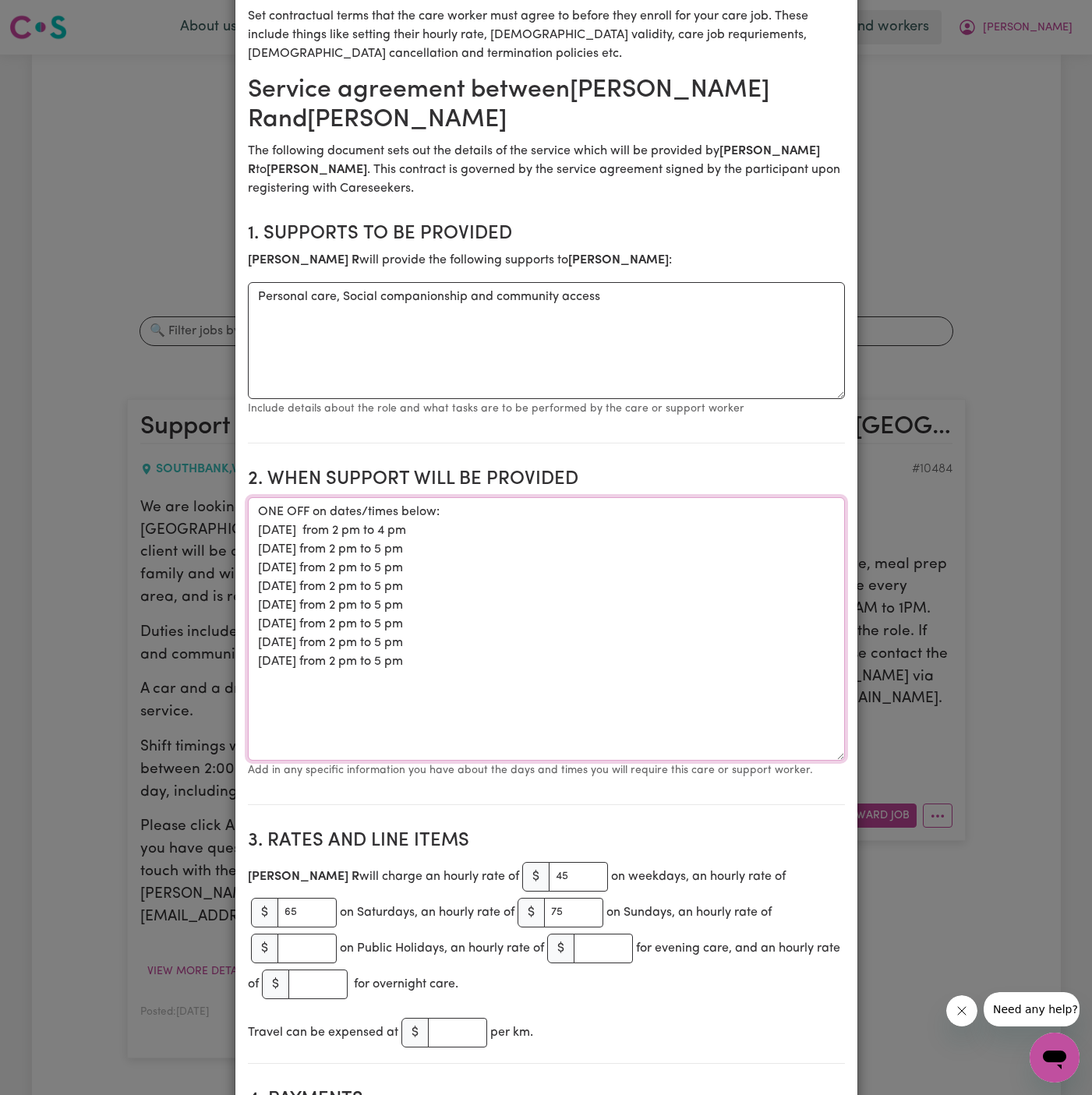
click at [428, 549] on textarea "ONE OFF on dates/times below: [DATE] from 2 pm to 4 pm [DATE] from 2 pm to 5 pm…" at bounding box center [546, 629] width 597 height 263
click at [409, 564] on textarea "ONE OFF on dates/times below: [DATE] from 2 pm to 4 pm [DATE] from 2 pm to 4 pm…" at bounding box center [546, 629] width 597 height 263
click at [429, 586] on textarea "ONE OFF on dates/times below: [DATE] from 2 pm to 4 pm [DATE] from 2 pm to 4 pm…" at bounding box center [546, 629] width 597 height 263
click at [415, 602] on textarea "ONE OFF on dates/times below: [DATE] from 2 pm to 4 pm [DATE] from 2 pm to 4 pm…" at bounding box center [546, 629] width 597 height 263
click at [427, 627] on textarea "ONE OFF on dates/times below: [DATE] from 2 pm to 4 pm [DATE] from 2 pm to 4 pm…" at bounding box center [546, 629] width 597 height 263
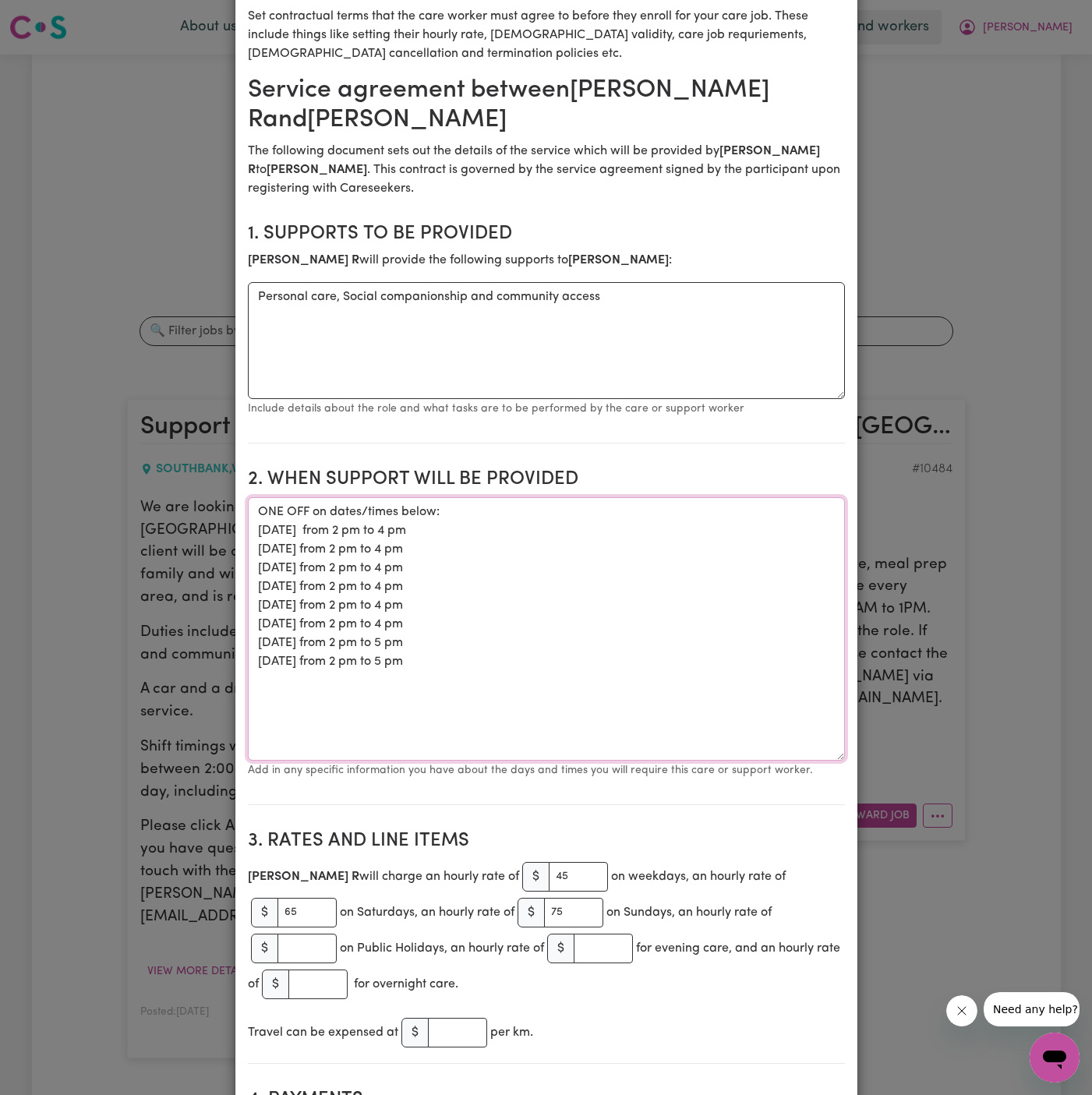
click at [425, 641] on textarea "ONE OFF on dates/times below: [DATE] from 2 pm to 4 pm [DATE] from 2 pm to 4 pm…" at bounding box center [546, 629] width 597 height 263
click at [440, 657] on textarea "ONE OFF on dates/times below: [DATE] from 2 pm to 4 pm [DATE] from 2 pm to 4 pm…" at bounding box center [546, 629] width 597 height 263
click at [564, 680] on textarea "ONE OFF on dates/times below: [DATE] from 2 pm to 4 pm [DATE] from 2 pm to 4 pm…" at bounding box center [546, 629] width 597 height 263
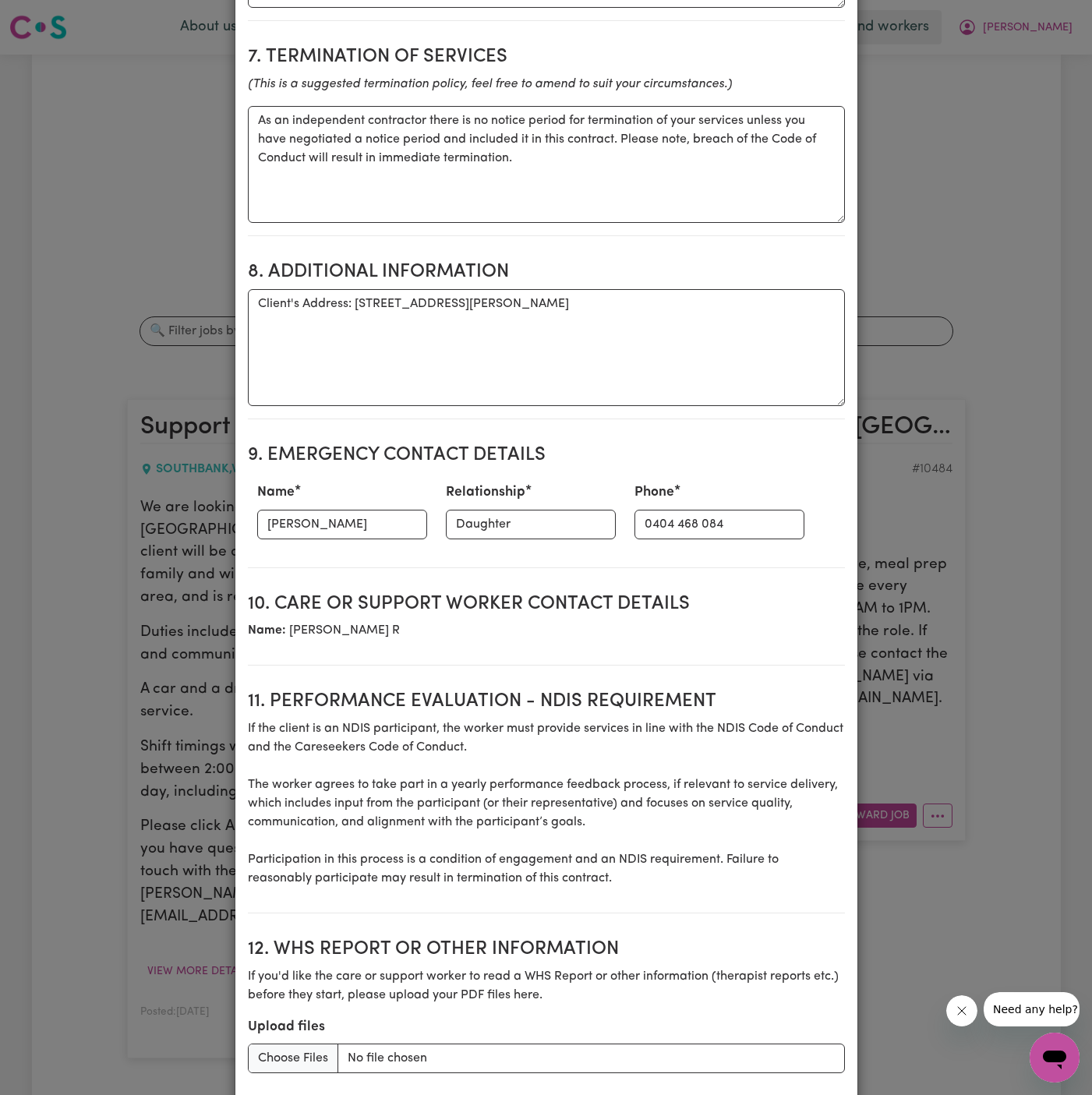
scroll to position [1766, 0]
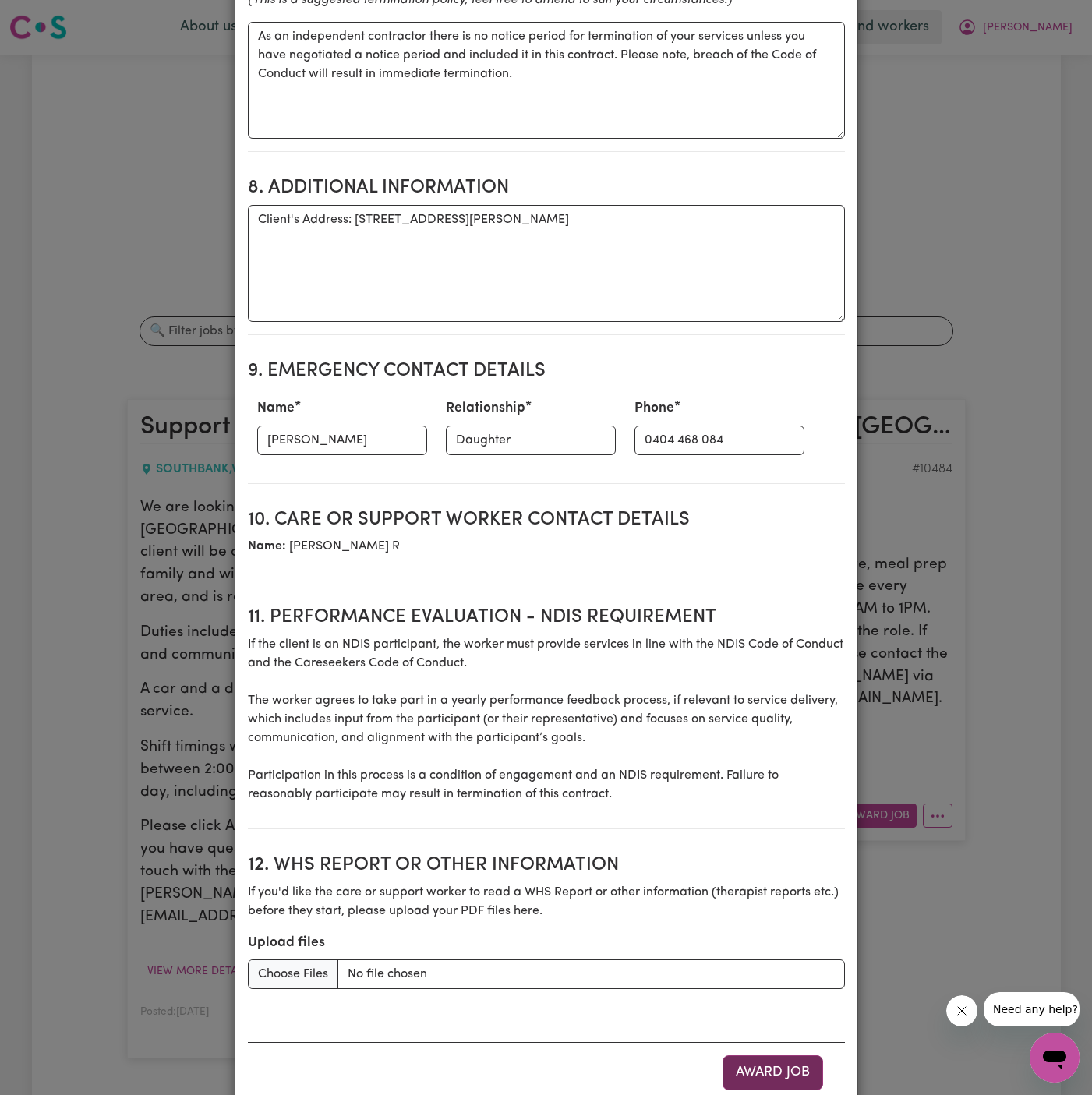
type textarea "ONE OFF on dates/times below: [DATE] from 2 pm to 4 pm [DATE] from 2 pm to 4 pm…"
click at [772, 1055] on button "Award Job" at bounding box center [772, 1072] width 101 height 34
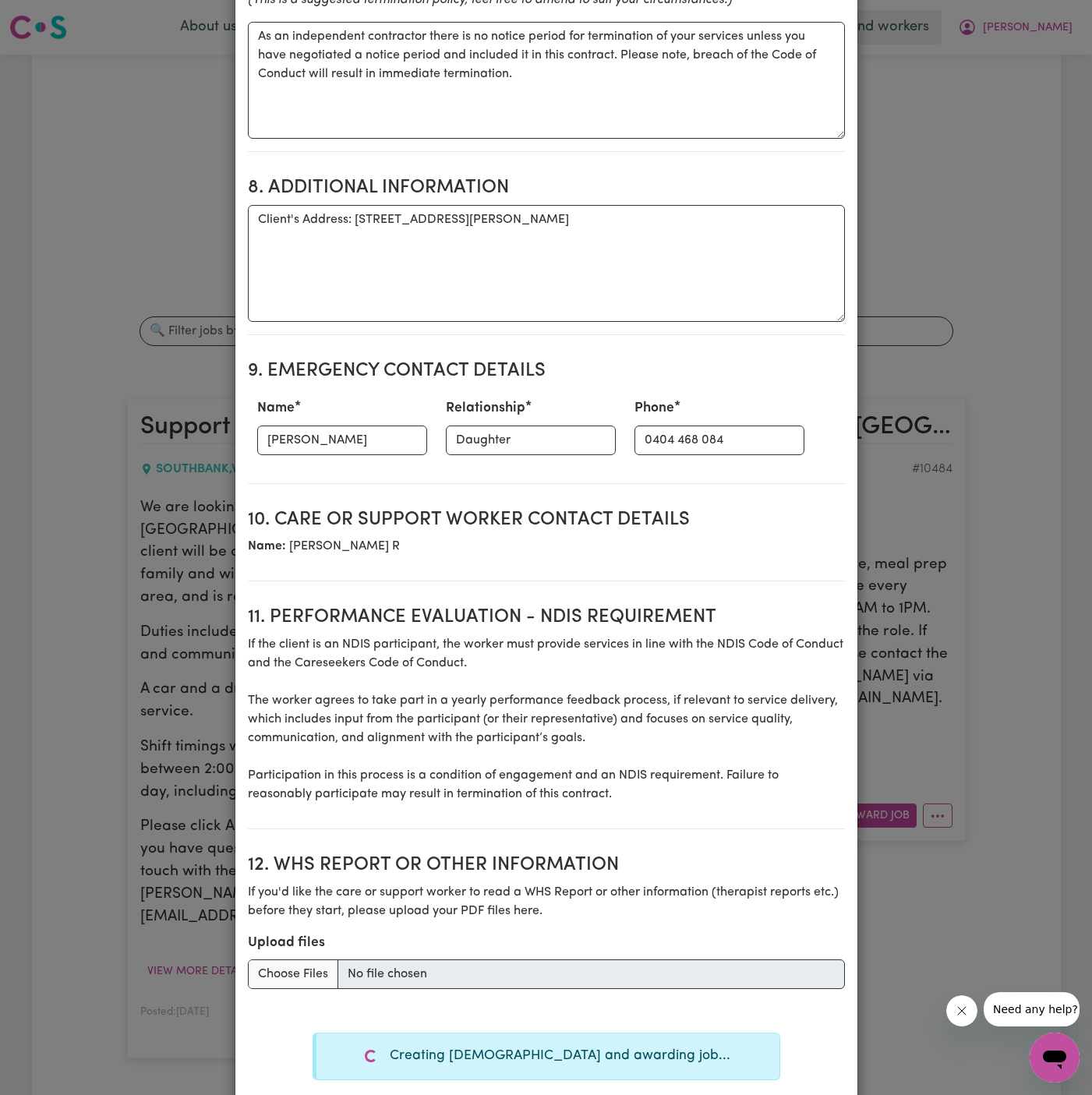
type textarea "Tasks required: Personal care, Social companionship"
type textarea "Days required: [DATE], [DATE], [DATE], [DATE], [DATE], [DATE], [DATE] Approxima…"
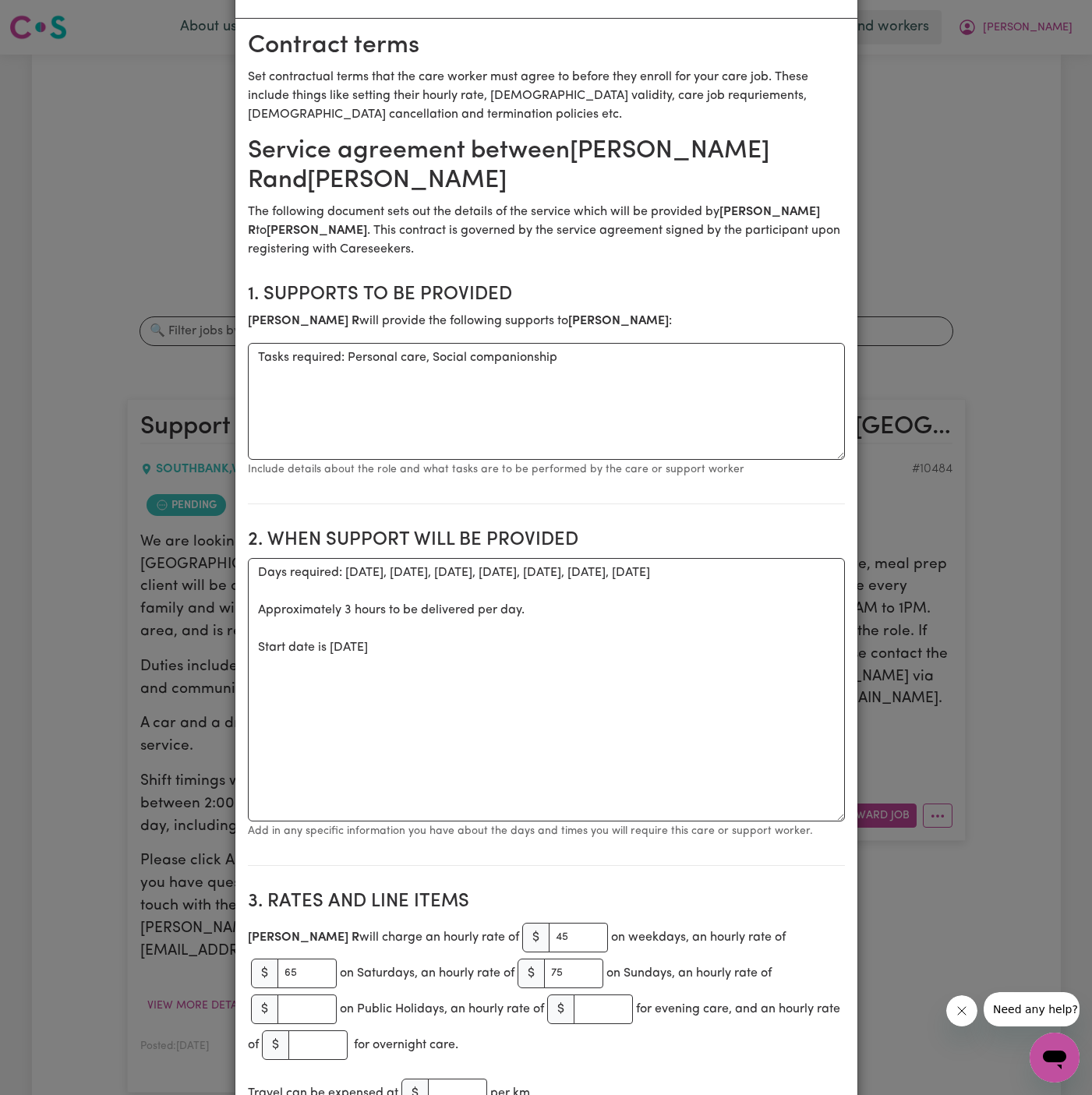
scroll to position [0, 0]
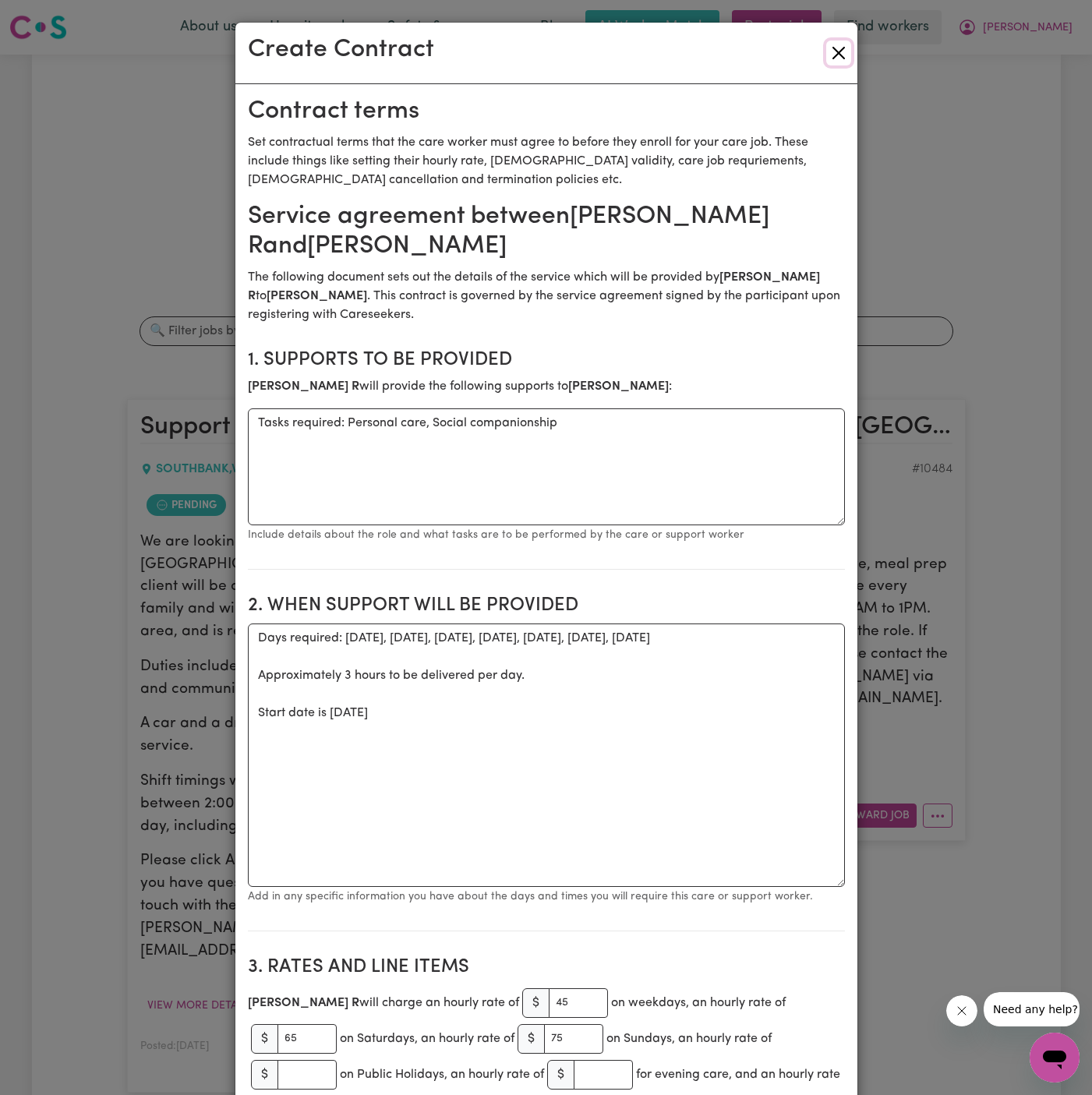
click at [839, 54] on button "Close" at bounding box center [839, 53] width 25 height 25
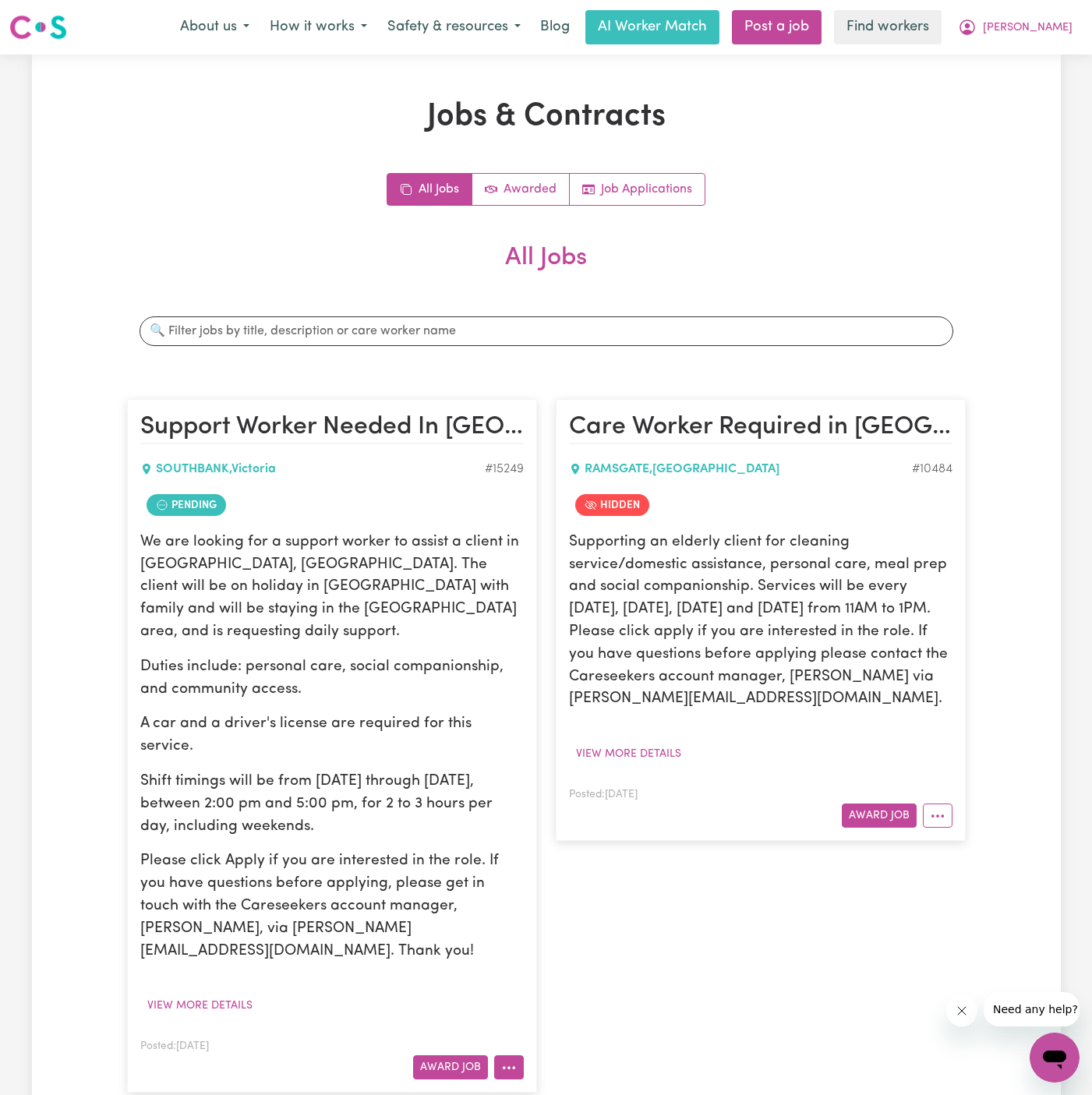
click at [514, 1055] on button "More options" at bounding box center [509, 1067] width 30 height 24
click at [575, 923] on link "Hide Job" at bounding box center [571, 938] width 151 height 31
click at [513, 1060] on icon "More options" at bounding box center [509, 1068] width 16 height 16
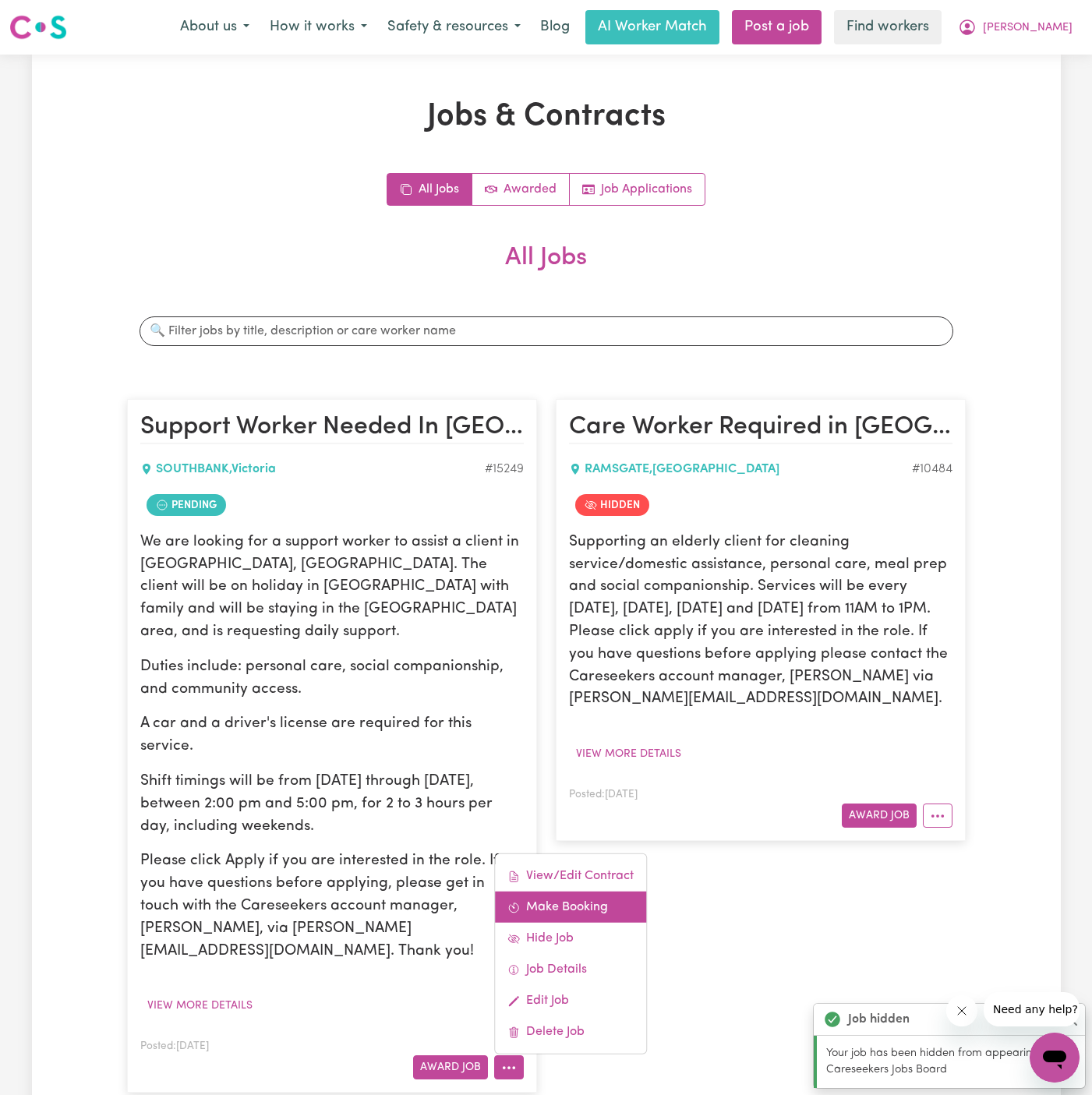
click at [586, 892] on link "Make Booking" at bounding box center [571, 907] width 151 height 31
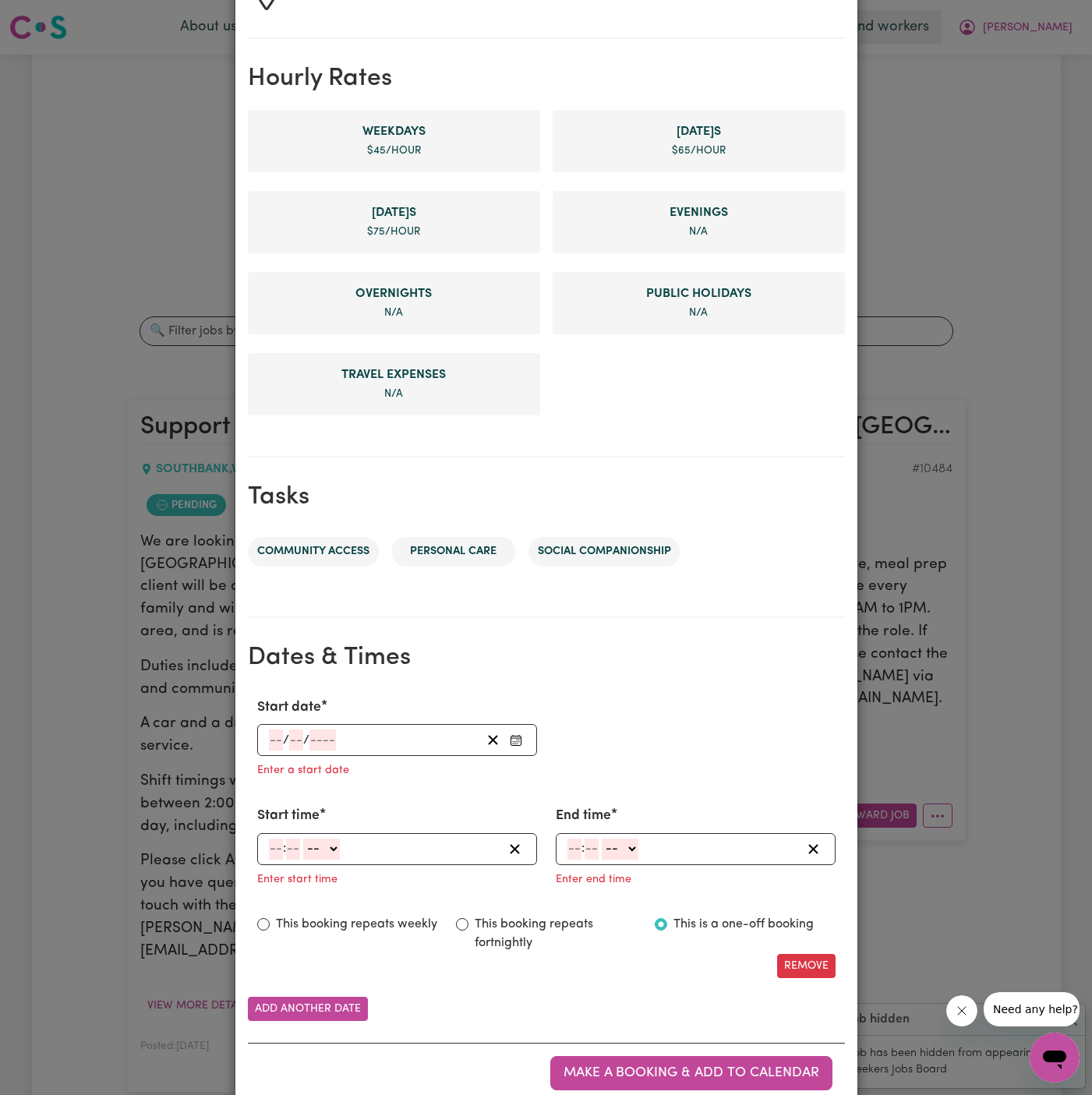
scroll to position [358, 0]
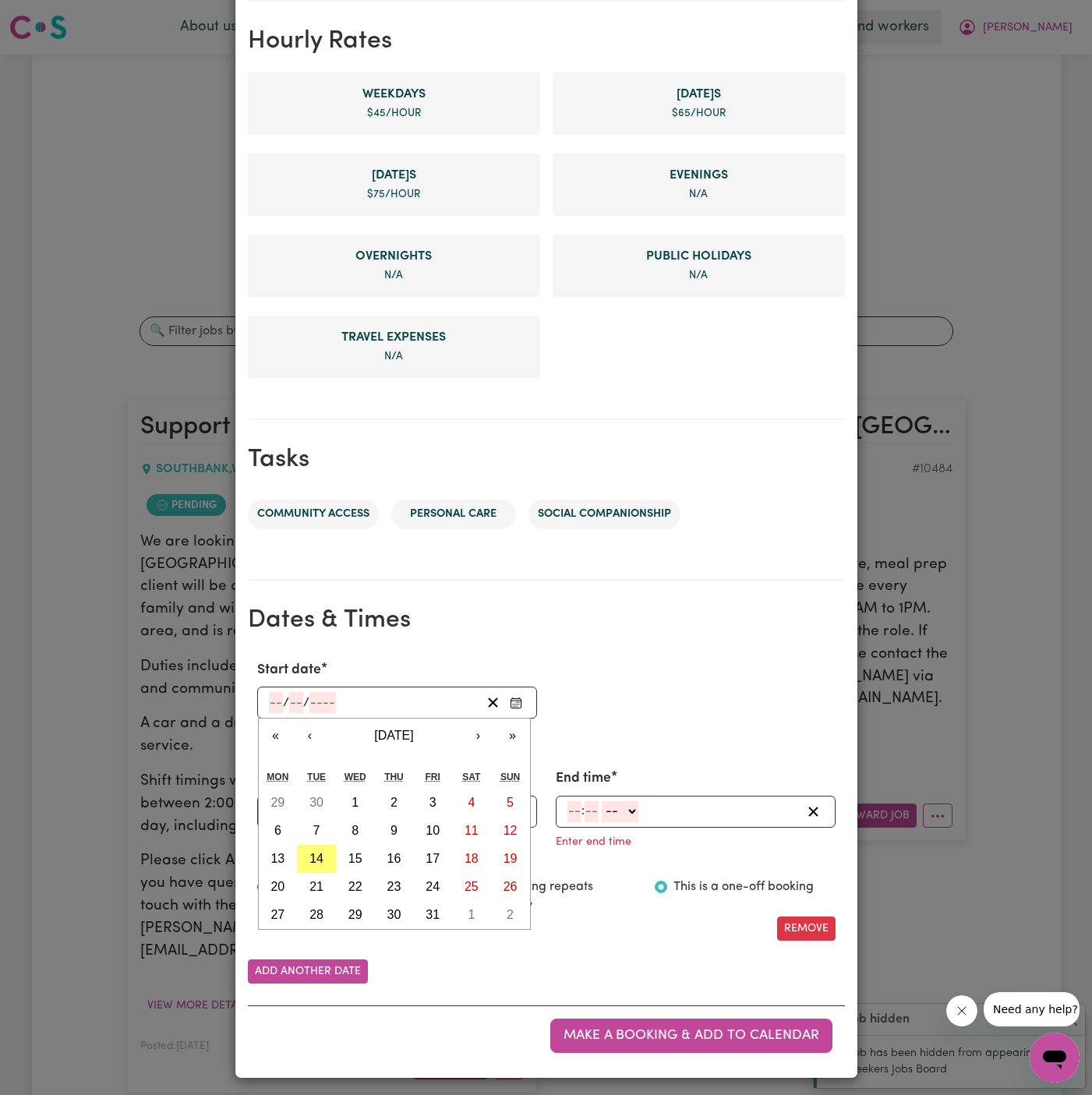
click at [277, 701] on input "number" at bounding box center [276, 702] width 14 height 21
click at [361, 857] on abbr "15" at bounding box center [355, 858] width 14 height 13
type input "[DATE]"
type input "15"
type input "10"
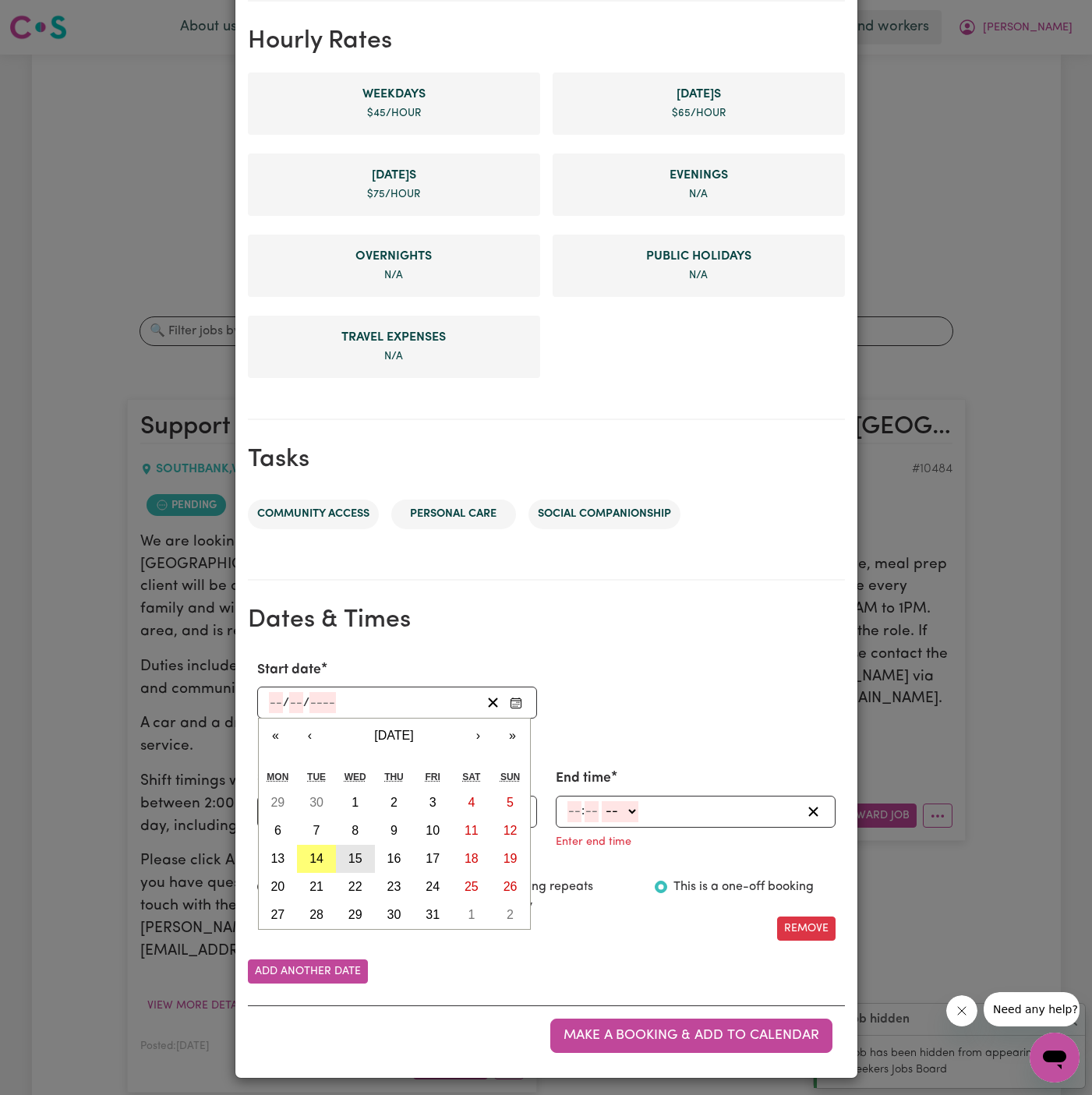
type input "2025"
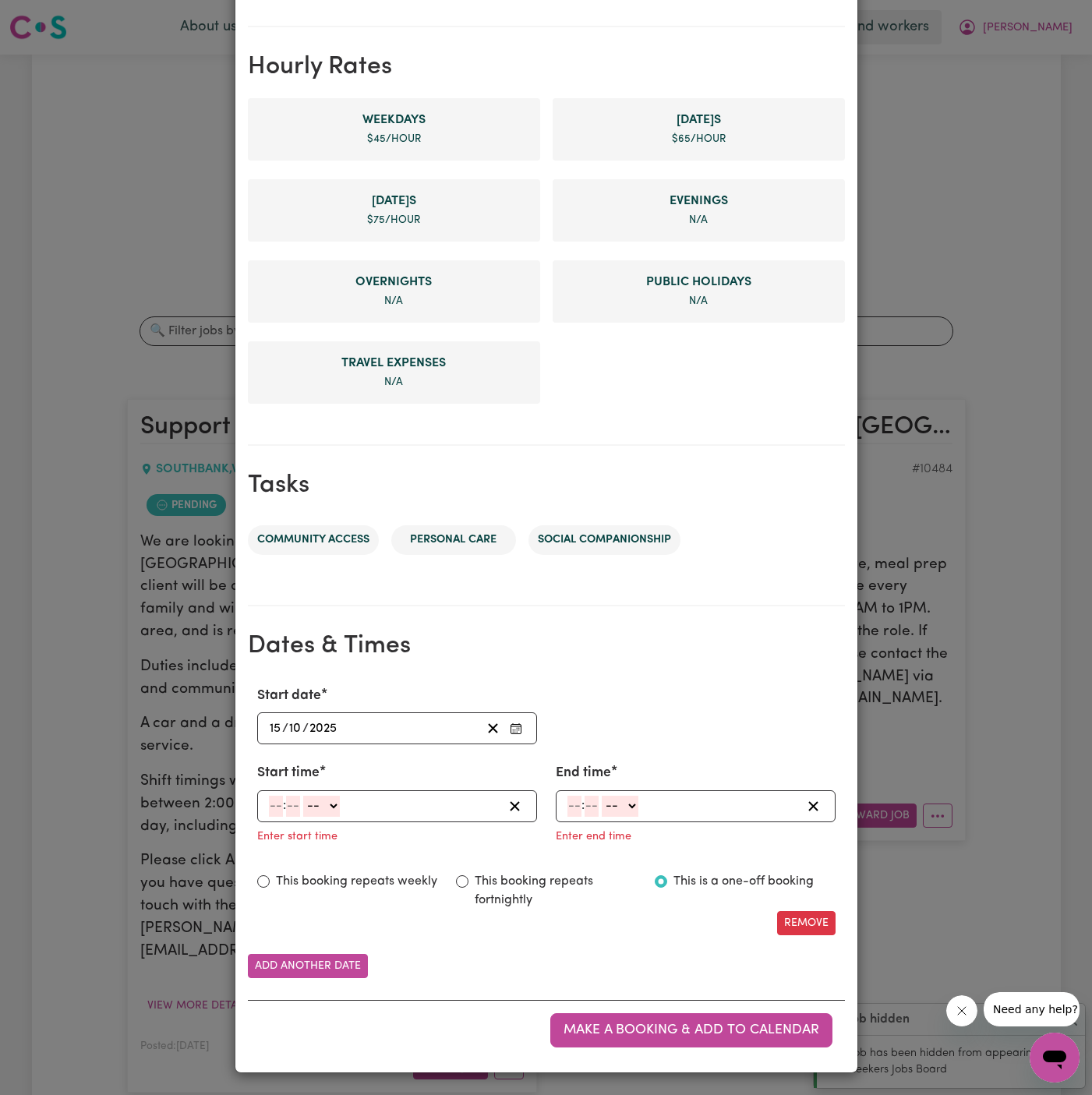
scroll to position [327, 0]
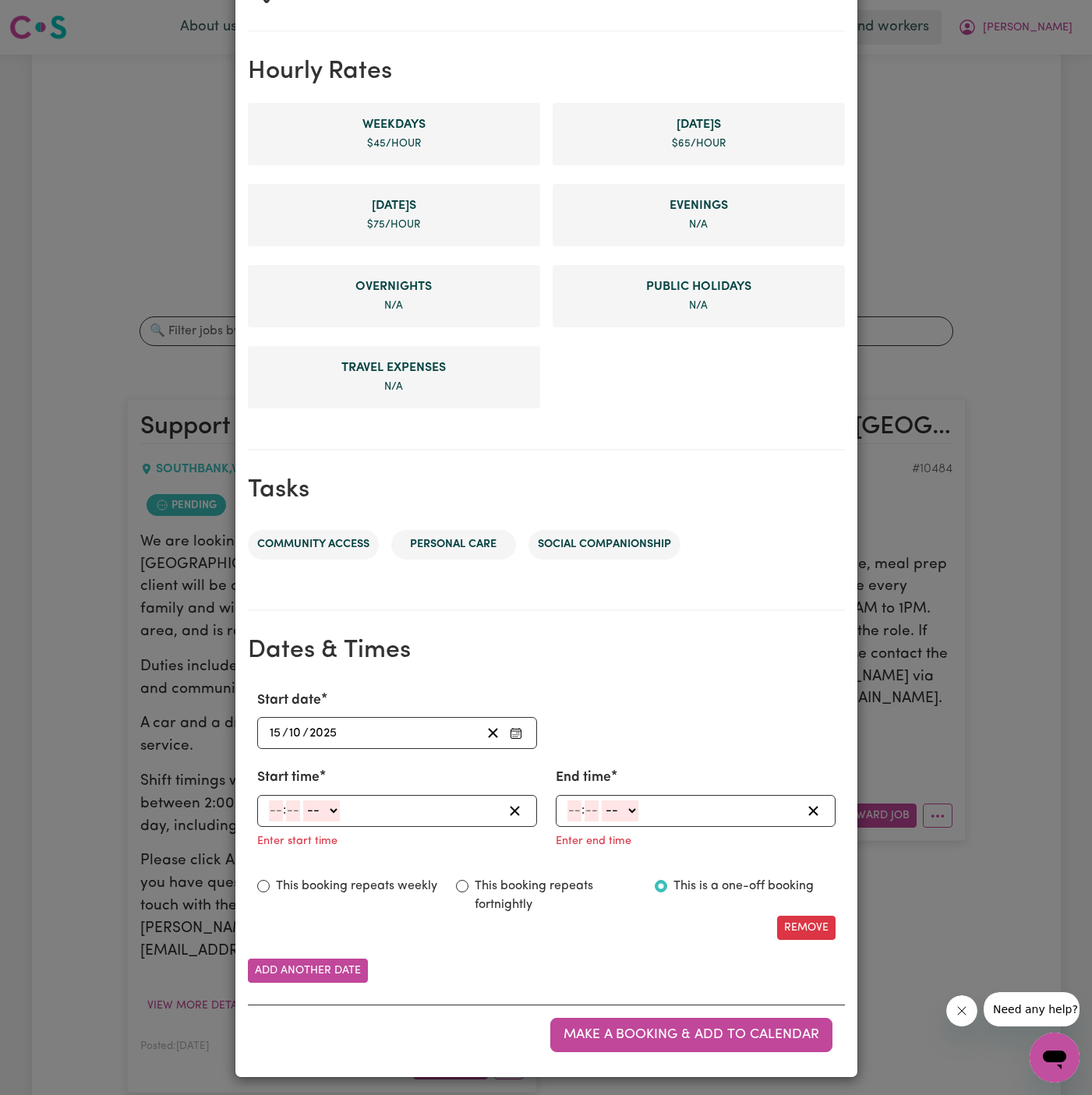
click at [277, 808] on input "number" at bounding box center [276, 811] width 14 height 21
type input "2"
type input "00"
click at [316, 811] on select "-- AM PM" at bounding box center [319, 811] width 37 height 21
select select "pm"
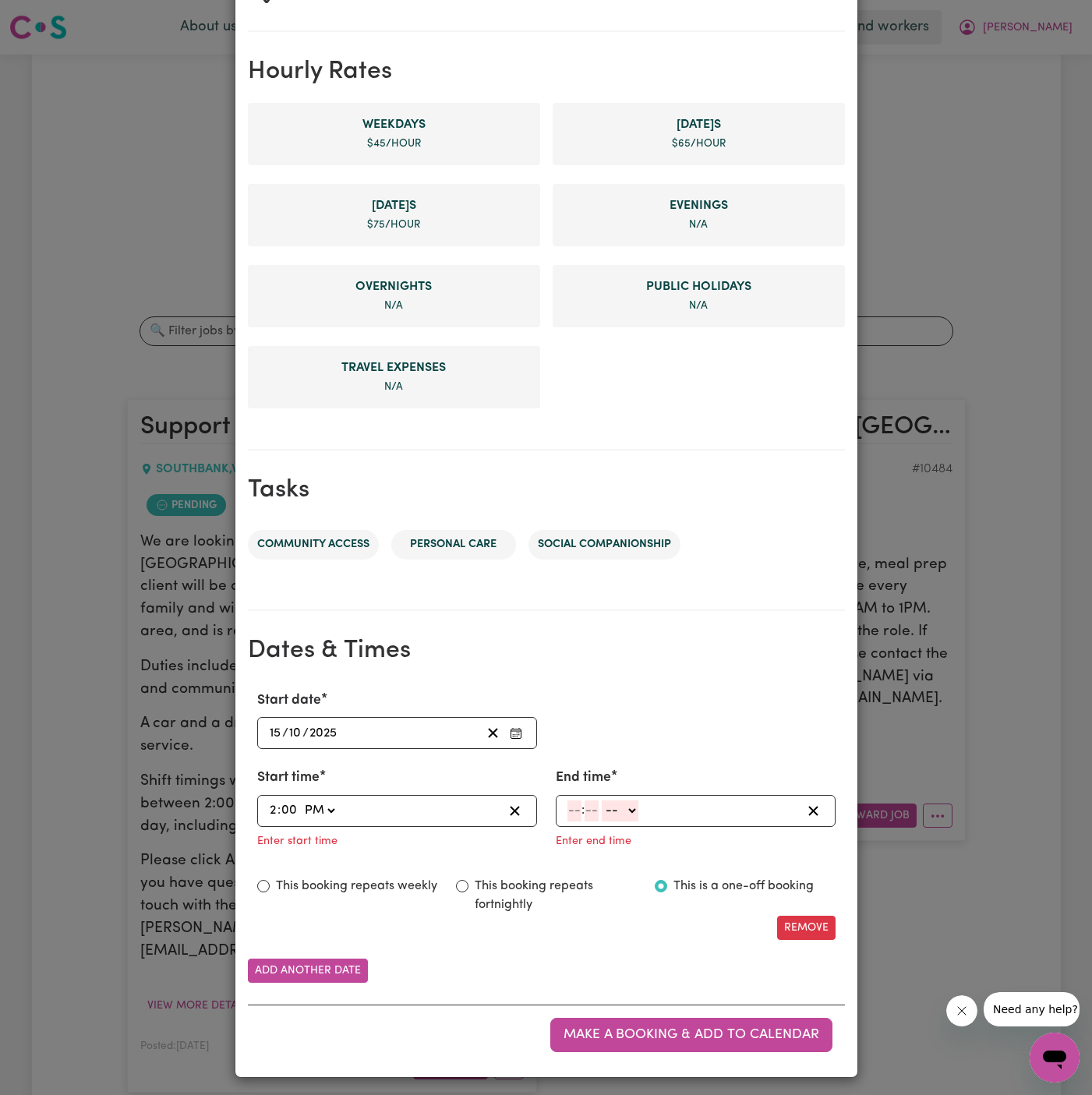
click at [301, 800] on select "-- AM PM" at bounding box center [319, 811] width 37 height 21
type input "14:00"
type input "0"
click at [574, 807] on input "number" at bounding box center [574, 811] width 14 height 21
type input "4"
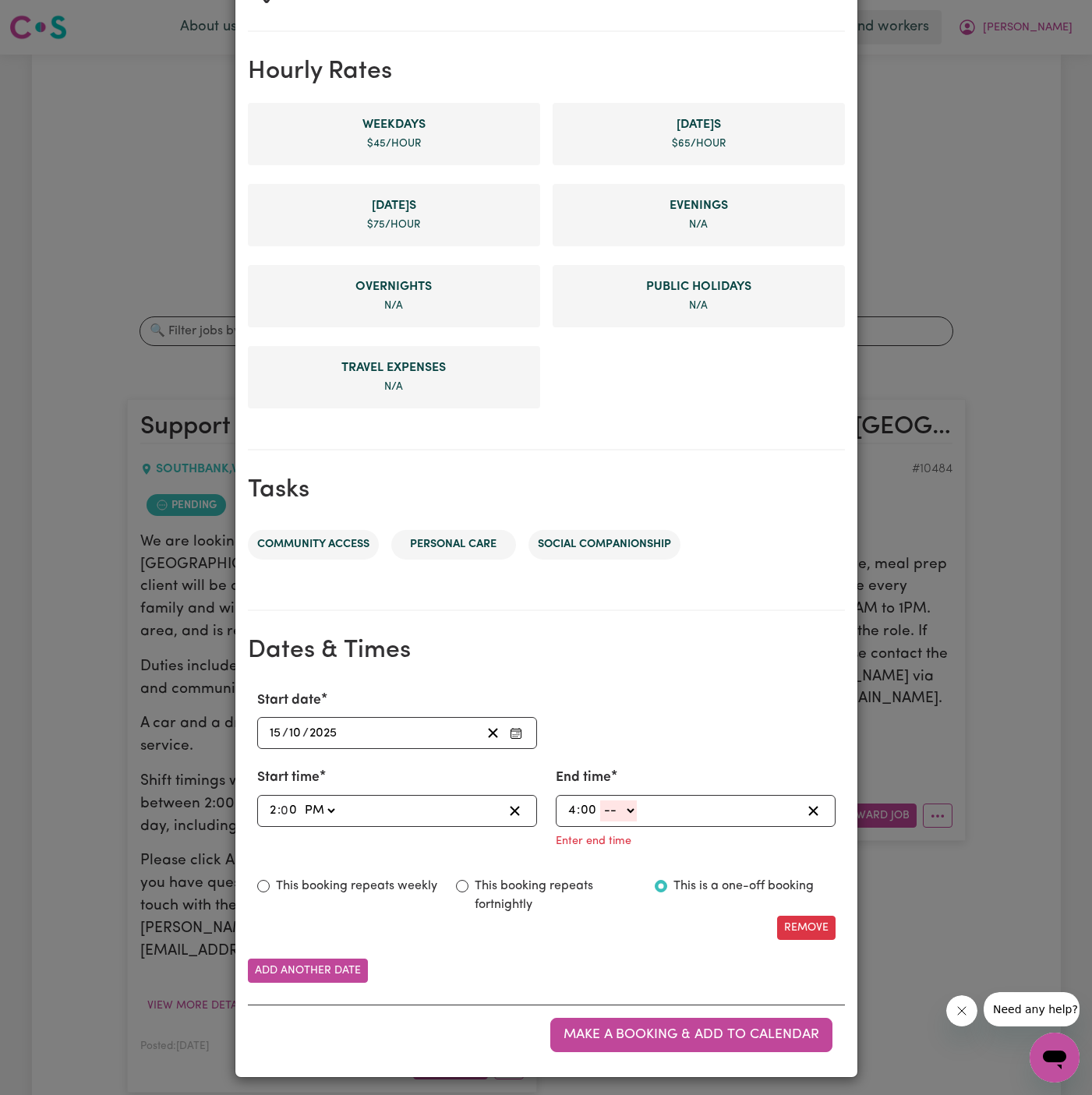
type input "00"
click at [622, 810] on select "-- AM PM" at bounding box center [618, 811] width 37 height 21
select select "pm"
click at [600, 821] on select "-- AM PM" at bounding box center [618, 811] width 37 height 21
type input "16:00"
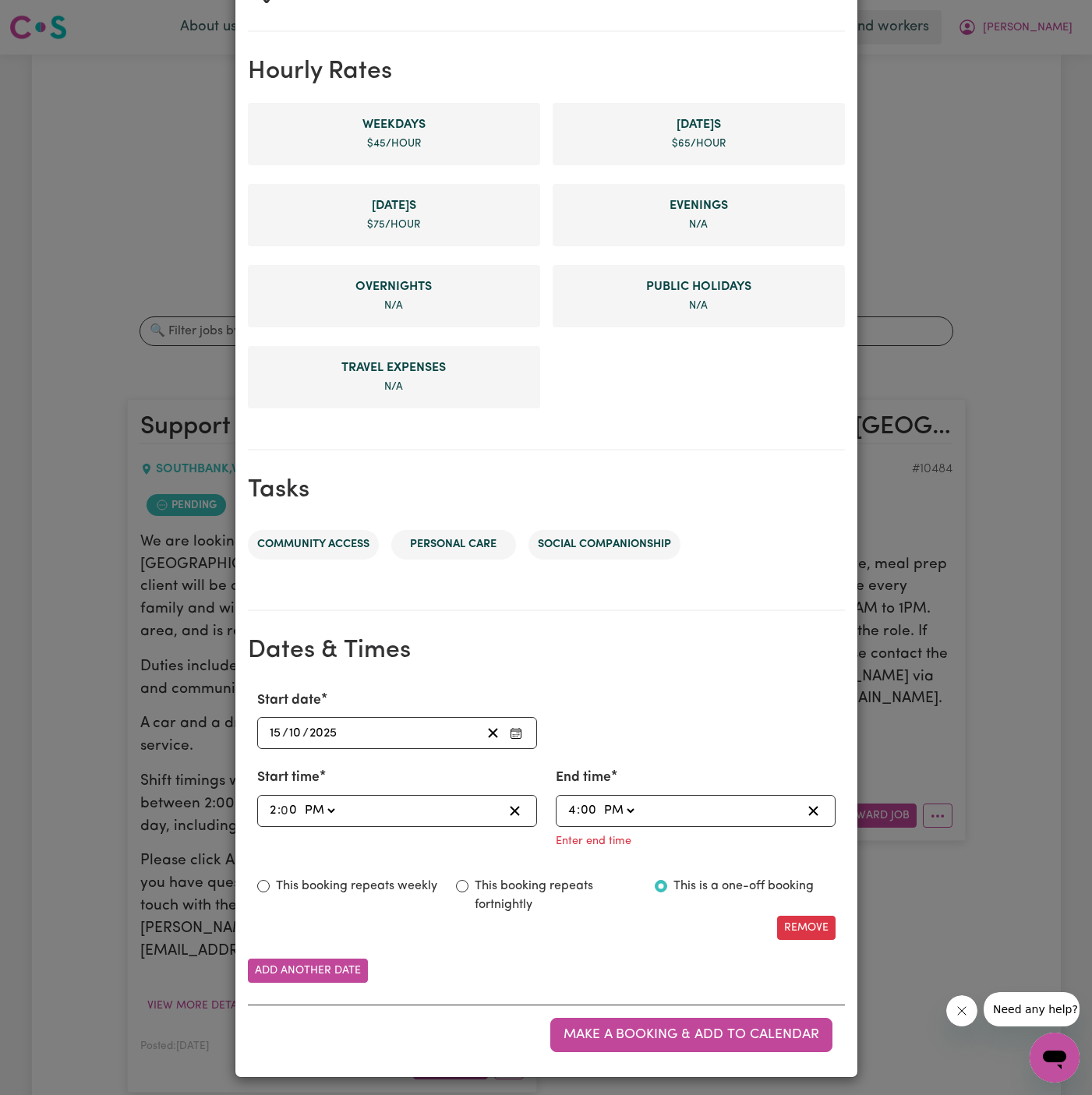
type input "0"
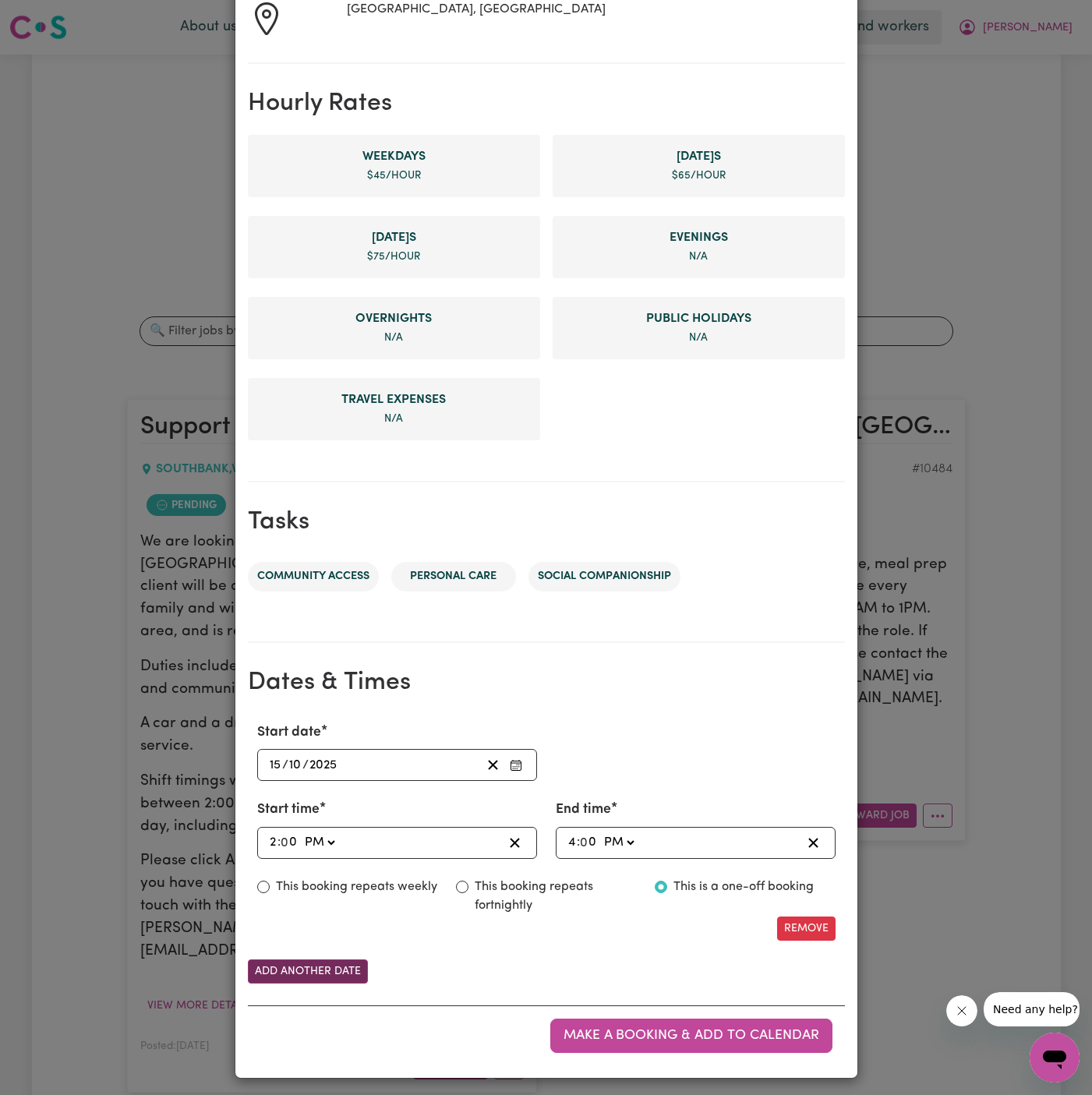
click at [328, 959] on button "Add another date" at bounding box center [308, 971] width 120 height 24
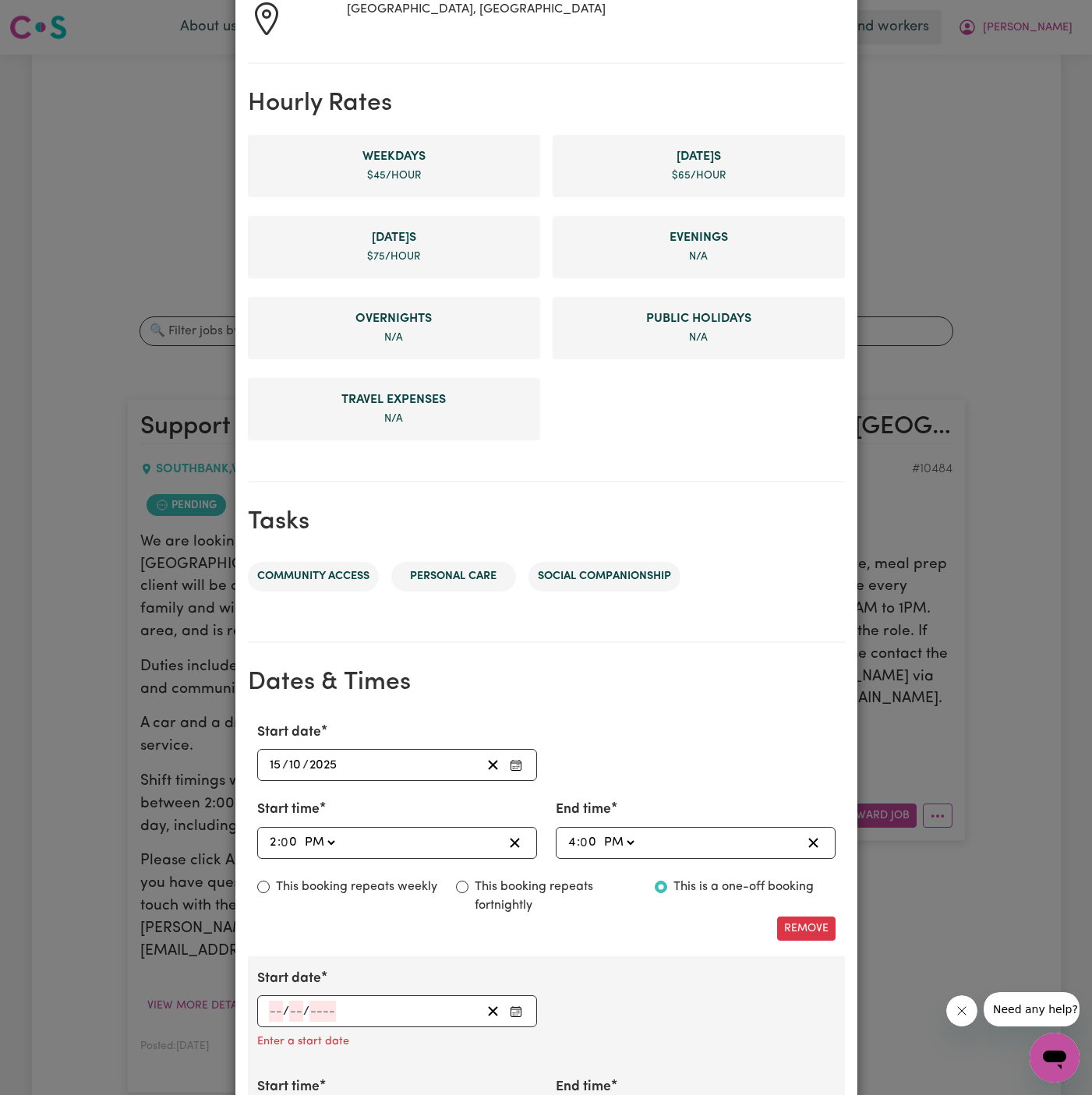
scroll to position [603, 0]
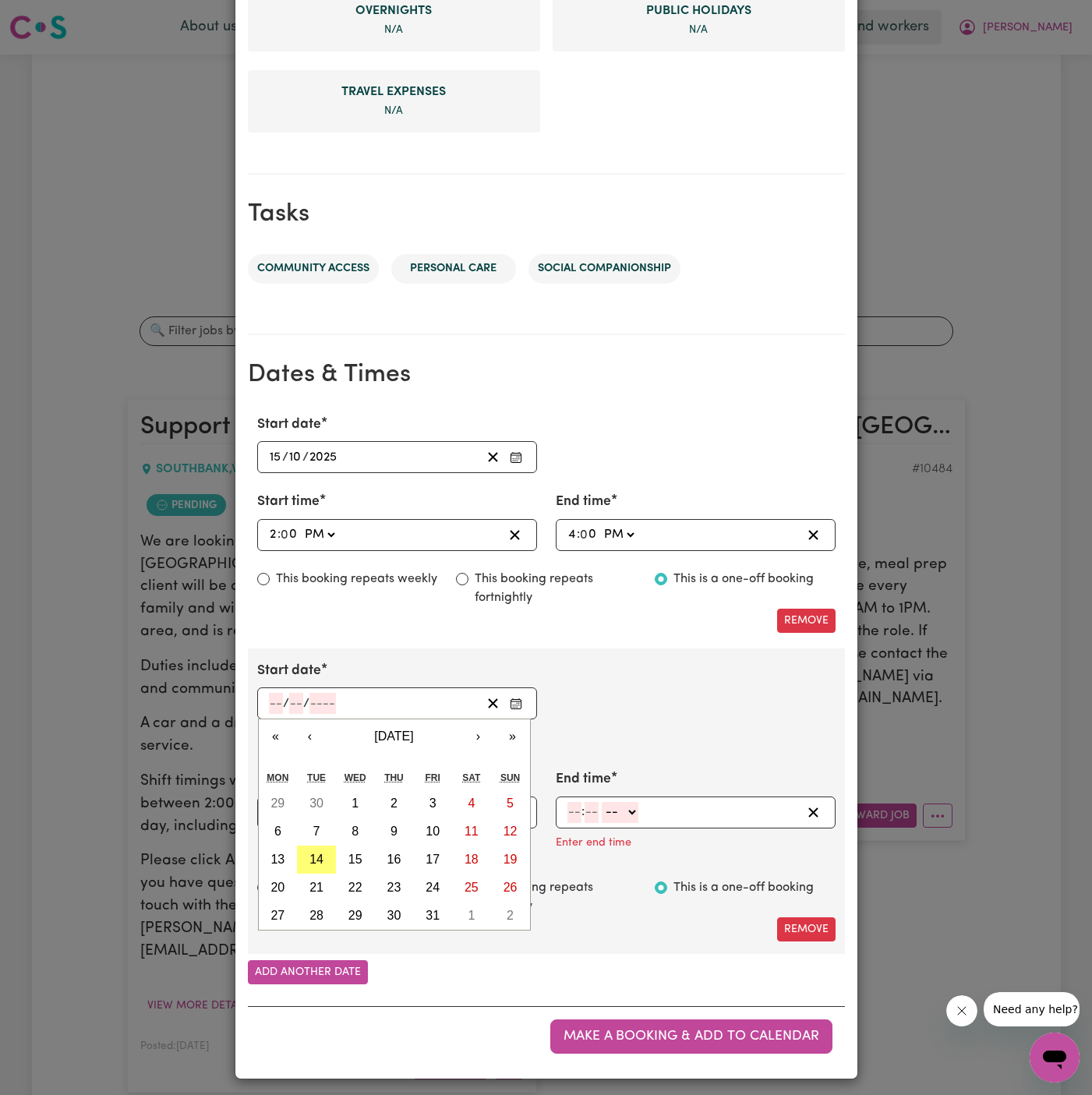
click at [274, 703] on input "number" at bounding box center [276, 703] width 14 height 21
click at [387, 857] on abbr "16" at bounding box center [394, 859] width 14 height 13
type input "[DATE]"
type input "16"
type input "10"
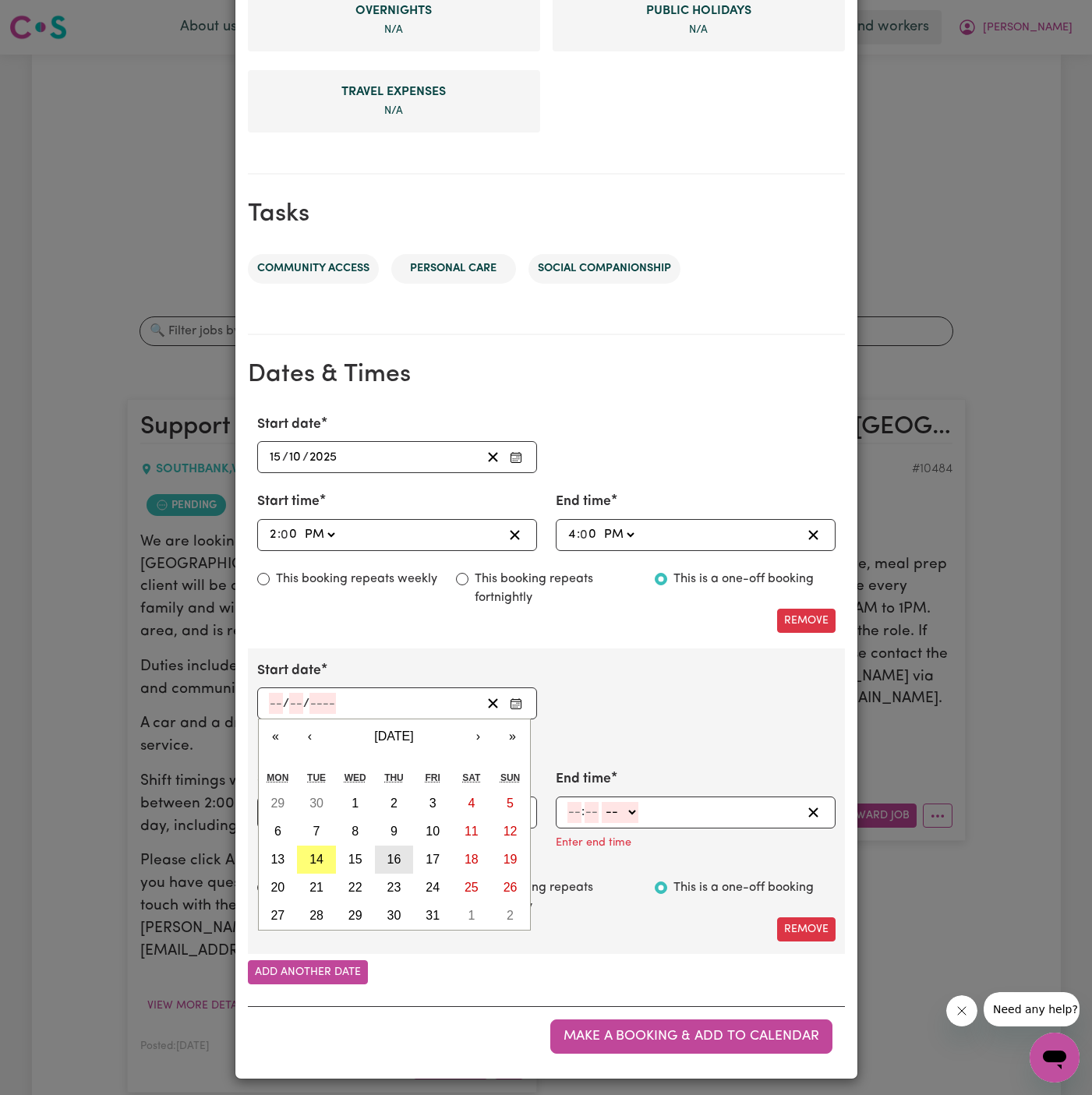
type input "2025"
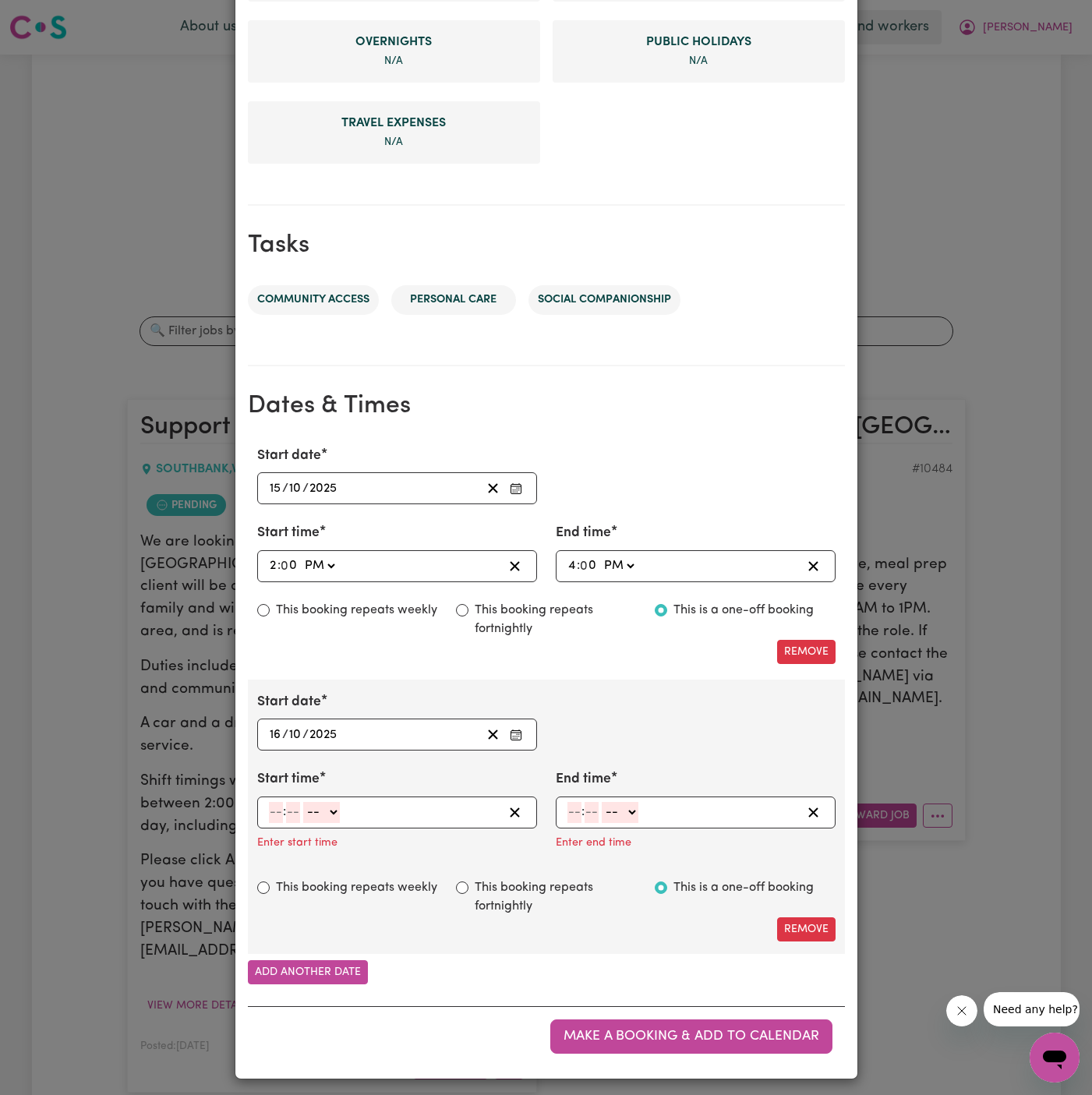
click at [276, 810] on input "number" at bounding box center [276, 812] width 14 height 21
type input "2"
type input "0"
click at [334, 807] on select "-- AM PM" at bounding box center [319, 812] width 37 height 21
select select "pm"
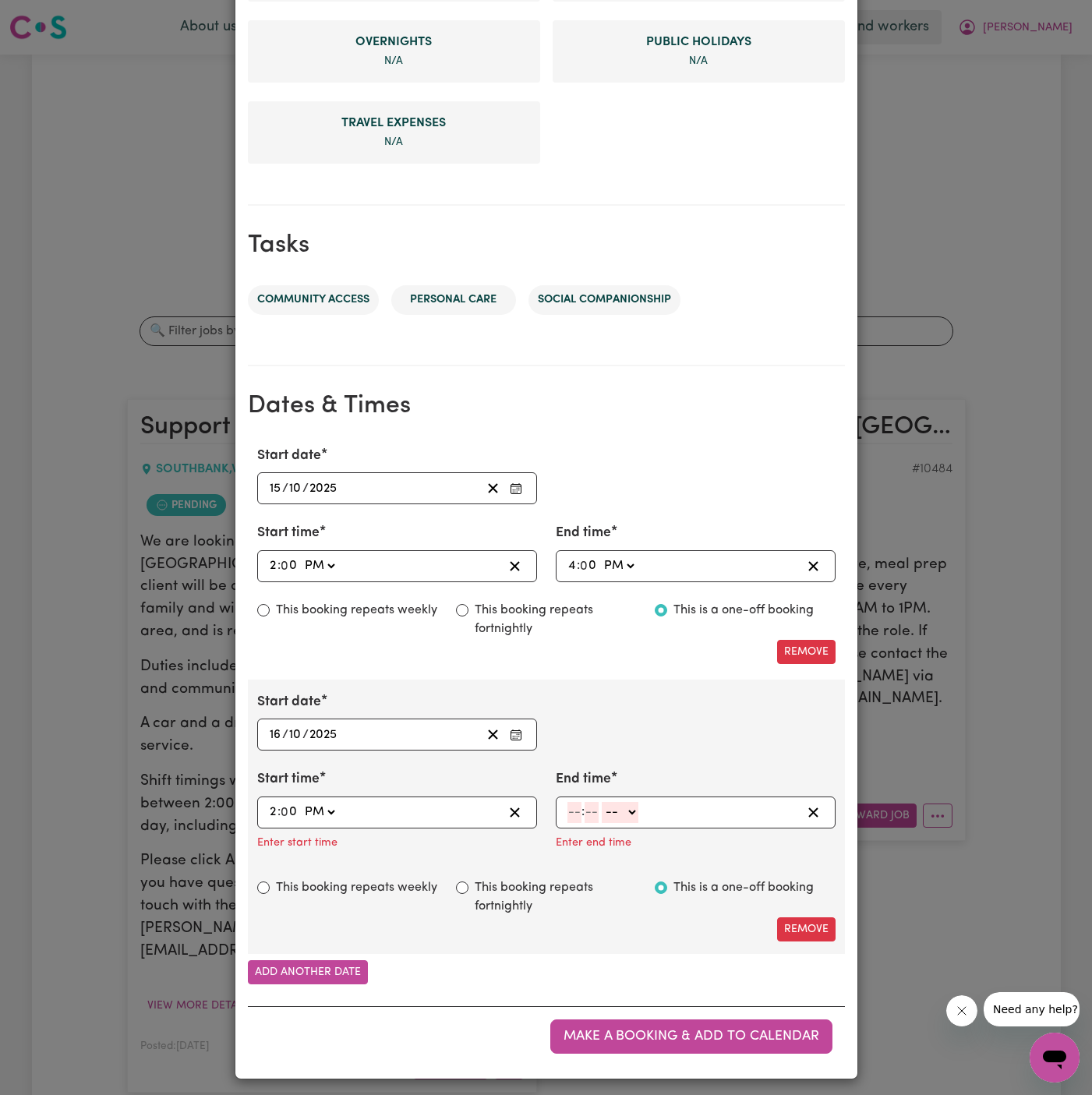
click at [301, 802] on select "-- AM PM" at bounding box center [319, 812] width 37 height 21
type input "14:00"
click at [574, 806] on input "number" at bounding box center [574, 812] width 14 height 21
type input "4"
type input "00"
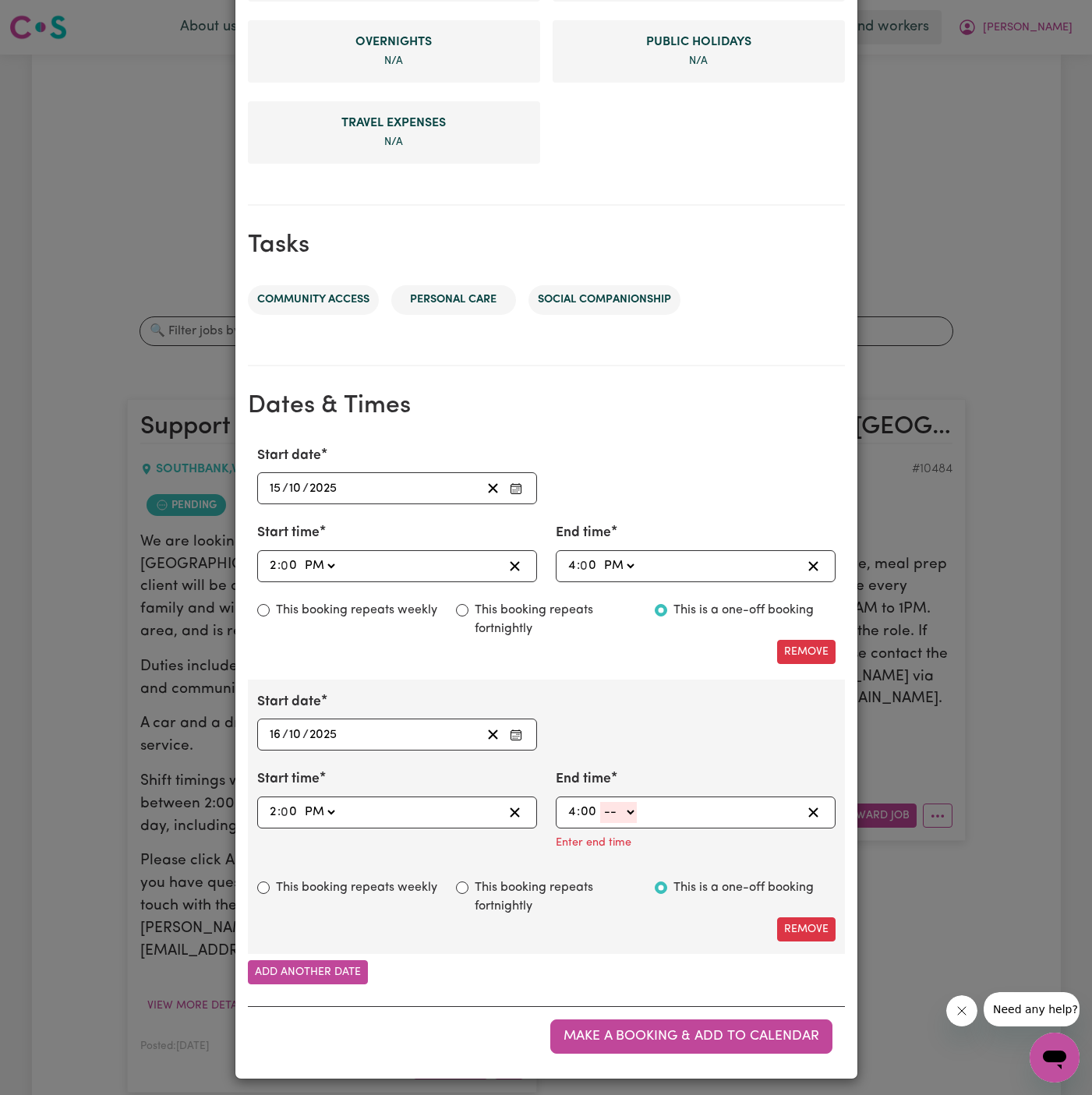
click at [632, 815] on select "-- AM PM" at bounding box center [618, 812] width 37 height 21
select select "pm"
click at [600, 823] on select "-- AM PM" at bounding box center [618, 812] width 37 height 21
type input "16:00"
type input "0"
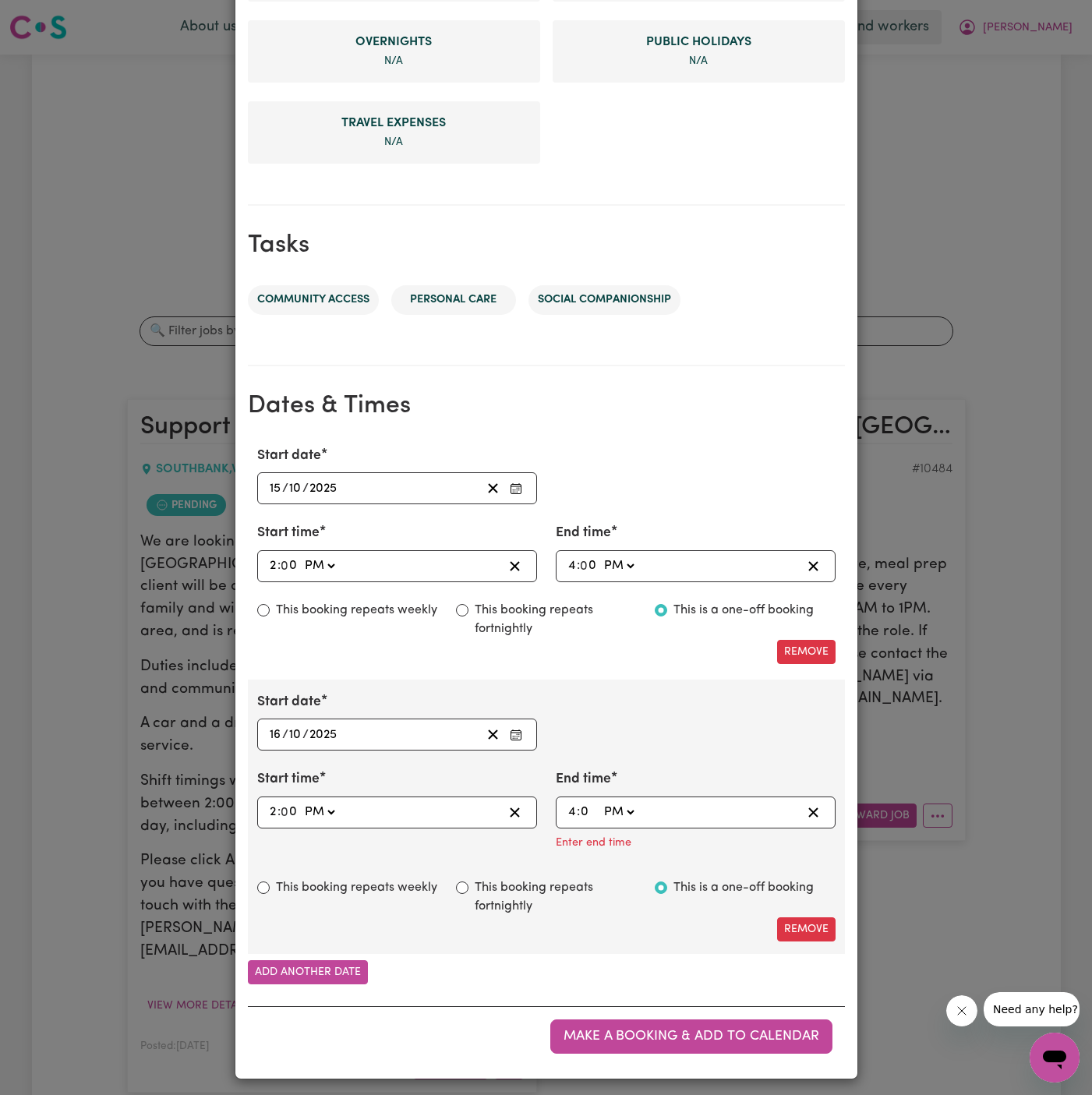
scroll to position [540, 0]
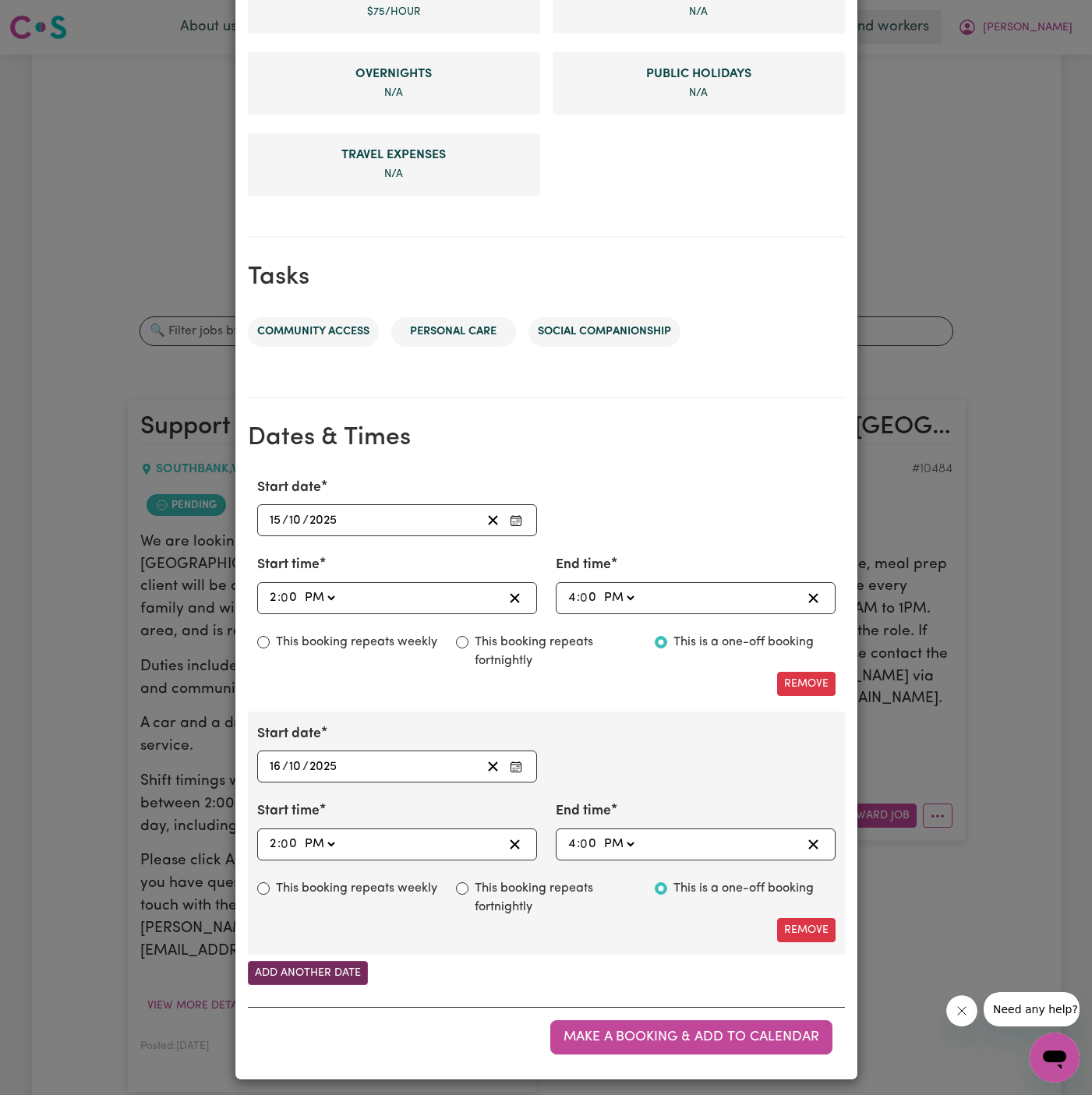
click at [341, 963] on button "Add another date" at bounding box center [308, 973] width 120 height 24
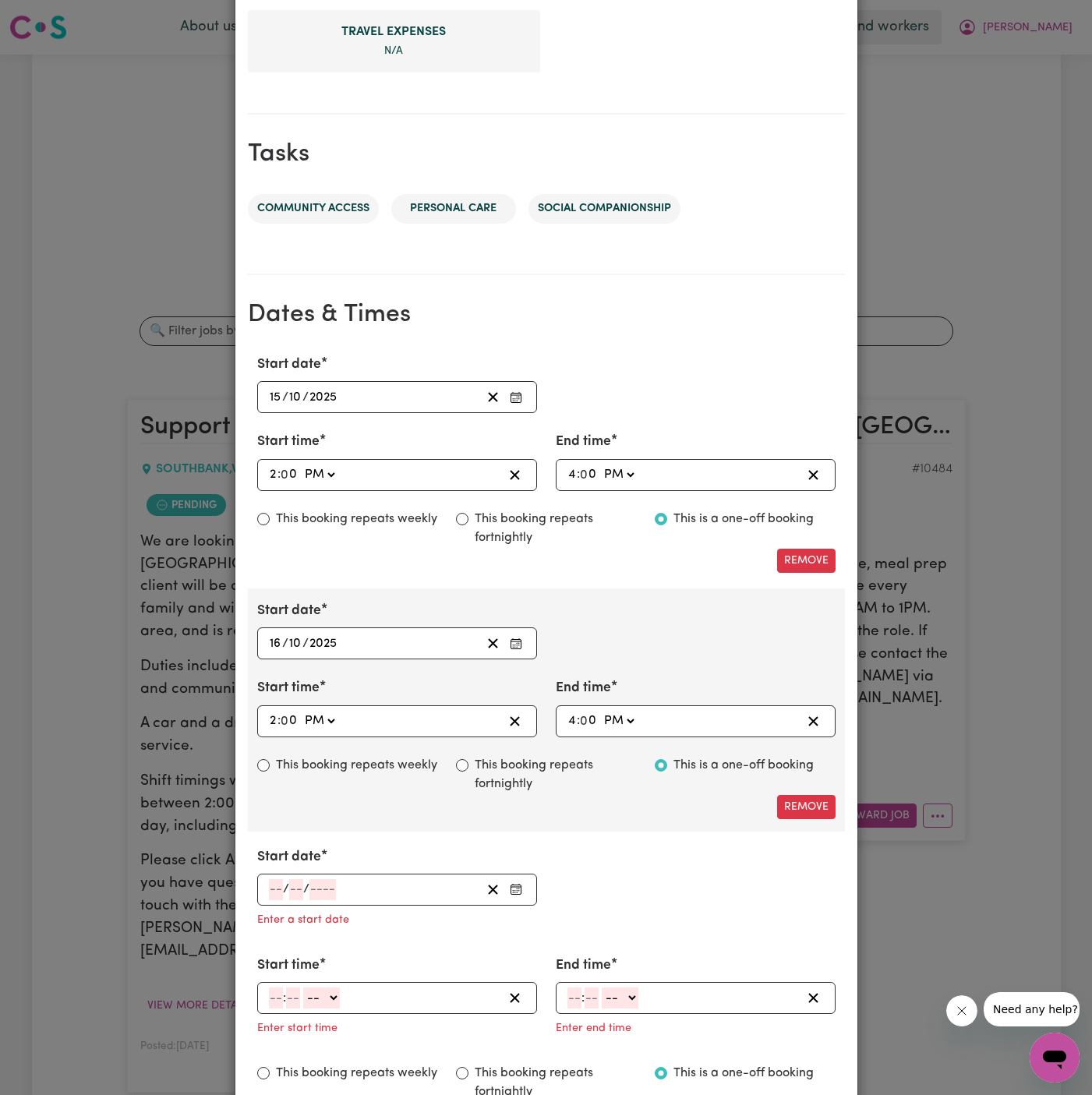
scroll to position [788, 0]
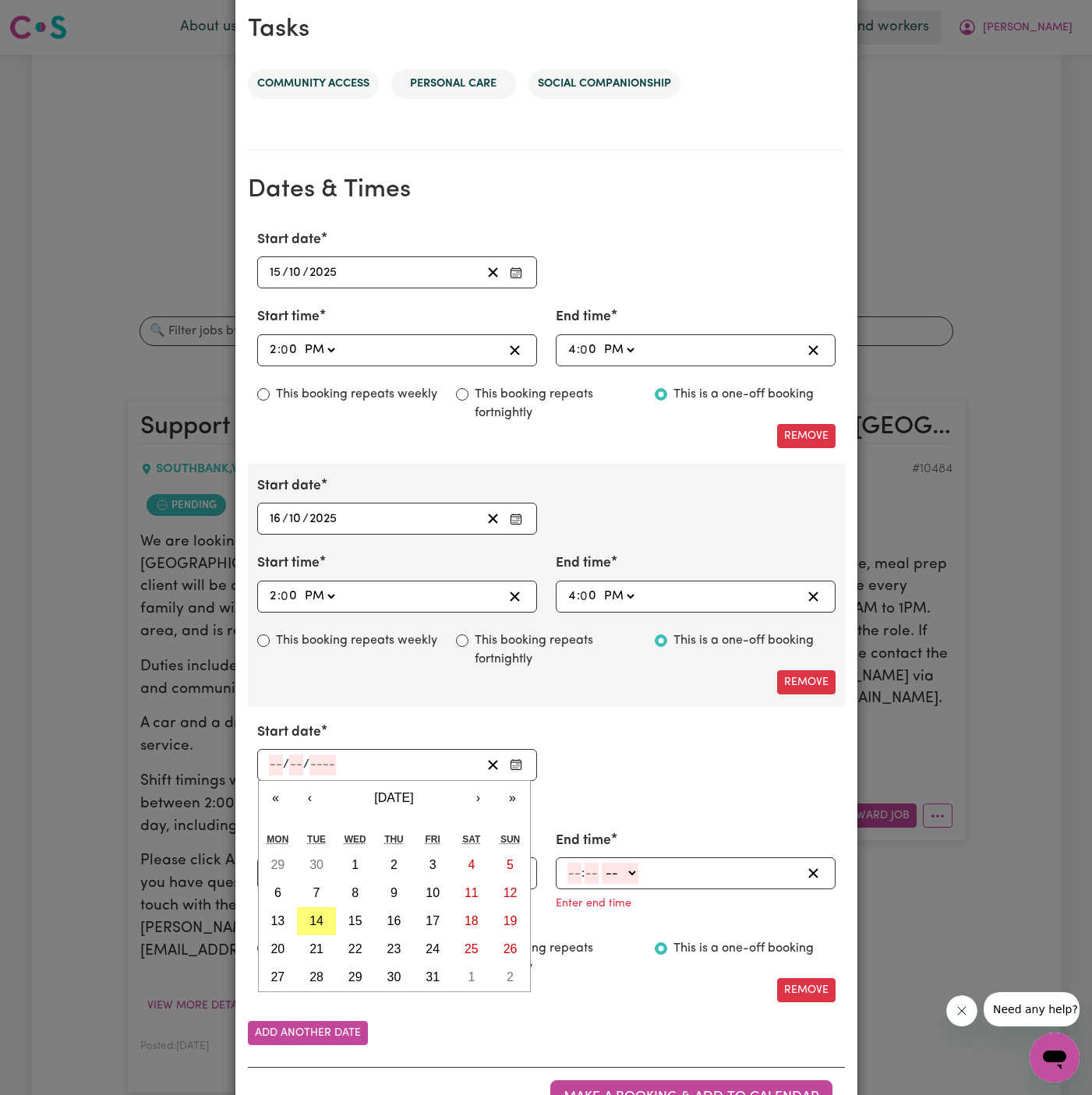
click at [271, 761] on input "number" at bounding box center [276, 765] width 14 height 21
click at [422, 915] on button "17" at bounding box center [433, 921] width 39 height 28
type input "[DATE]"
type input "17"
type input "10"
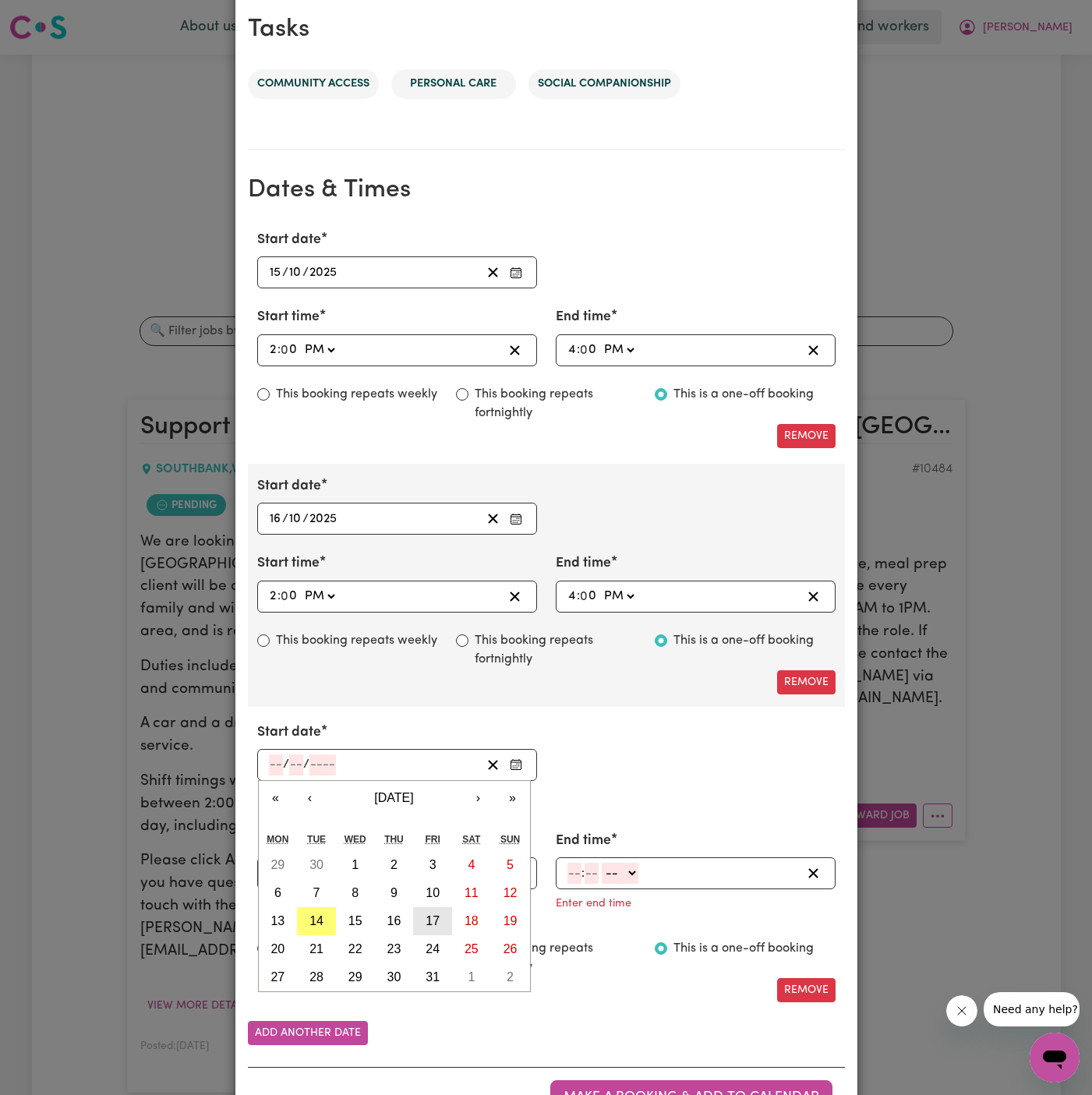
type input "2025"
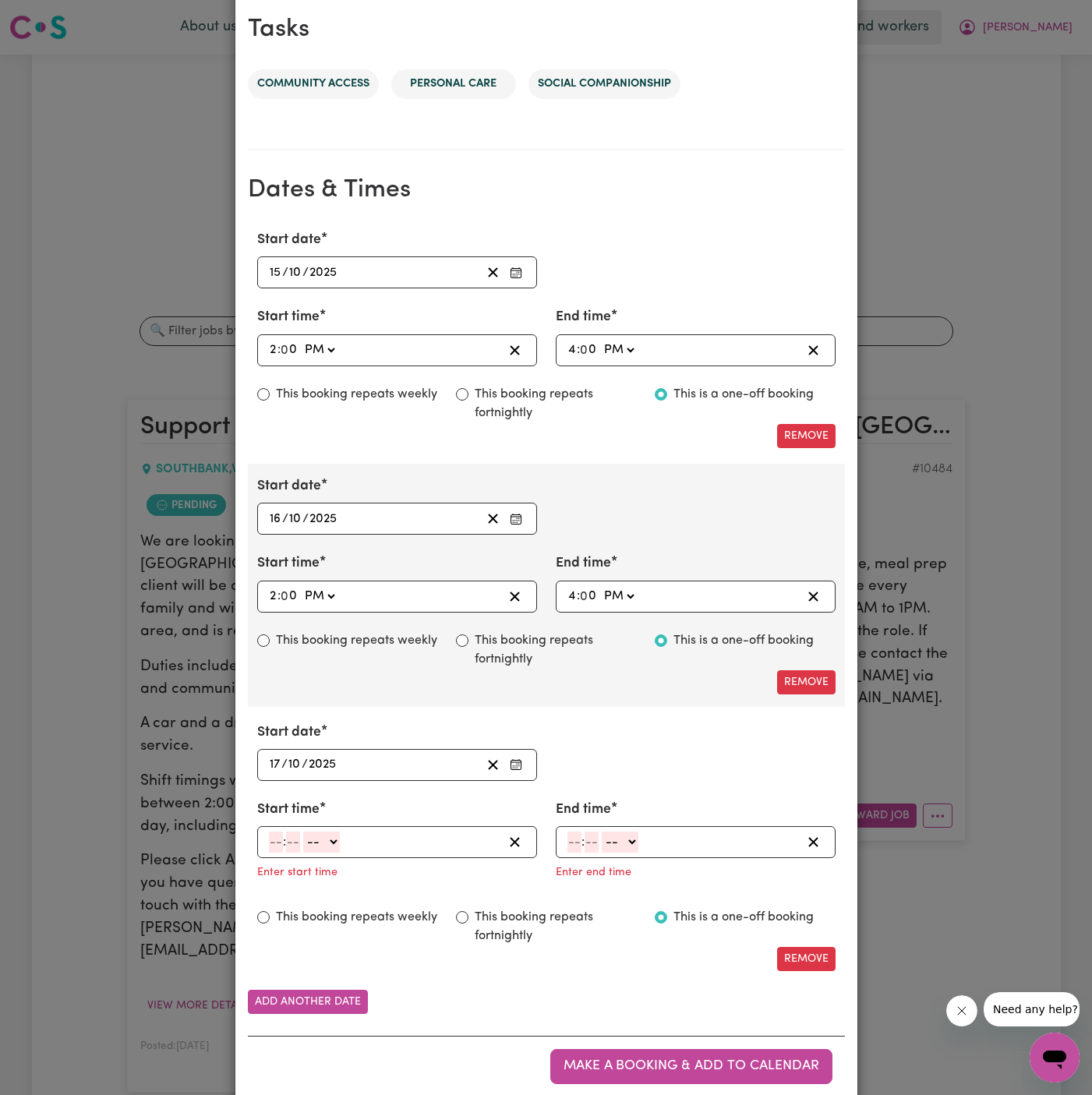
click at [273, 835] on input "number" at bounding box center [276, 842] width 14 height 21
type input "2"
type input "00"
click at [327, 839] on select "-- AM PM" at bounding box center [319, 842] width 37 height 21
select select "pm"
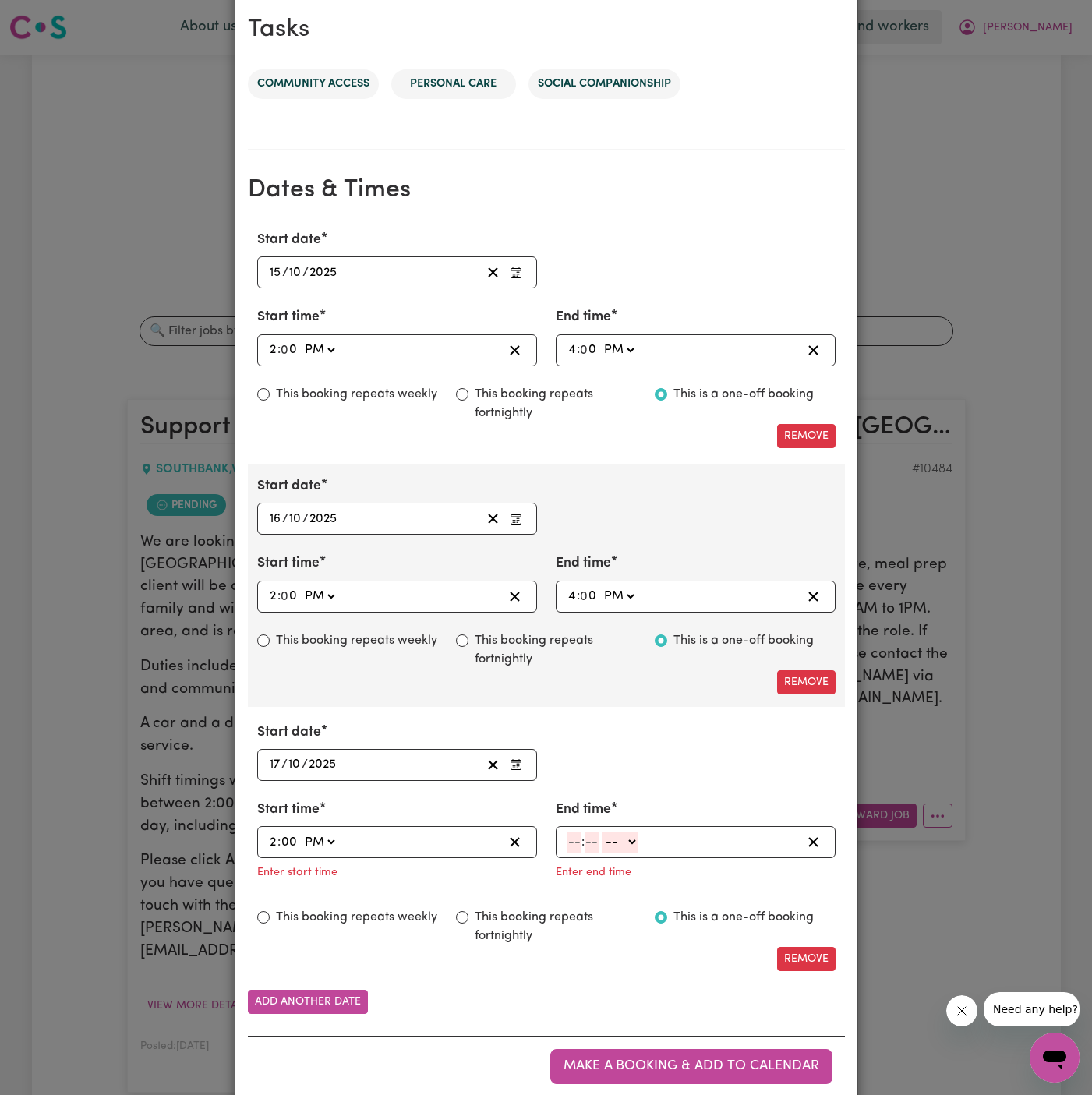
click at [301, 832] on select "-- AM PM" at bounding box center [319, 842] width 37 height 21
type input "14:00"
type input "0"
click at [571, 835] on input "number" at bounding box center [574, 842] width 14 height 21
type input "4"
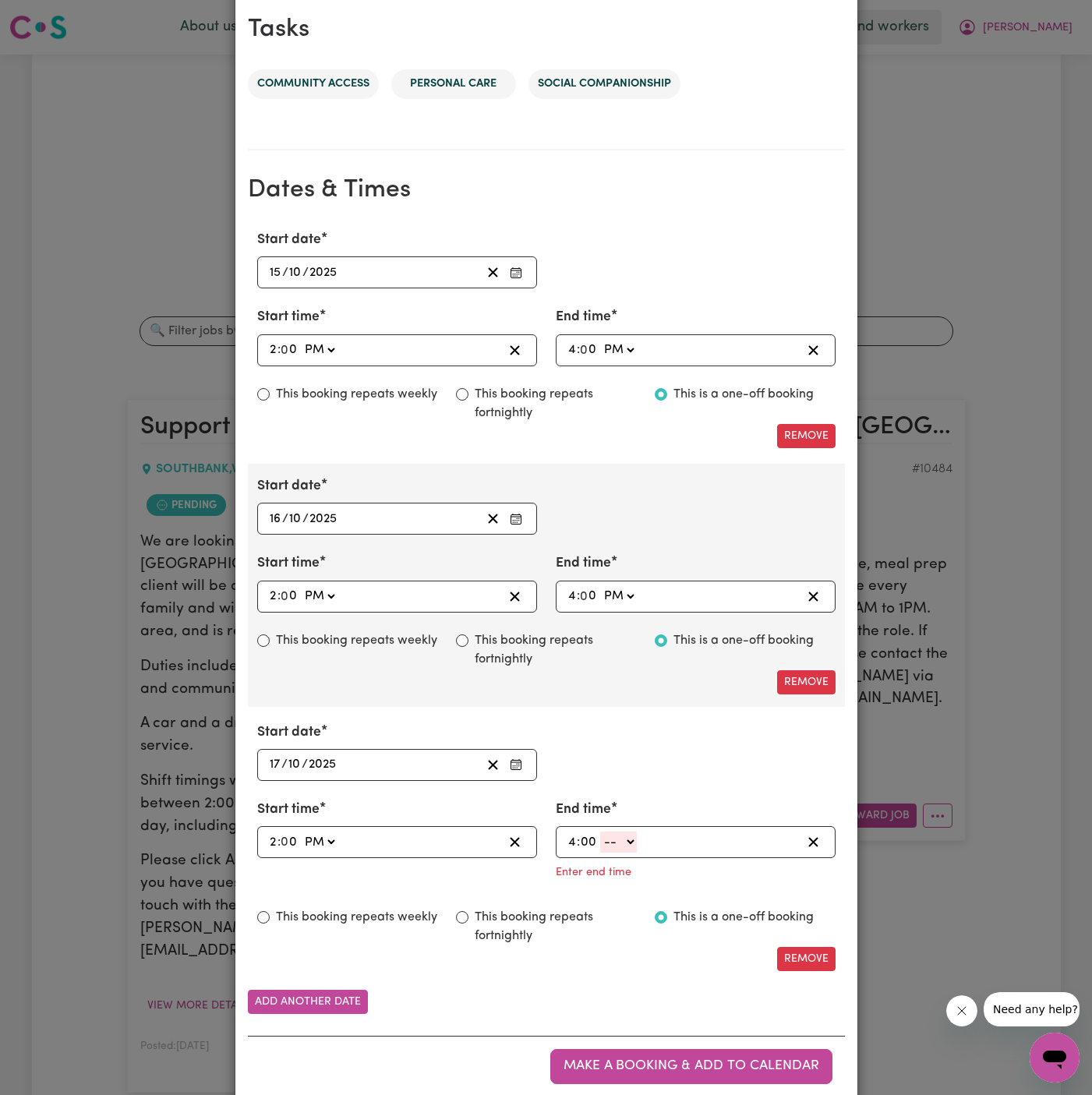
type input "00"
click at [629, 842] on select "-- AM PM" at bounding box center [618, 842] width 37 height 21
select select "pm"
click at [600, 832] on select "-- AM PM" at bounding box center [618, 842] width 37 height 21
type input "16:00"
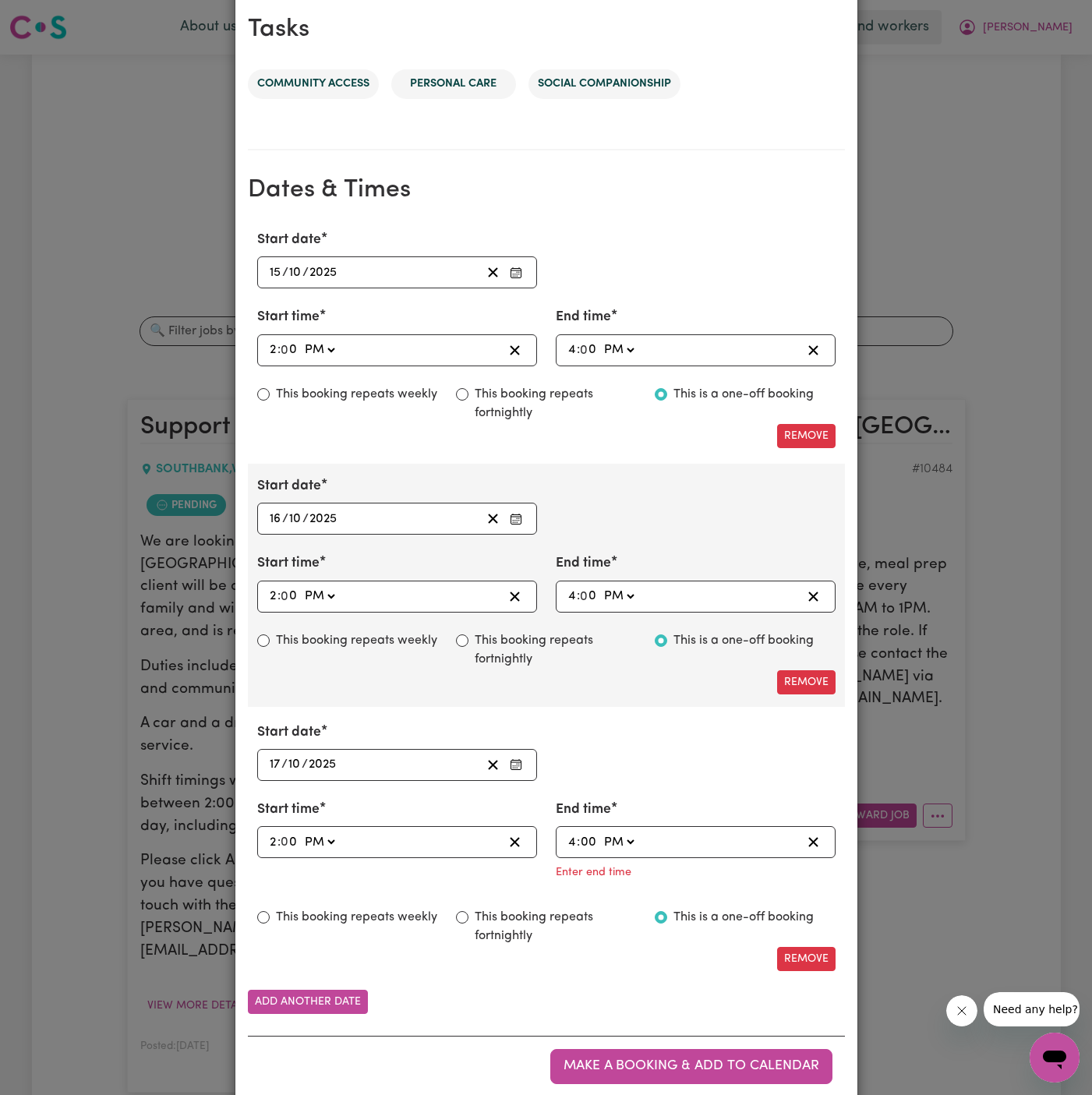
type input "0"
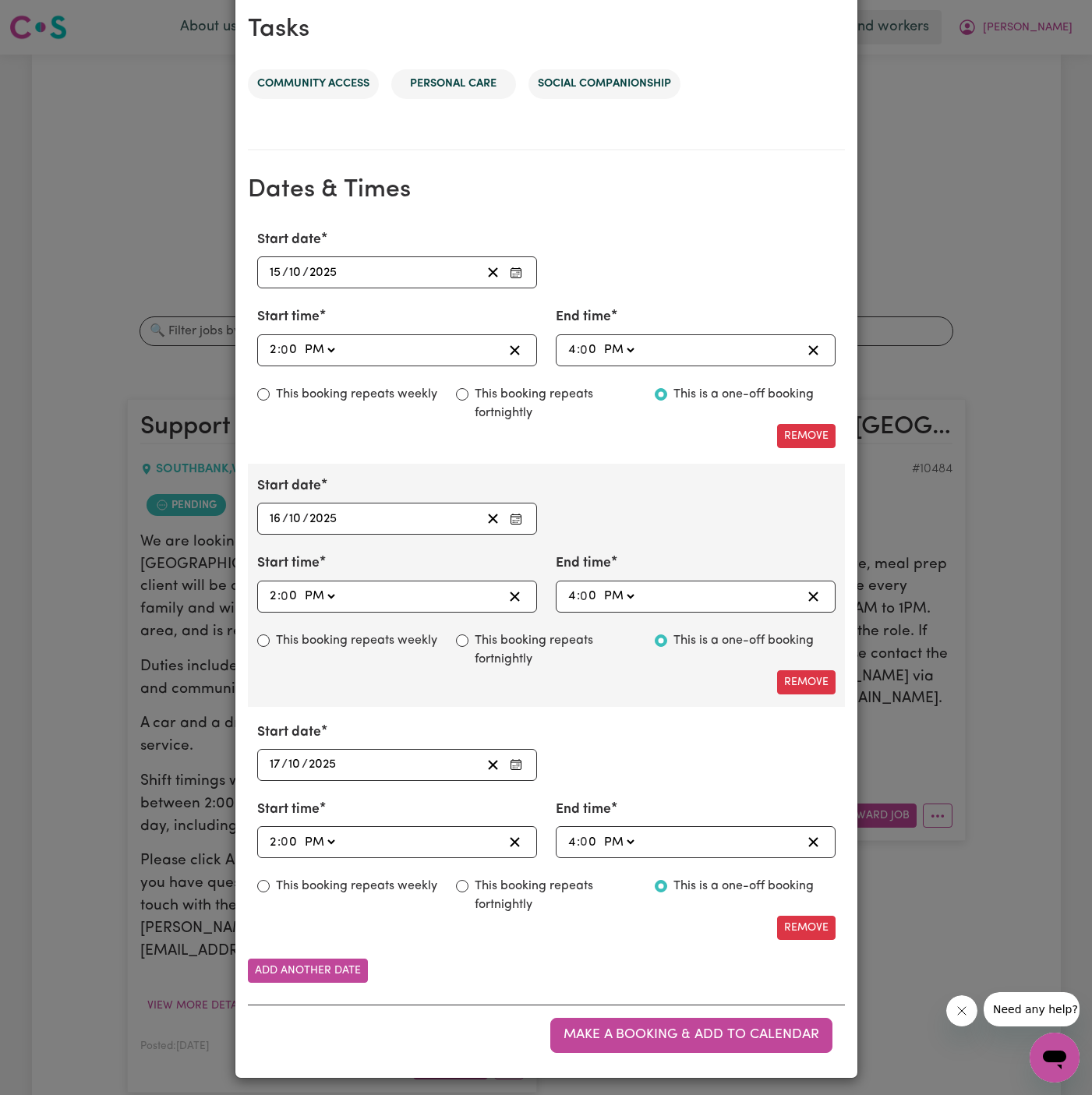
scroll to position [786, 0]
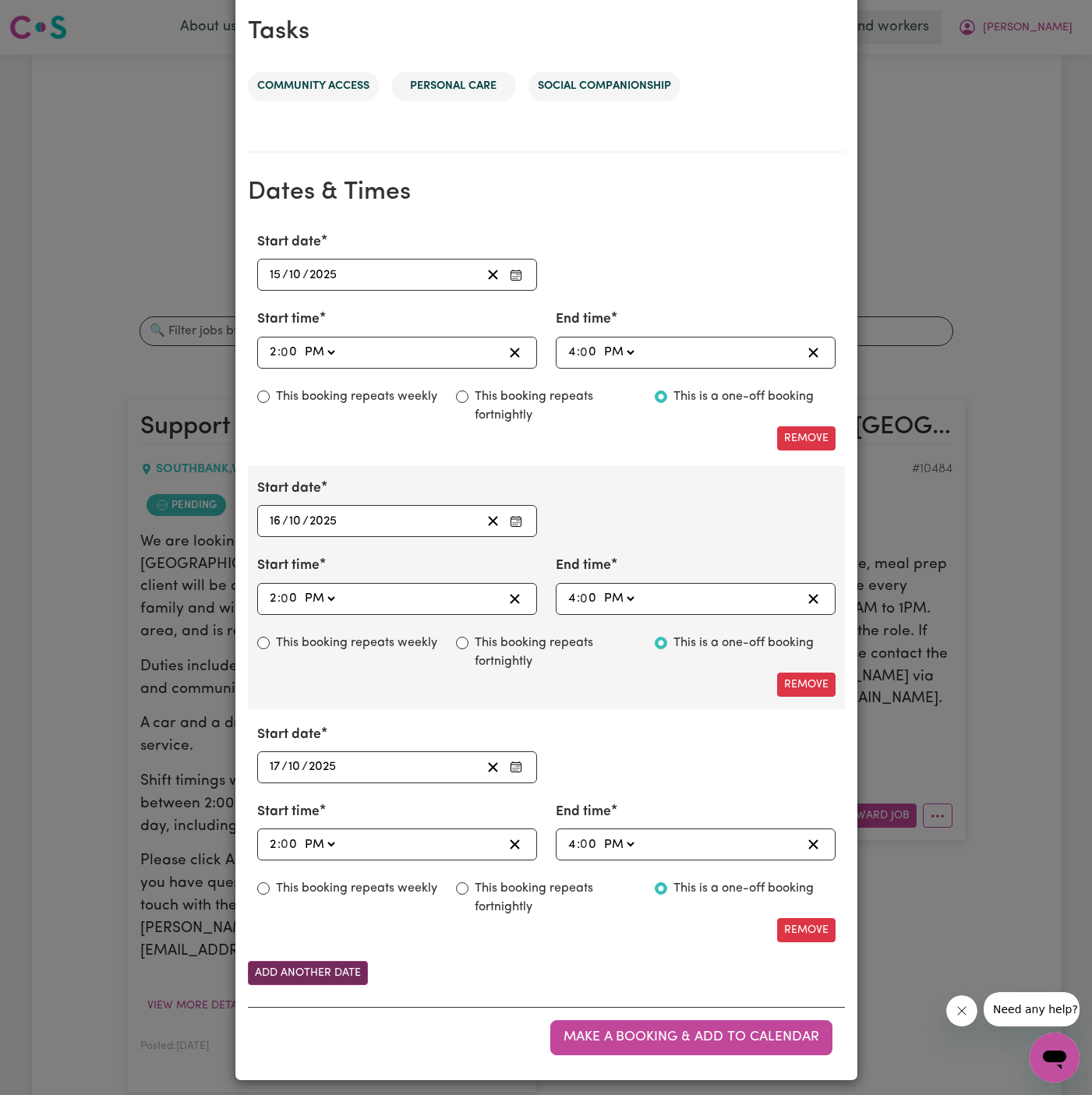
click at [327, 961] on button "Add another date" at bounding box center [308, 973] width 120 height 24
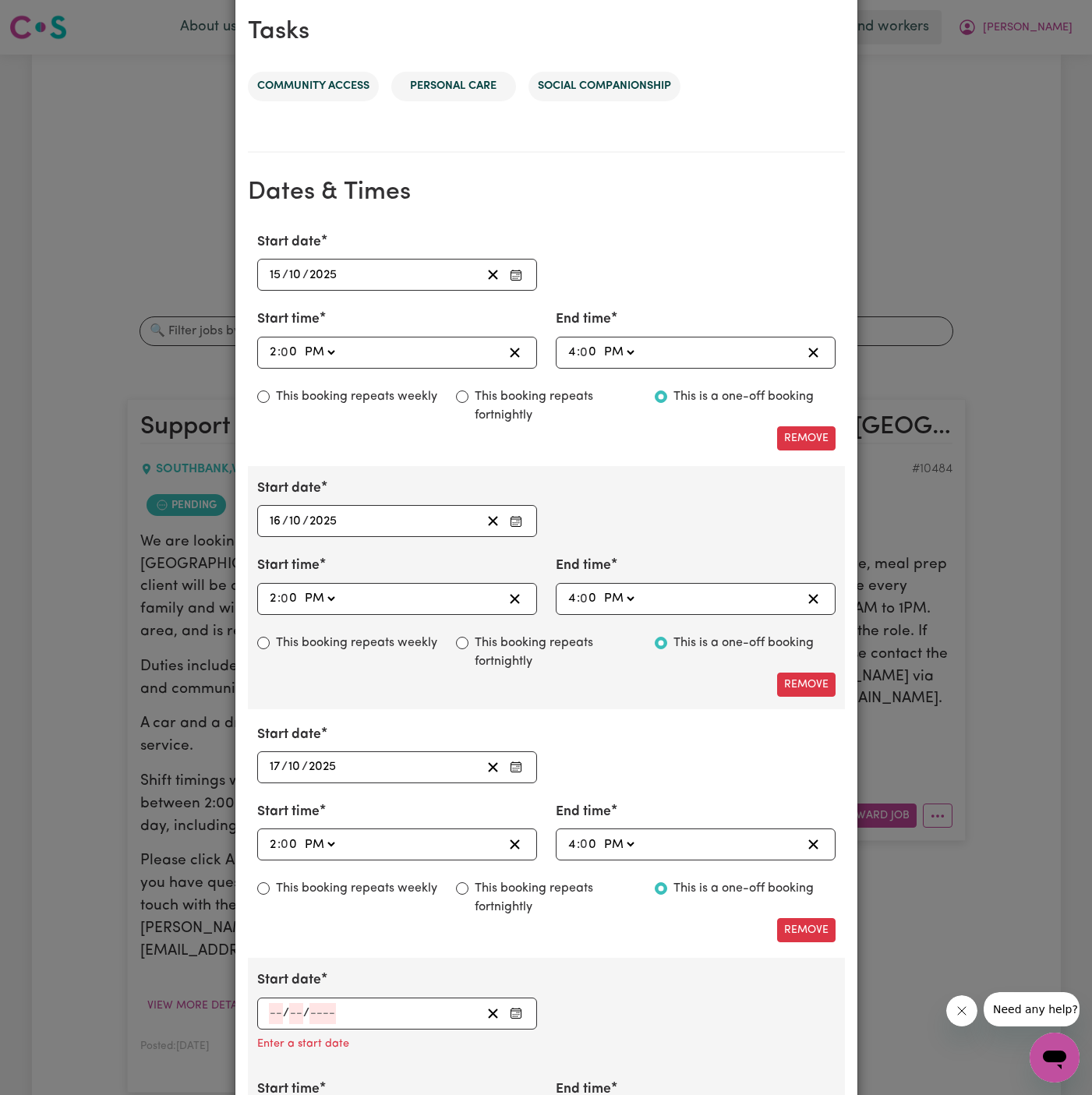
scroll to position [1017, 0]
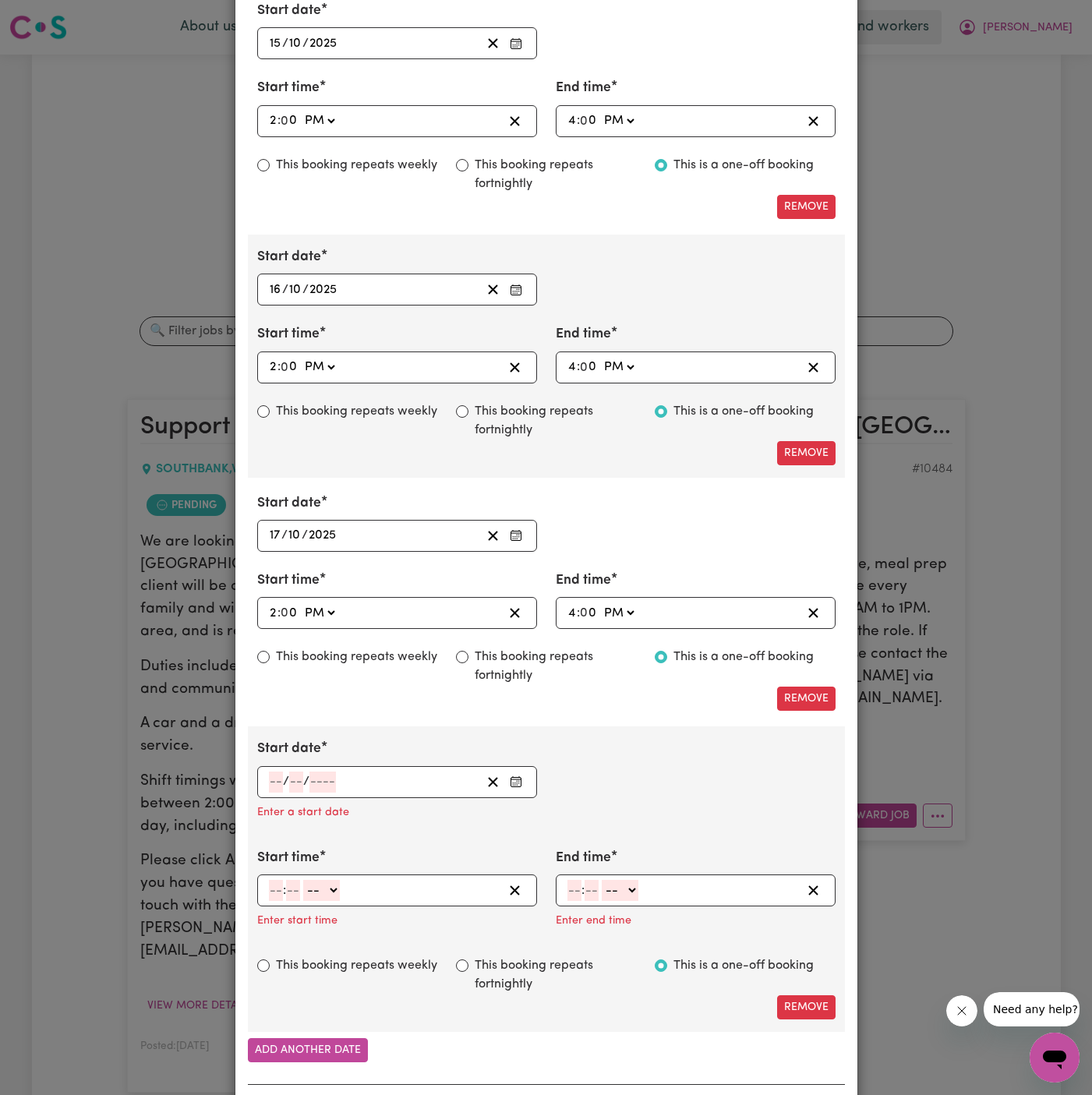
click at [272, 772] on input "number" at bounding box center [276, 782] width 14 height 21
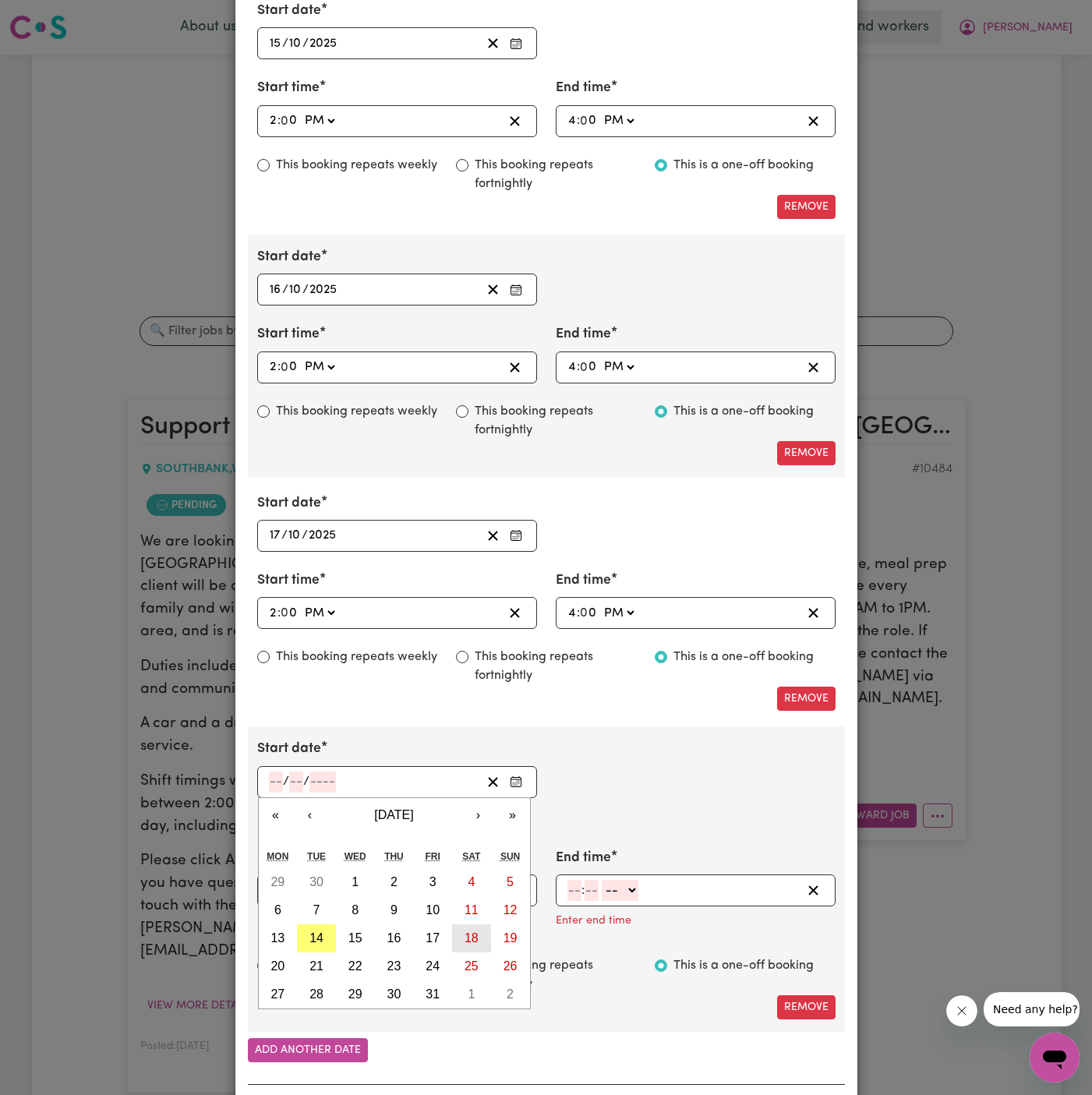
click at [475, 932] on abbr "18" at bounding box center [472, 938] width 14 height 13
type input "[DATE]"
type input "18"
type input "10"
type input "2025"
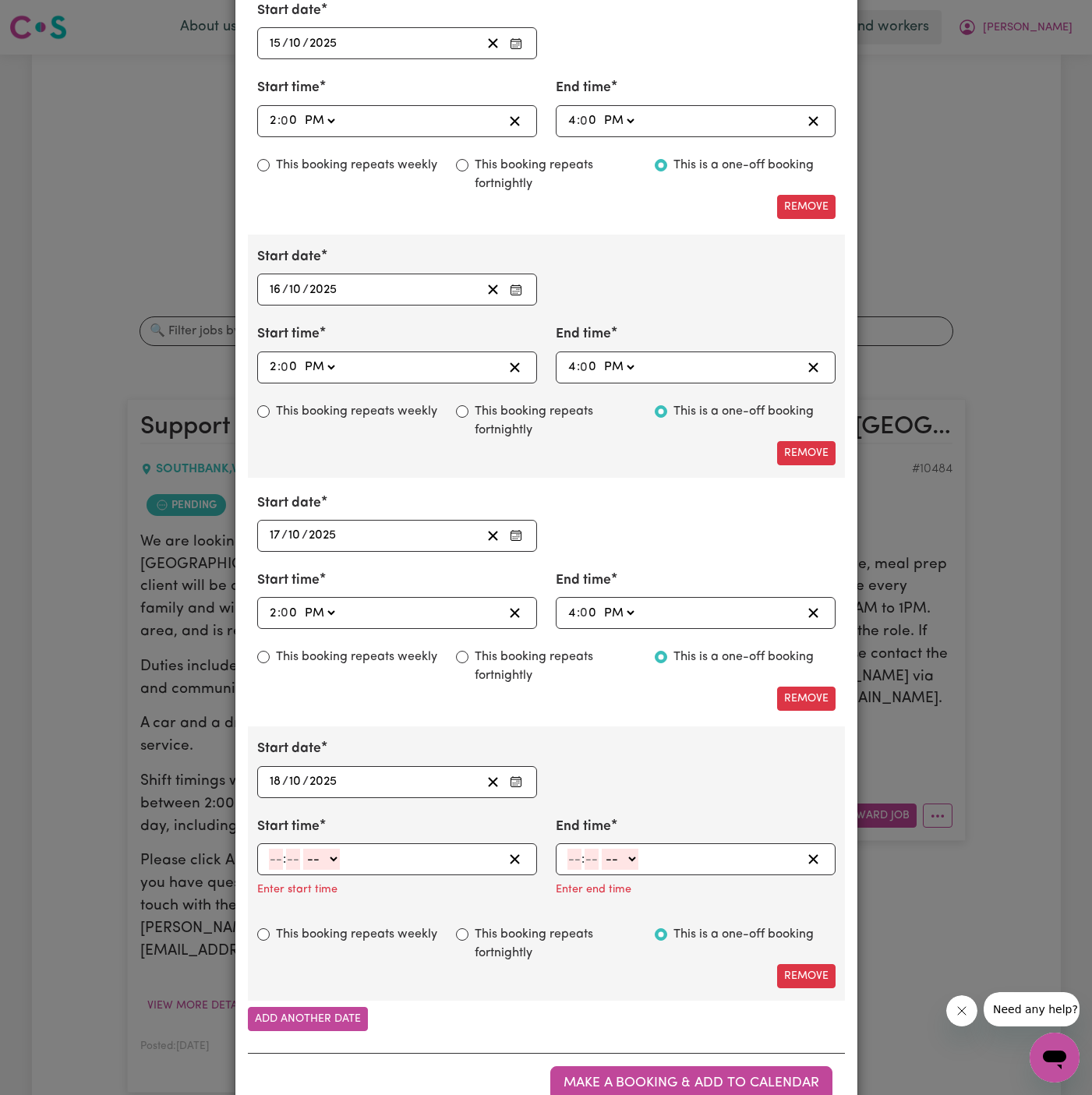
click at [276, 858] on input "number" at bounding box center [276, 859] width 14 height 21
type input "2"
type input "00"
click at [318, 851] on select "-- AM PM" at bounding box center [319, 859] width 37 height 21
select select "pm"
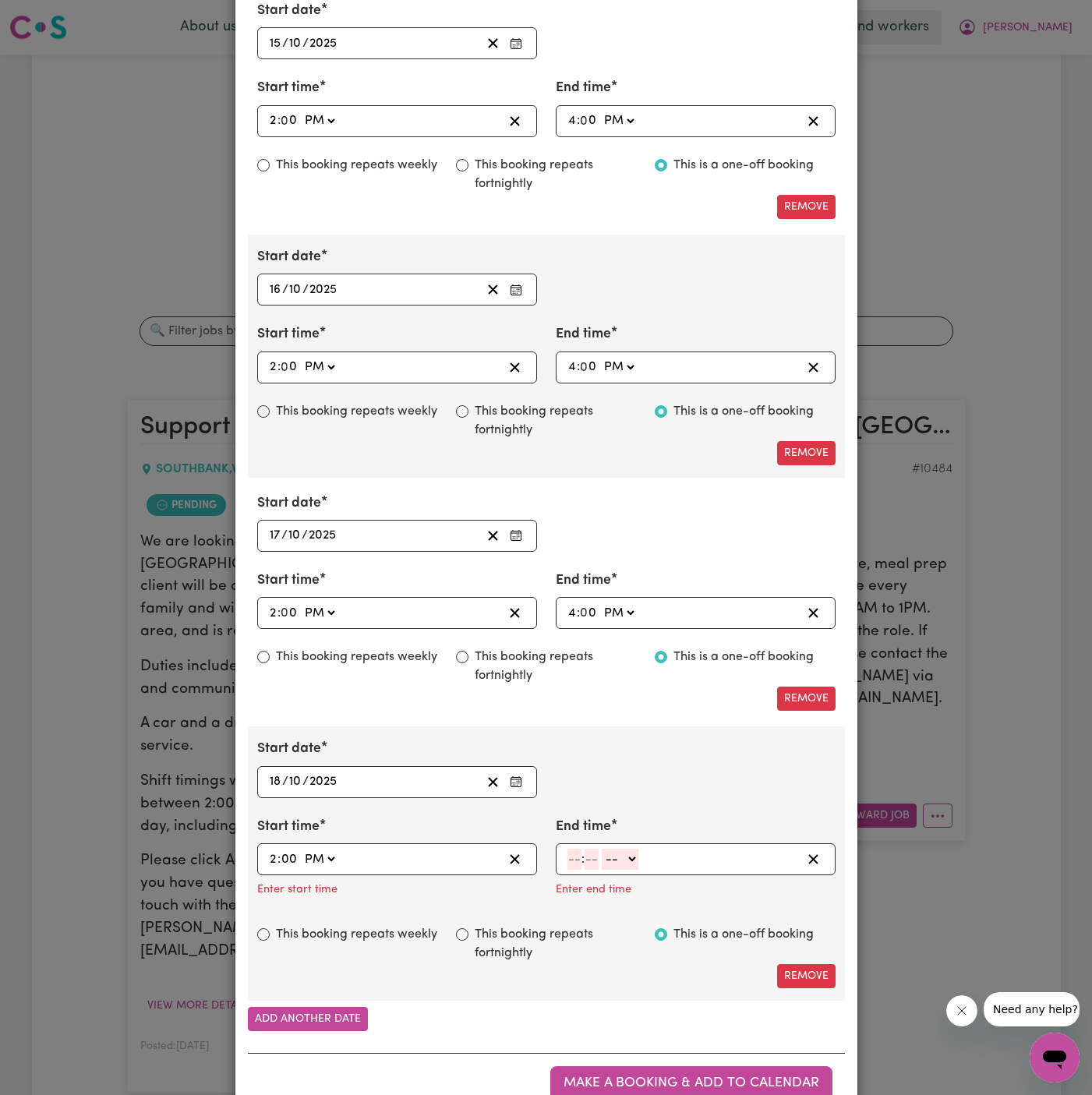
click at [301, 849] on select "-- AM PM" at bounding box center [319, 859] width 37 height 21
type input "14:00"
type input "0"
click at [573, 853] on input "number" at bounding box center [574, 859] width 14 height 21
click at [573, 853] on input "4" at bounding box center [572, 859] width 9 height 21
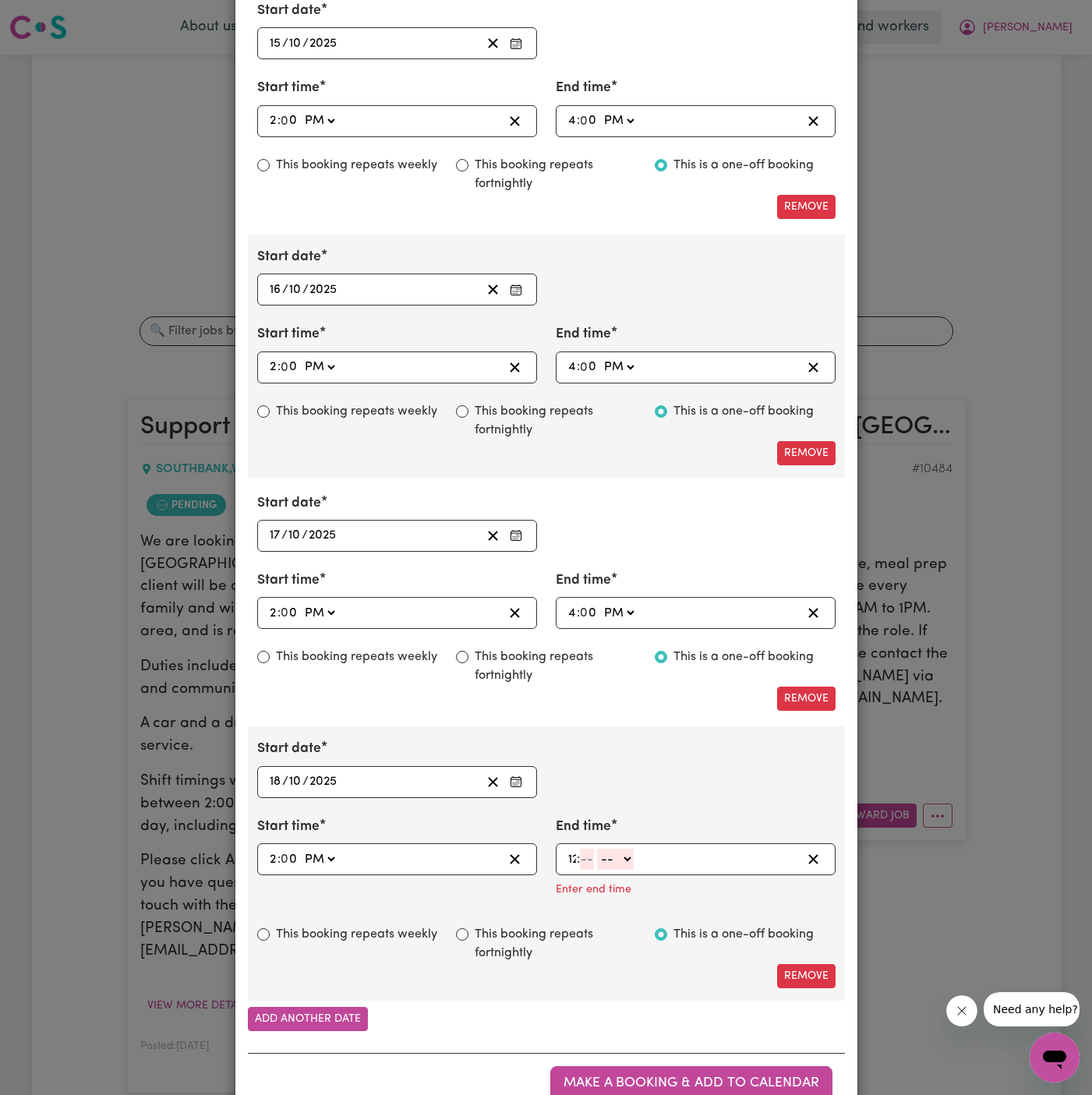
type input "12"
type input "0"
click at [571, 853] on input "12" at bounding box center [574, 859] width 12 height 21
type input "6"
type input "4"
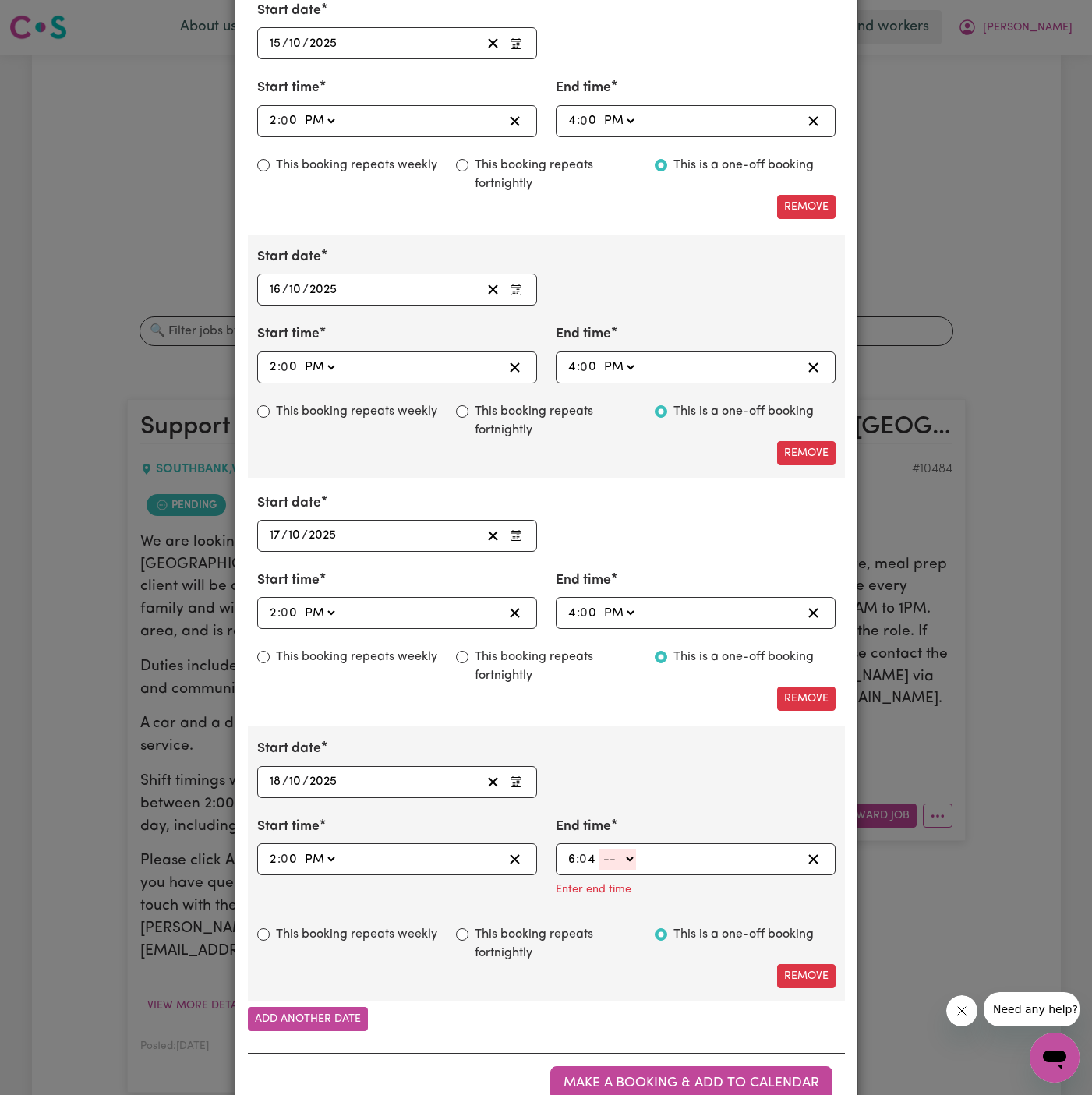
click at [570, 856] on input "6" at bounding box center [571, 859] width 9 height 21
type input "4"
type input "00"
click at [630, 849] on select "-- AM PM" at bounding box center [618, 859] width 37 height 21
select select "pm"
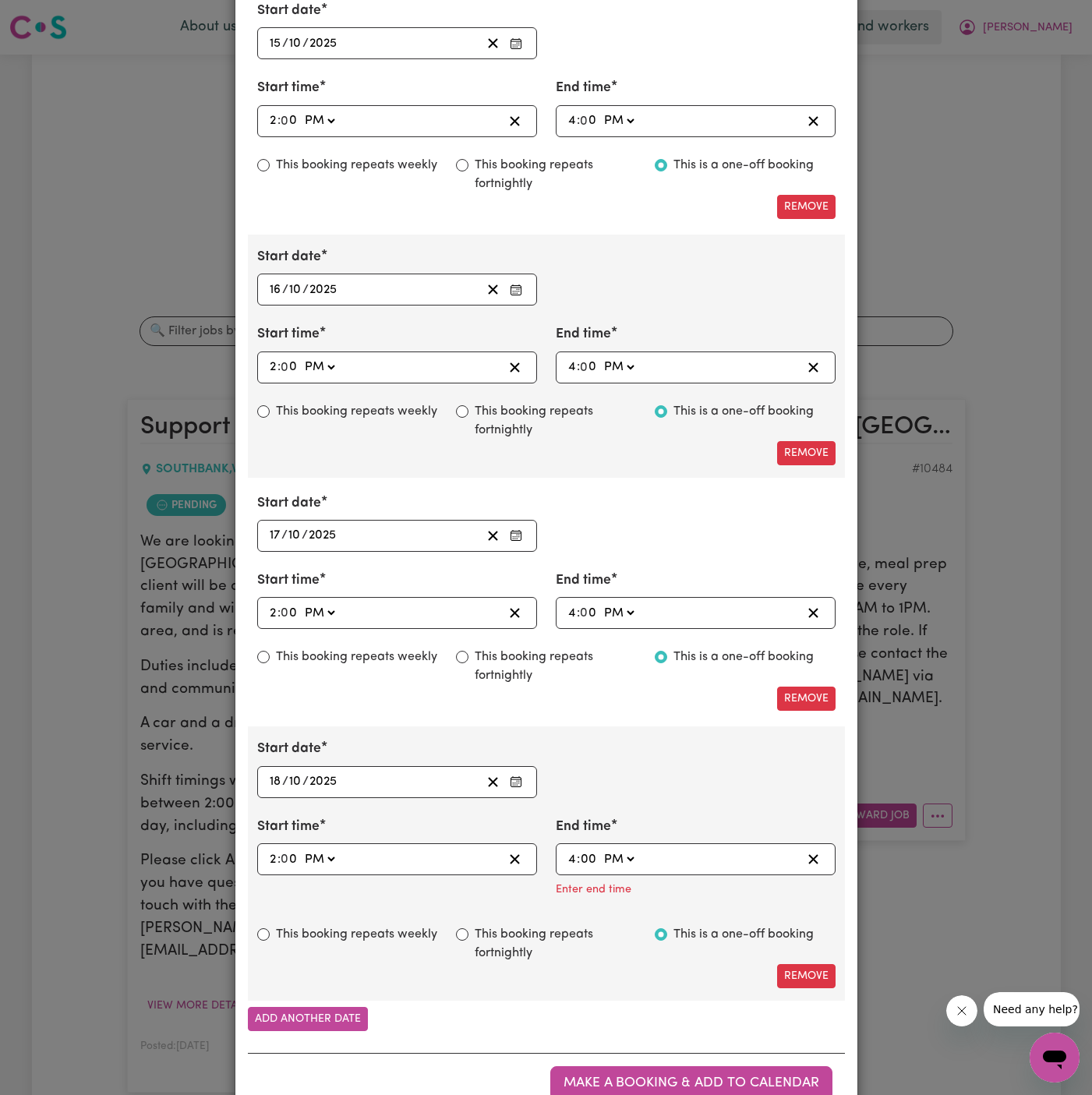
click at [600, 849] on select "-- AM PM" at bounding box center [618, 859] width 37 height 21
type input "16:00"
type input "0"
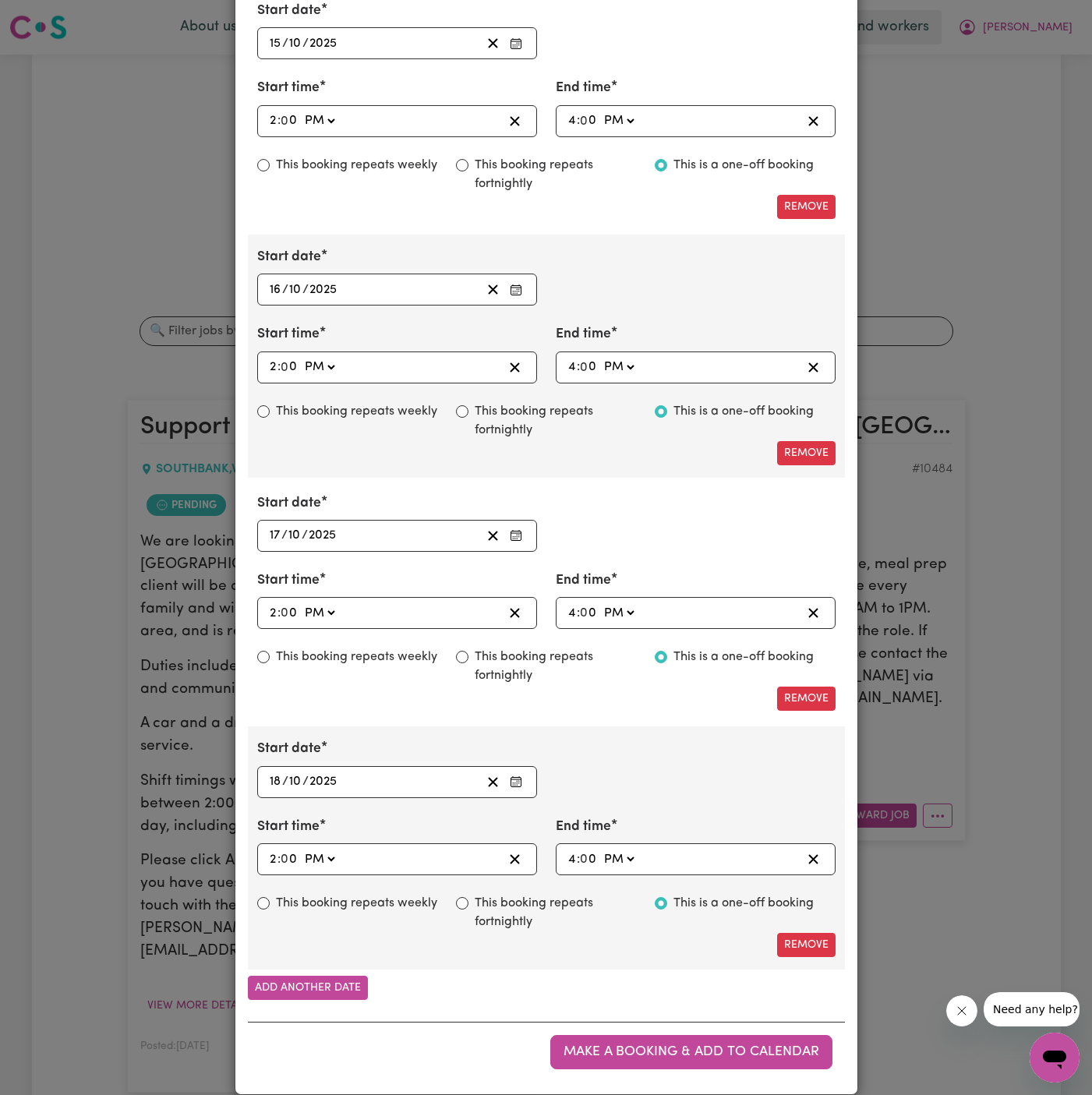
scroll to position [1030, 0]
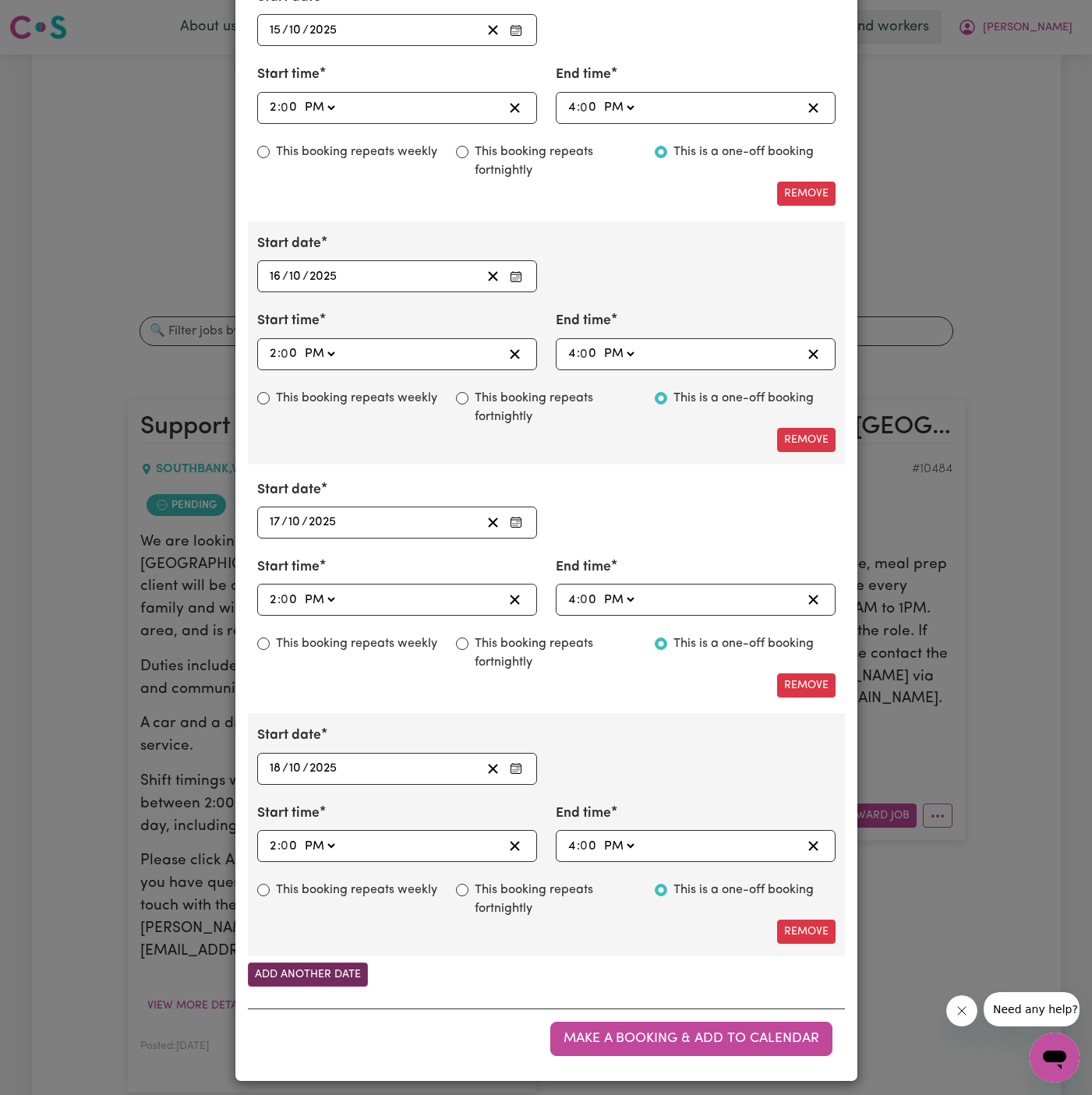
click at [330, 973] on button "Add another date" at bounding box center [308, 974] width 120 height 24
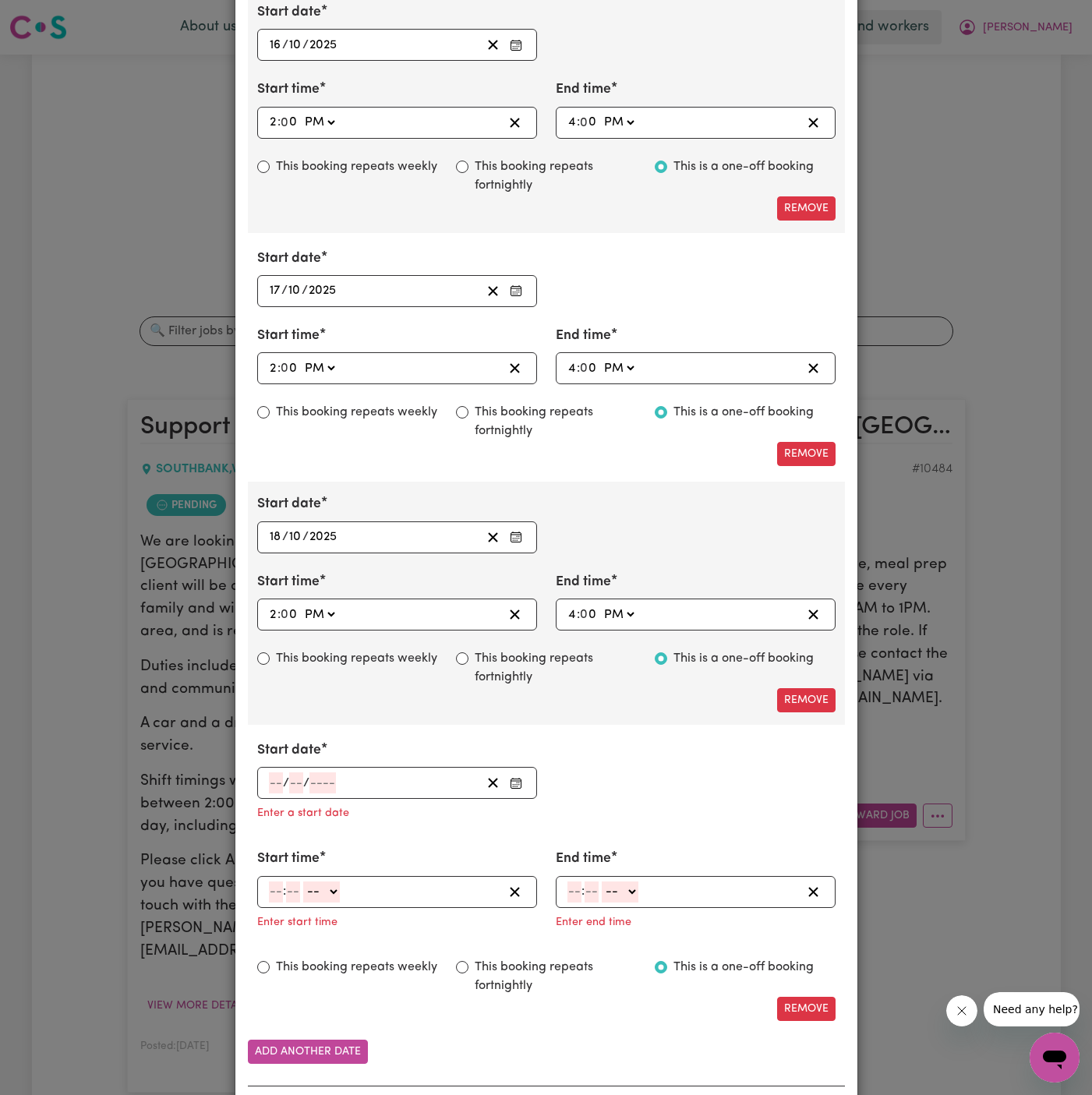
scroll to position [1288, 0]
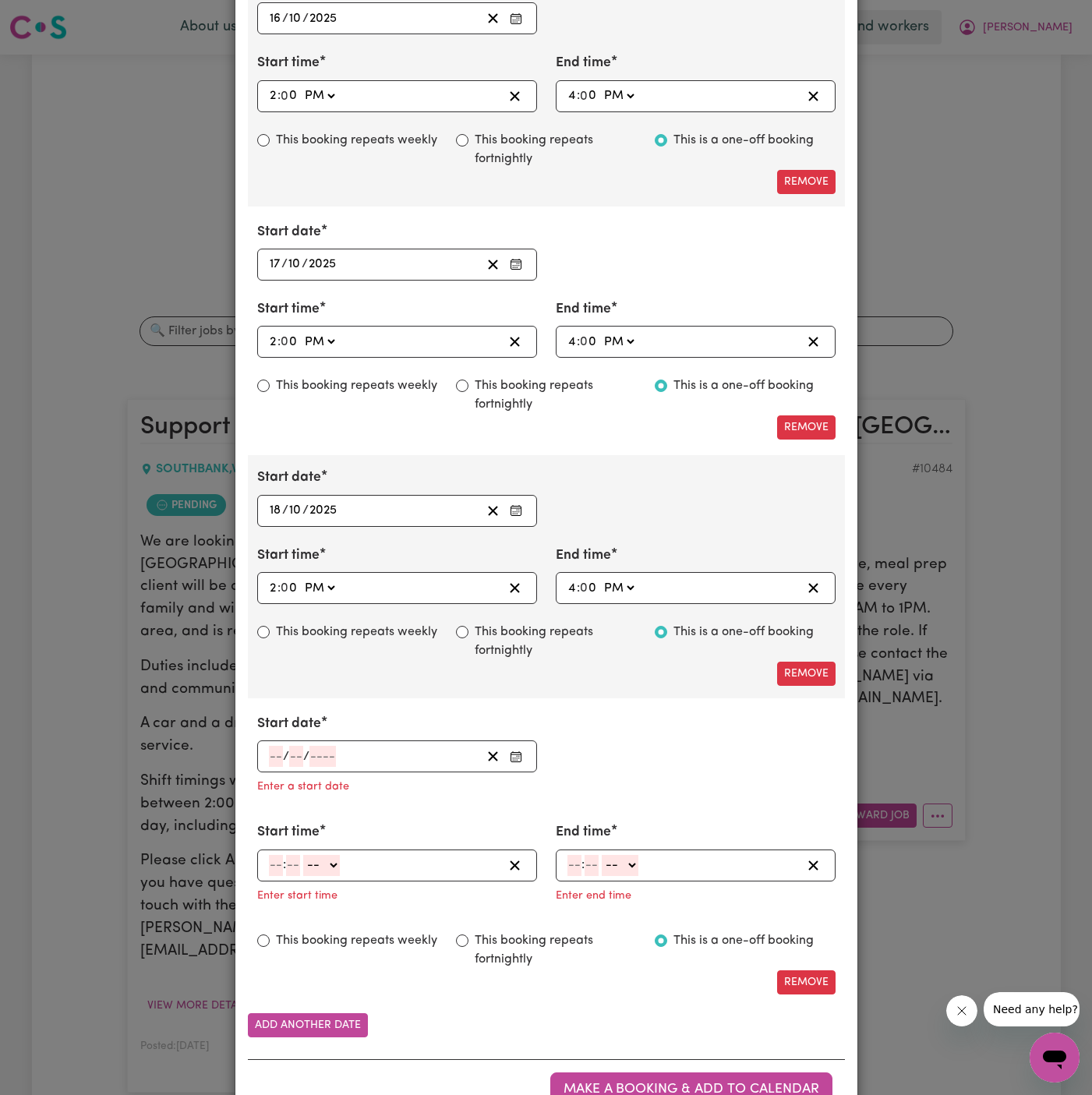
click at [275, 753] on input "number" at bounding box center [276, 756] width 14 height 21
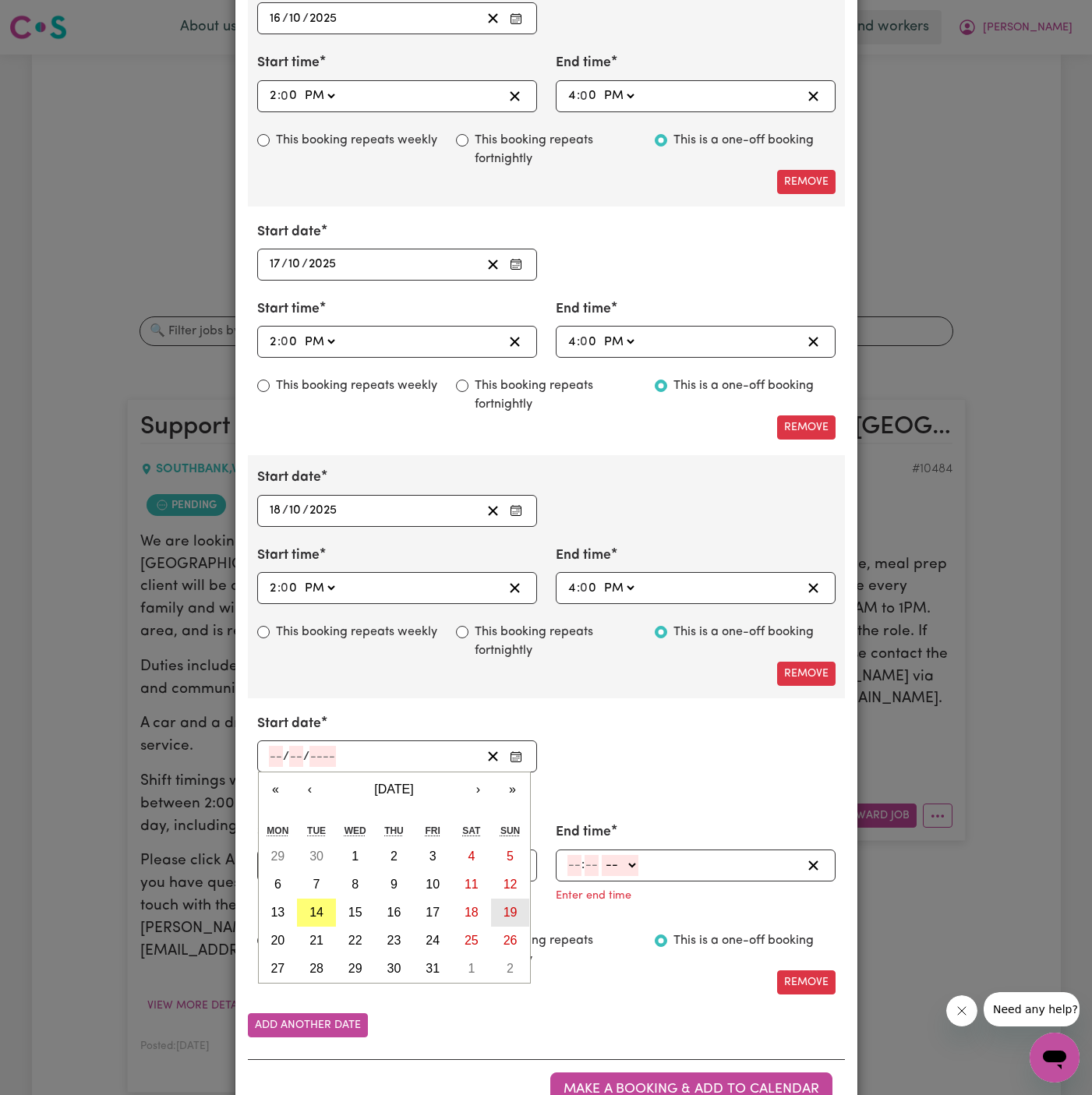
click at [514, 906] on abbr "19" at bounding box center [511, 912] width 14 height 13
type input "[DATE]"
type input "19"
type input "10"
type input "2025"
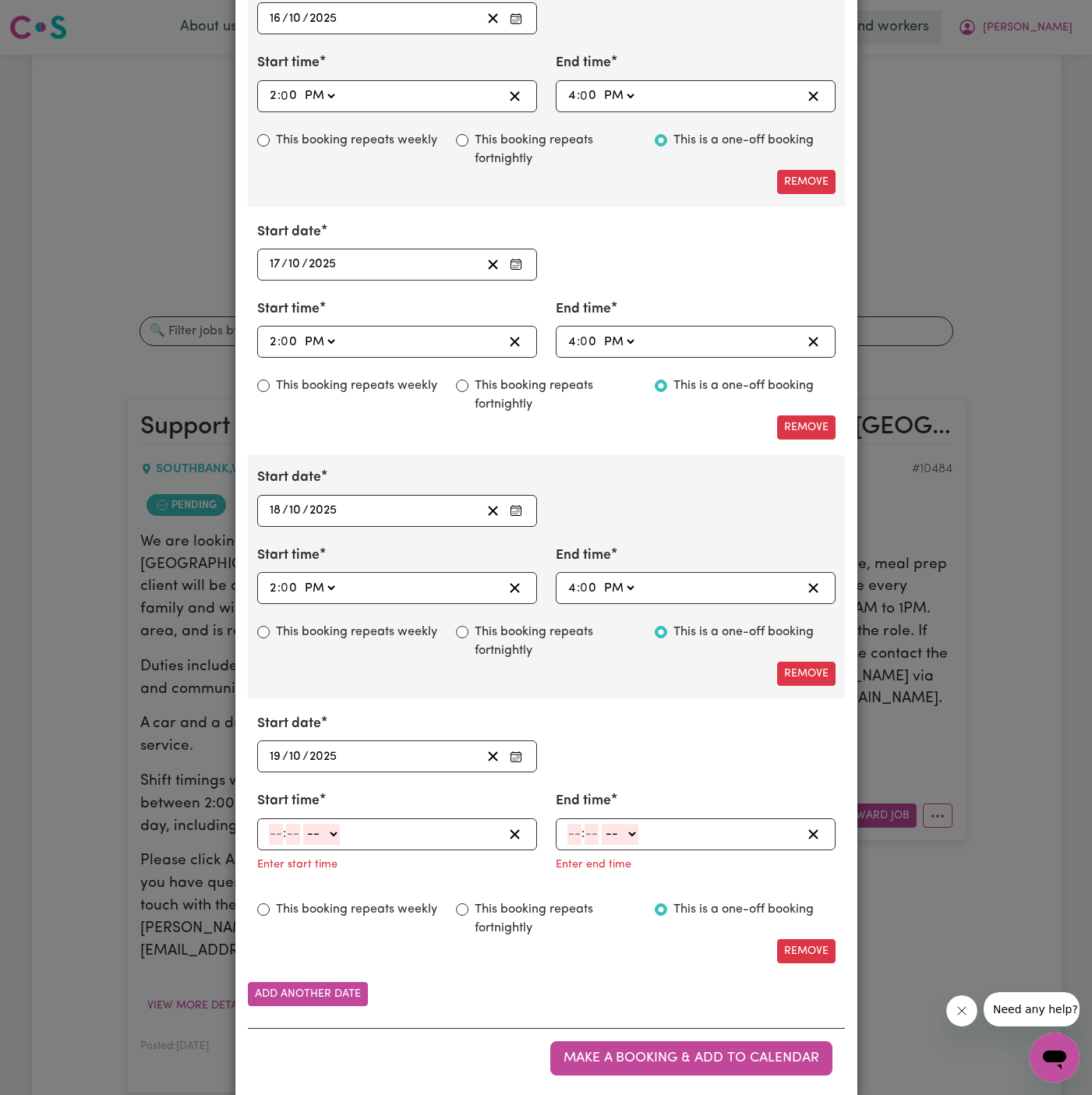
click at [277, 828] on input "number" at bounding box center [276, 834] width 14 height 21
type input "2"
type input "00"
click at [333, 836] on div "2 : 00 -- AM PM" at bounding box center [397, 834] width 280 height 32
click at [328, 824] on select "-- AM PM" at bounding box center [319, 834] width 37 height 21
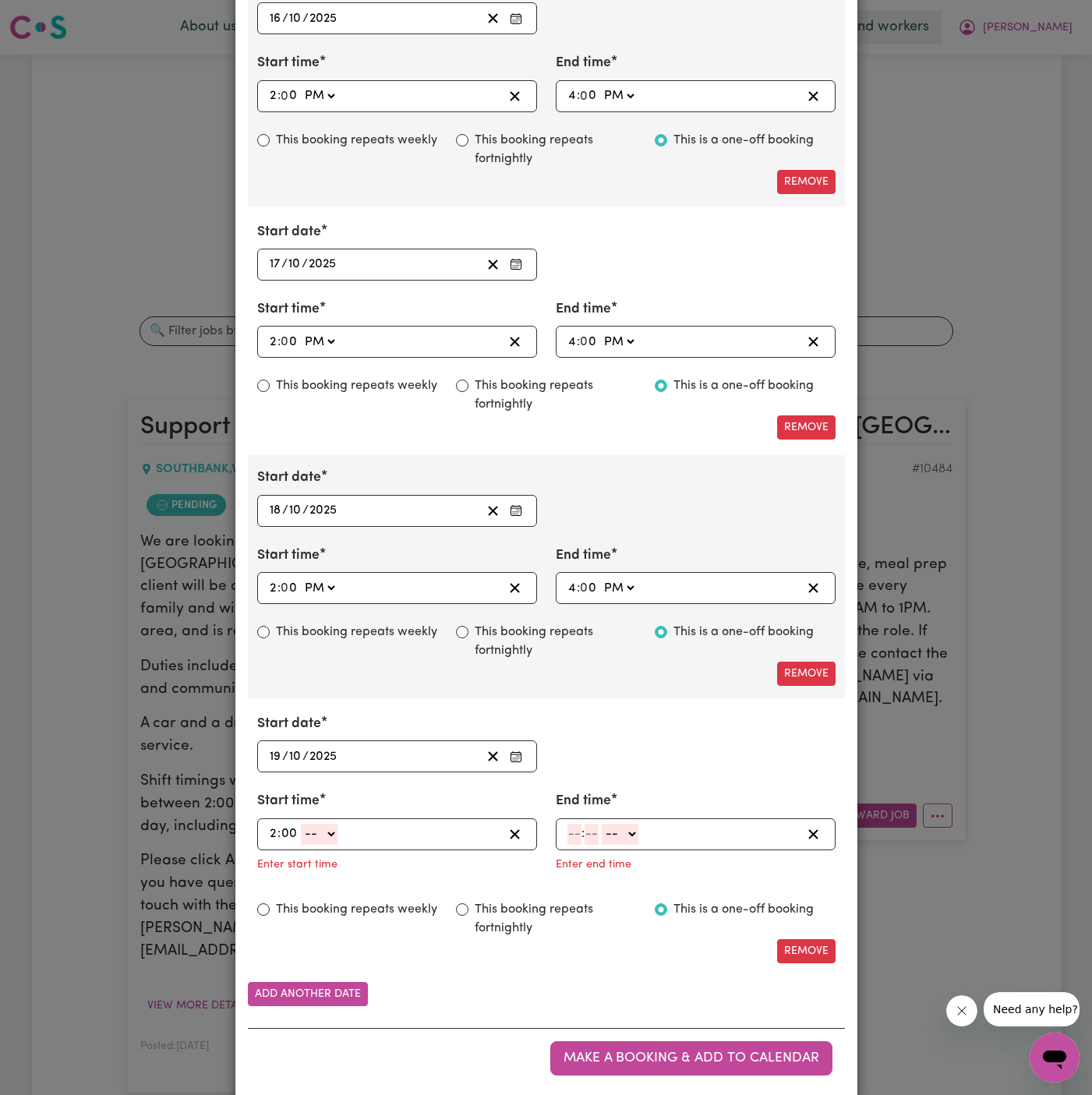
select select "pm"
click at [301, 824] on select "-- AM PM" at bounding box center [319, 834] width 37 height 21
type input "14:00"
type input "0"
click at [571, 824] on input "number" at bounding box center [574, 834] width 14 height 21
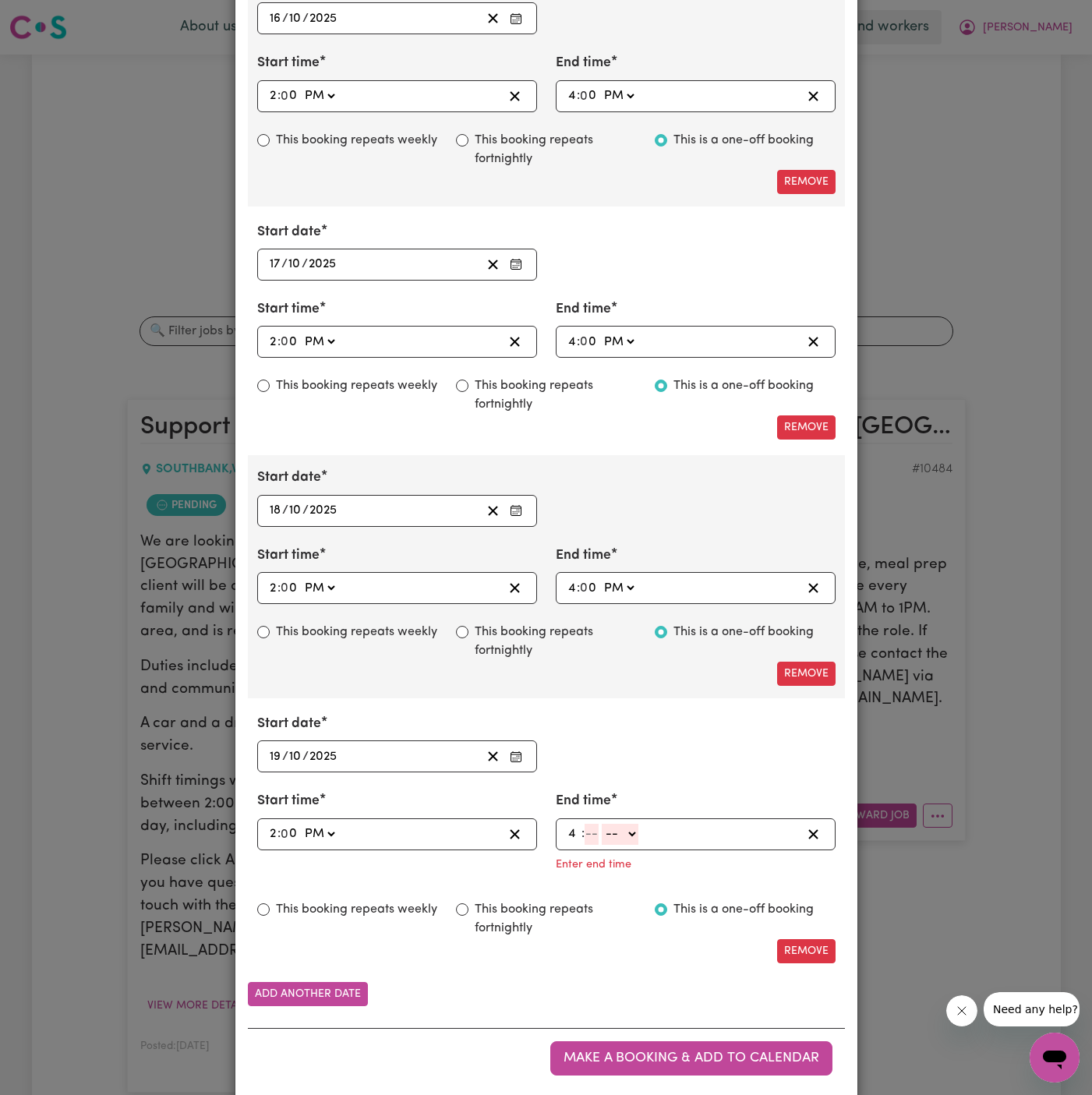
type input "4"
type input "0"
click at [617, 835] on select "-- AM PM" at bounding box center [618, 834] width 37 height 21
select select "pm"
click at [600, 828] on select "-- AM PM" at bounding box center [618, 834] width 37 height 21
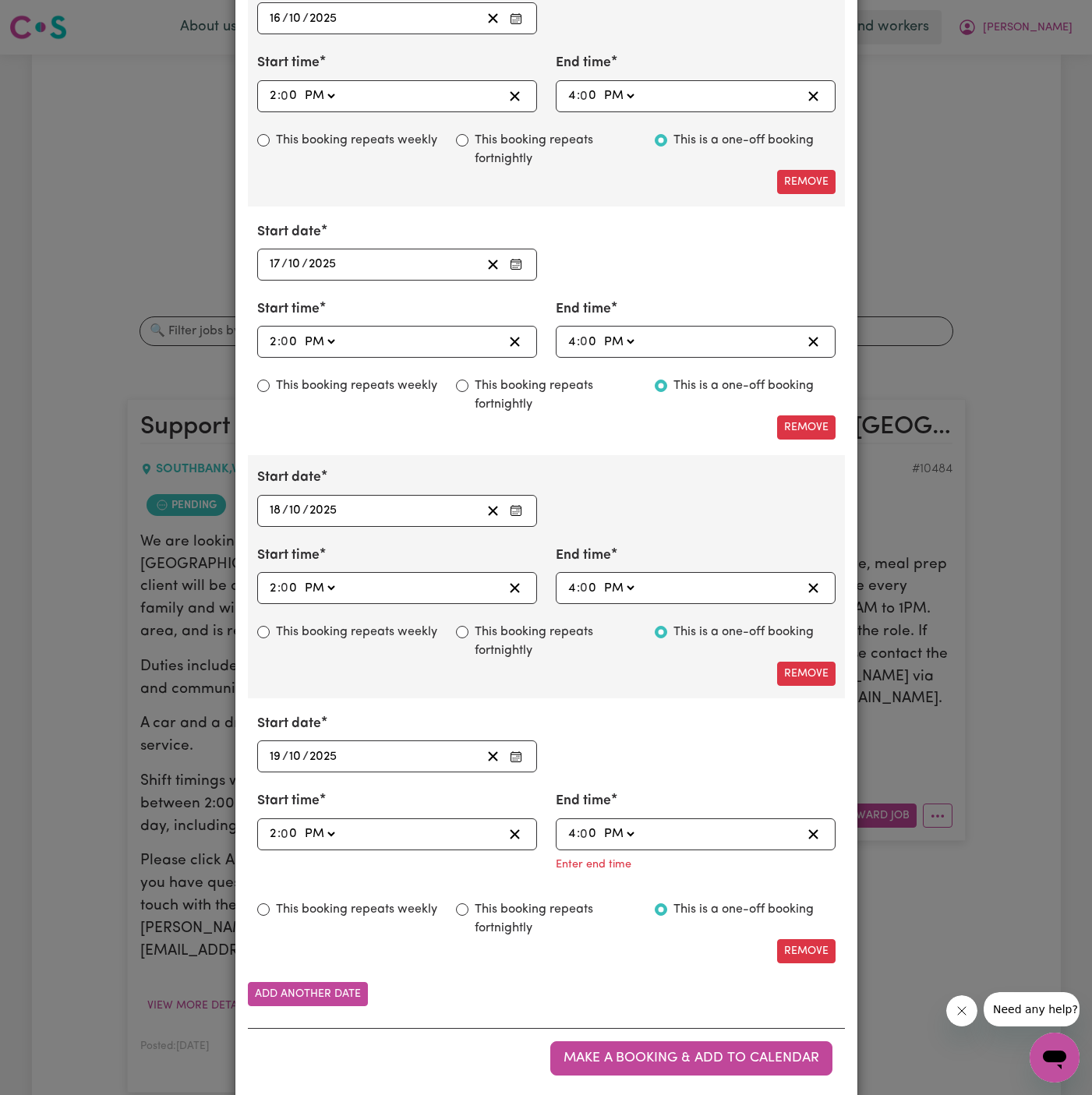
type input "16:00"
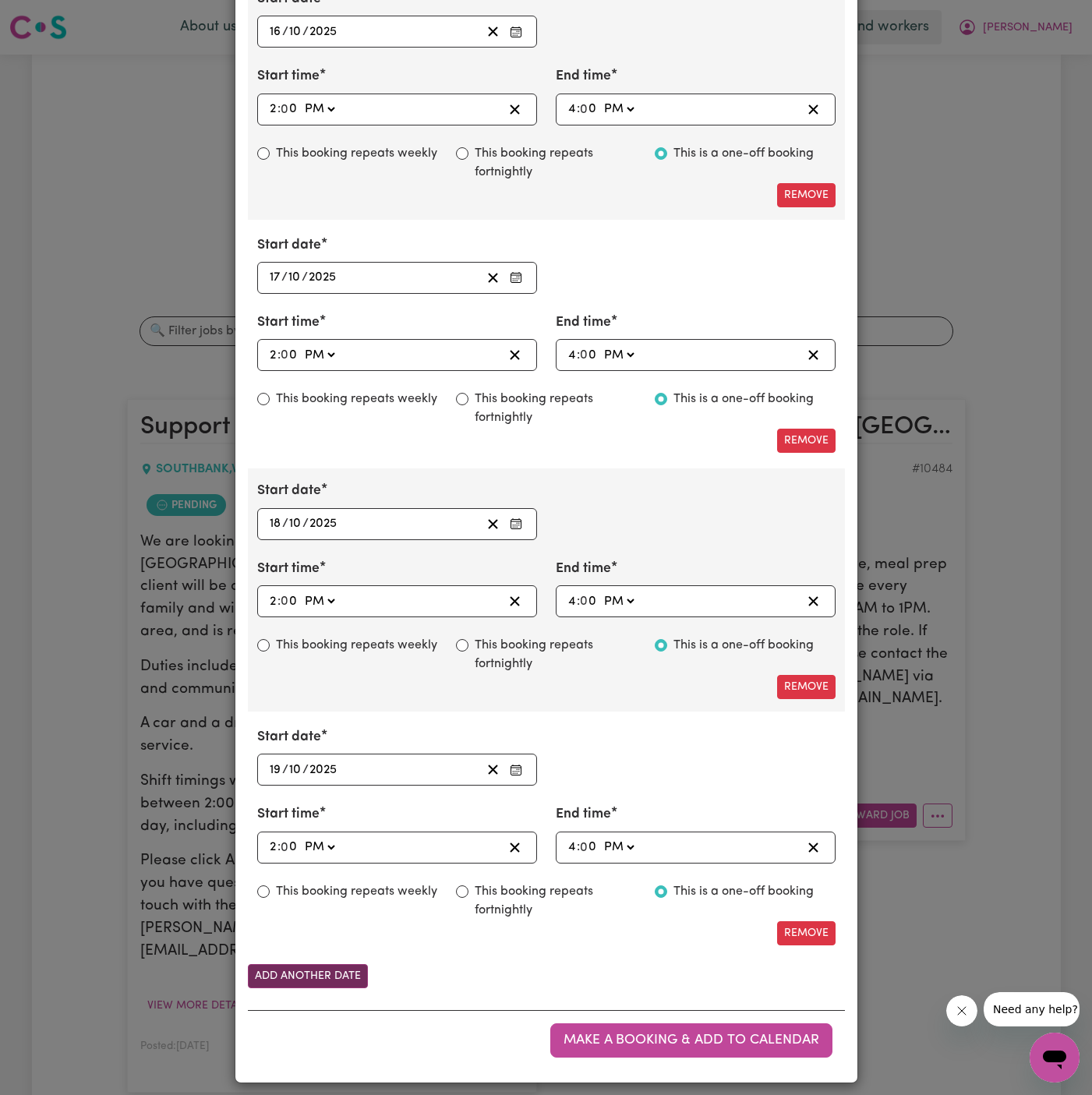
click at [346, 972] on button "Add another date" at bounding box center [308, 976] width 120 height 24
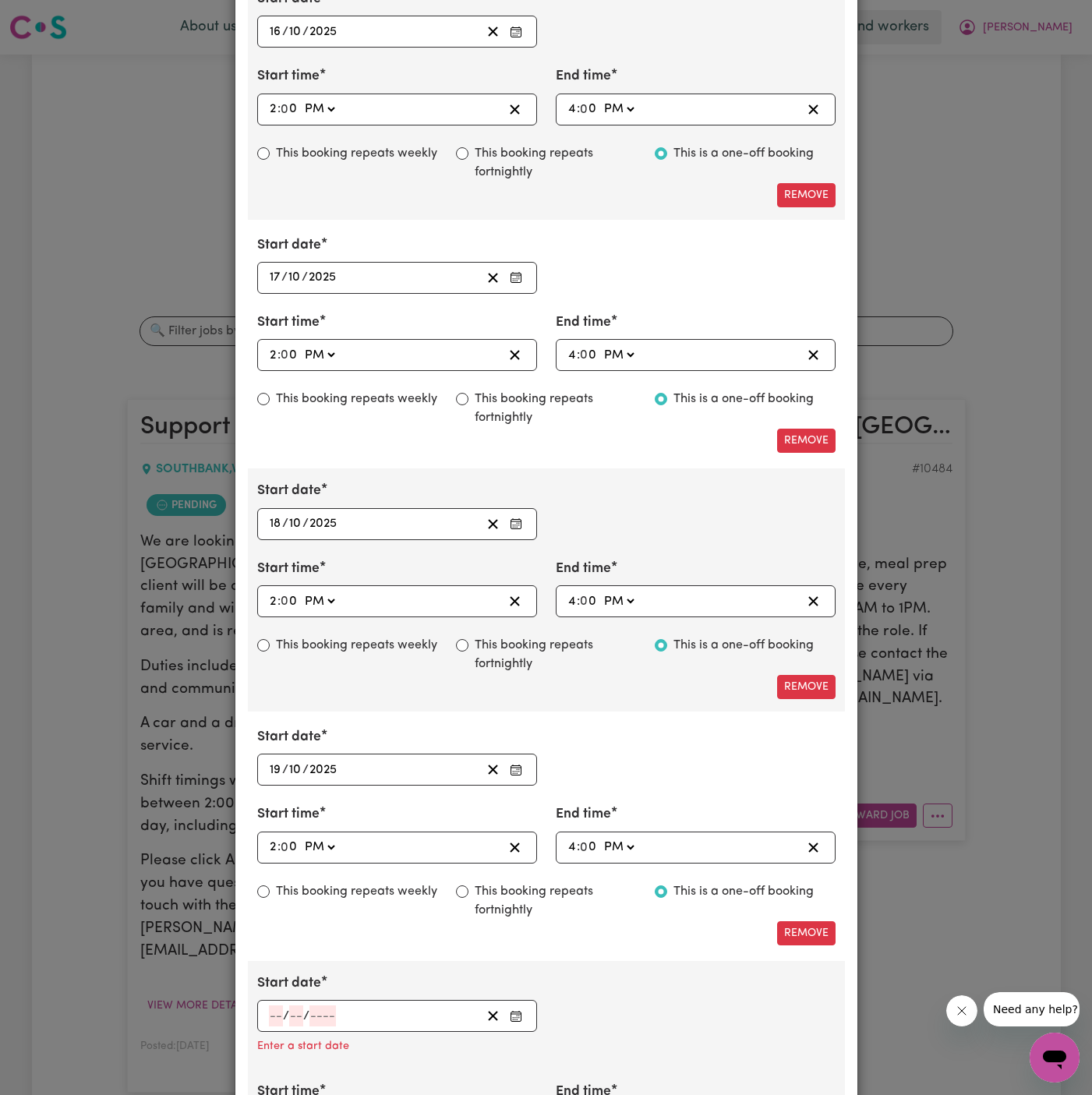
click at [280, 1005] on input "number" at bounding box center [276, 1016] width 14 height 21
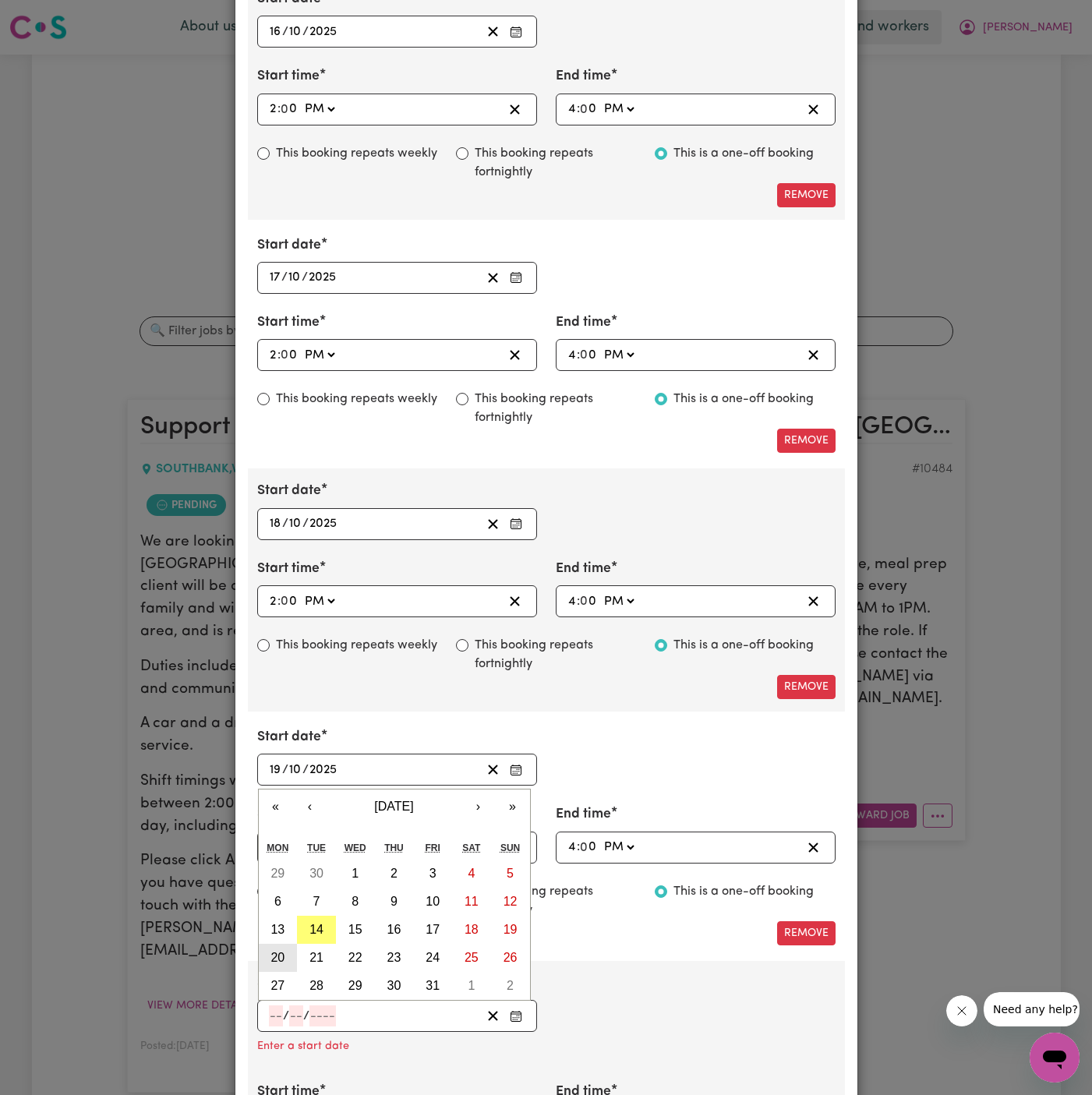
click at [276, 955] on abbr "20" at bounding box center [277, 957] width 14 height 13
type input "[DATE]"
type input "20"
type input "10"
type input "2025"
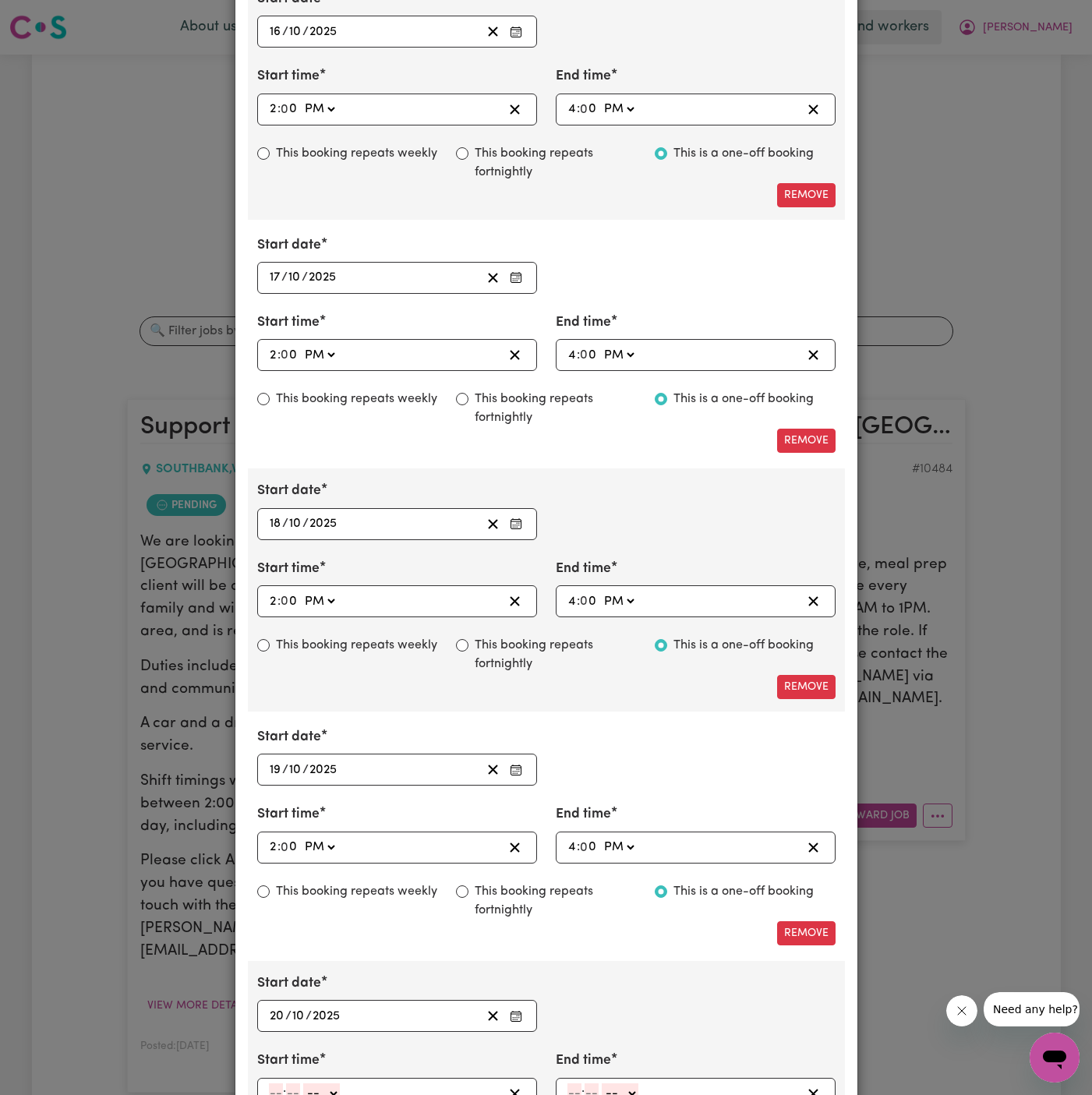
scroll to position [1494, 0]
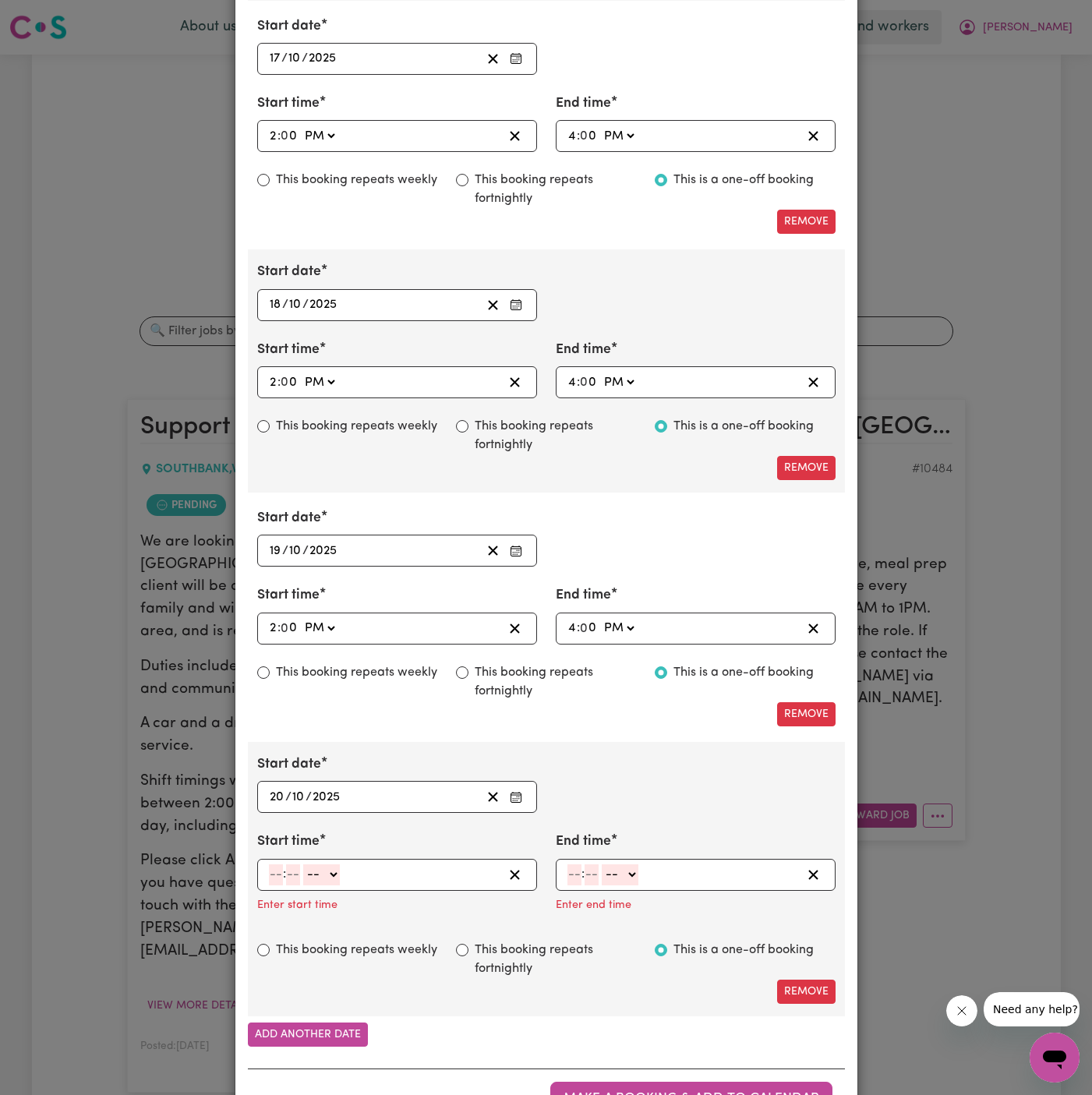
click at [272, 864] on input "number" at bounding box center [276, 874] width 14 height 21
type input "2"
type input "00"
click at [320, 872] on select "-- AM PM" at bounding box center [319, 874] width 37 height 21
select select "am"
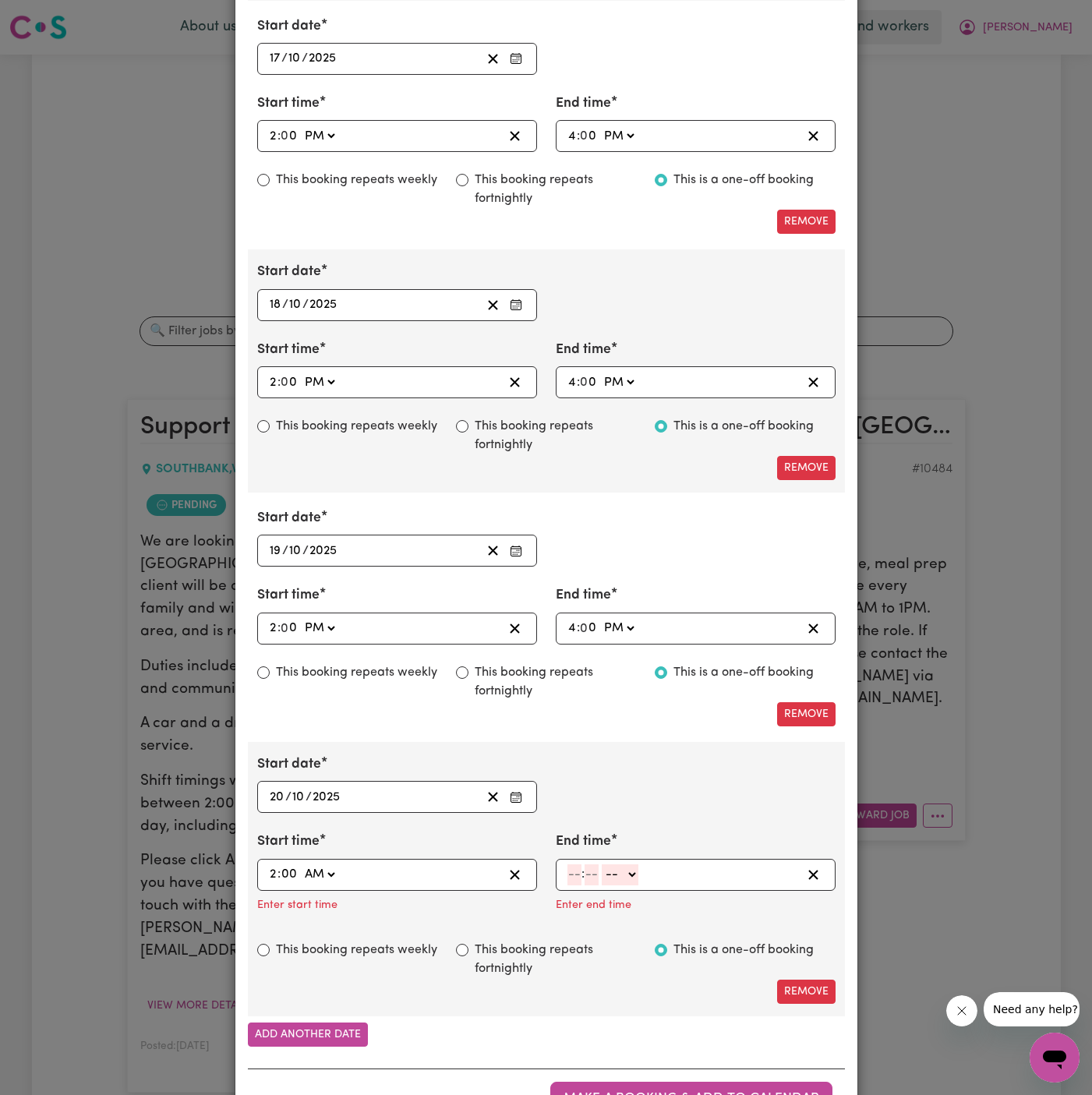
click at [301, 864] on select "-- AM PM" at bounding box center [319, 874] width 37 height 21
type input "02:00"
type input "0"
click at [313, 864] on select "AM PM" at bounding box center [319, 874] width 37 height 21
select select "pm"
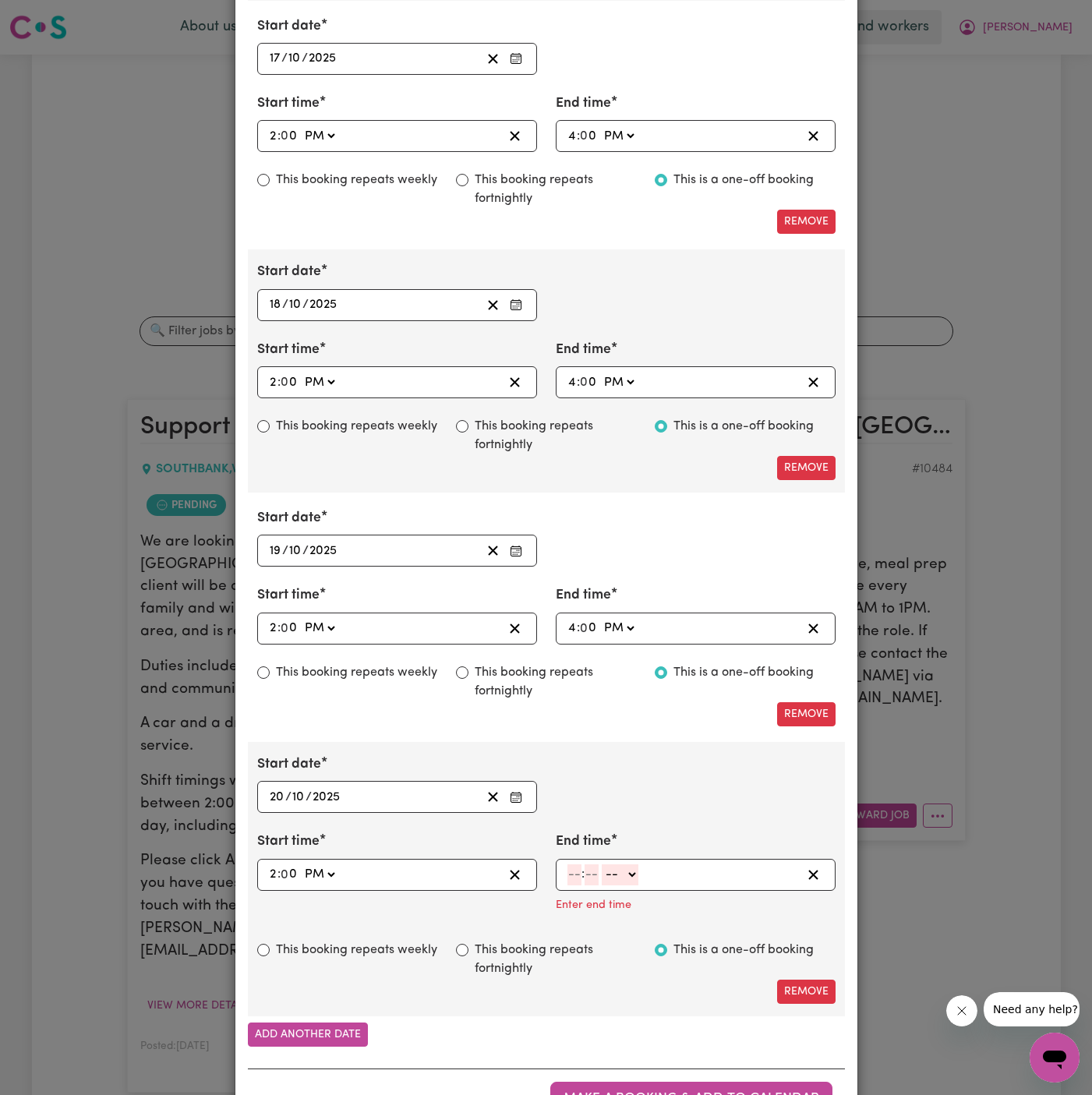
click at [301, 864] on select "AM PM" at bounding box center [319, 874] width 37 height 21
type input "14:00"
click at [569, 866] on input "number" at bounding box center [574, 874] width 14 height 21
type input "4"
type input "00"
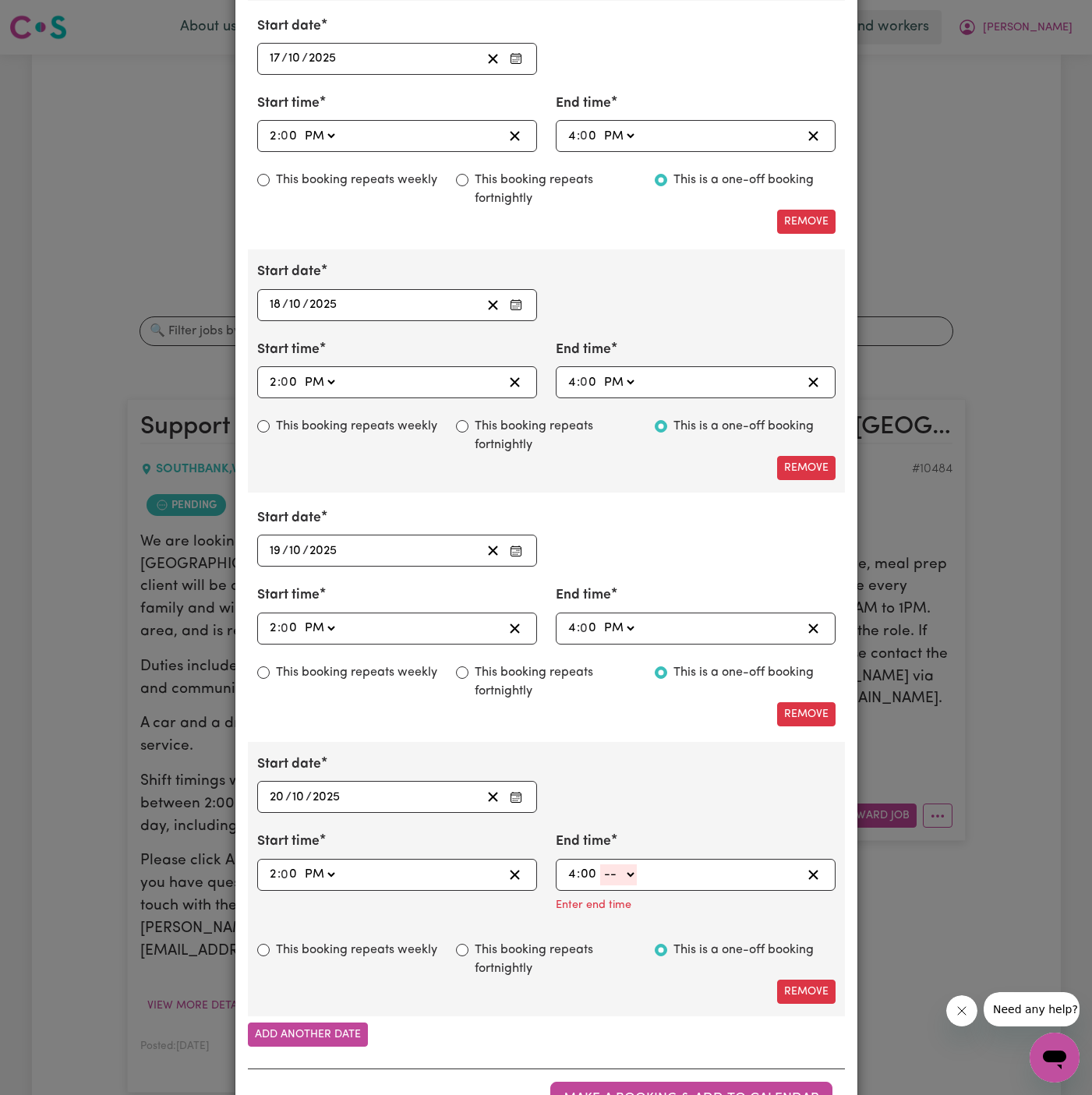
click at [631, 864] on select "-- AM PM" at bounding box center [618, 874] width 37 height 21
select select "pm"
click at [600, 864] on select "-- AM PM" at bounding box center [618, 874] width 37 height 21
type input "16:00"
type input "0"
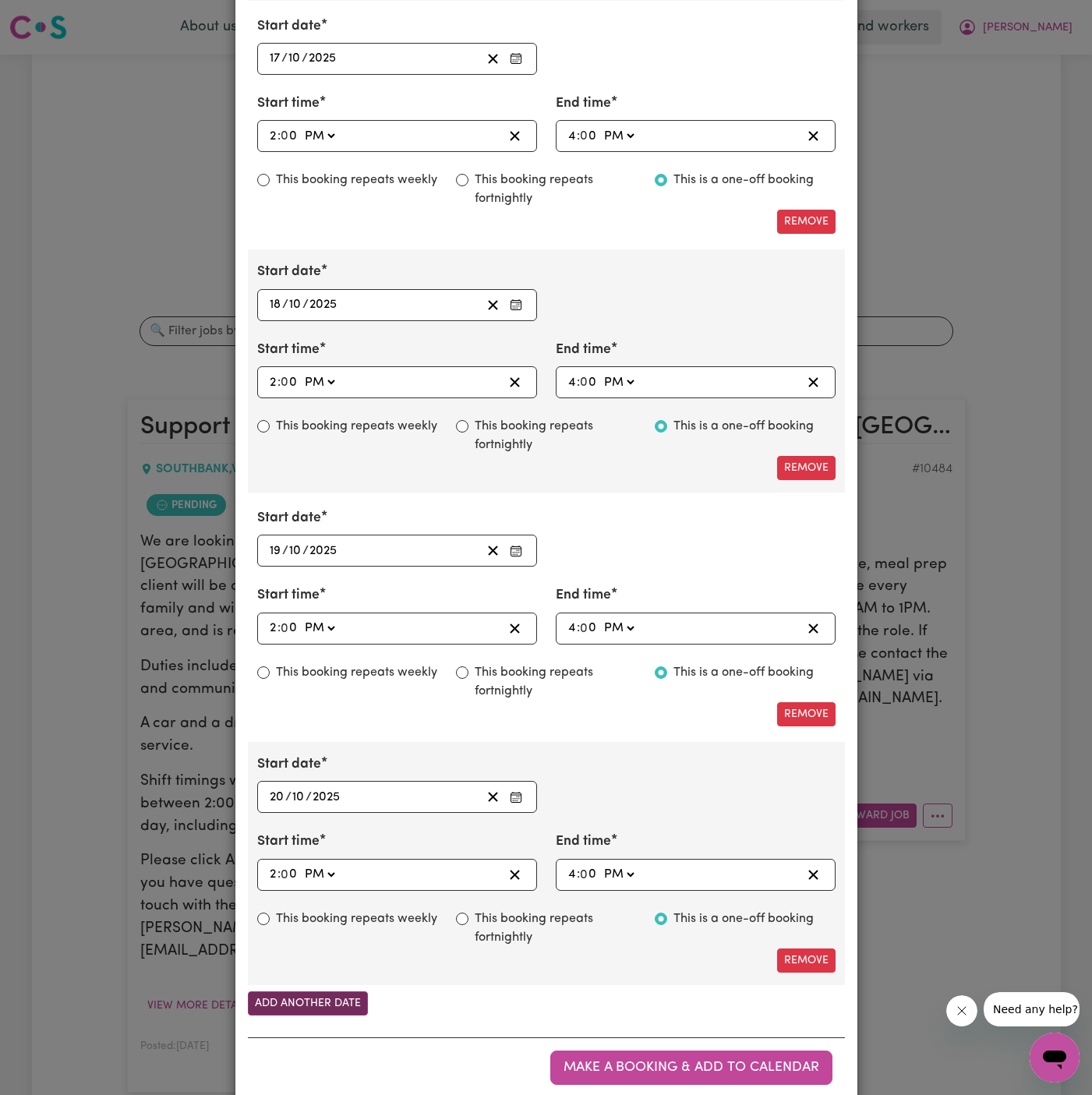
click at [323, 992] on button "Add another date" at bounding box center [308, 1003] width 120 height 24
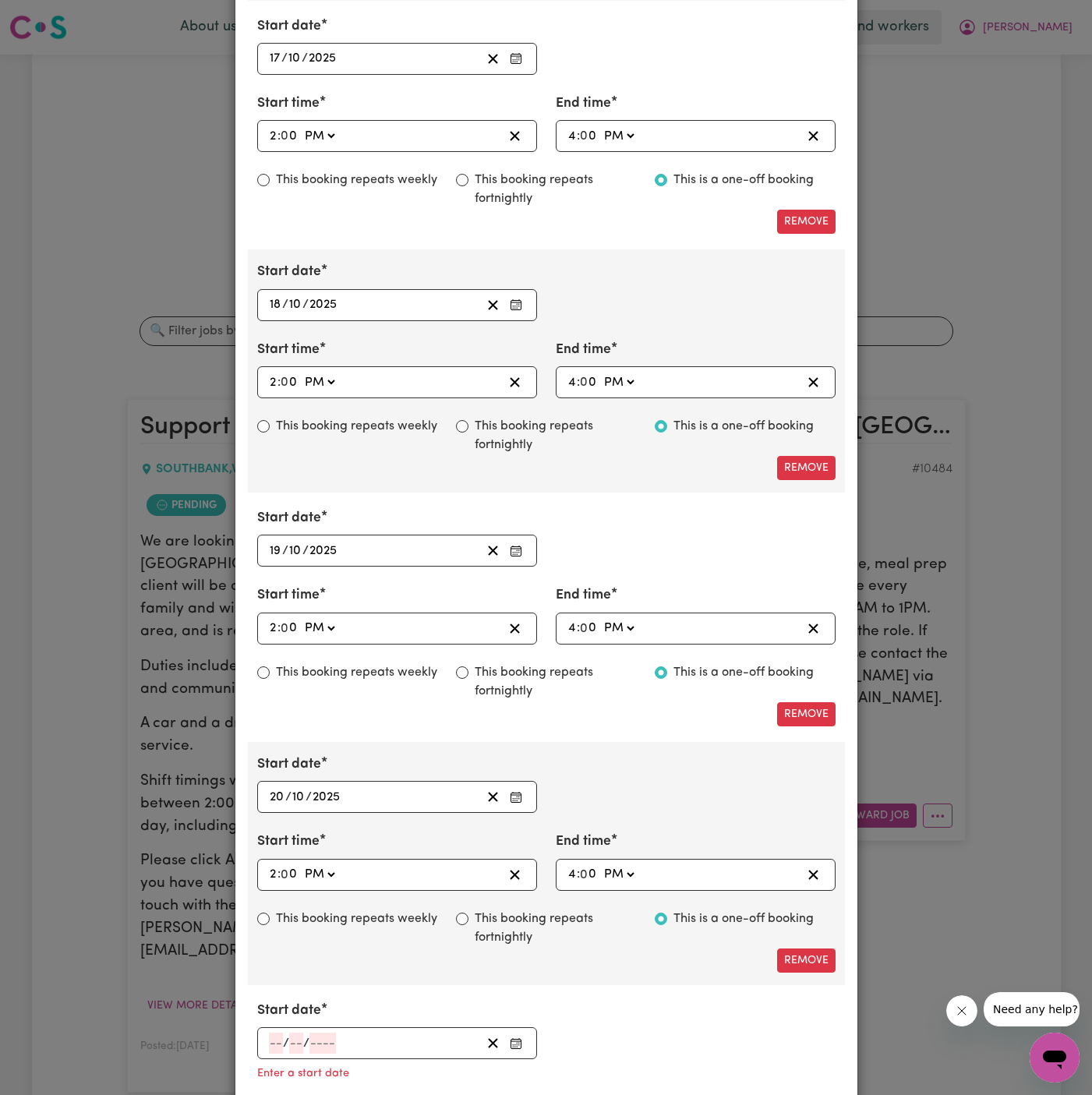
scroll to position [1828, 0]
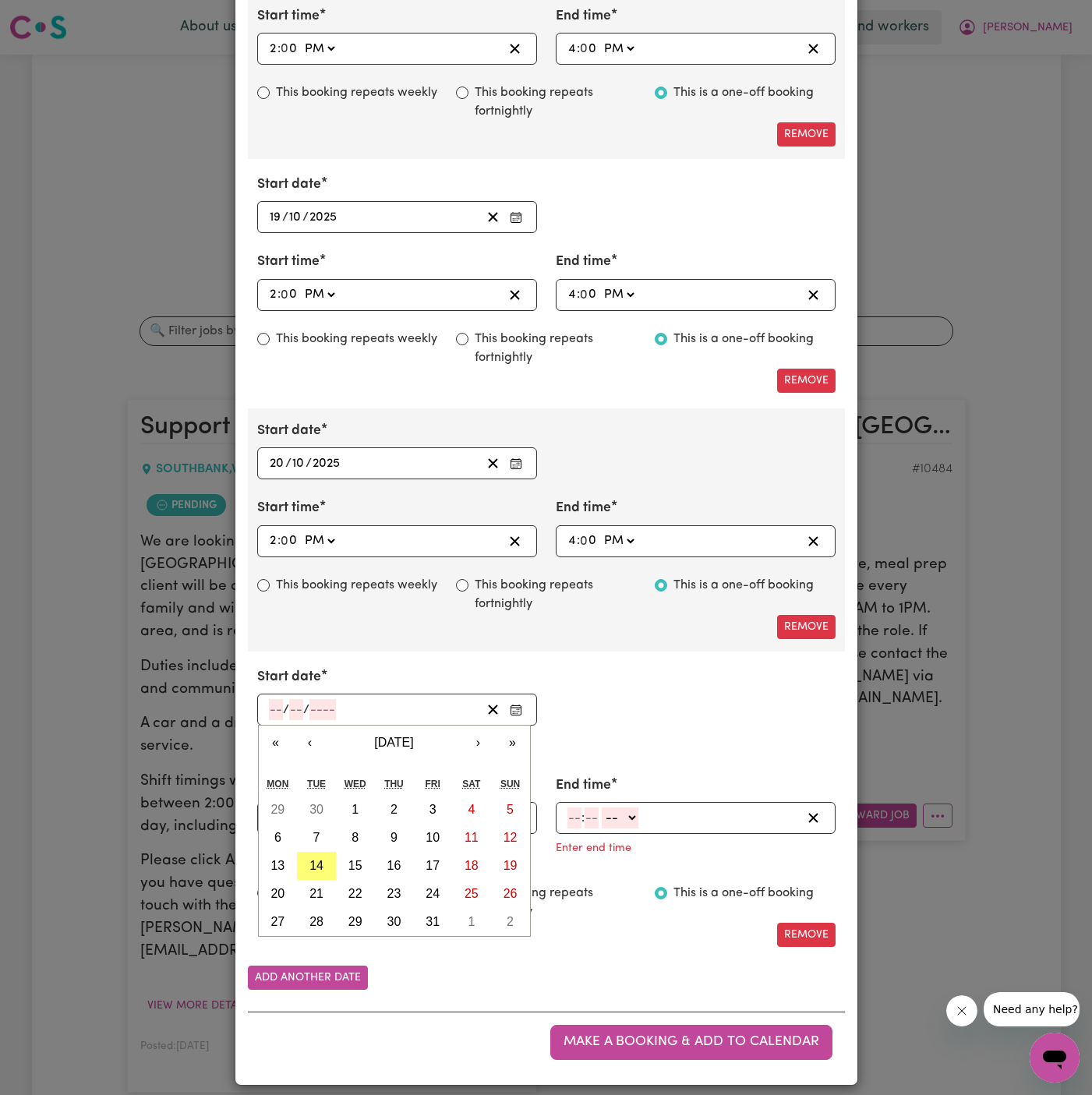
click at [274, 700] on input "number" at bounding box center [276, 709] width 14 height 21
click at [320, 887] on abbr "21" at bounding box center [316, 893] width 14 height 13
type input "[DATE]"
type input "21"
type input "10"
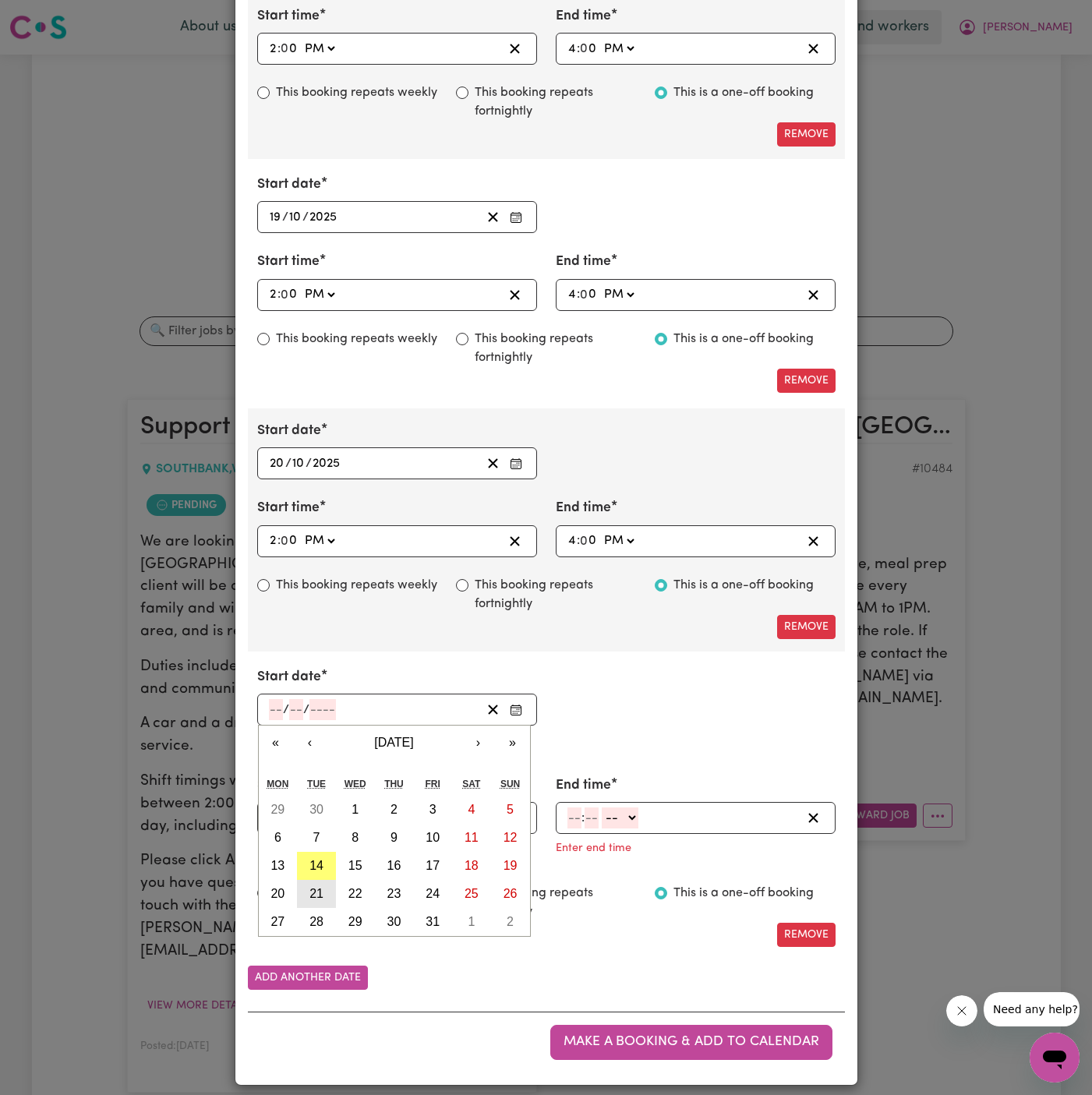
type input "2025"
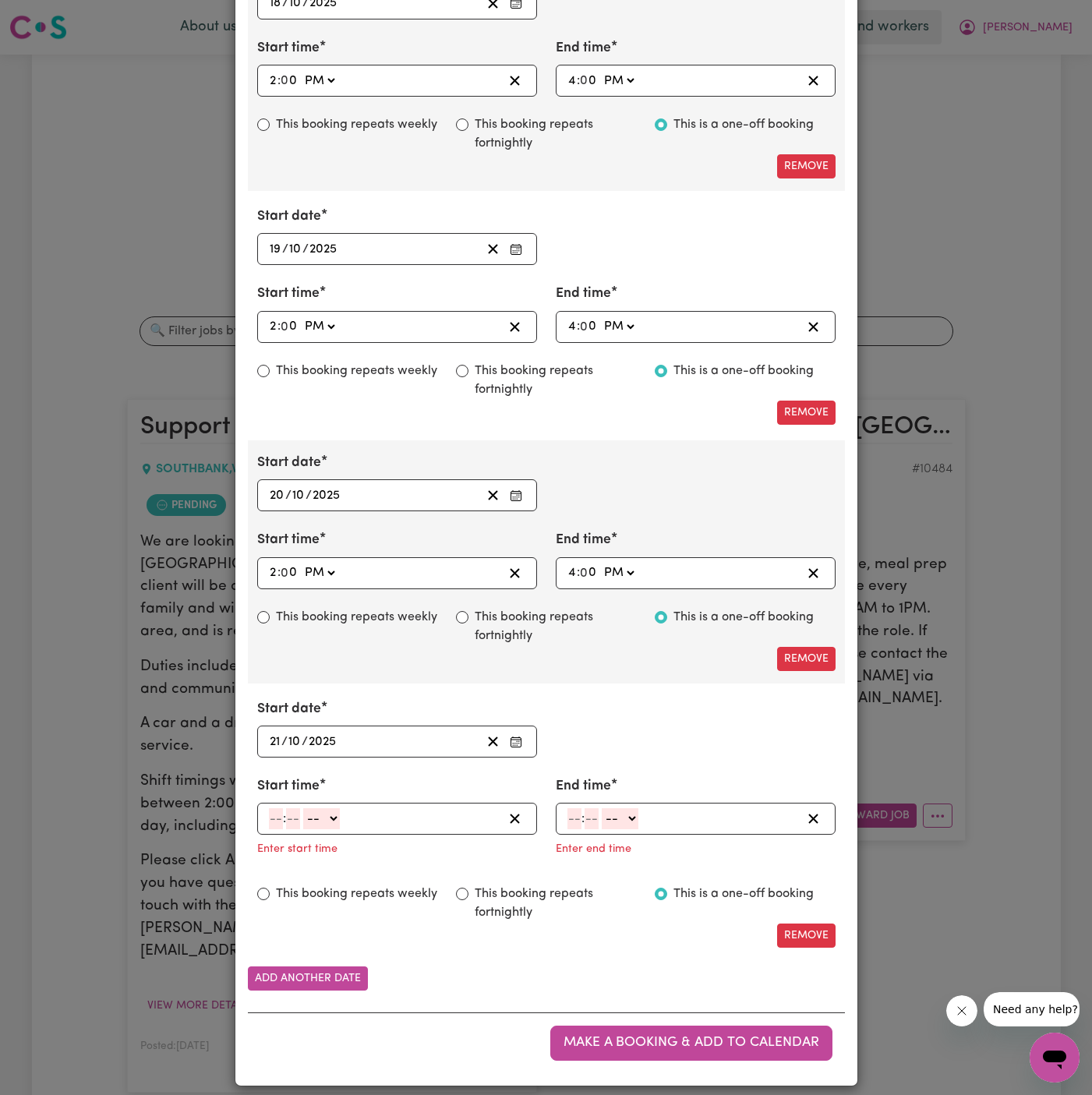
click at [276, 808] on input "number" at bounding box center [276, 818] width 14 height 21
type input "2"
type input "00"
click at [320, 808] on select "-- AM PM" at bounding box center [319, 818] width 37 height 21
select select "pm"
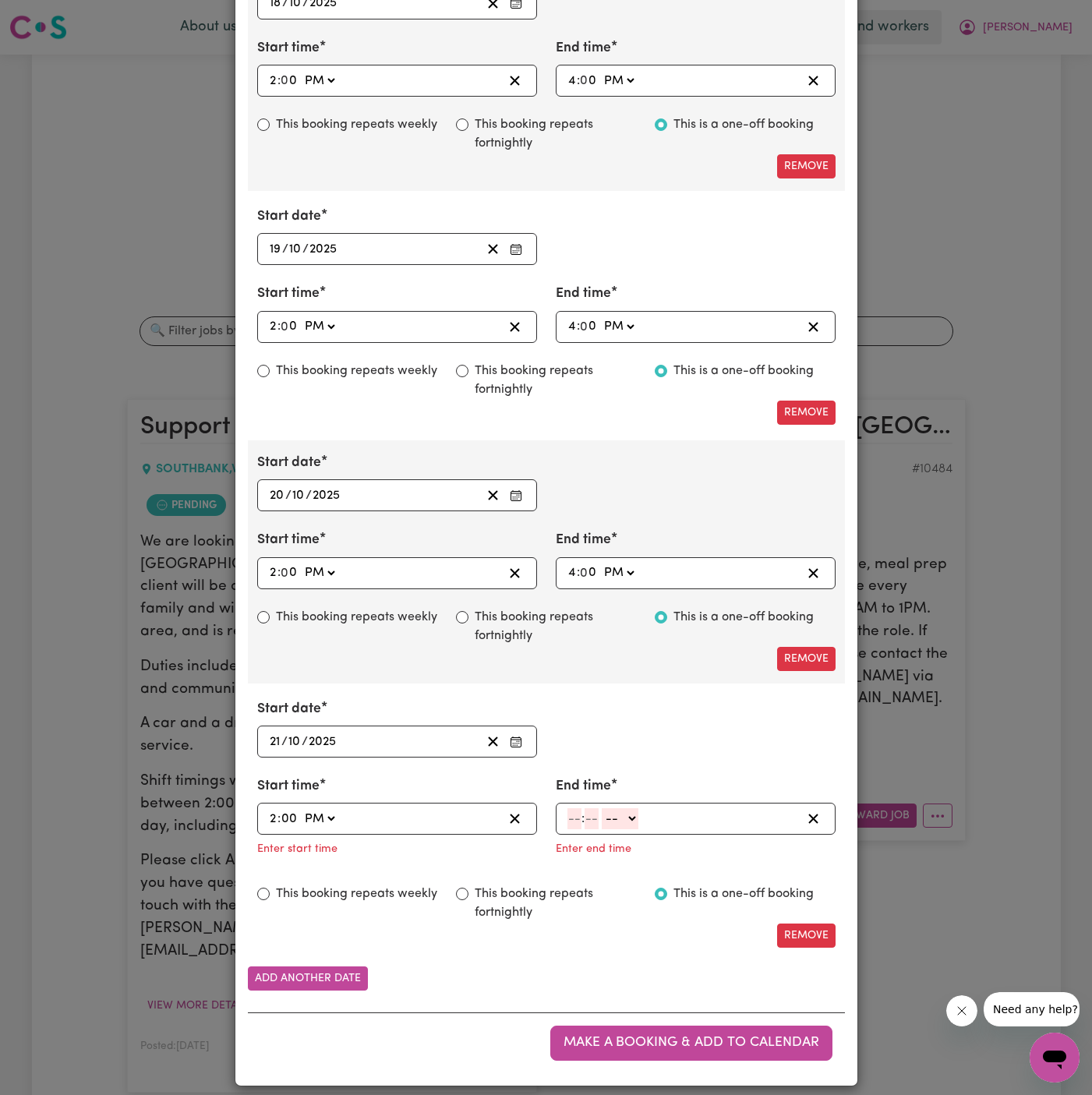
click at [301, 808] on select "-- AM PM" at bounding box center [319, 818] width 37 height 21
type input "14:00"
type input "0"
click at [573, 808] on input "number" at bounding box center [574, 818] width 14 height 21
type input "4"
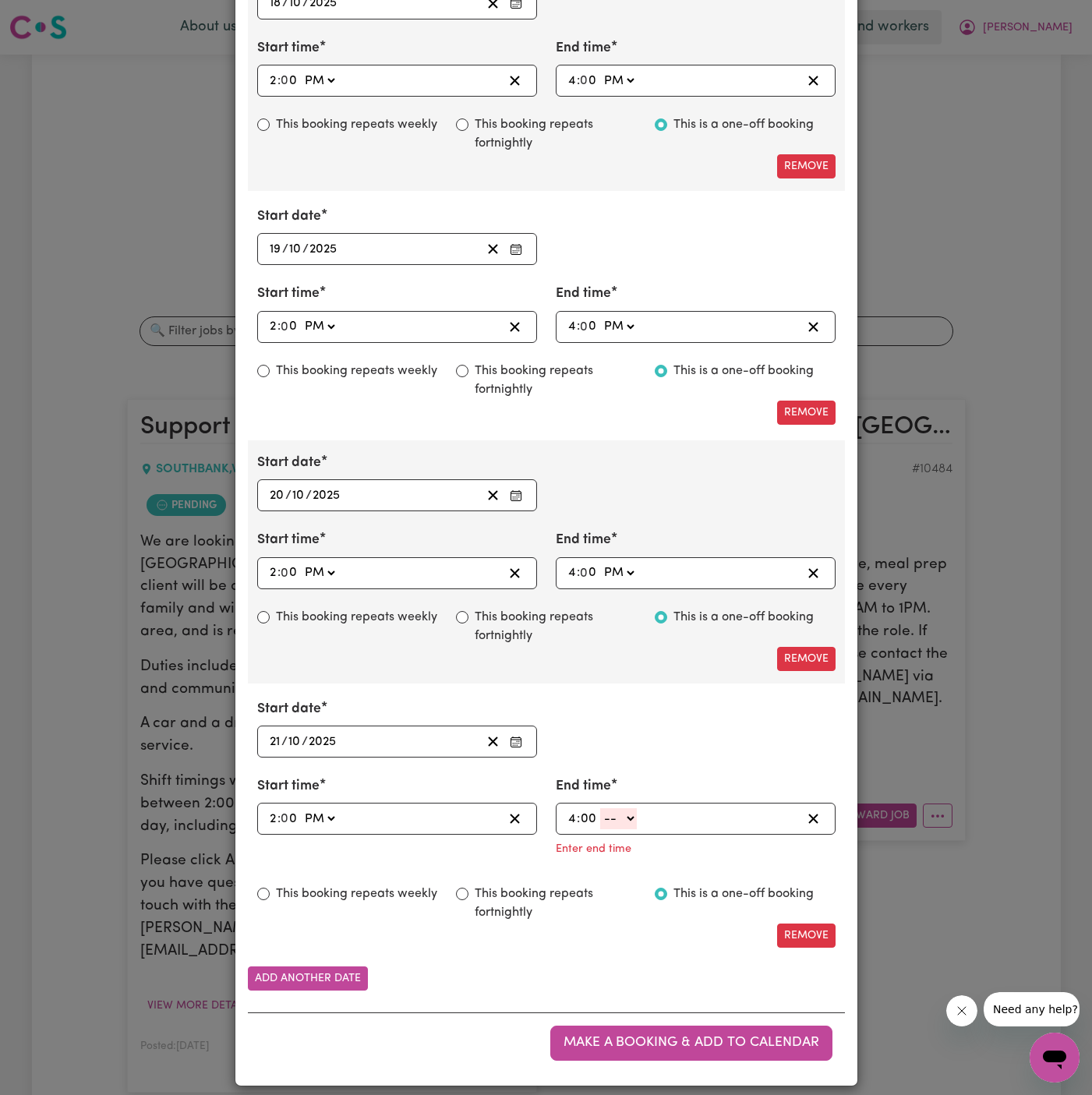
type input "00"
click at [631, 812] on select "-- AM PM" at bounding box center [618, 818] width 37 height 21
select select "pm"
click at [600, 828] on select "-- AM PM" at bounding box center [618, 818] width 37 height 21
type input "16:00"
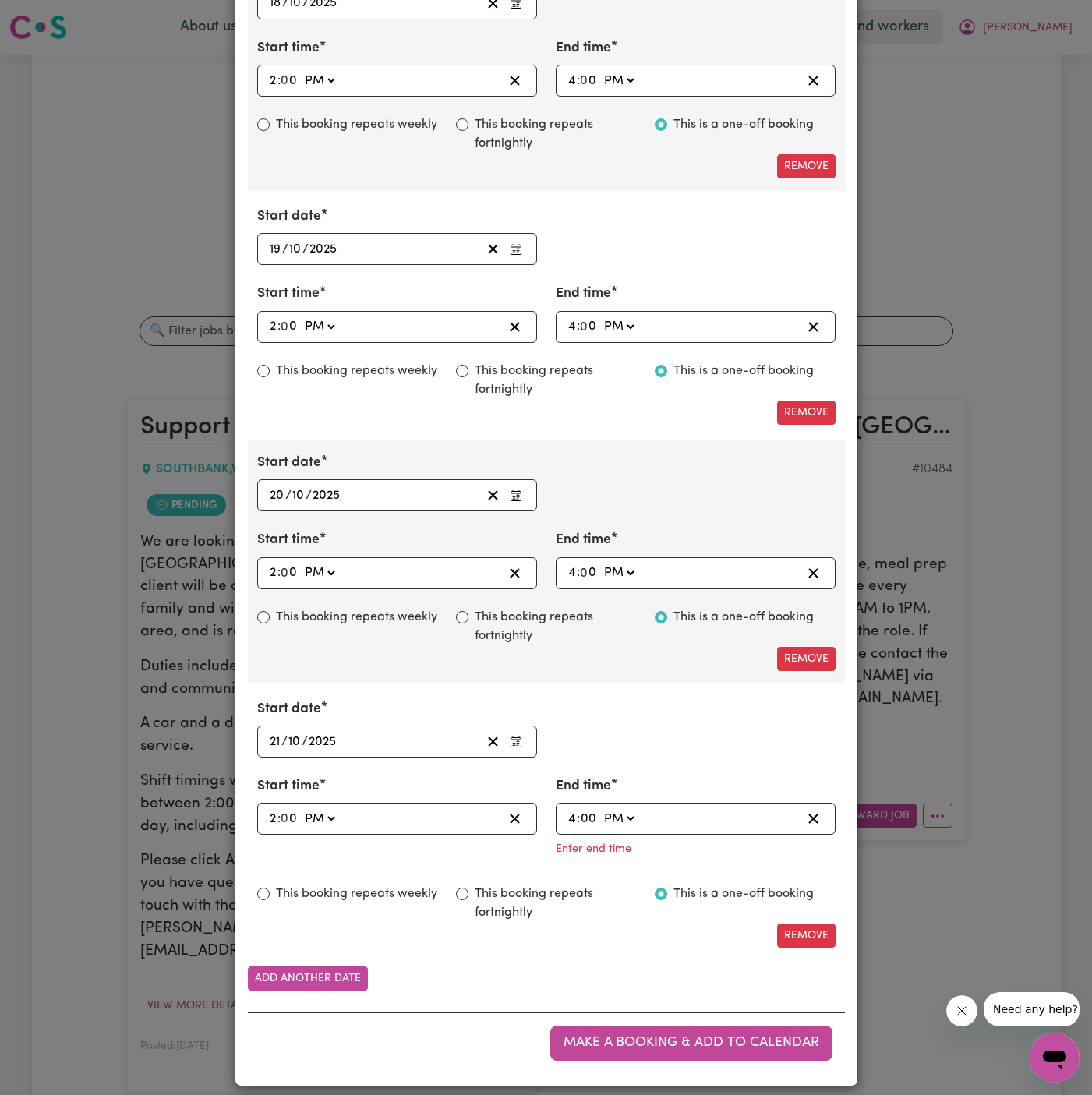
type input "0"
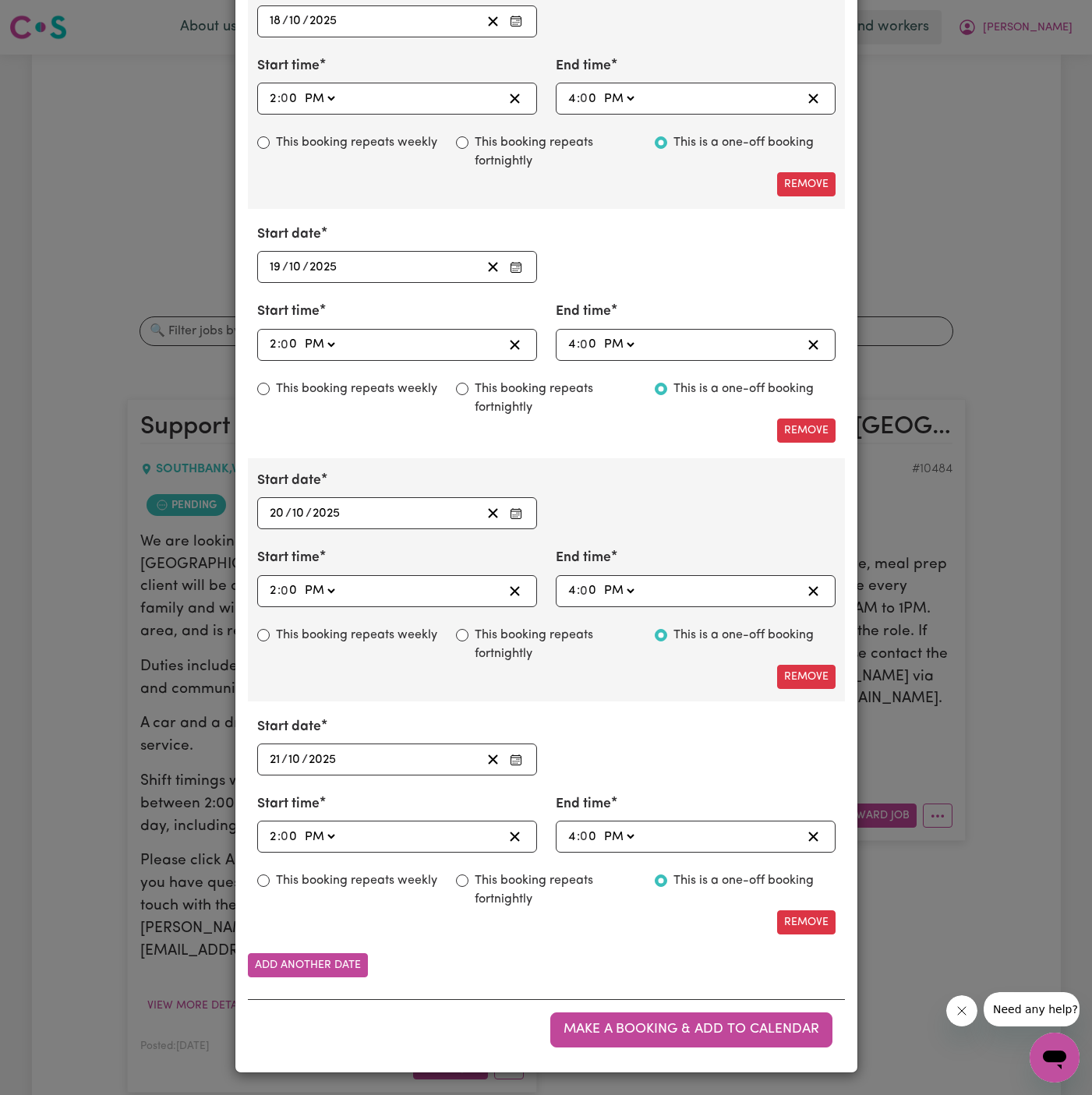
scroll to position [1765, 0]
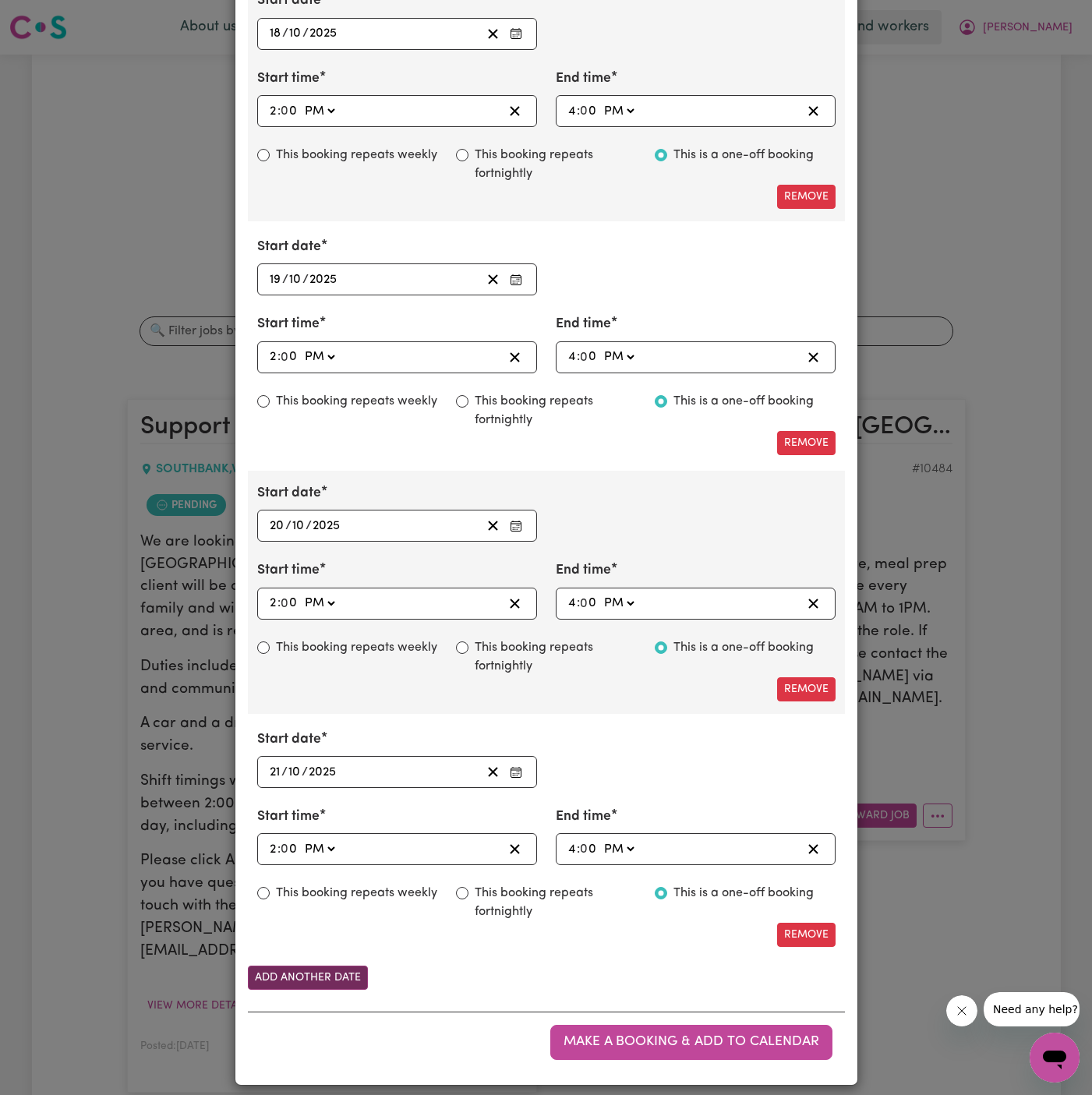
click at [341, 973] on button "Add another date" at bounding box center [308, 977] width 120 height 24
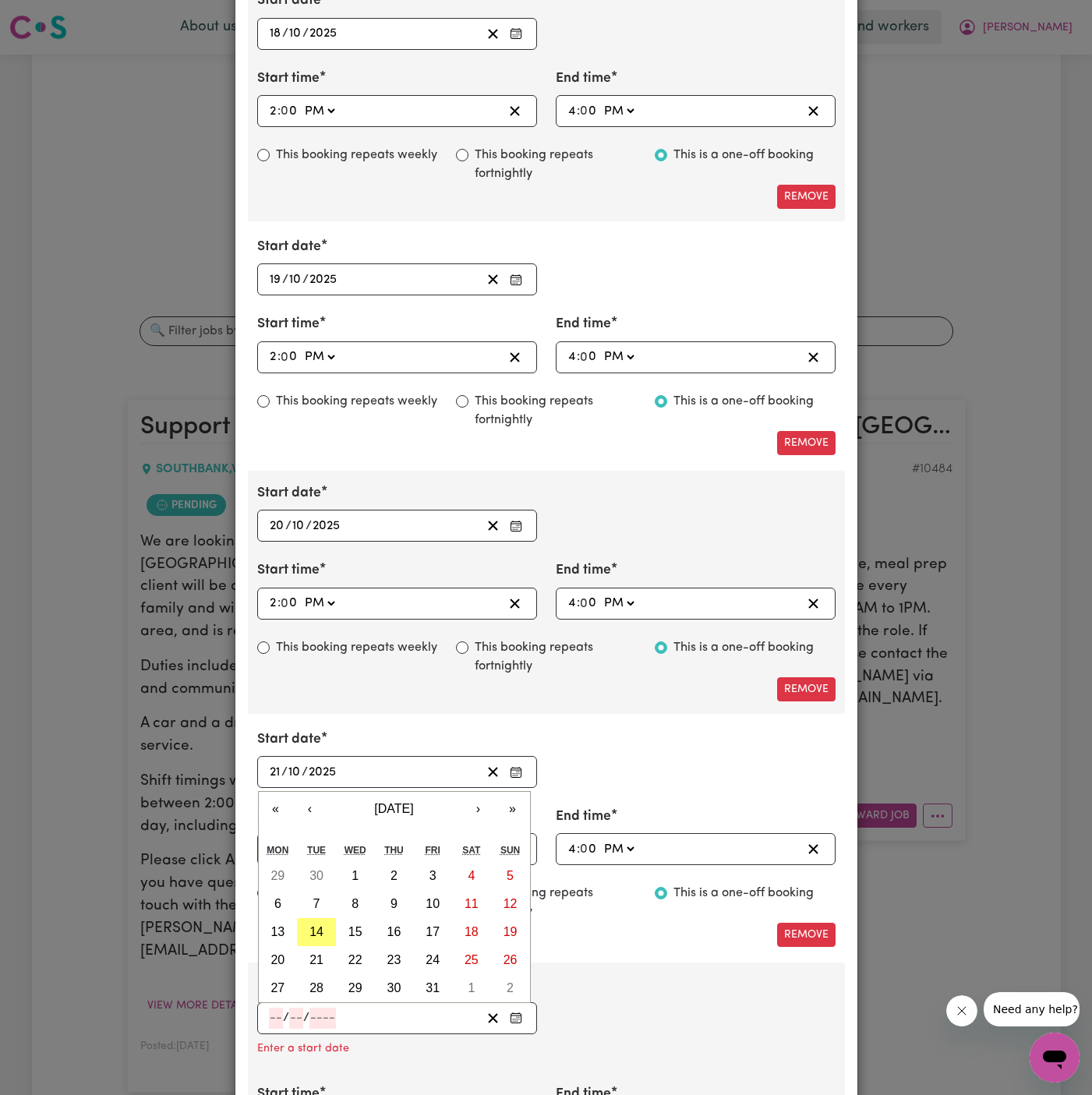
click at [274, 1008] on input "number" at bounding box center [276, 1018] width 14 height 21
click at [353, 946] on button "22" at bounding box center [355, 960] width 39 height 28
type input "[DATE]"
type input "22"
type input "10"
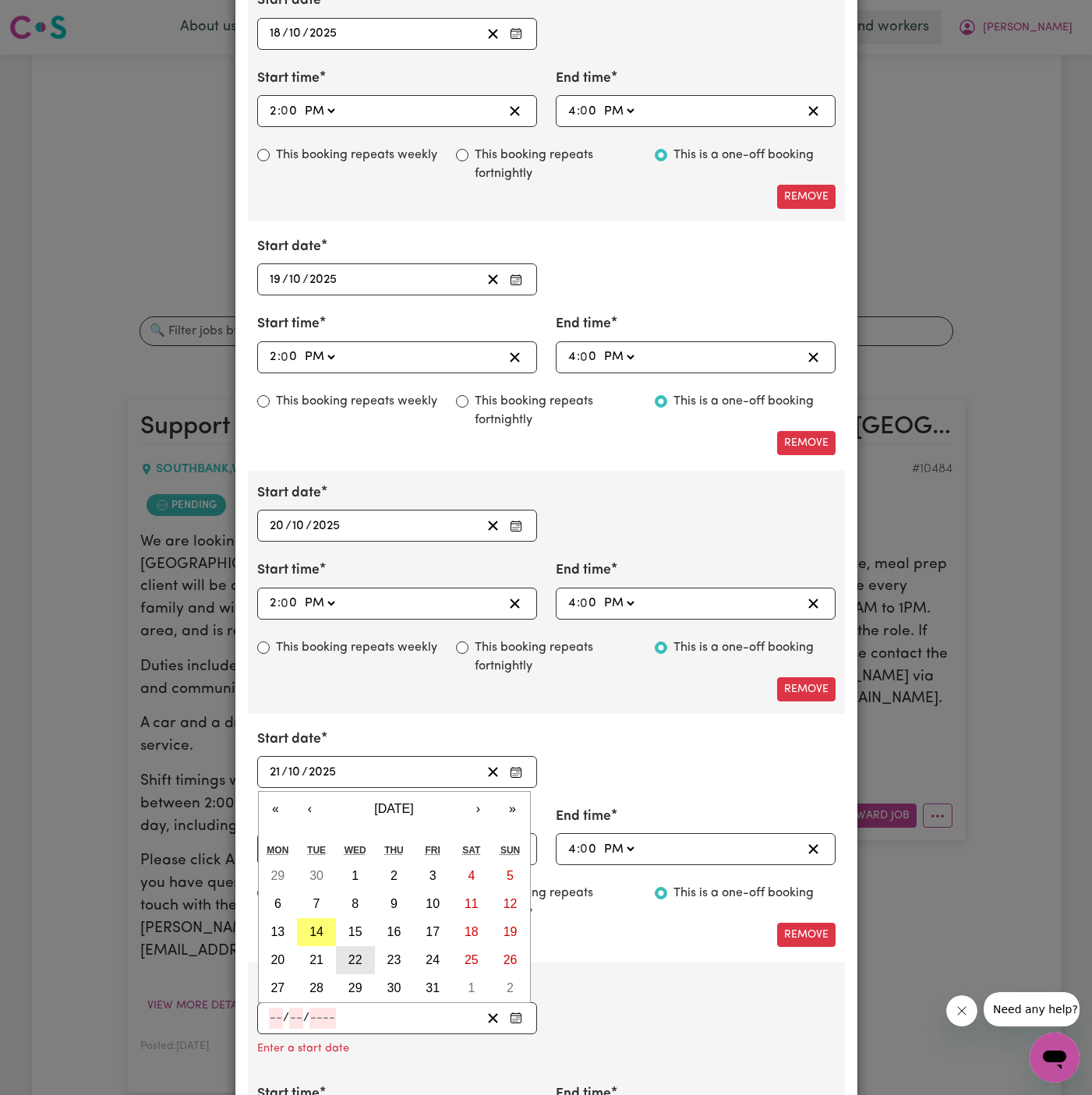
type input "2025"
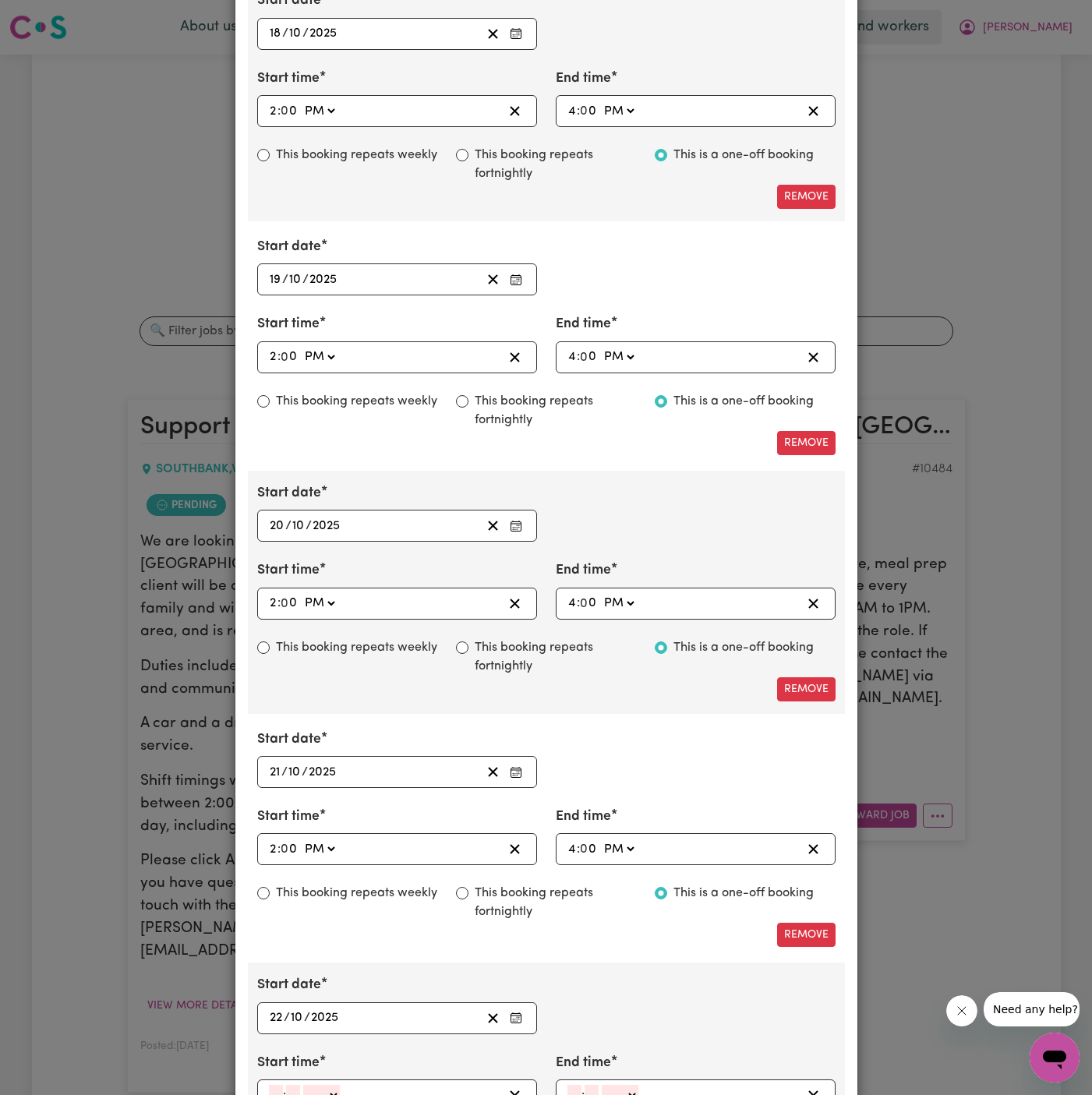
scroll to position [2041, 0]
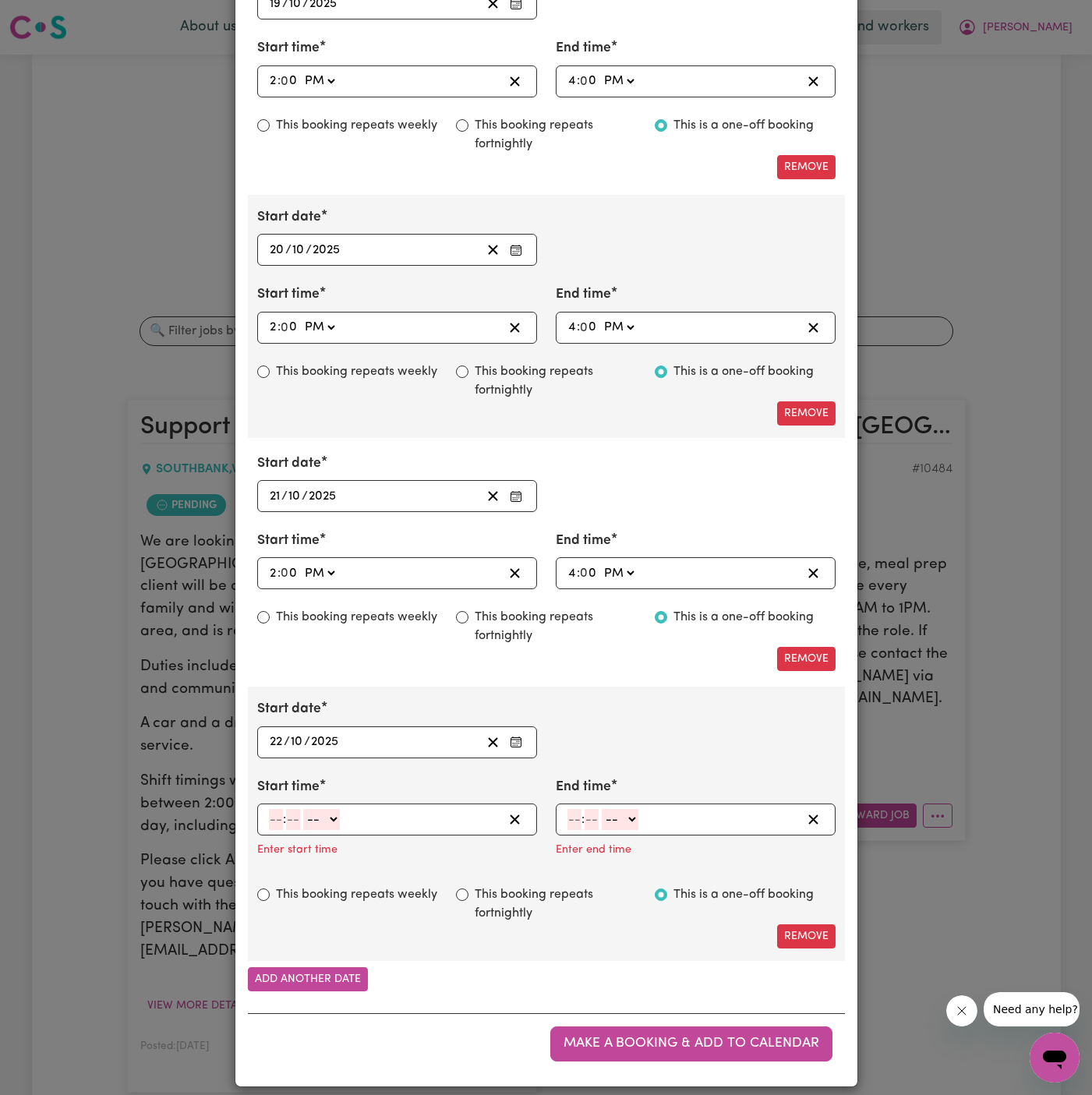
click at [277, 811] on input "number" at bounding box center [276, 819] width 14 height 21
type input "2"
type input "00"
click at [311, 811] on select "-- AM PM" at bounding box center [319, 819] width 37 height 21
select select "pm"
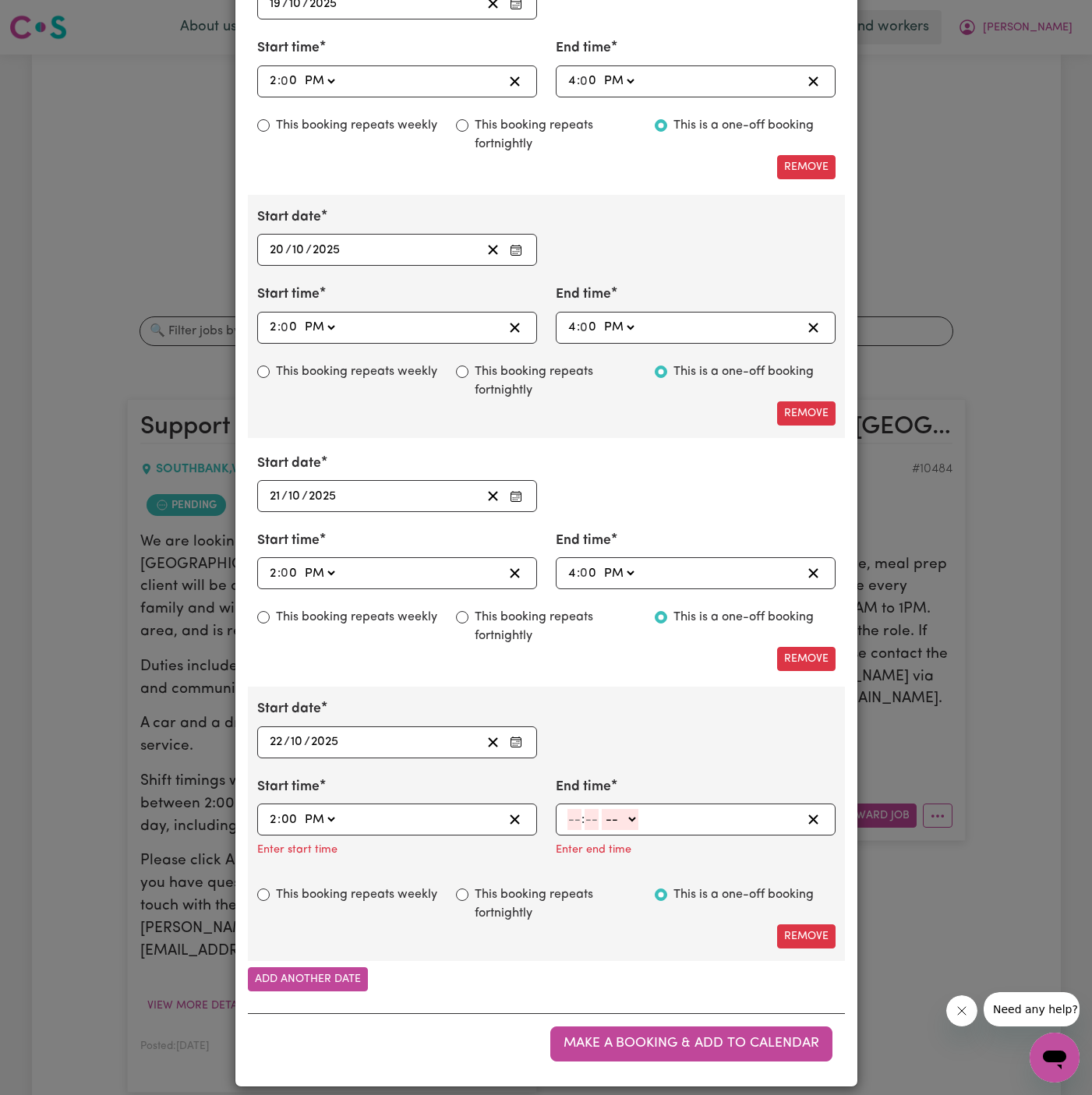
click at [301, 809] on select "-- AM PM" at bounding box center [319, 819] width 37 height 21
type input "14:00"
type input "0"
click at [573, 809] on input "number" at bounding box center [574, 819] width 14 height 21
type input "4"
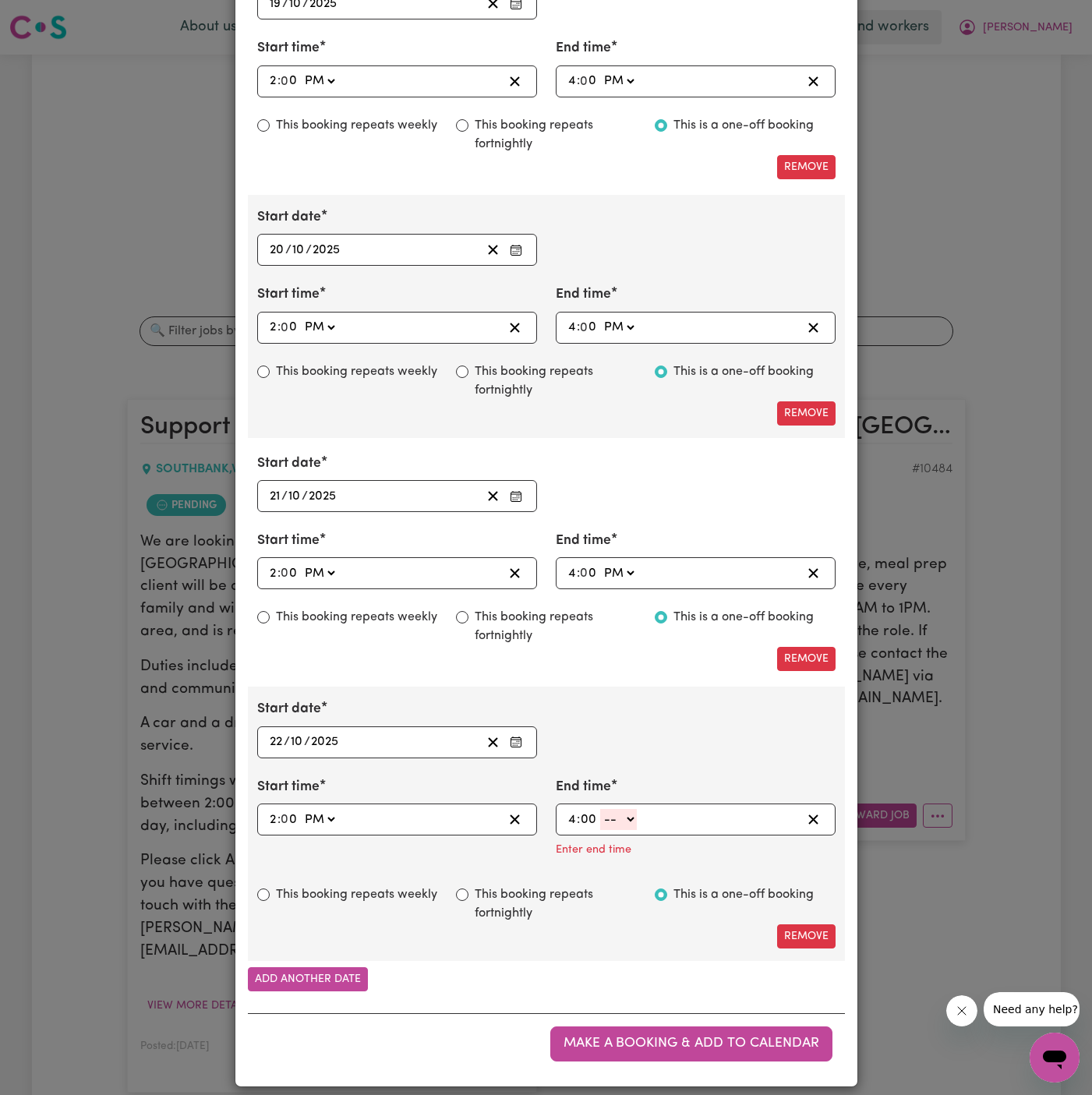
type input "00"
click at [620, 811] on select "-- AM PM" at bounding box center [618, 819] width 37 height 21
select select "pm"
click at [600, 828] on select "-- AM PM" at bounding box center [618, 819] width 37 height 21
type input "16:00"
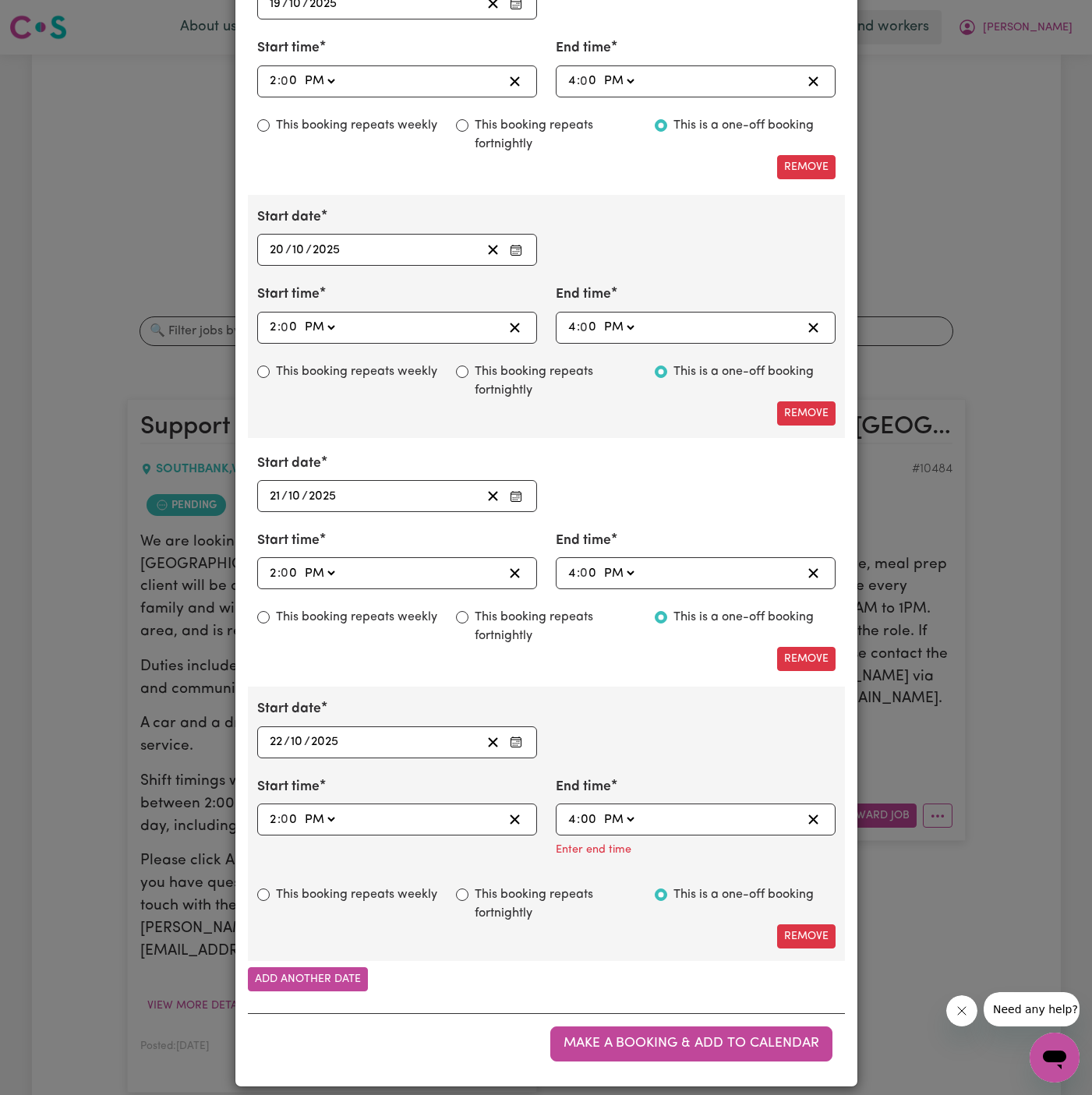
type input "0"
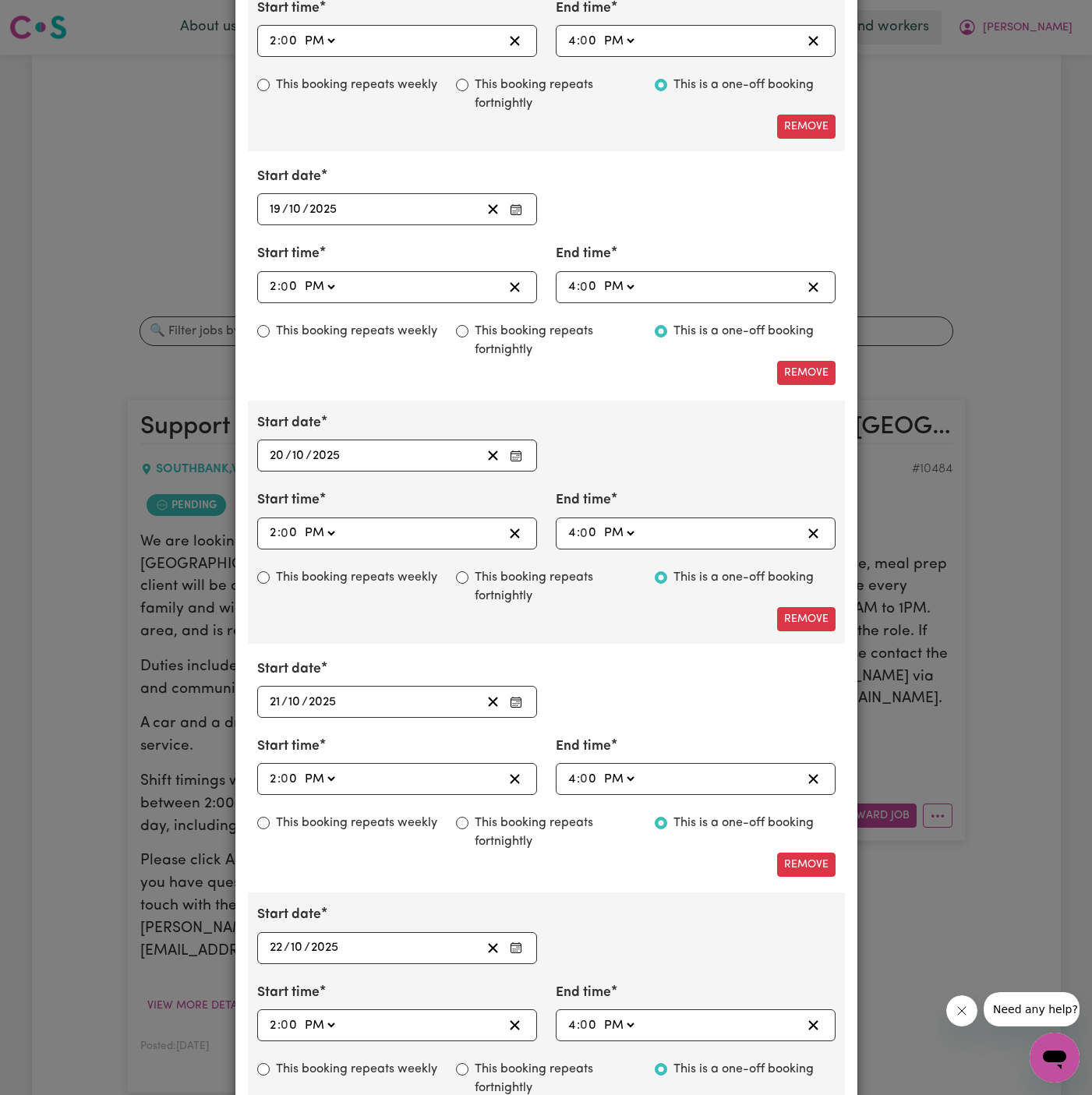
scroll to position [2010, 0]
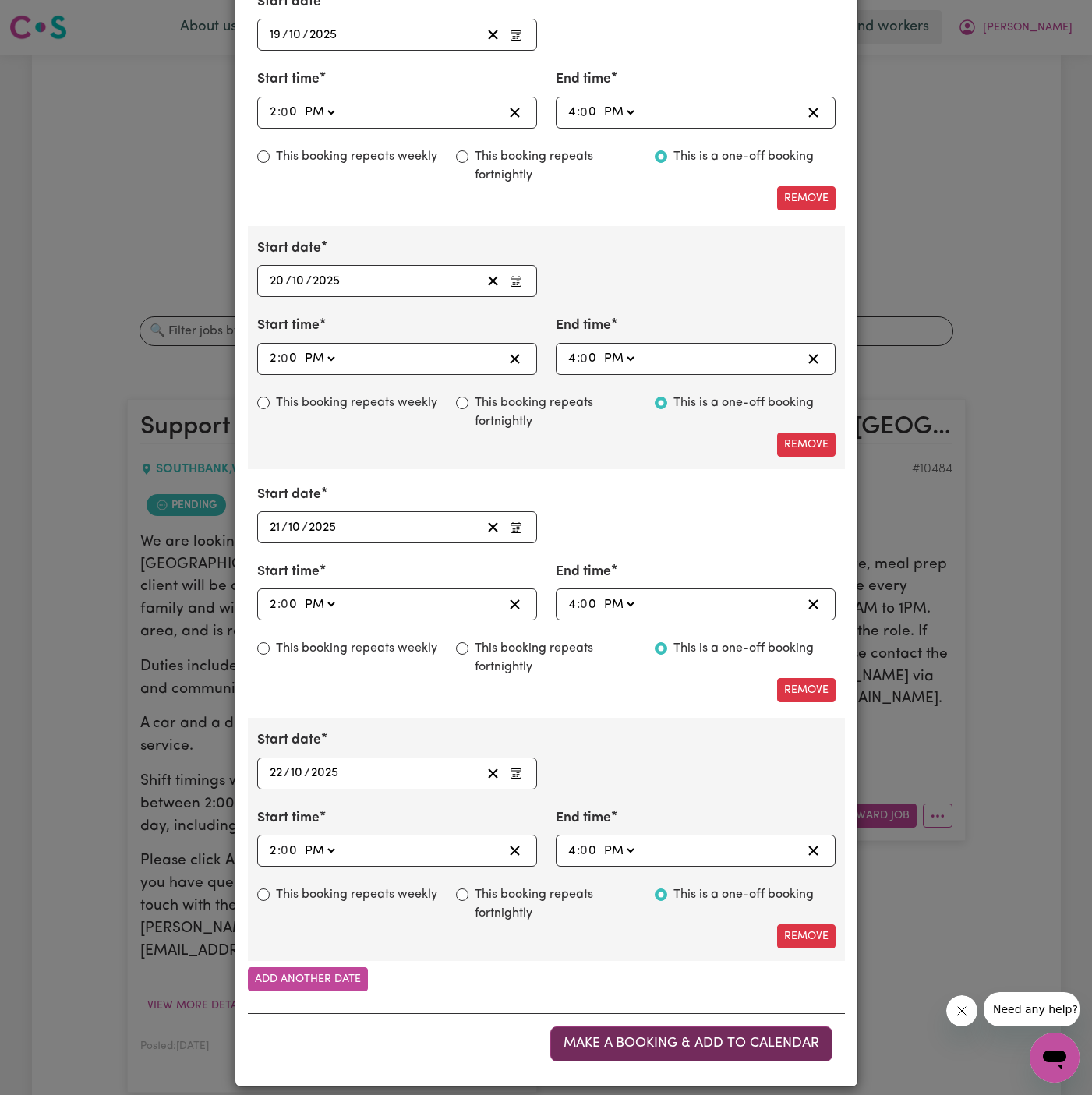
click at [743, 1037] on span "Make a booking & add to calendar" at bounding box center [691, 1043] width 256 height 13
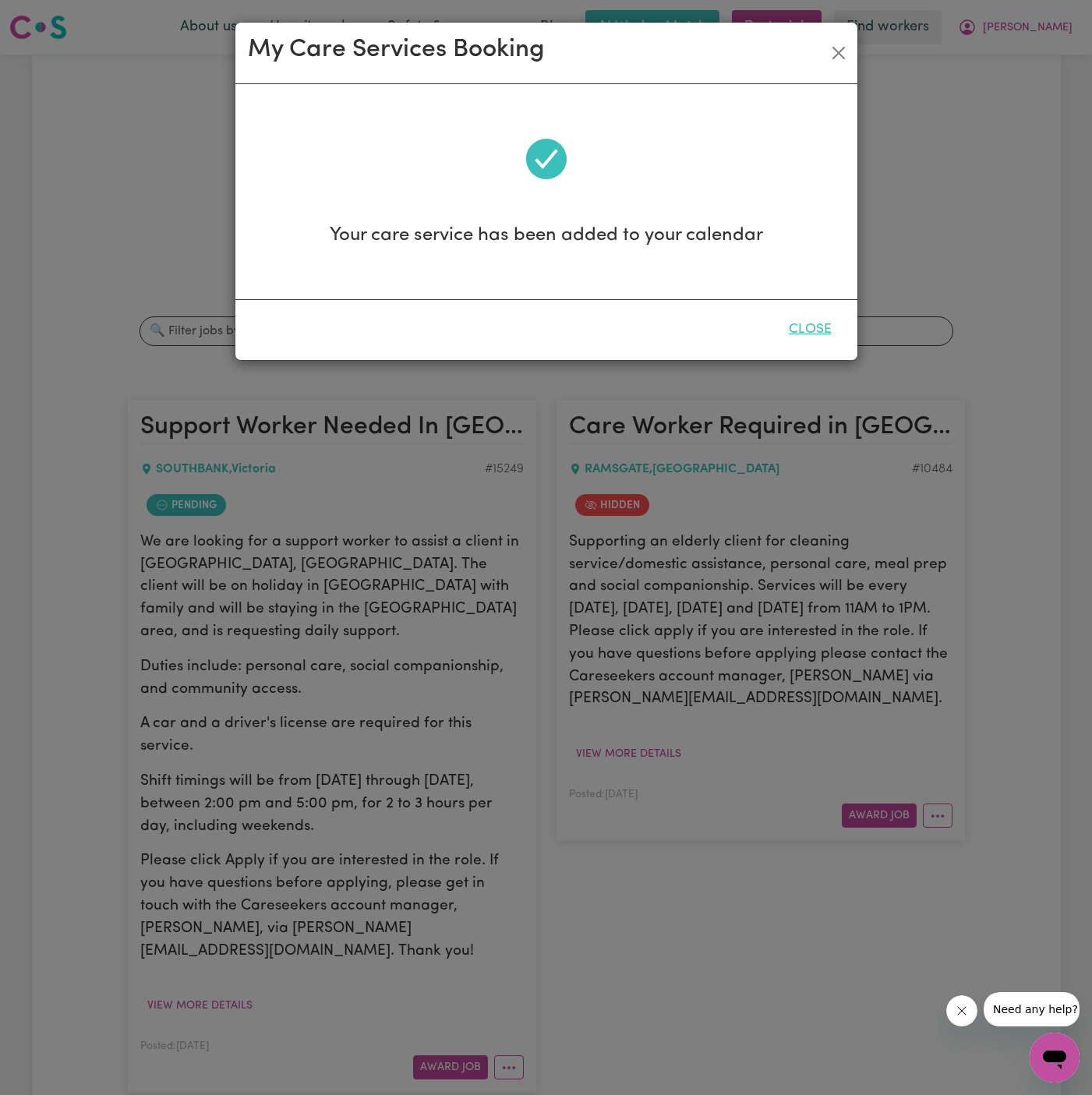
click at [809, 321] on button "Close" at bounding box center [810, 330] width 69 height 34
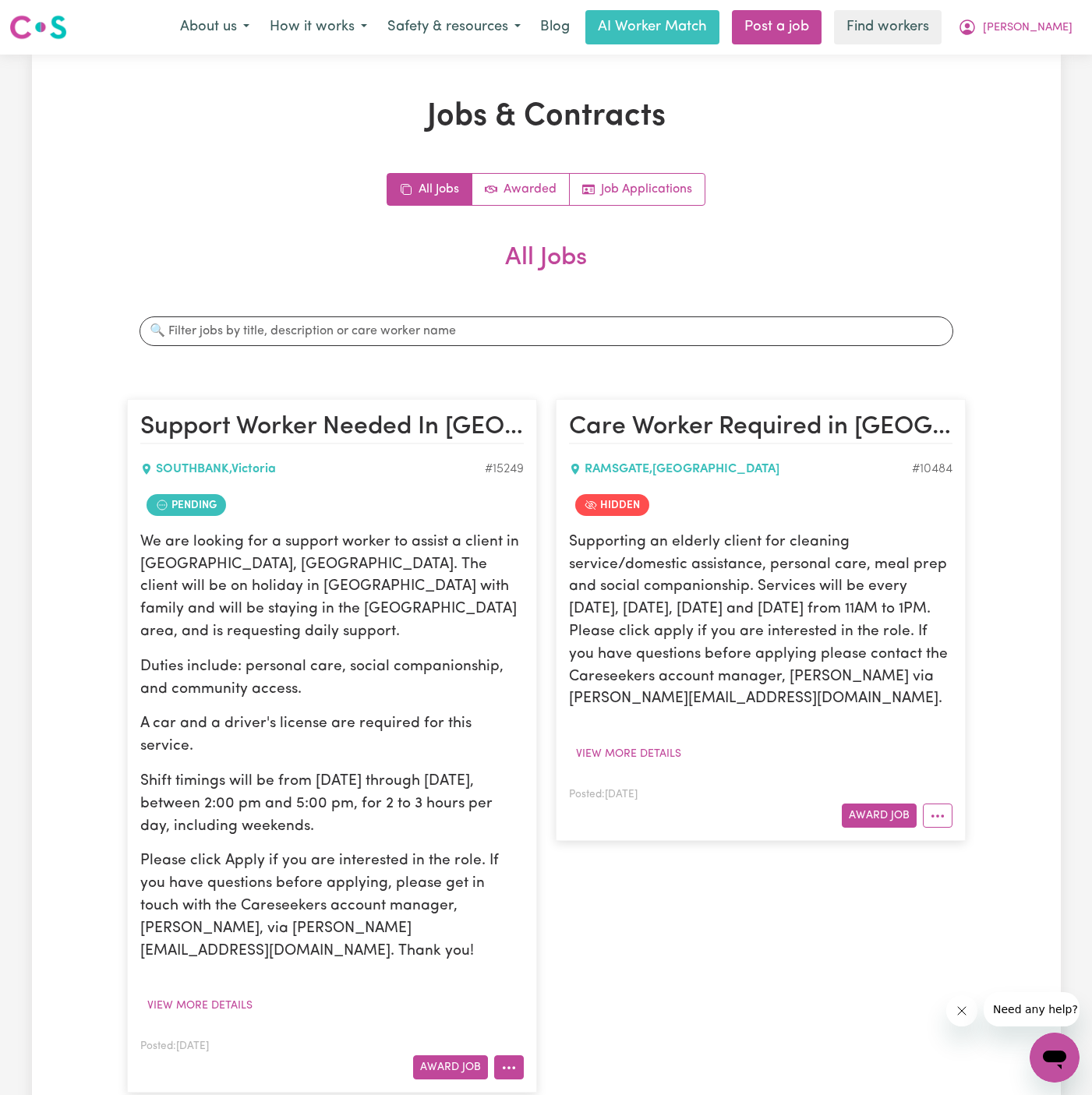
click at [503, 1060] on icon "More options" at bounding box center [509, 1068] width 16 height 16
click at [570, 923] on link "Hide Job" at bounding box center [571, 938] width 151 height 31
click at [511, 1060] on icon "More options" at bounding box center [509, 1068] width 16 height 16
click at [584, 860] on link "View/Edit Contract" at bounding box center [571, 876] width 151 height 31
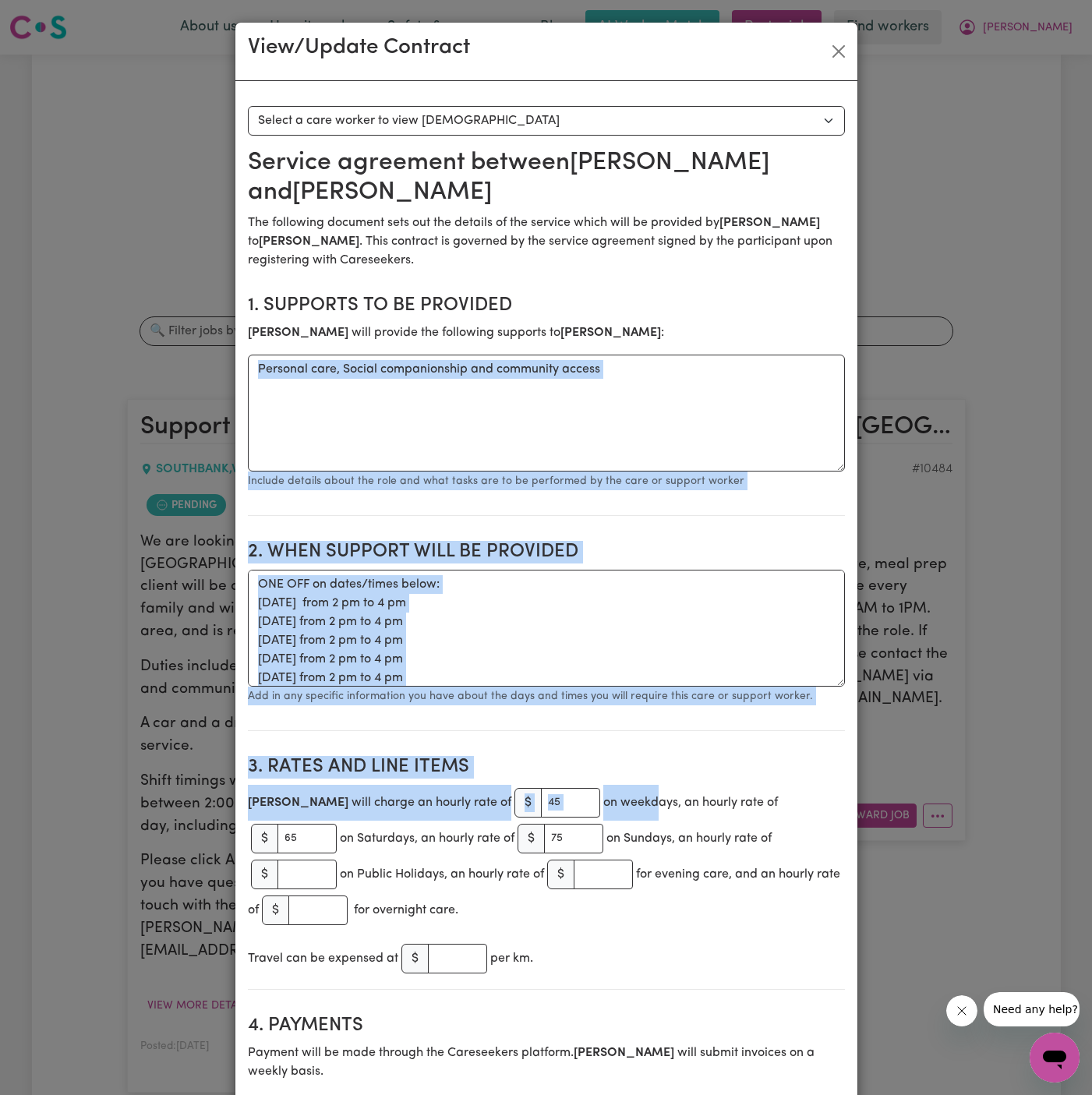
drag, startPoint x: 584, startPoint y: 802, endPoint x: 376, endPoint y: 369, distance: 480.4
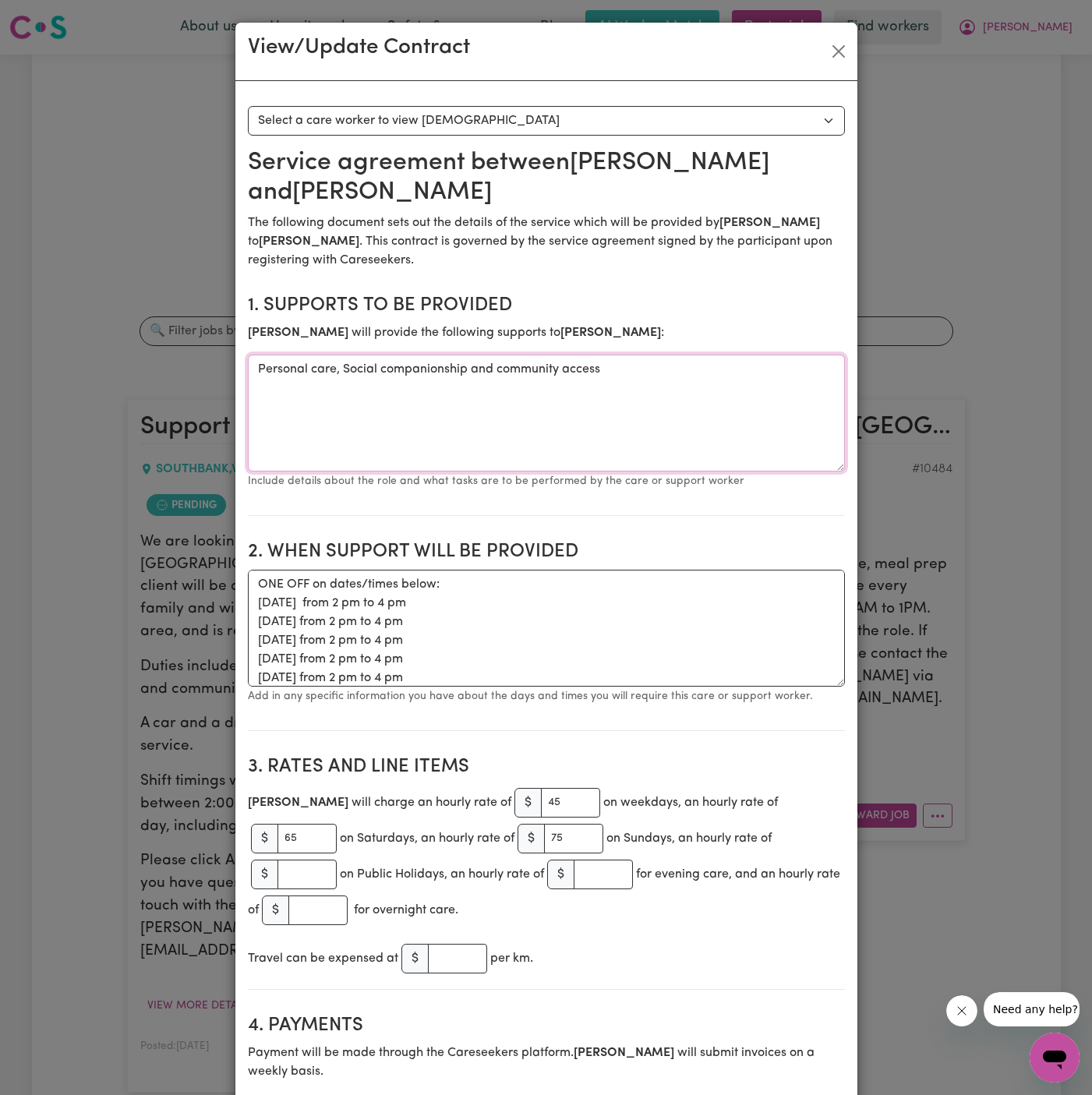
click at [376, 369] on textarea "Personal care, Social companionship and community access" at bounding box center [546, 413] width 597 height 117
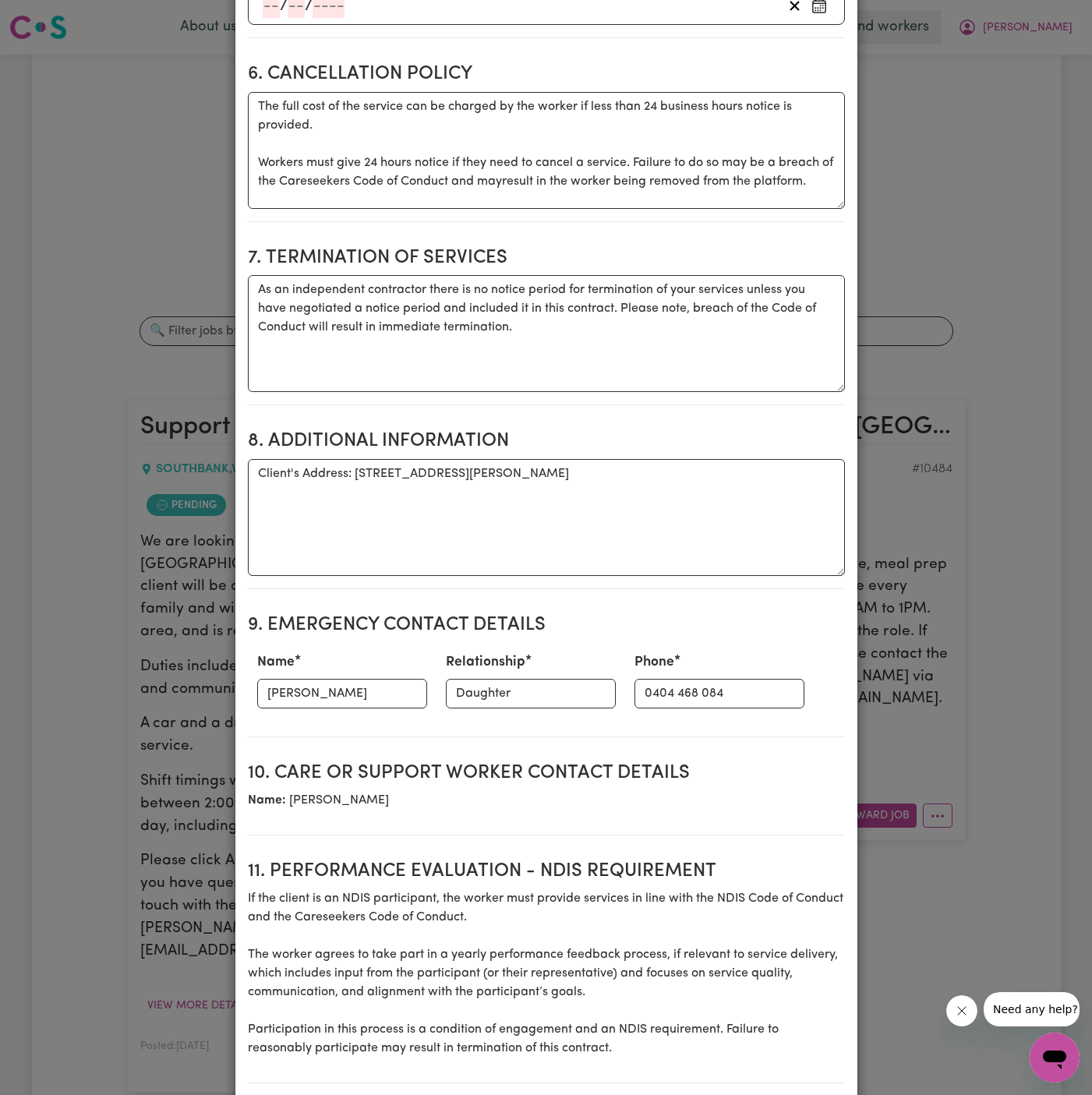
scroll to position [1578, 0]
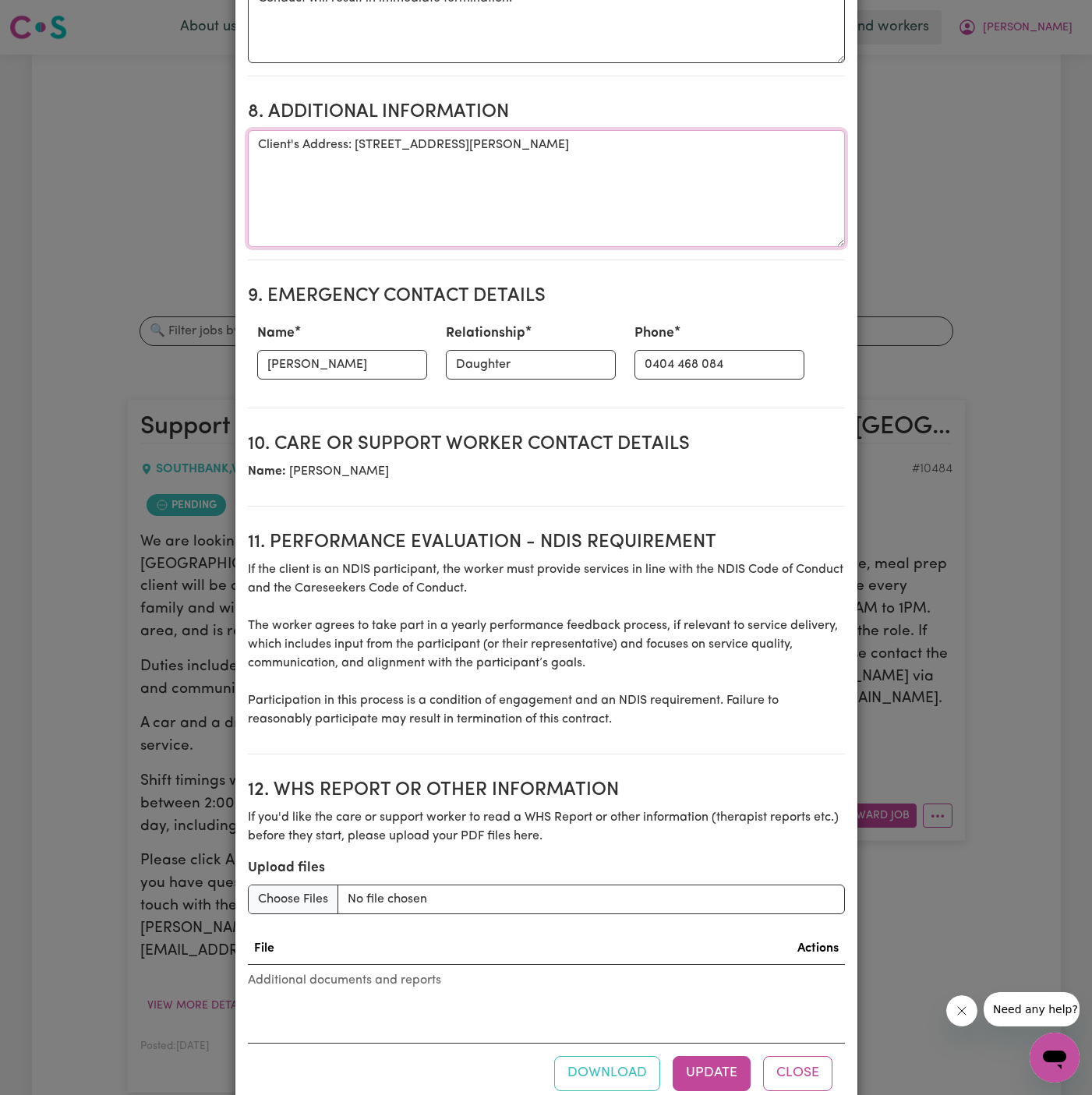
click at [372, 130] on textarea "Client's Address: [STREET_ADDRESS][PERSON_NAME]" at bounding box center [546, 189] width 597 height 117
drag, startPoint x: 353, startPoint y: 105, endPoint x: 678, endPoint y: 104, distance: 325.0
click at [678, 130] on textarea "Client's Address: [STREET_ADDRESS][PERSON_NAME]" at bounding box center [546, 189] width 597 height 117
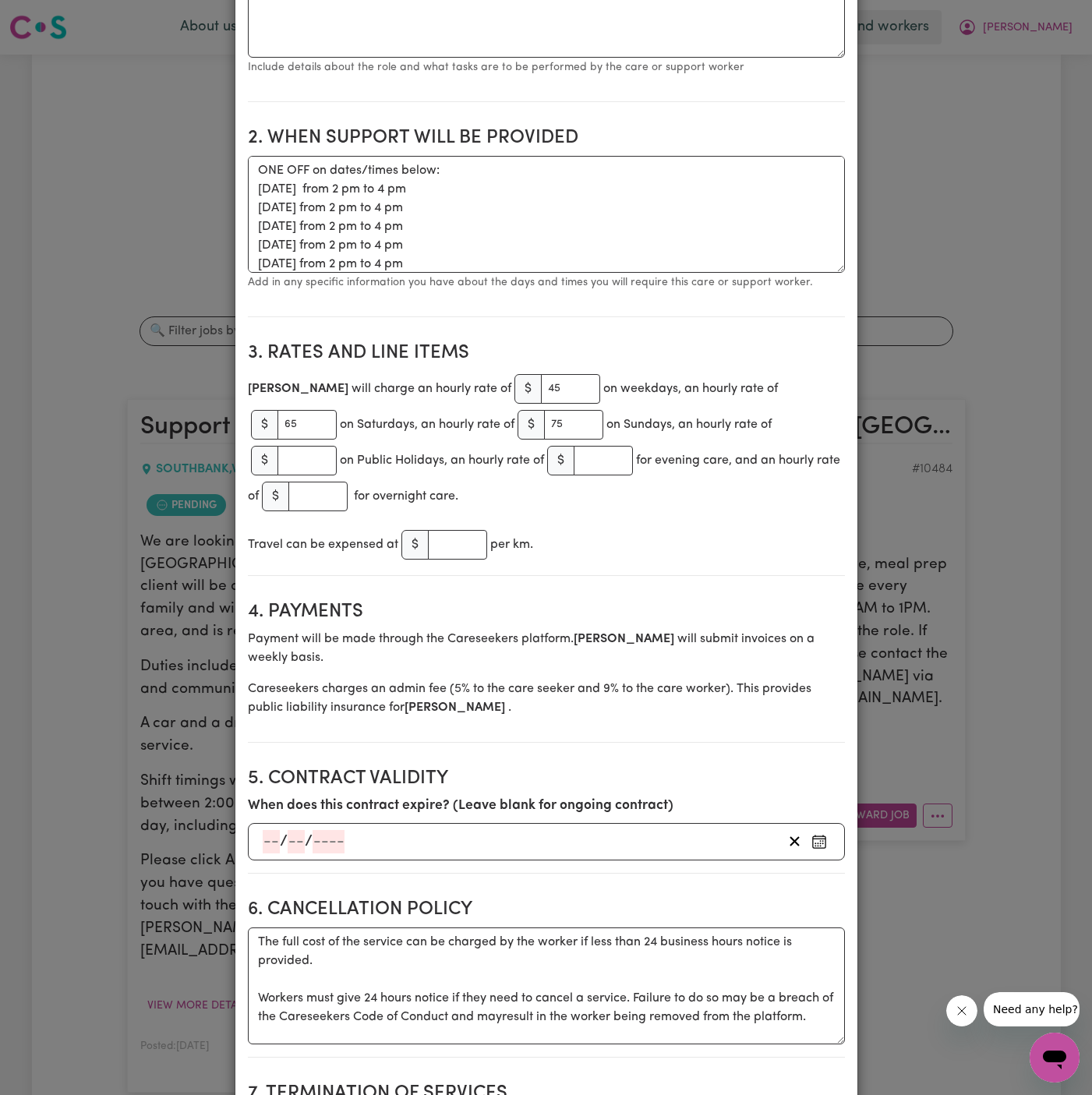
scroll to position [0, 0]
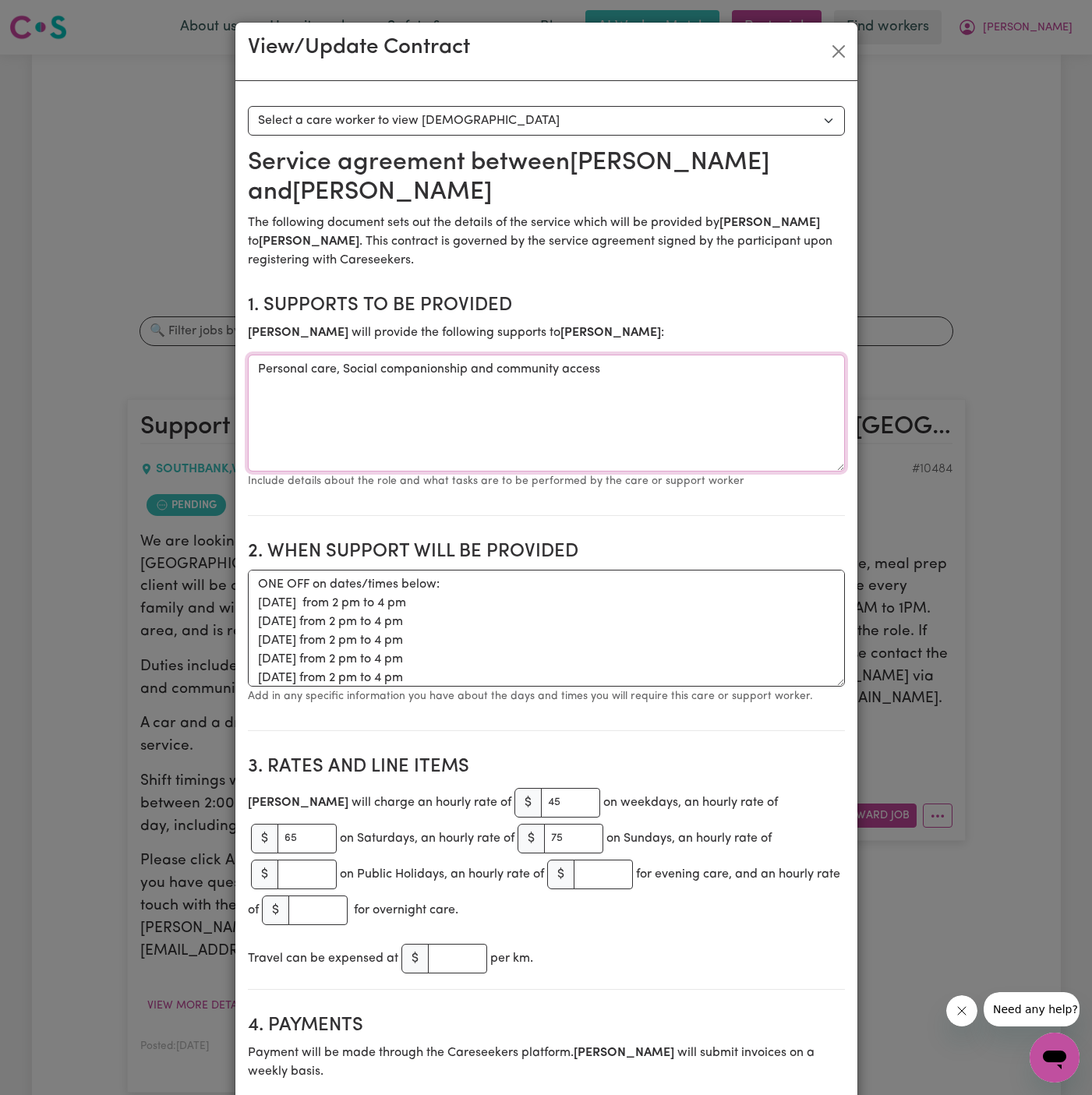
click at [396, 434] on textarea "Personal care, Social companionship and community access" at bounding box center [546, 413] width 597 height 117
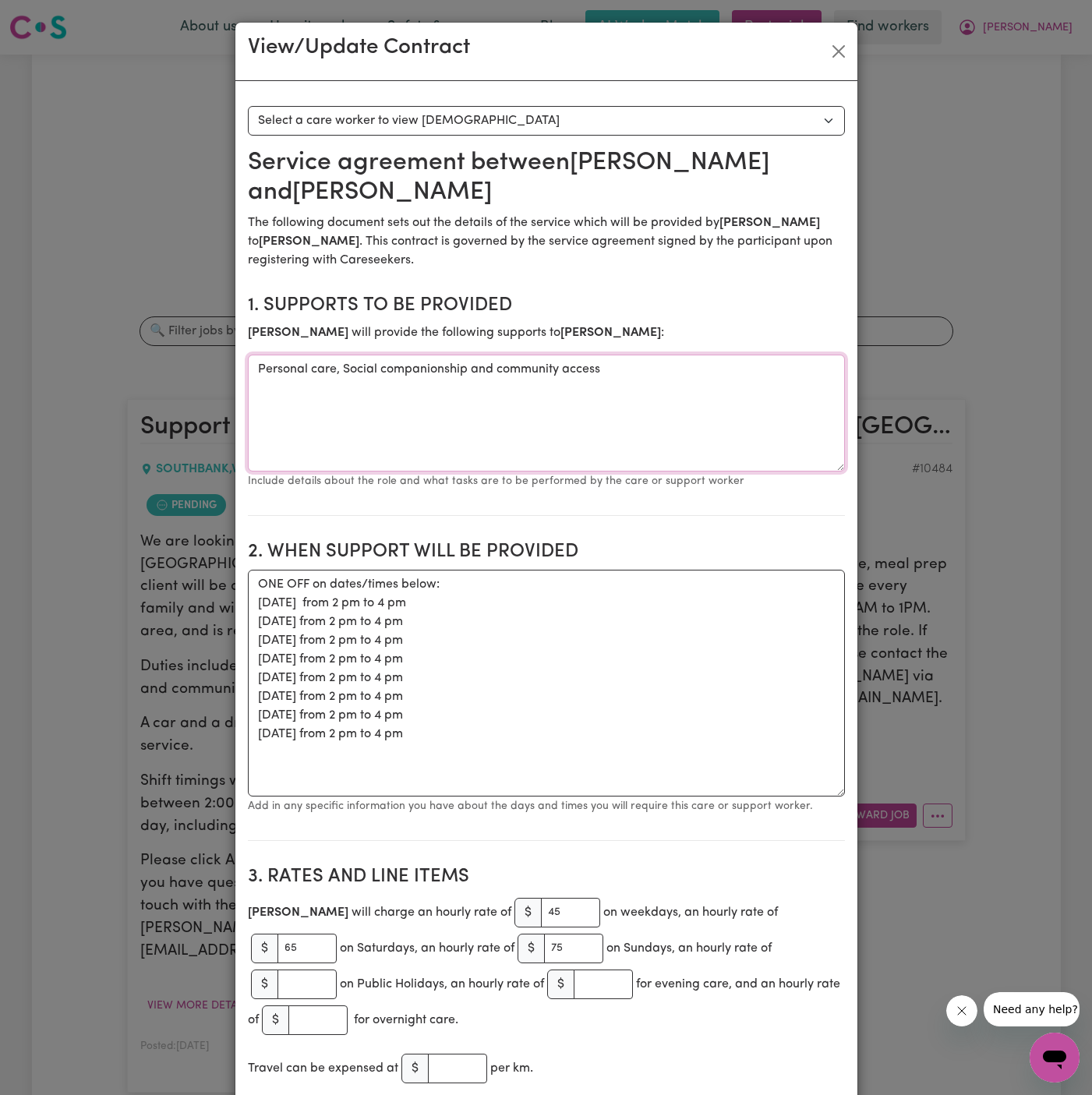
drag, startPoint x: 839, startPoint y: 676, endPoint x: 836, endPoint y: 782, distance: 106.0
click at [836, 782] on textarea "ONE OFF on dates/times below: [DATE] from 2 pm to 4 pm [DATE] from 2 pm to 4 pm…" at bounding box center [546, 683] width 597 height 227
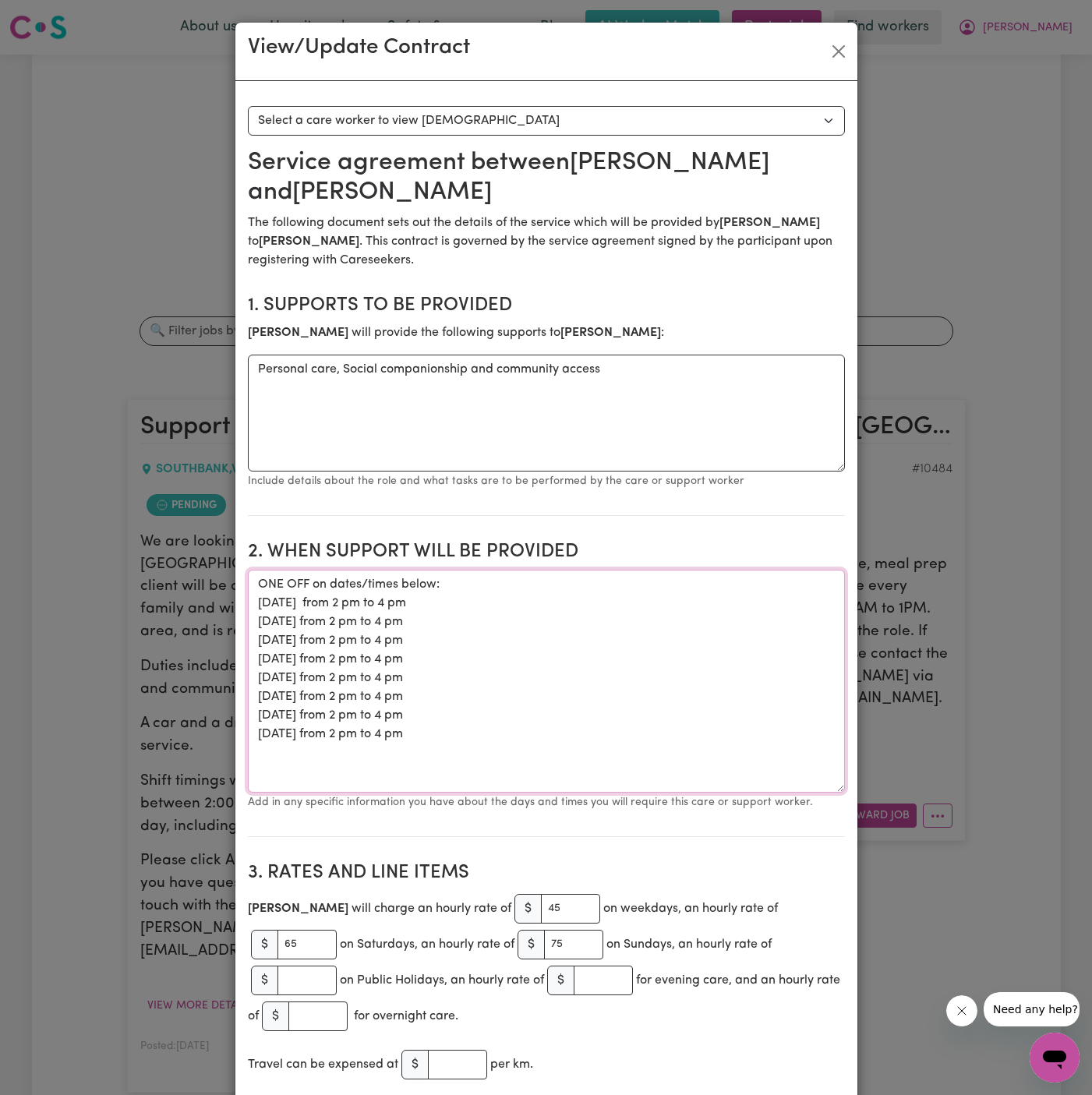
click at [565, 722] on textarea "ONE OFF on dates/times below: [DATE] from 2 pm to 4 pm [DATE] from 2 pm to 4 pm…" at bounding box center [546, 681] width 597 height 223
drag, startPoint x: 486, startPoint y: 733, endPoint x: 256, endPoint y: 590, distance: 270.8
click at [256, 590] on textarea "ONE OFF on dates/times below: [DATE] from 2 pm to 4 pm [DATE] from 2 pm to 4 pm…" at bounding box center [546, 681] width 597 height 223
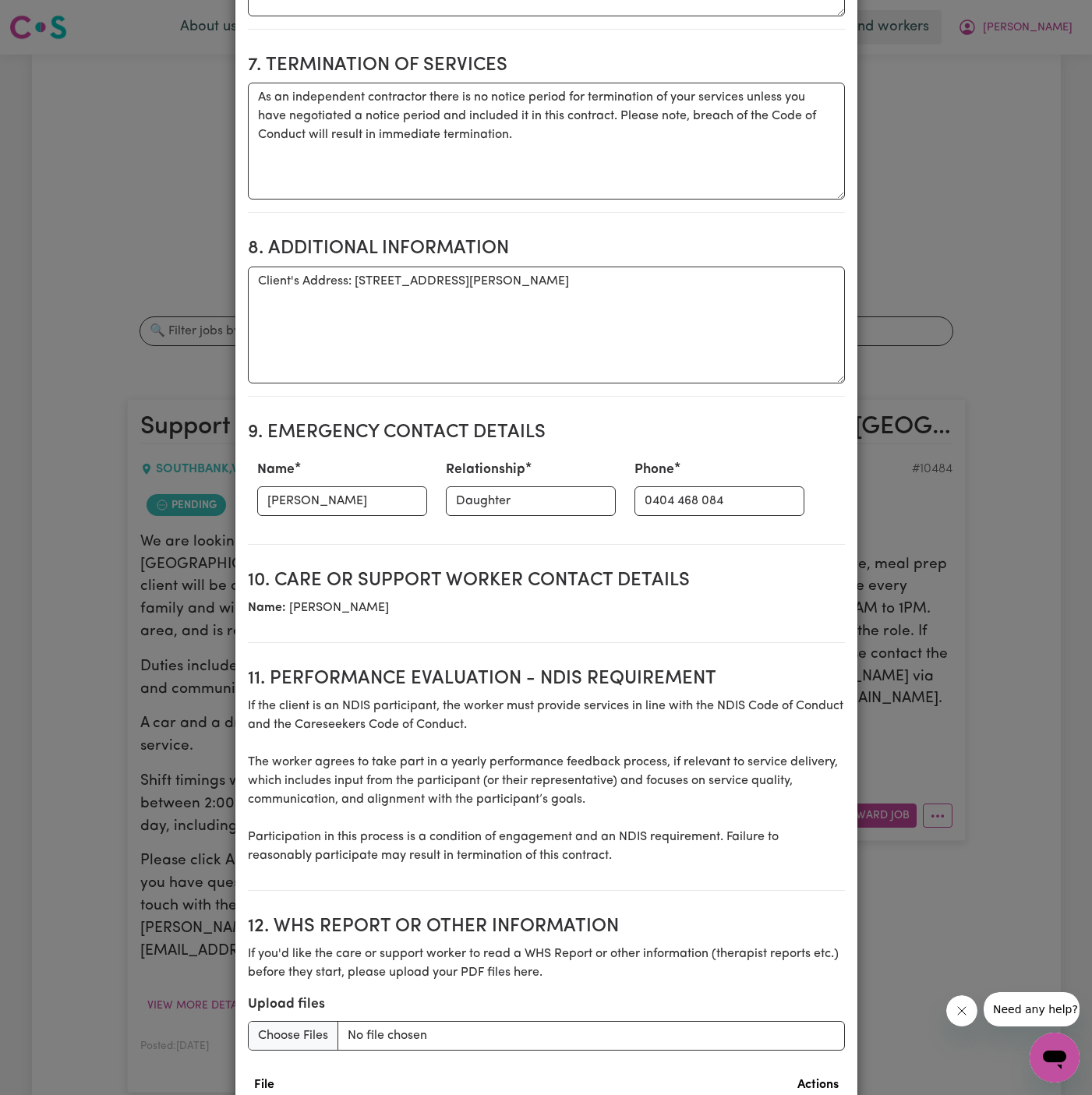
scroll to position [1684, 0]
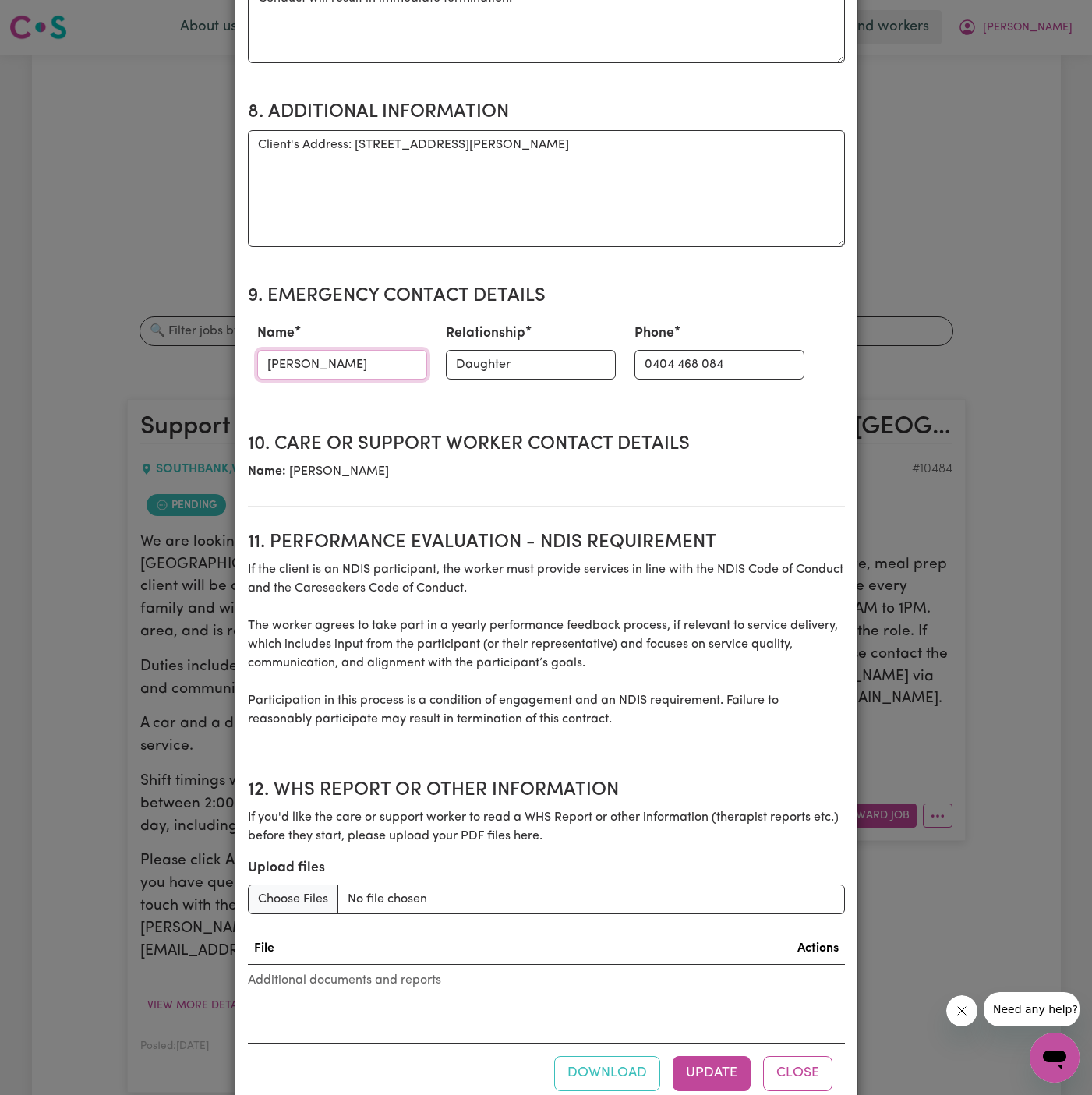
click at [334, 350] on input "[PERSON_NAME]" at bounding box center [342, 365] width 170 height 30
click at [468, 350] on input "Daughter" at bounding box center [531, 365] width 170 height 30
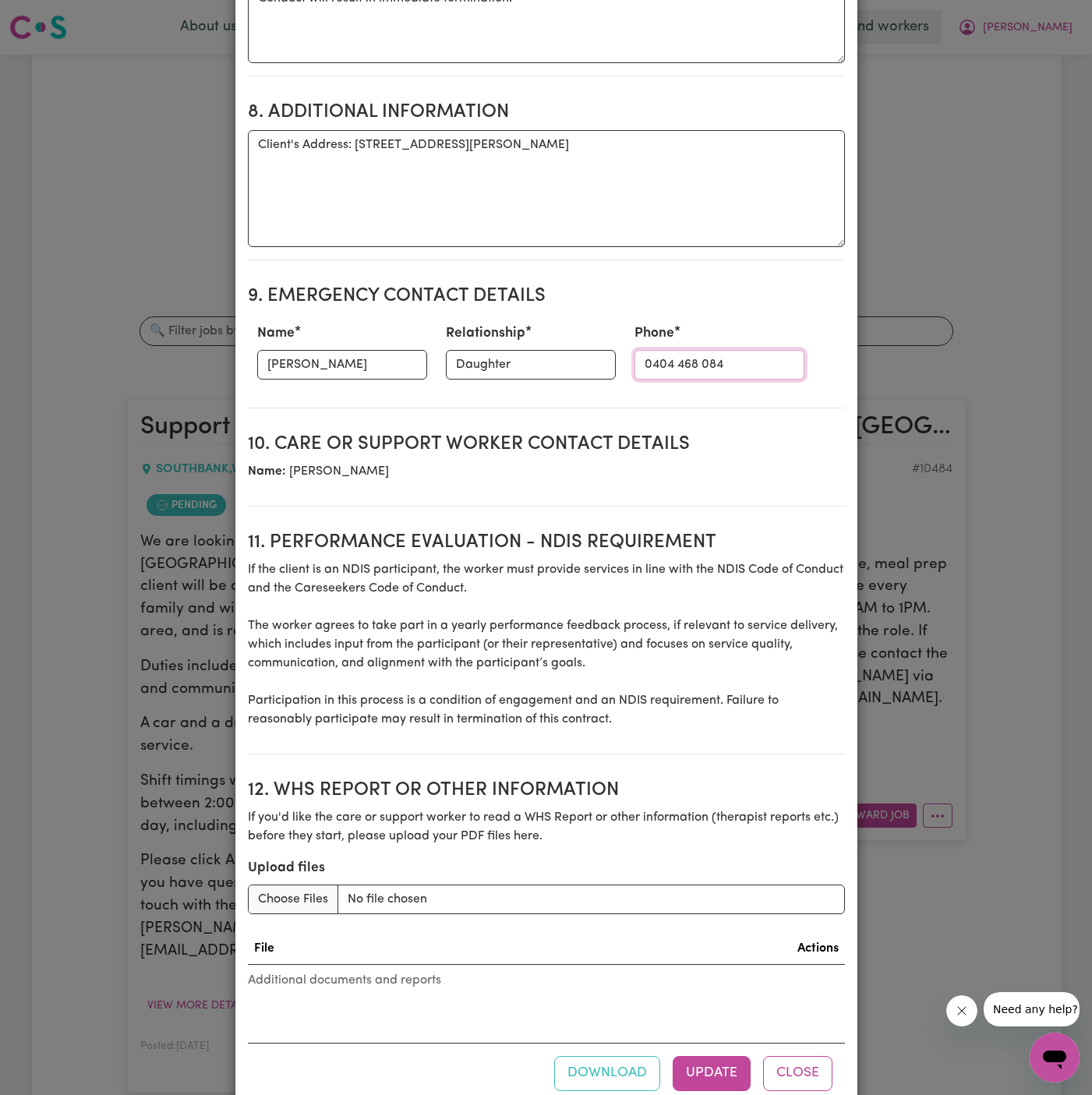
click at [661, 350] on input "0404 468 084" at bounding box center [719, 365] width 170 height 30
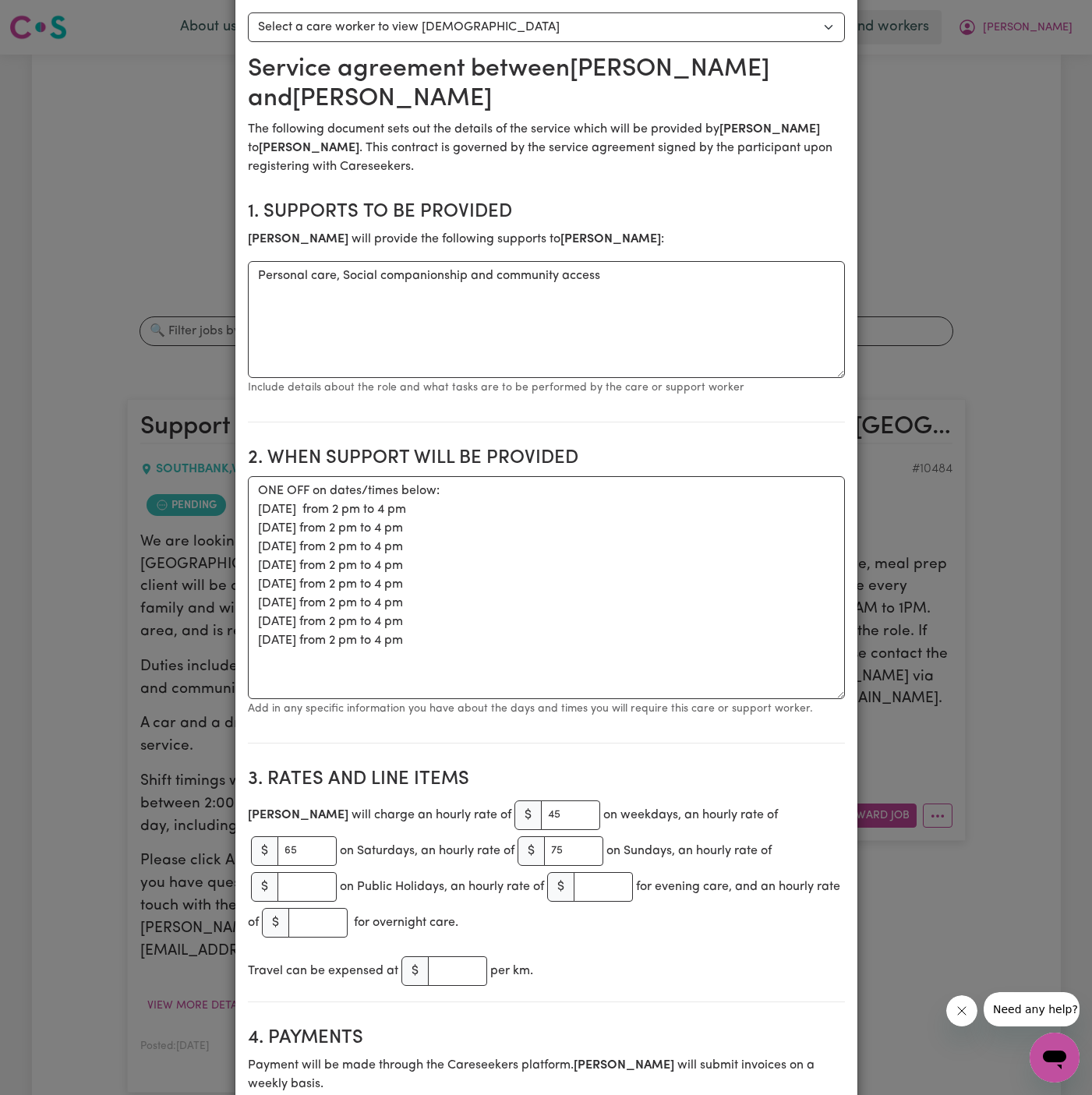
scroll to position [0, 0]
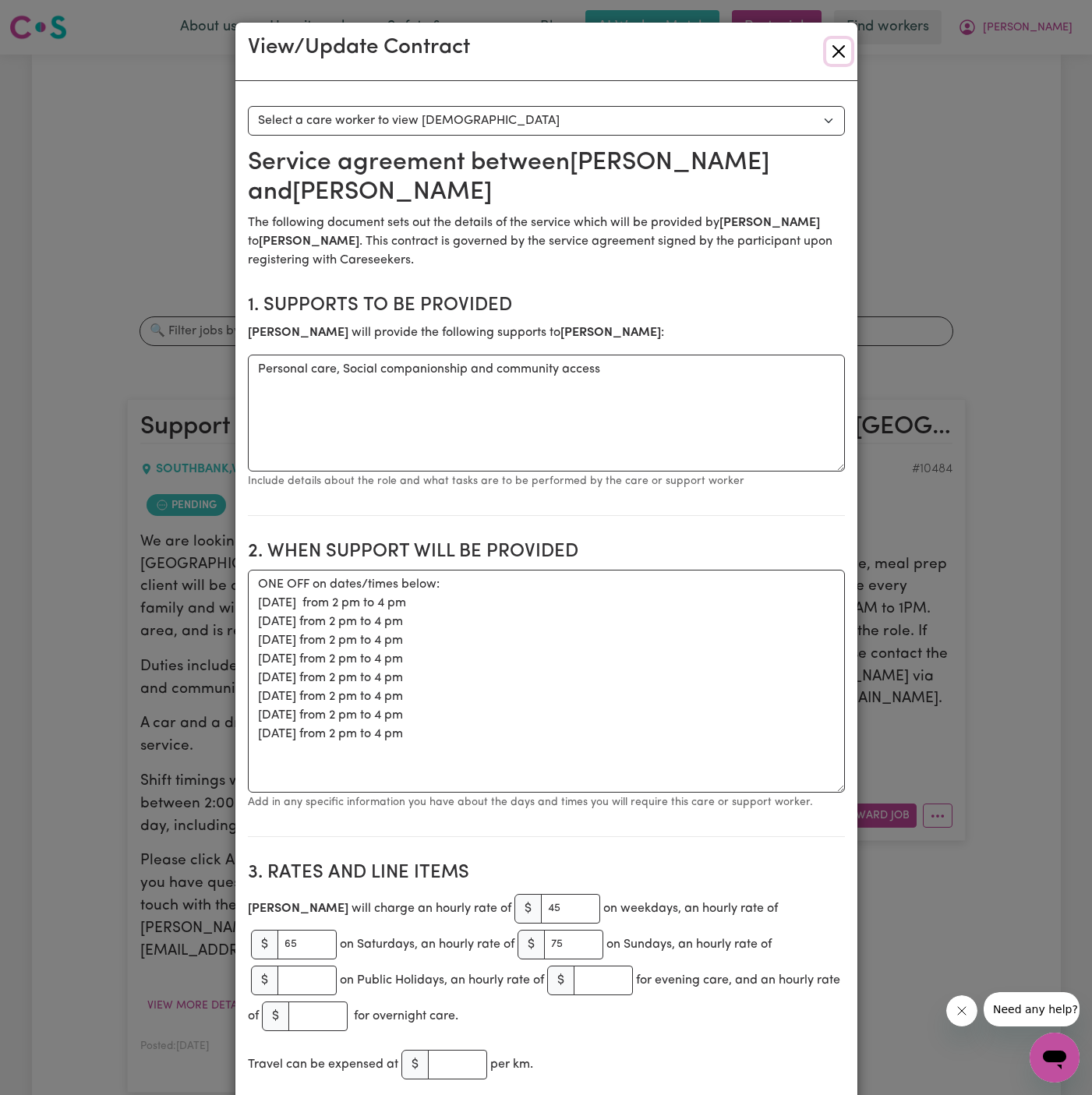
click at [842, 46] on button "Close" at bounding box center [839, 51] width 25 height 25
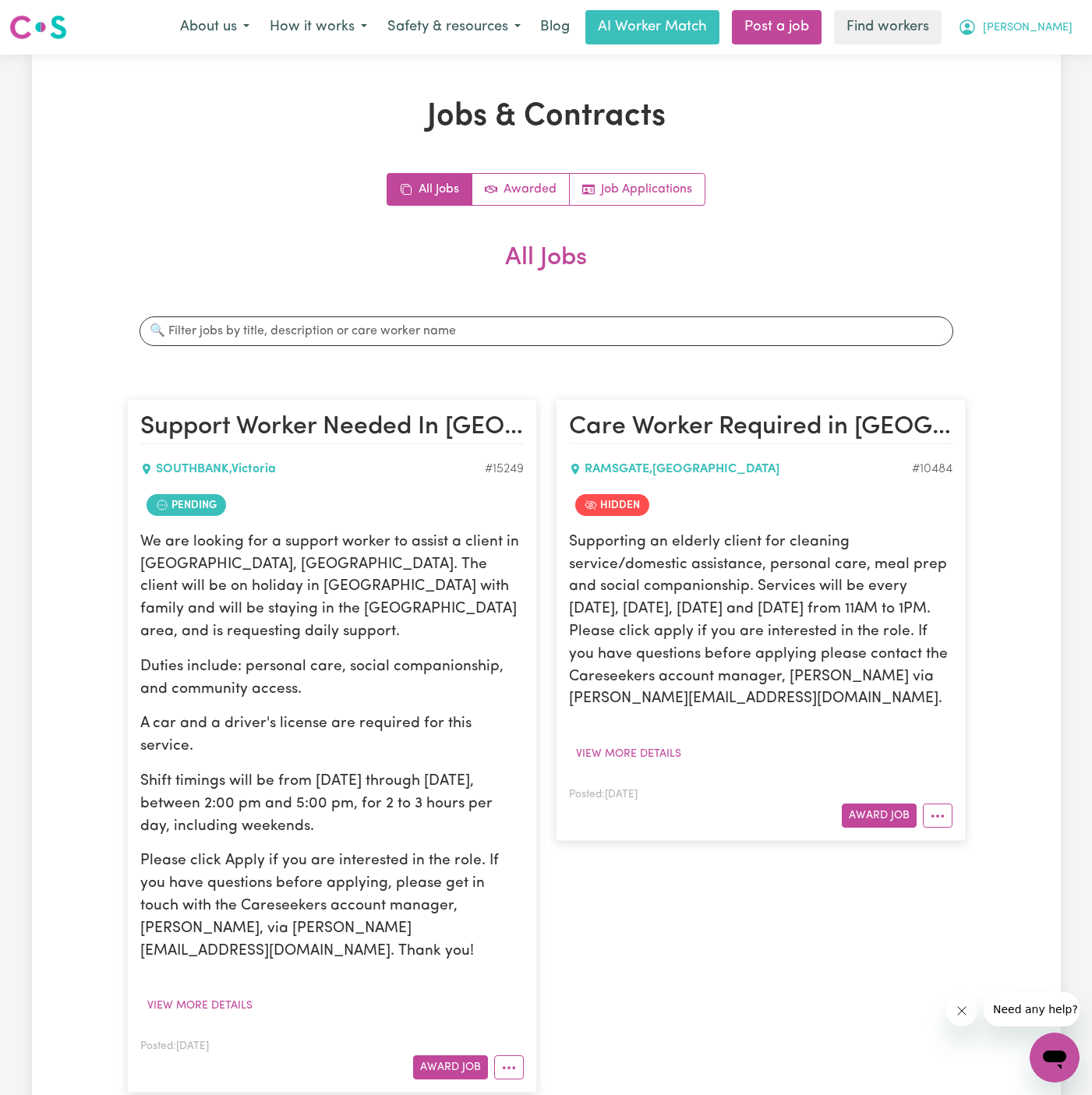
click at [1056, 30] on span "[PERSON_NAME]" at bounding box center [1027, 28] width 90 height 17
click at [1001, 72] on link "My Dashboard" at bounding box center [1020, 61] width 123 height 30
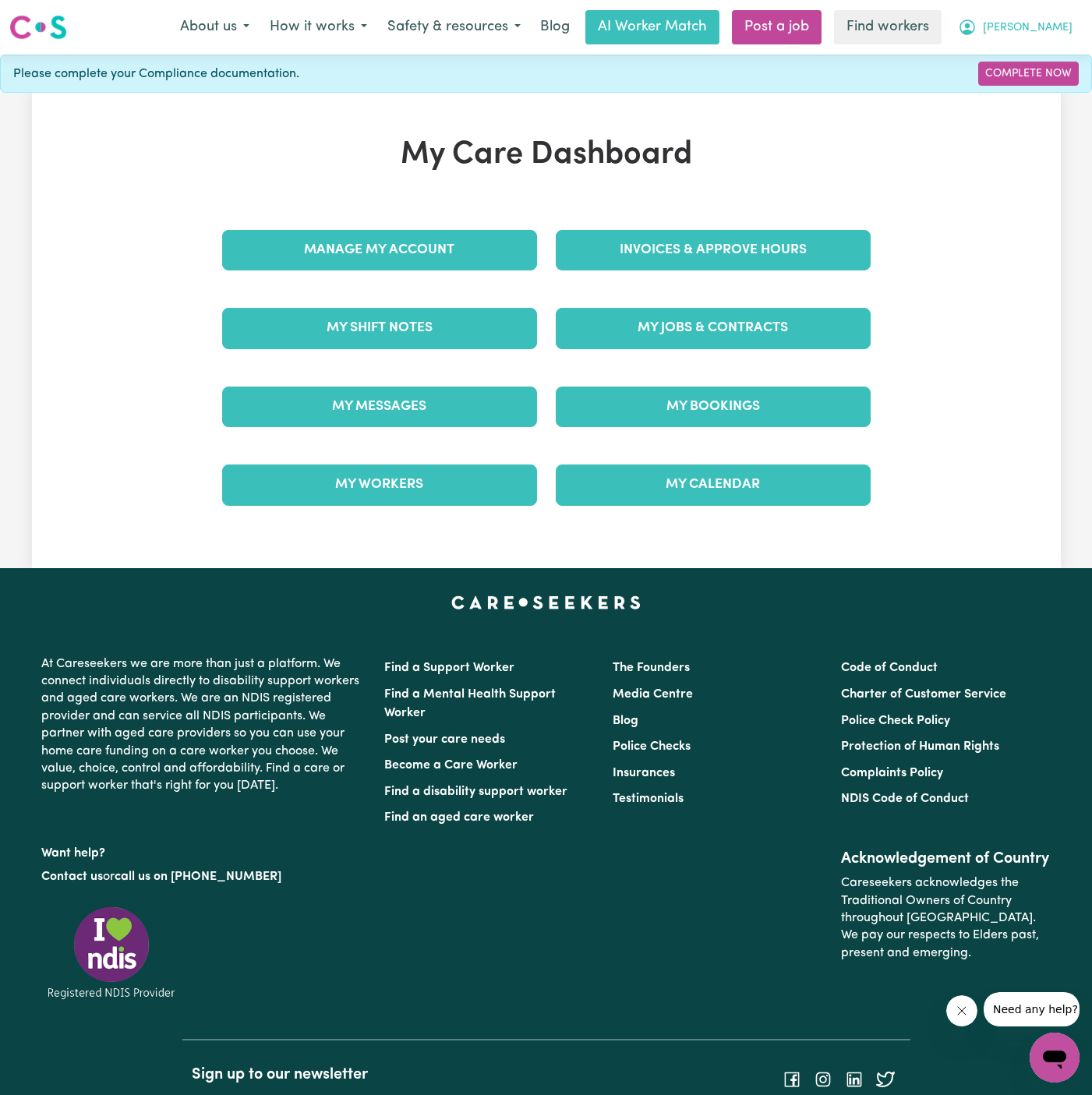
click at [1053, 25] on span "[PERSON_NAME]" at bounding box center [1027, 28] width 90 height 17
click at [1048, 86] on link "Logout" at bounding box center [1020, 90] width 123 height 30
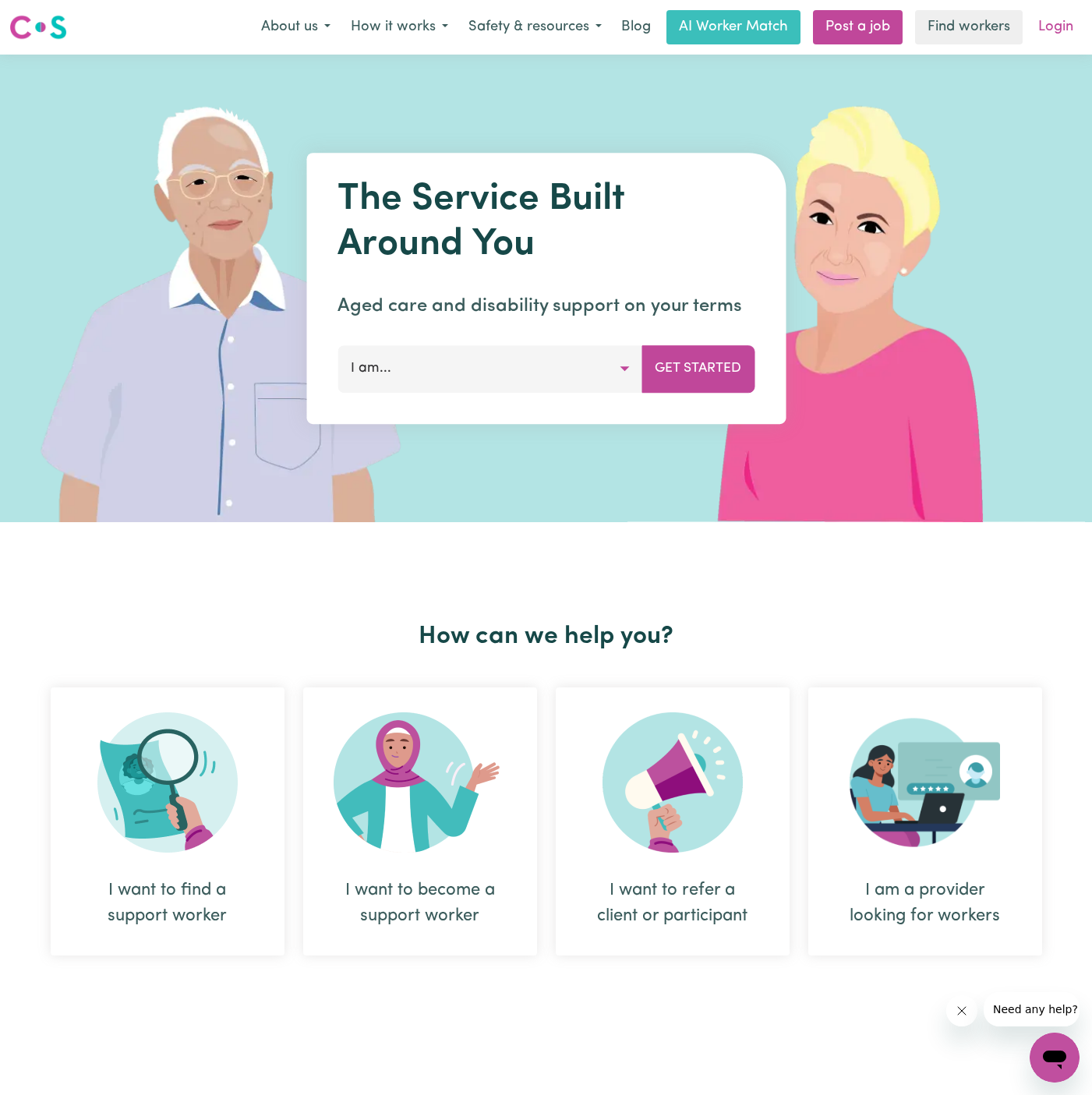
click at [1056, 32] on link "Login" at bounding box center [1055, 27] width 54 height 34
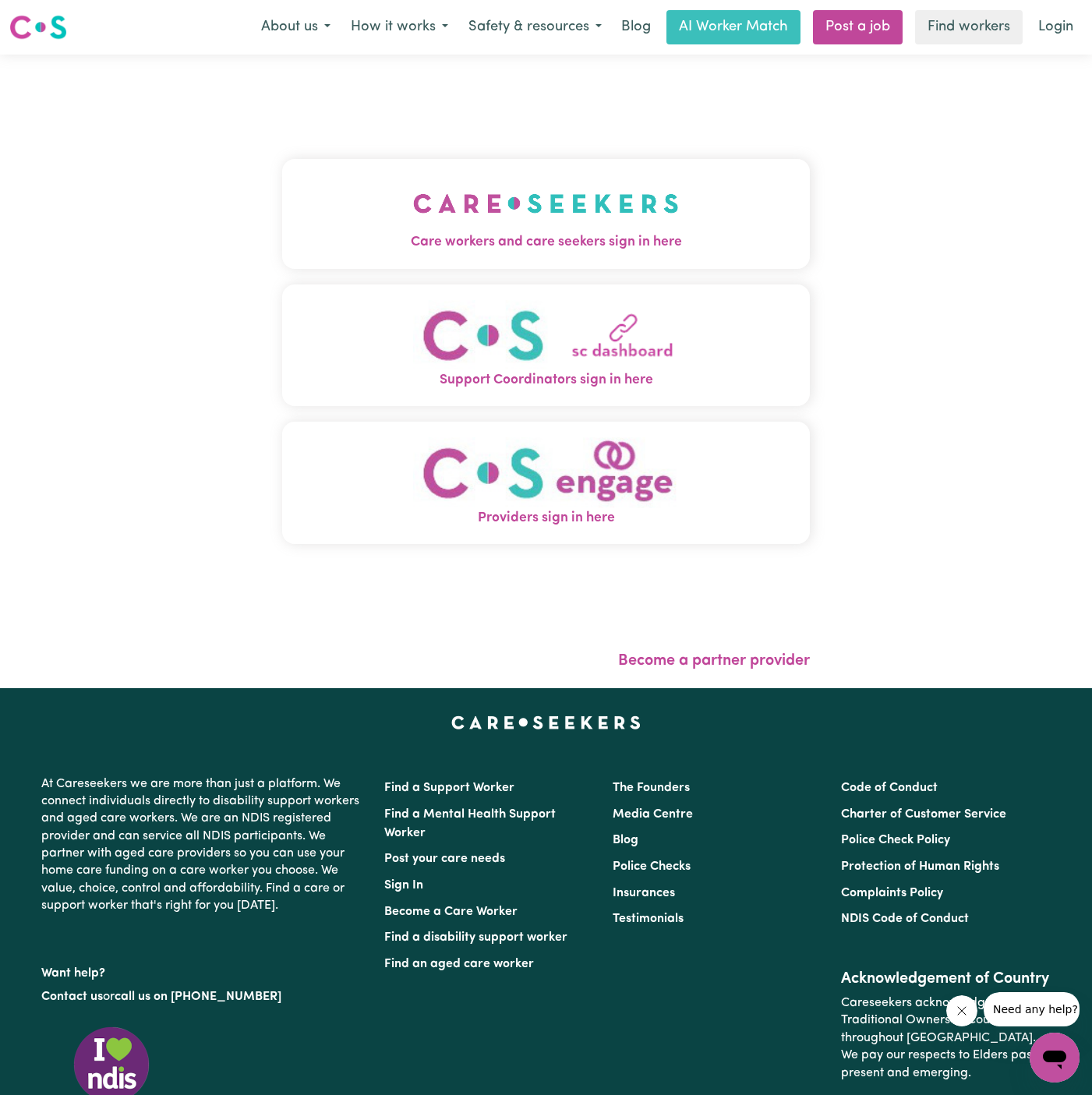
click at [588, 198] on img "Care workers and care seekers sign in here" at bounding box center [546, 203] width 266 height 58
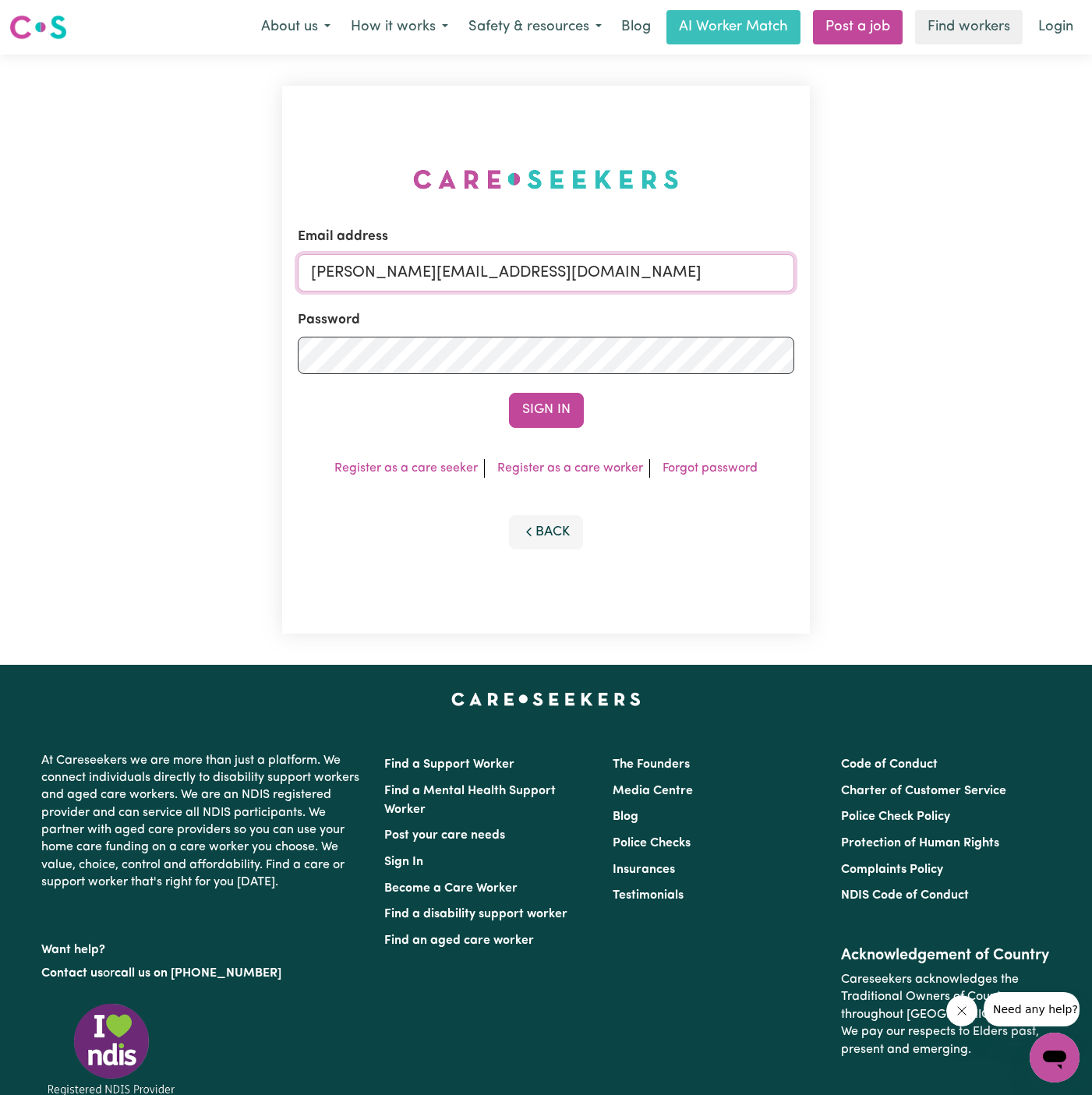
click at [636, 280] on input "[PERSON_NAME][EMAIL_ADDRESS][DOMAIN_NAME]" at bounding box center [546, 273] width 497 height 37
drag, startPoint x: 384, startPoint y: 273, endPoint x: 978, endPoint y: 302, distance: 594.7
click at [978, 302] on div "Email address [EMAIL_ADDRESS][DOMAIN_NAME] Password Sign In Register as a care …" at bounding box center [546, 359] width 1092 height 610
click at [387, 270] on input "[EMAIL_ADDRESS][DOMAIN_NAME]" at bounding box center [546, 273] width 497 height 37
drag, startPoint x: 387, startPoint y: 271, endPoint x: 805, endPoint y: 267, distance: 418.0
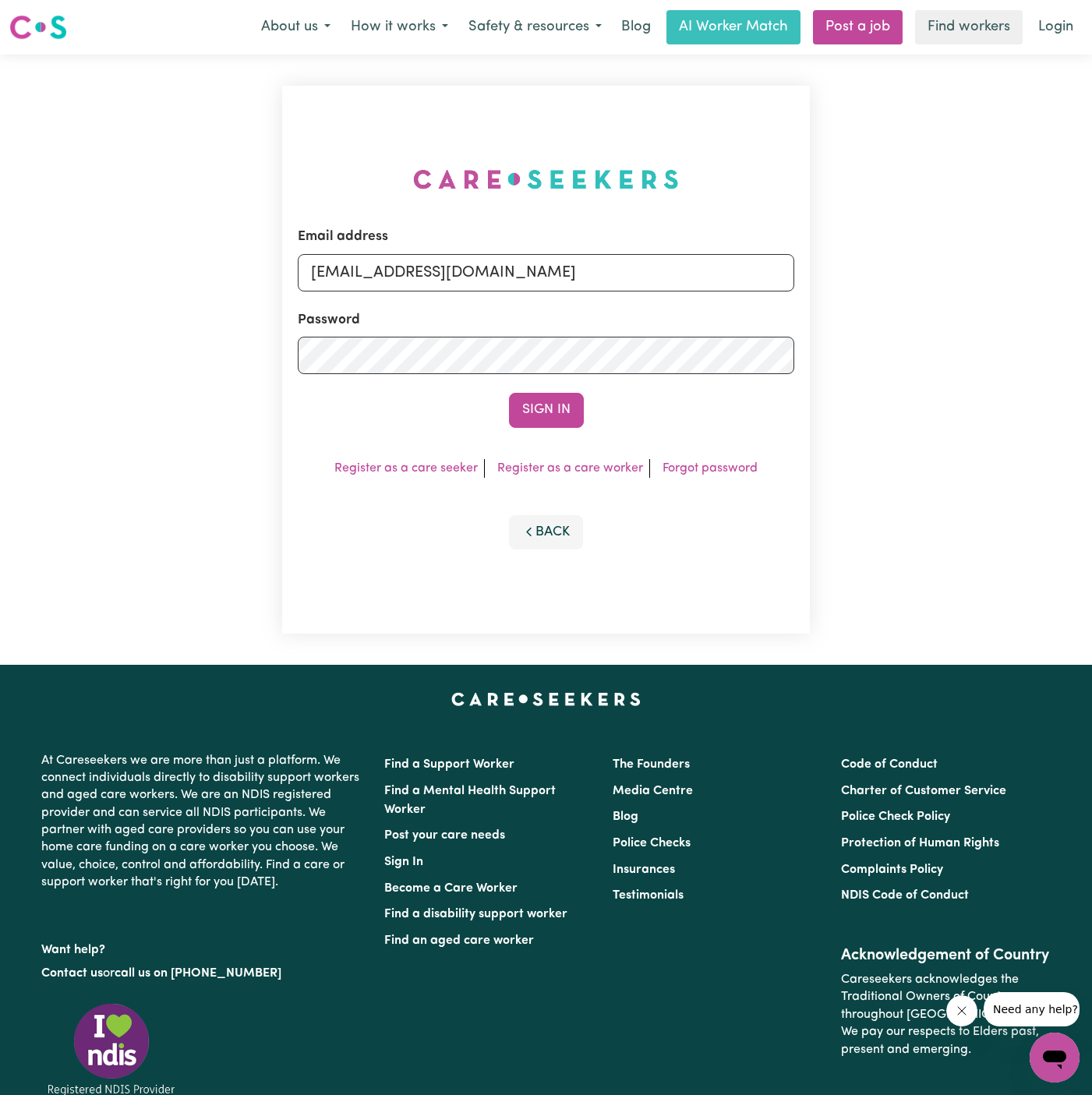
click at [805, 267] on div "Email address [EMAIL_ADDRESS][DOMAIN_NAME] Password Sign In Register as a care …" at bounding box center [546, 359] width 528 height 548
type input "[EMAIL_ADDRESS][DOMAIN_NAME]"
click at [572, 401] on button "Sign In" at bounding box center [546, 410] width 75 height 34
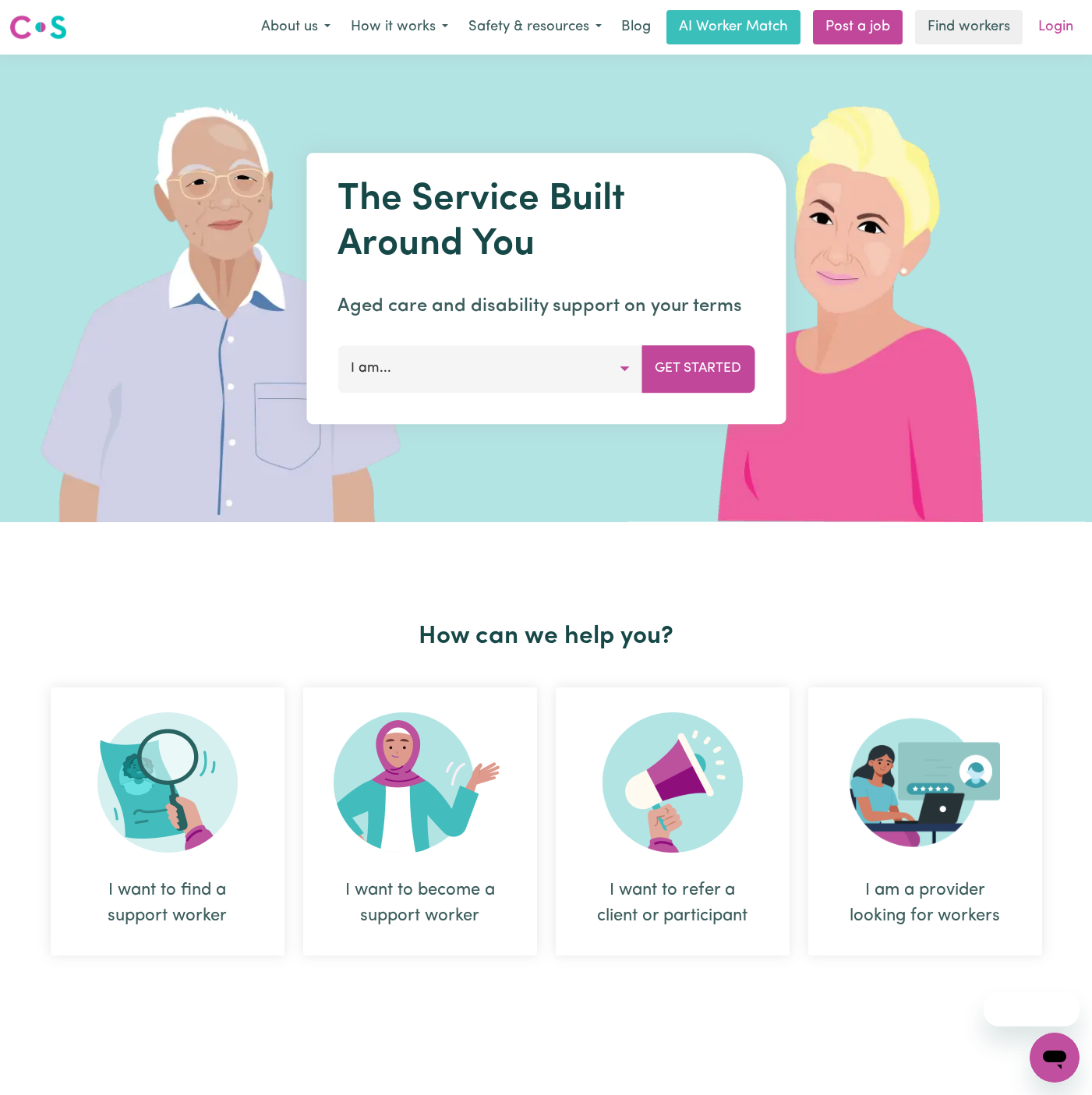
click at [1065, 20] on link "Login" at bounding box center [1055, 27] width 54 height 34
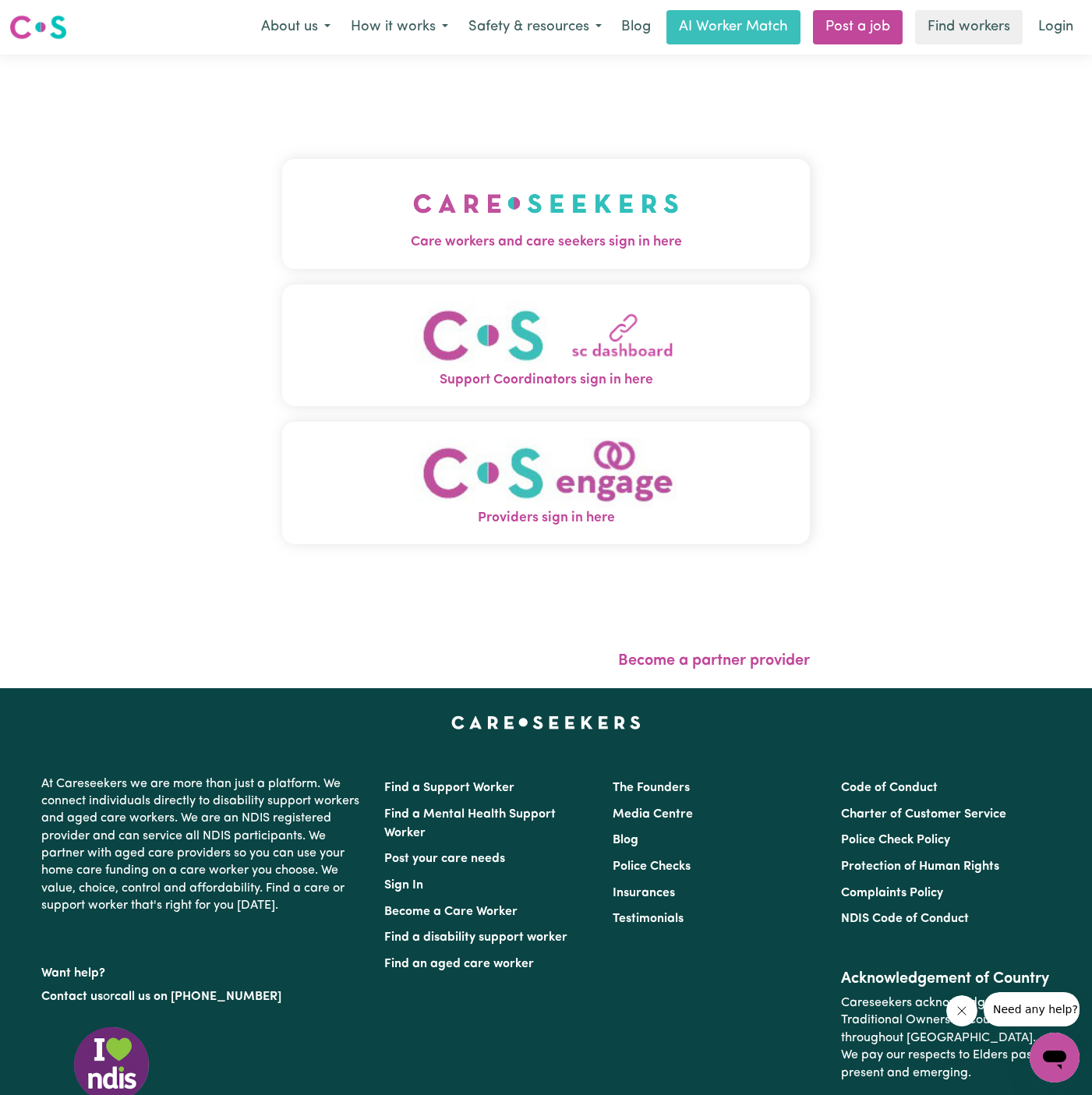
click at [592, 227] on img "Care workers and care seekers sign in here" at bounding box center [546, 203] width 266 height 58
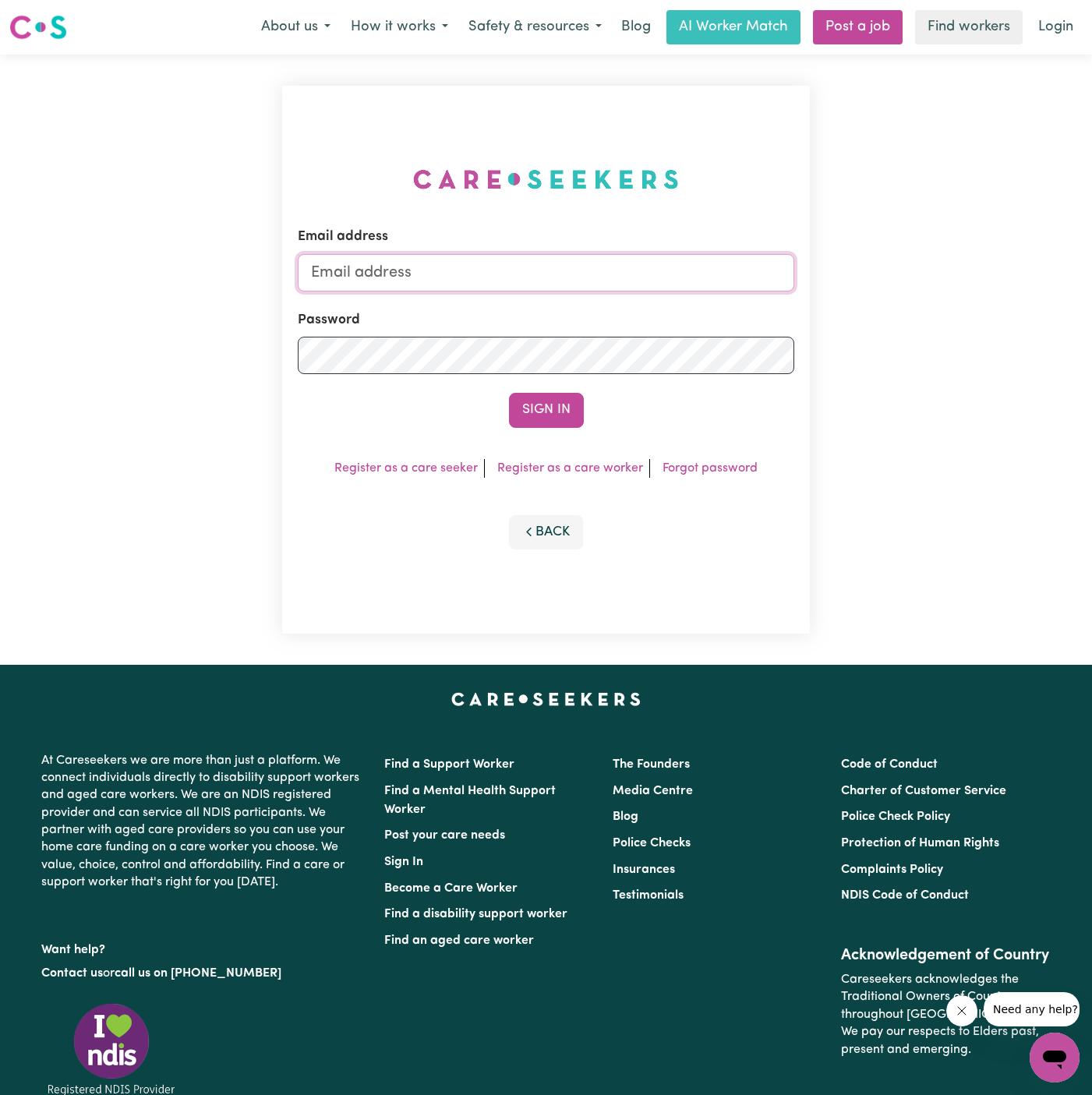
type input "[PERSON_NAME][EMAIL_ADDRESS][DOMAIN_NAME]"
click at [549, 417] on button "Sign In" at bounding box center [546, 410] width 75 height 34
